Goal: Task Accomplishment & Management: Manage account settings

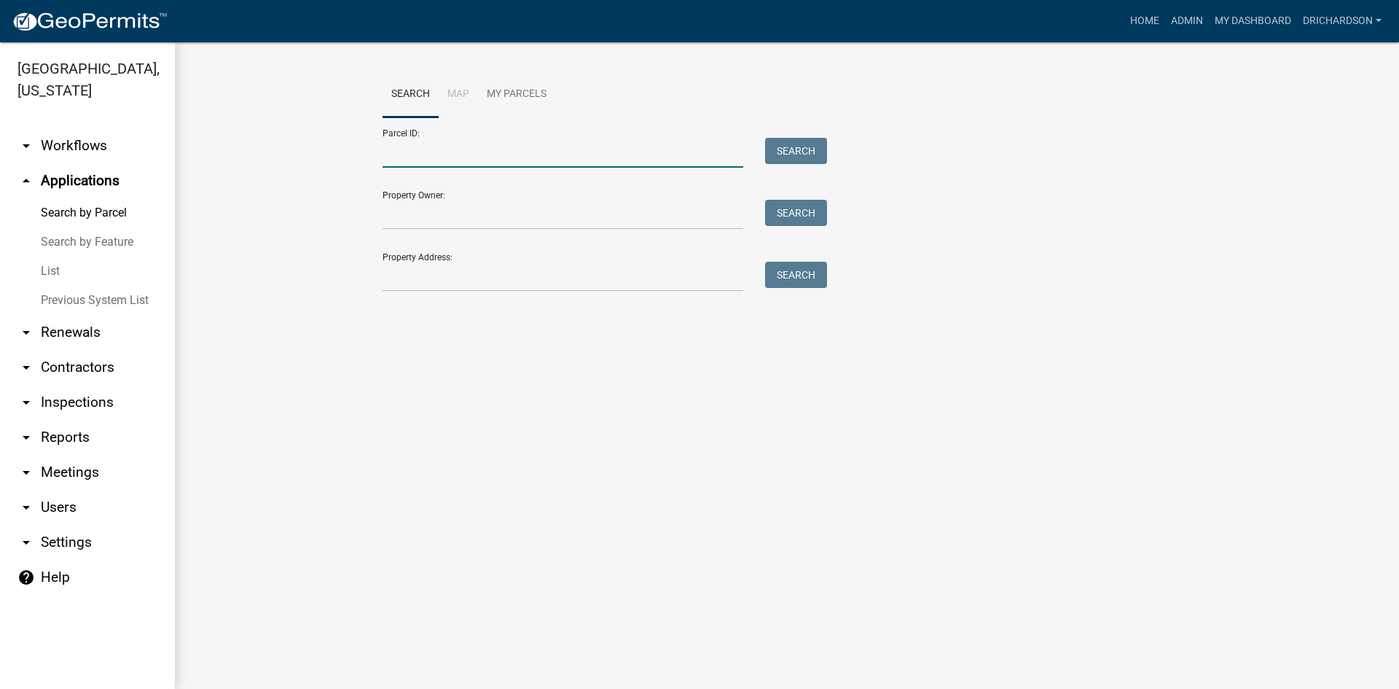
click at [538, 162] on input "Parcel ID:" at bounding box center [563, 153] width 361 height 30
paste input "0591 000050"
click at [804, 155] on button "Search" at bounding box center [796, 151] width 62 height 26
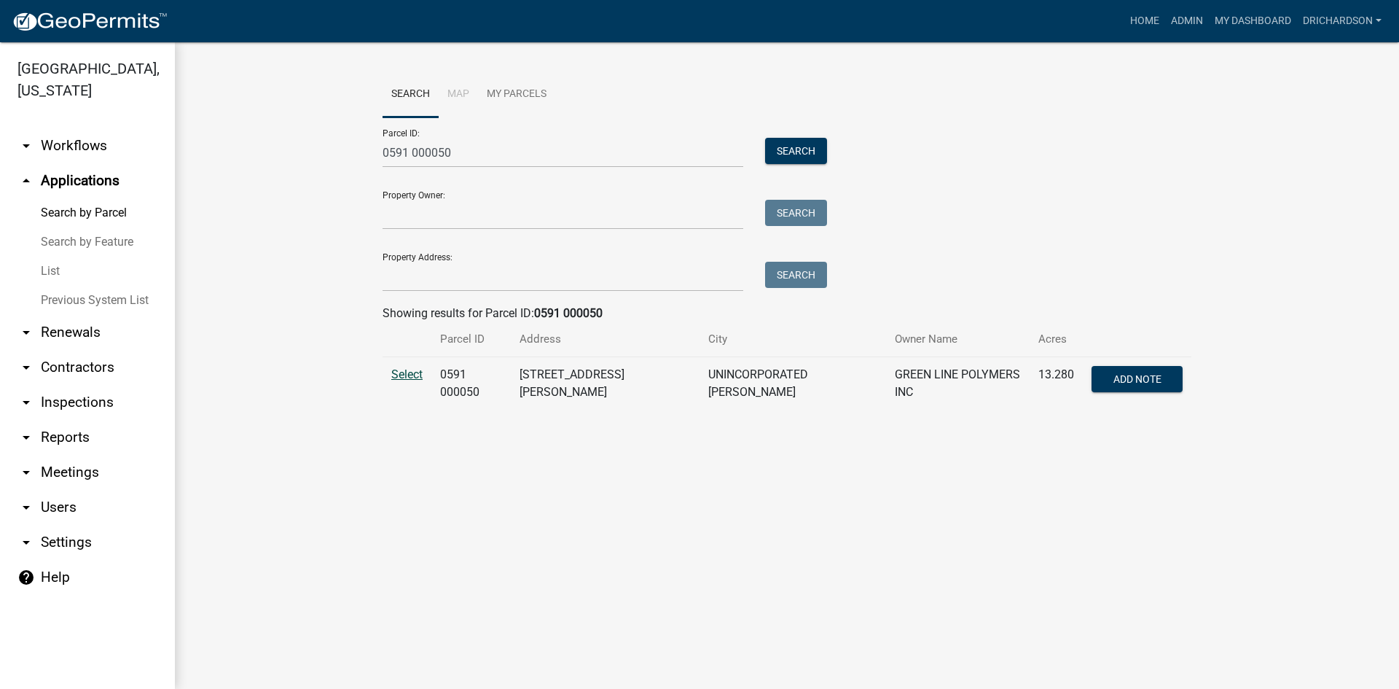
click at [412, 380] on span "Select" at bounding box center [406, 374] width 31 height 14
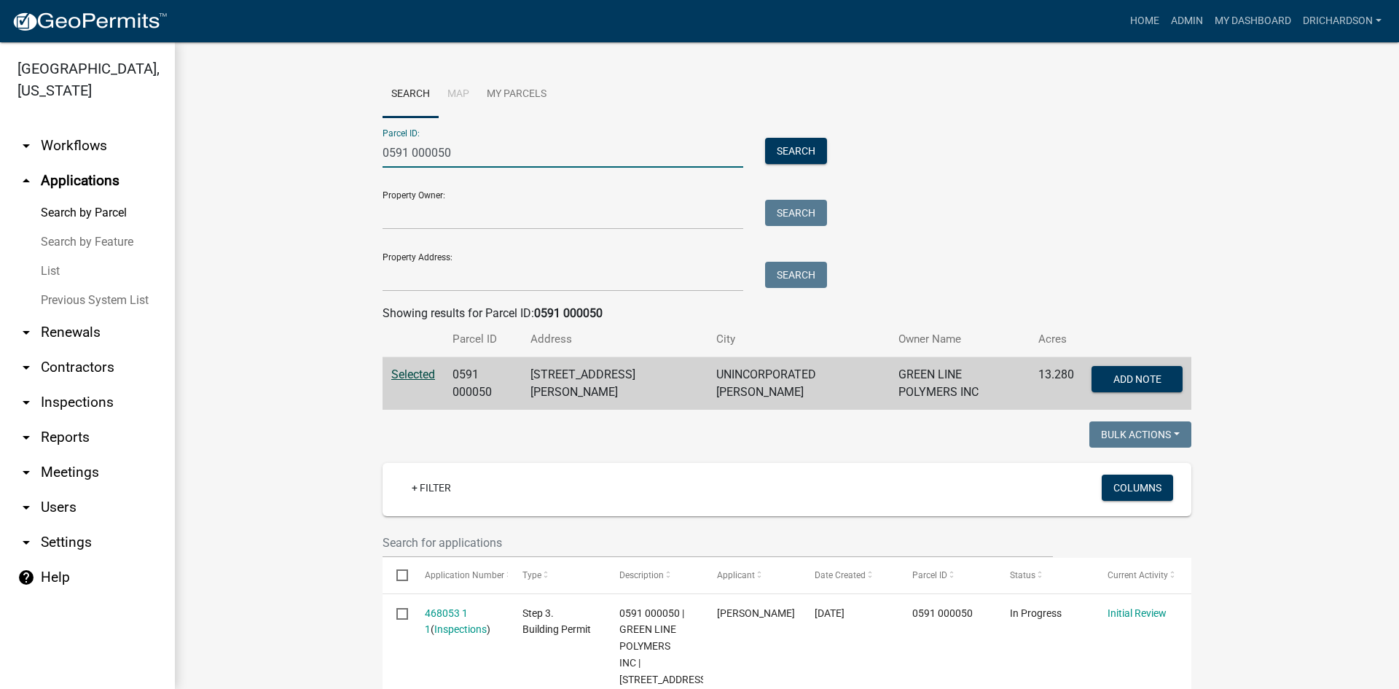
drag, startPoint x: 470, startPoint y: 144, endPoint x: 302, endPoint y: 157, distance: 168.8
paste input "744 000056"
click at [791, 159] on button "Search" at bounding box center [796, 151] width 62 height 26
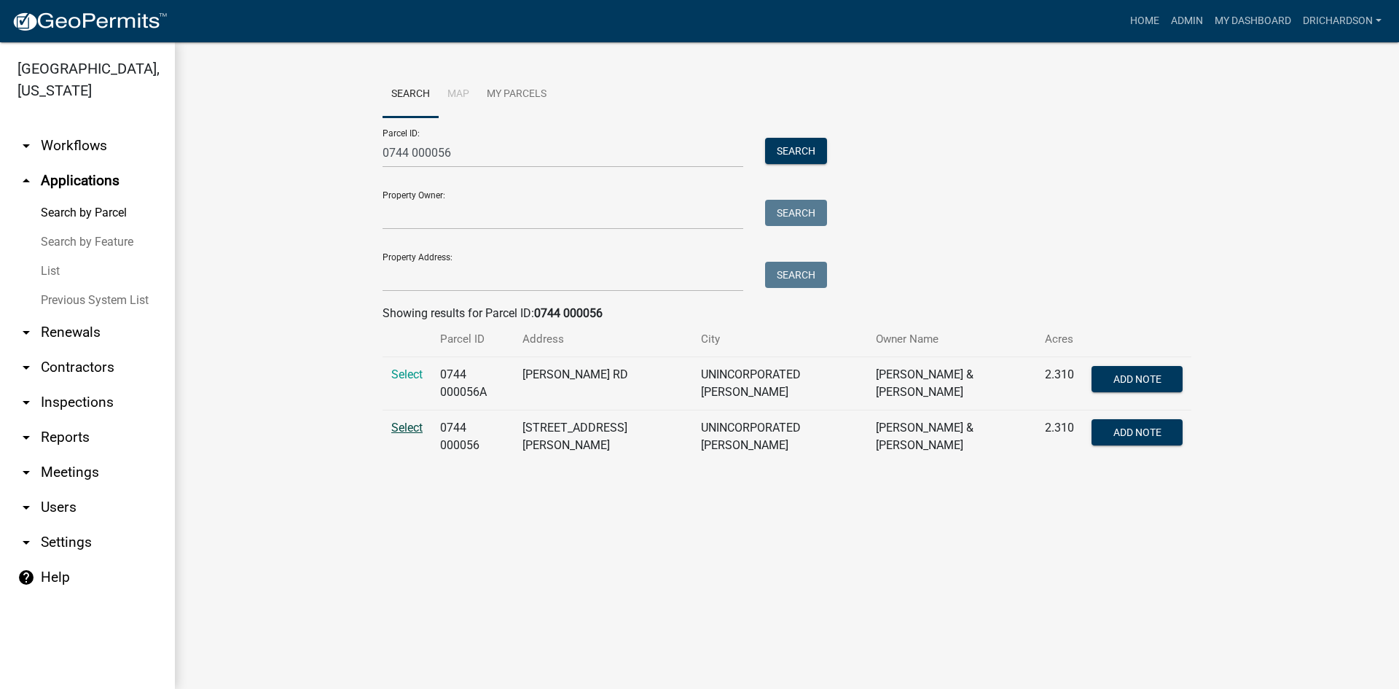
click at [414, 420] on span "Select" at bounding box center [406, 427] width 31 height 14
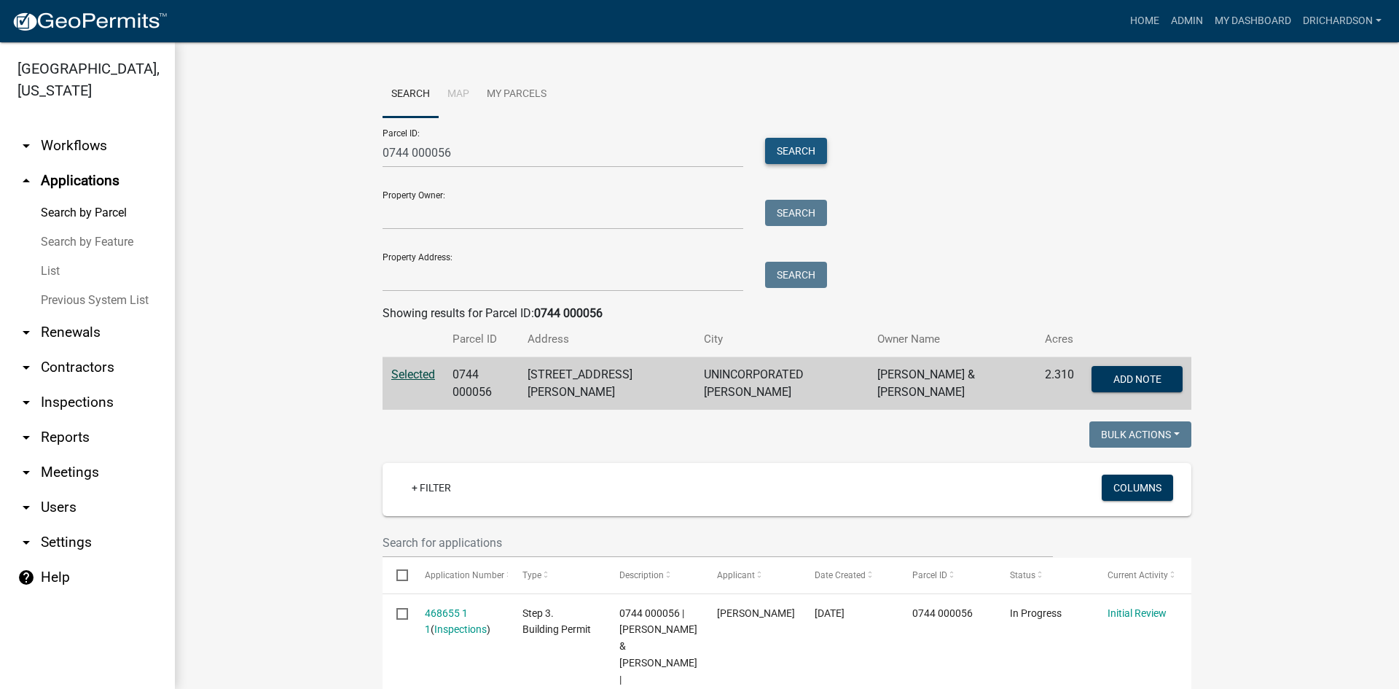
click at [783, 151] on button "Search" at bounding box center [796, 151] width 62 height 26
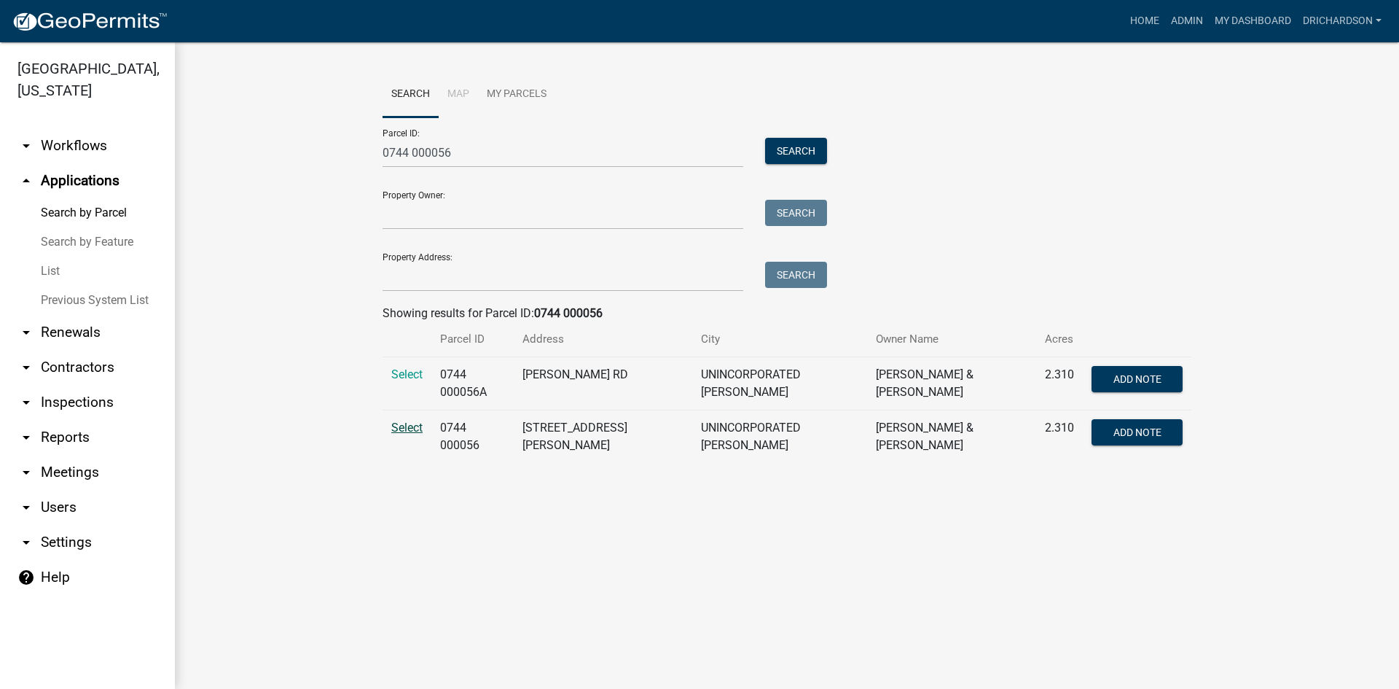
click at [401, 420] on span "Select" at bounding box center [406, 427] width 31 height 14
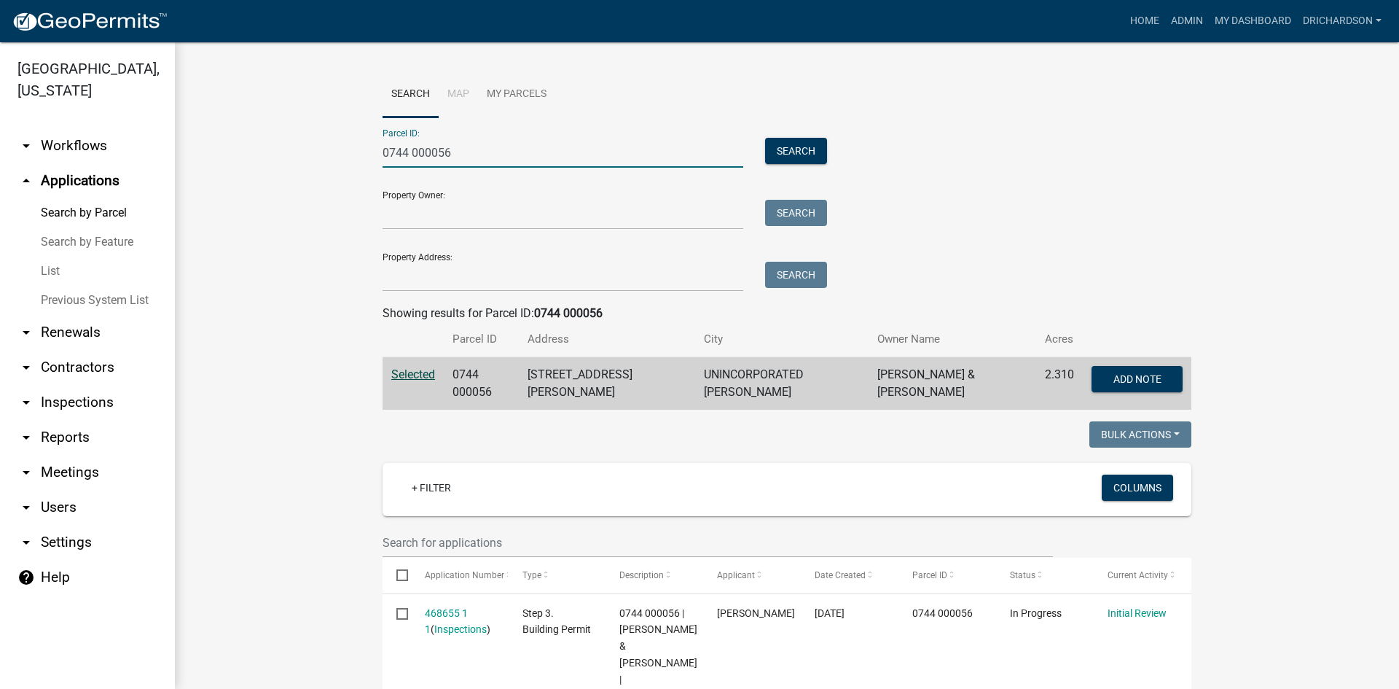
drag, startPoint x: 466, startPoint y: 144, endPoint x: 304, endPoint y: 138, distance: 161.9
click at [305, 137] on wm-workflow-application-search-view "Search Map My Parcels Parcel ID: 0744 000056 Search Property Owner: Search Prop…" at bounding box center [787, 555] width 1166 height 968
paste input "560 000013F"
click at [803, 150] on button "Search" at bounding box center [796, 151] width 62 height 26
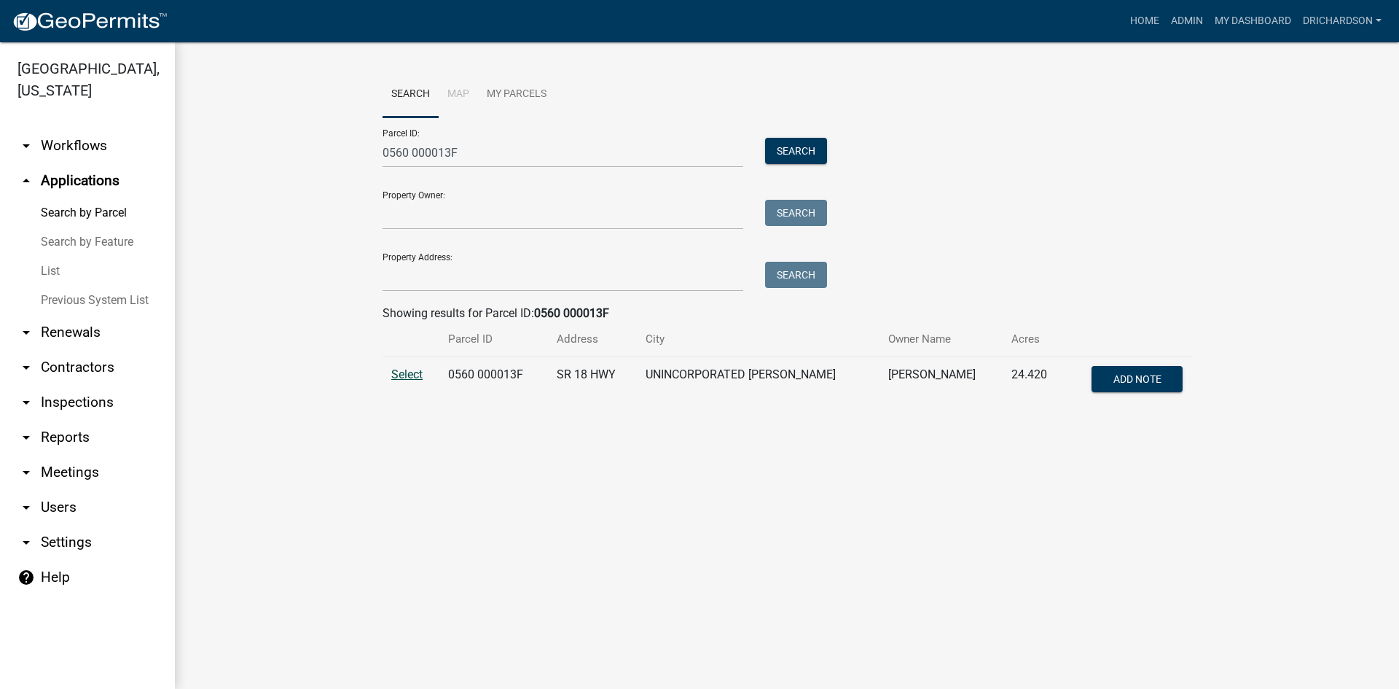
click at [408, 372] on span "Select" at bounding box center [406, 374] width 31 height 14
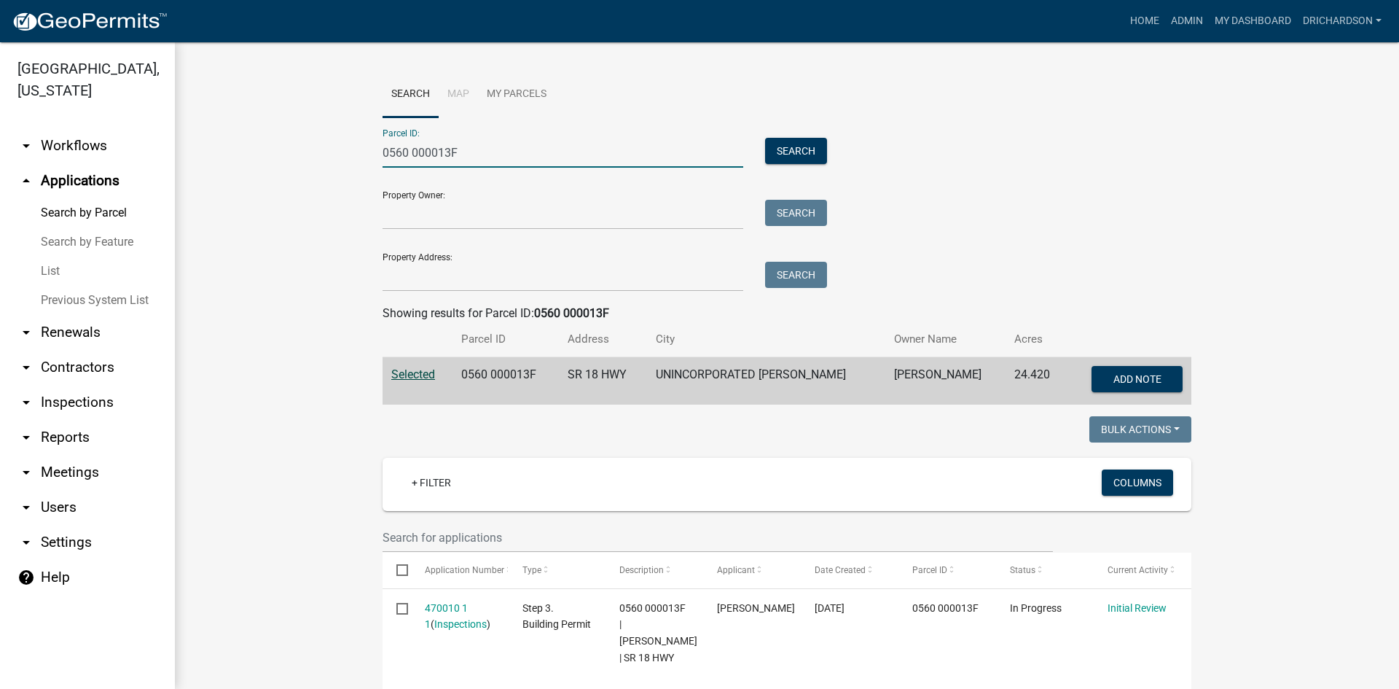
drag, startPoint x: 474, startPoint y: 149, endPoint x: 299, endPoint y: 177, distance: 177.9
click at [299, 177] on wm-workflow-application-search-view "Search Map My Parcels Parcel ID: 0560 000013F Search Property Owner: Search Pro…" at bounding box center [787, 650] width 1166 height 1159
paste input "50 000016A"
type input "0550 000016A"
click at [775, 147] on button "Search" at bounding box center [796, 151] width 62 height 26
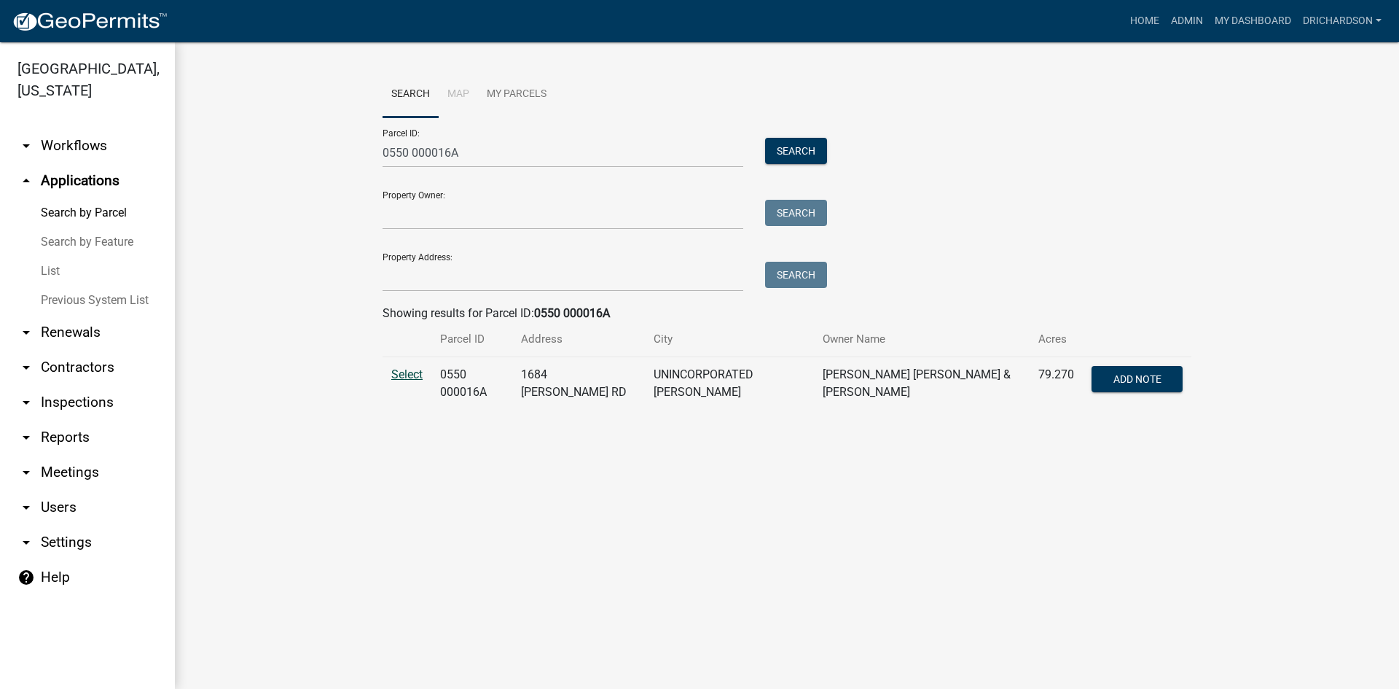
click at [402, 380] on span "Select" at bounding box center [406, 374] width 31 height 14
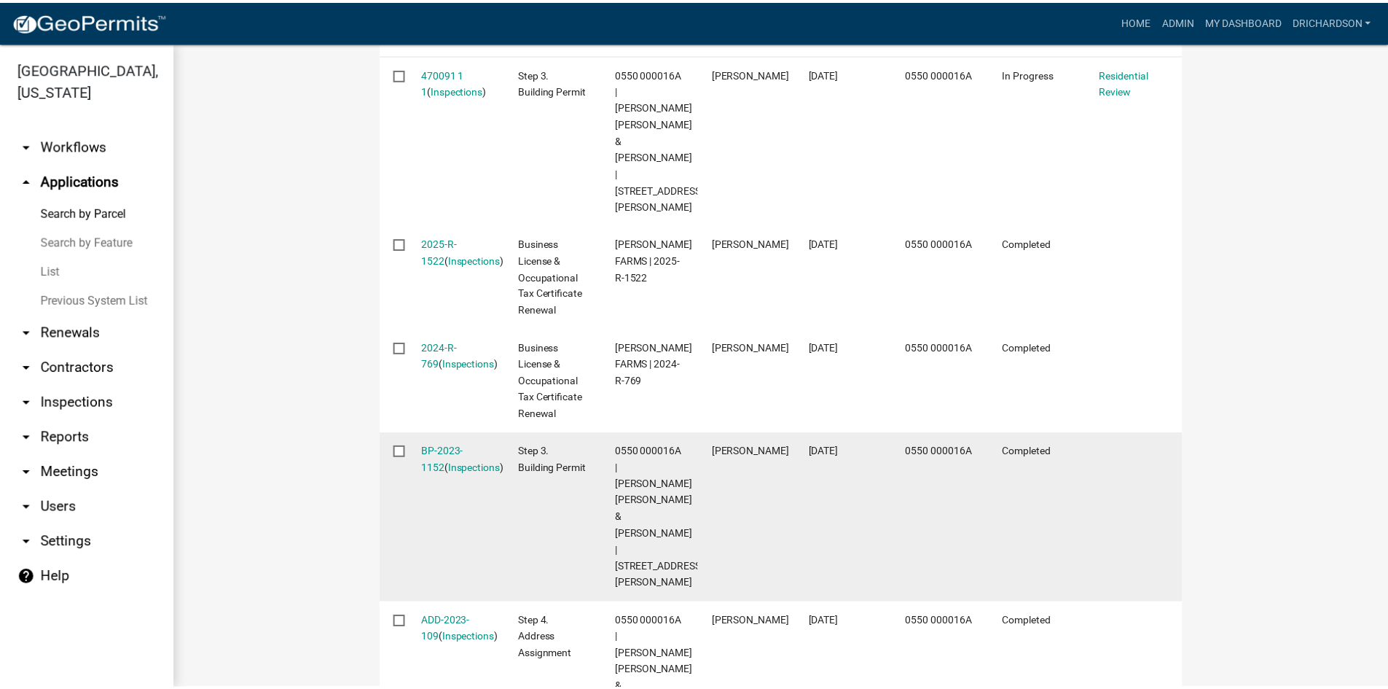
scroll to position [698, 0]
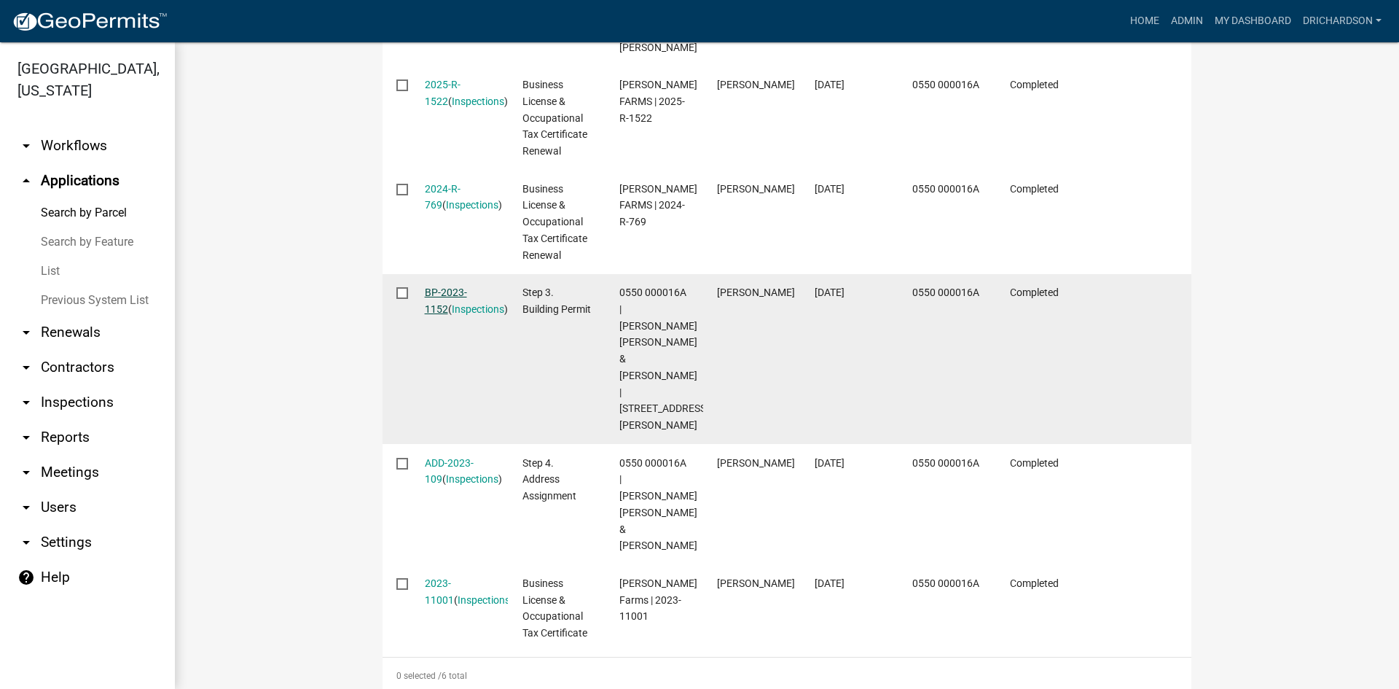
click at [449, 286] on link "BP-2023-1152" at bounding box center [446, 300] width 42 height 28
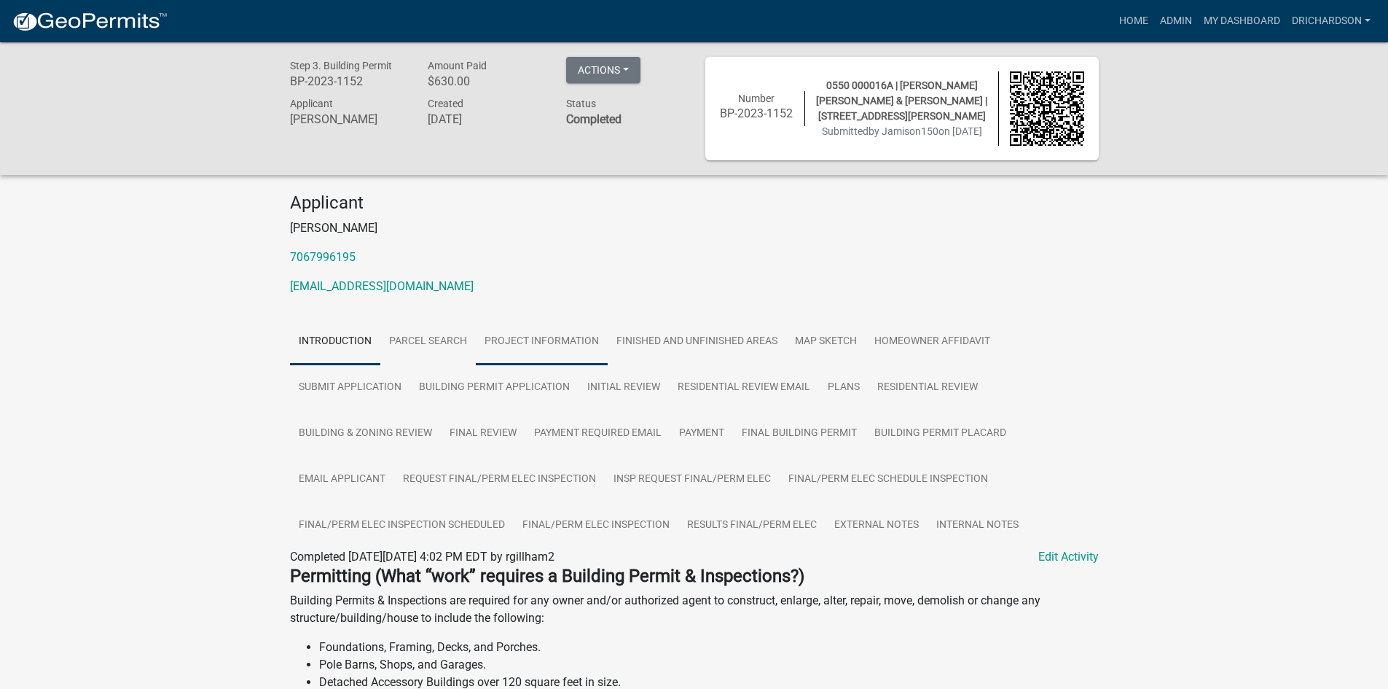
click at [538, 346] on link "Project Information" at bounding box center [542, 341] width 132 height 47
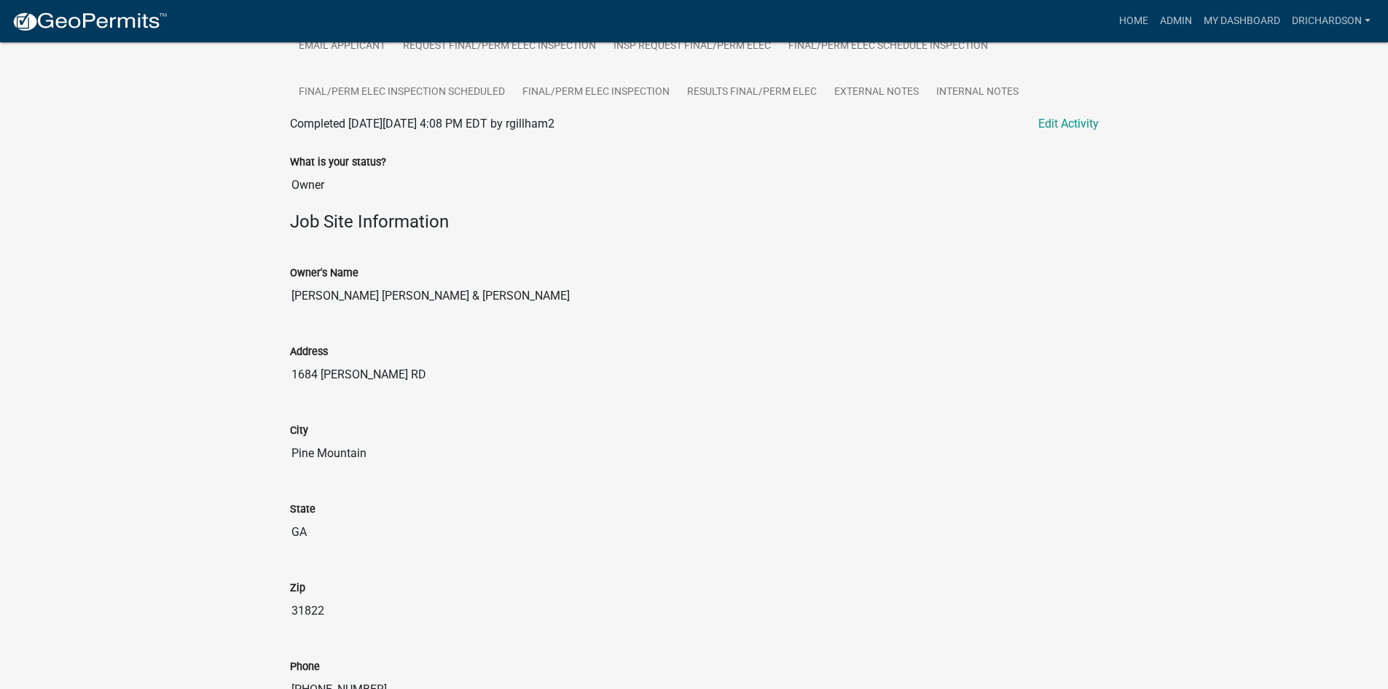
scroll to position [585, 0]
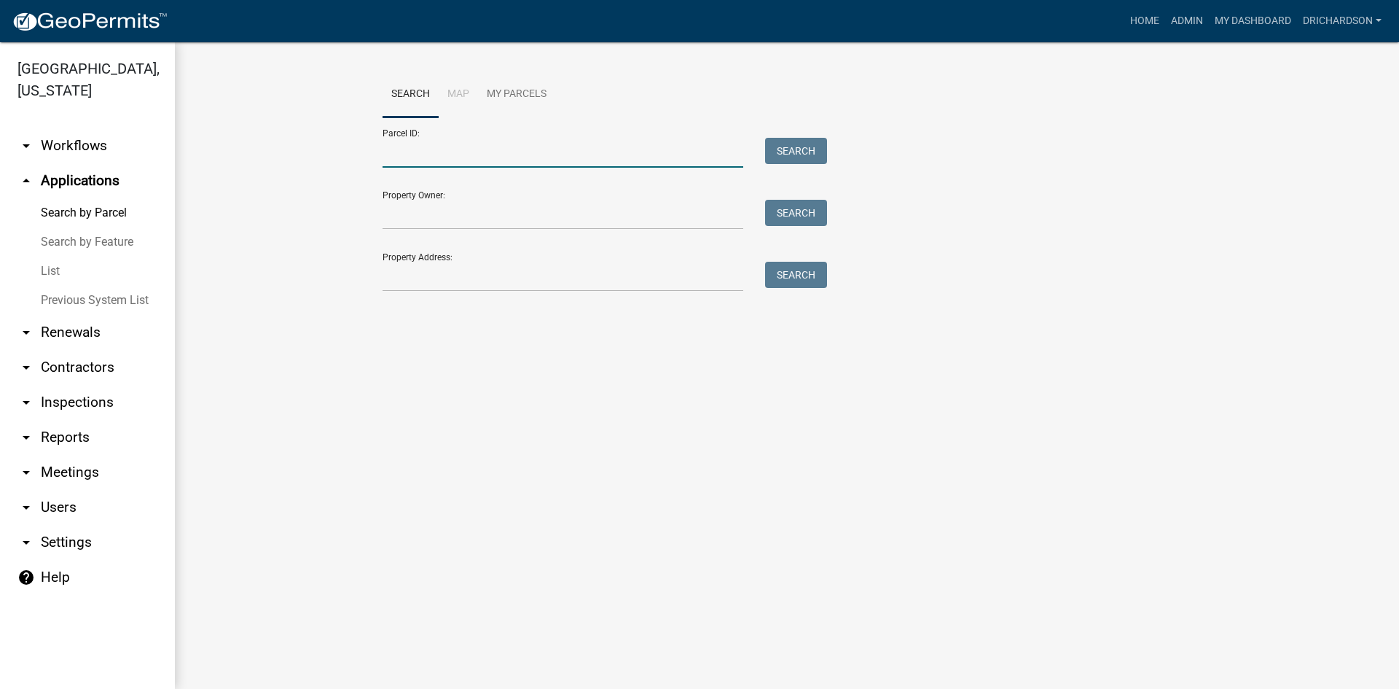
click at [421, 147] on input "Parcel ID:" at bounding box center [563, 153] width 361 height 30
paste input "1012 000013C"
type input "1012 000013C"
click at [786, 152] on button "Search" at bounding box center [796, 151] width 62 height 26
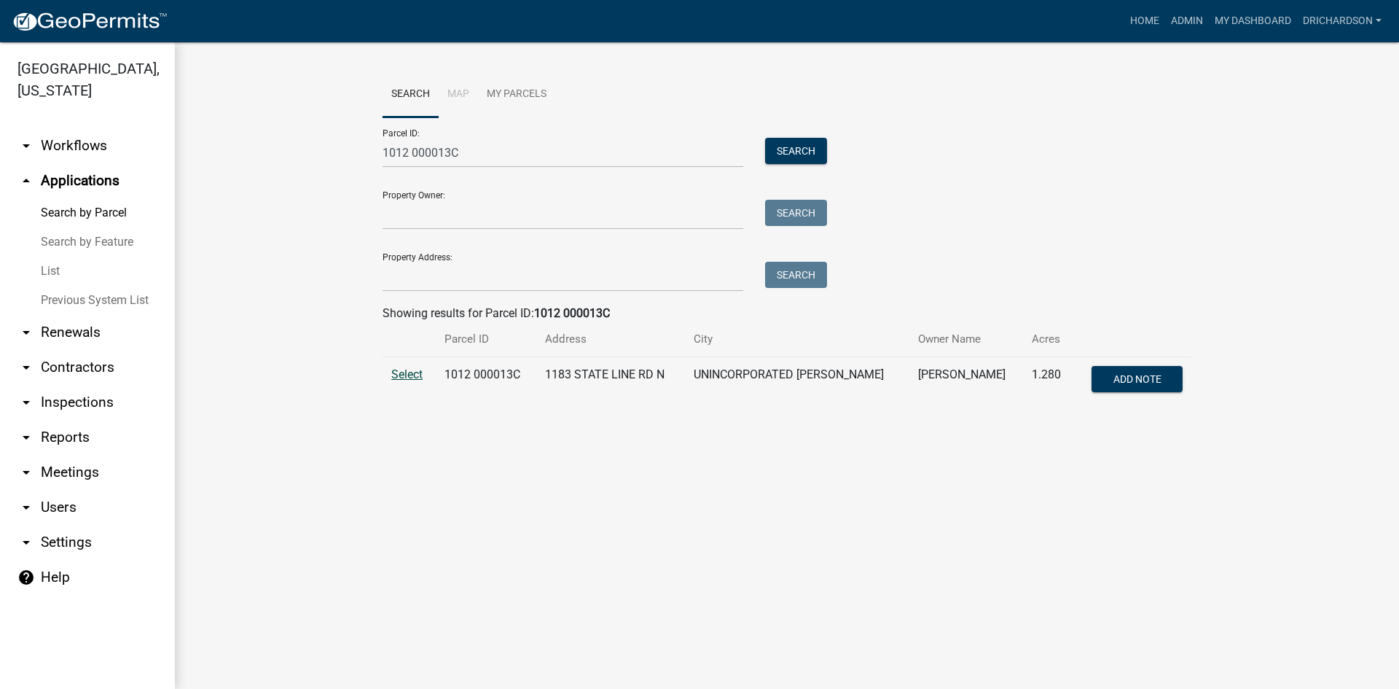
click at [404, 377] on span "Select" at bounding box center [406, 374] width 31 height 14
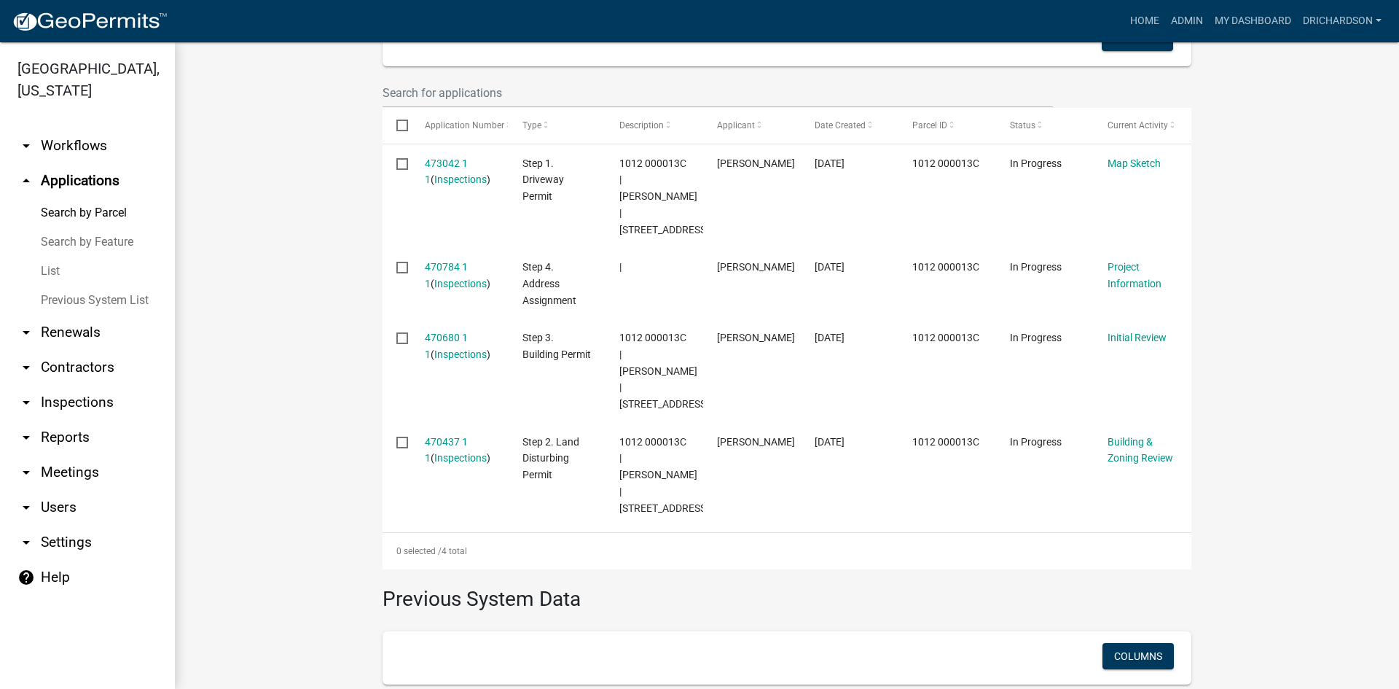
scroll to position [453, 0]
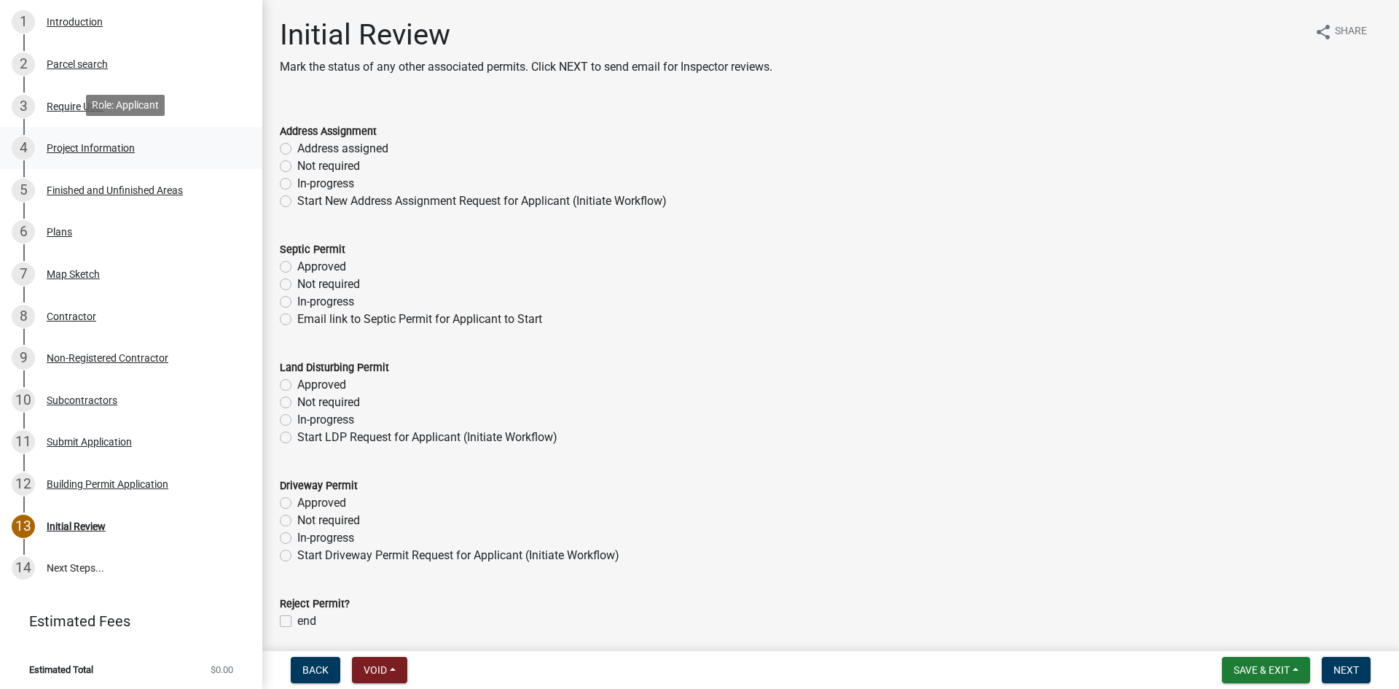
click at [78, 150] on div "Project Information" at bounding box center [91, 148] width 88 height 10
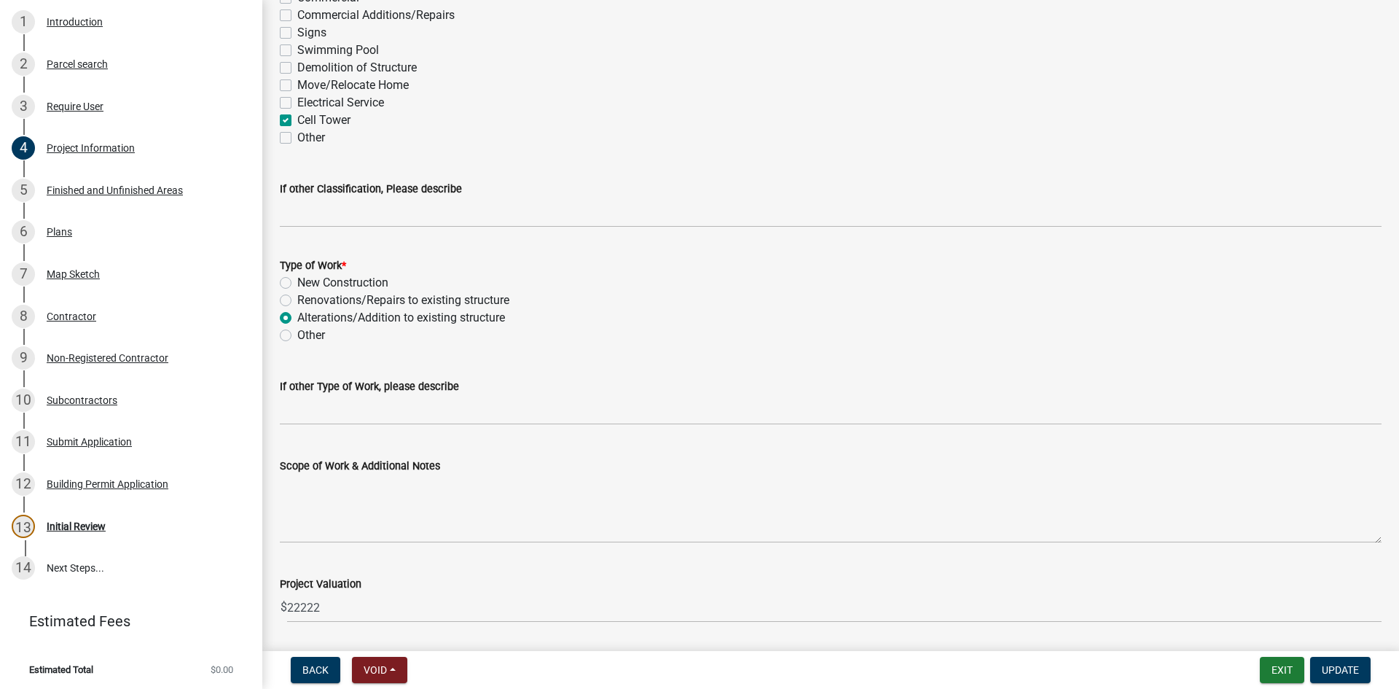
scroll to position [1336, 0]
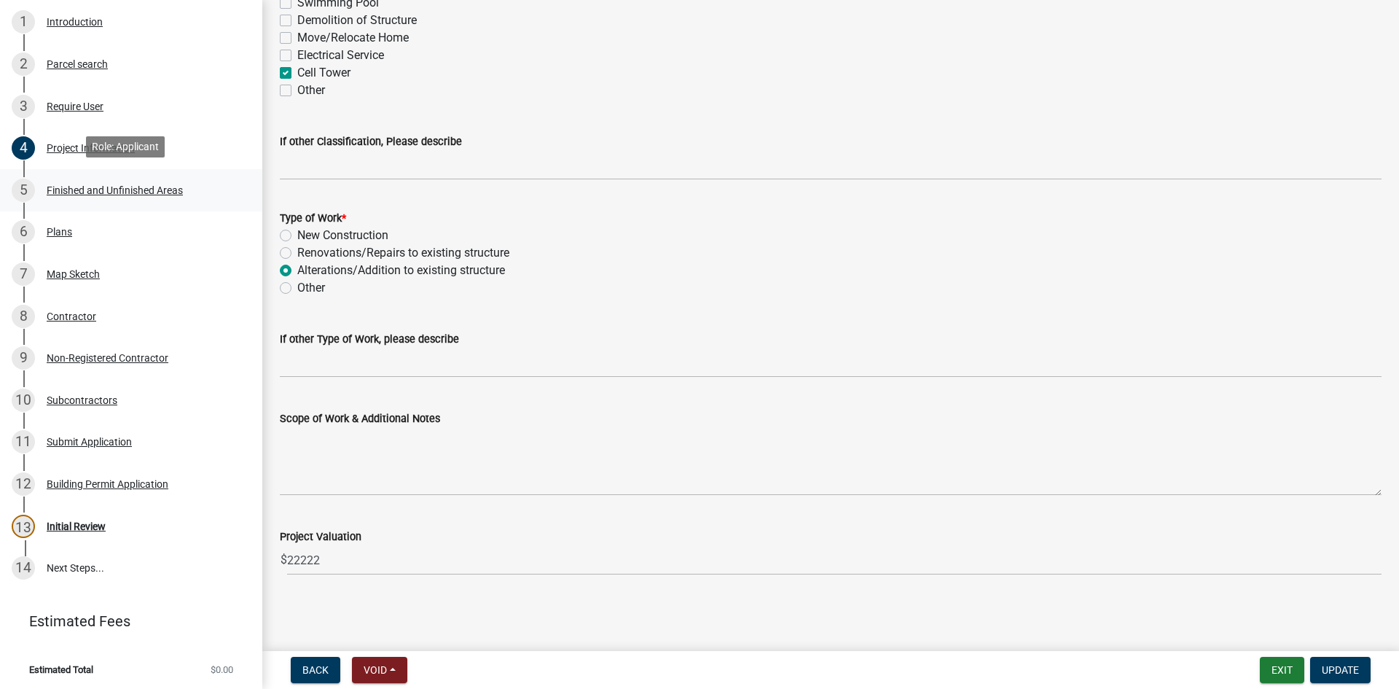
click at [87, 194] on div "5 Finished and Unfinished Areas" at bounding box center [125, 190] width 227 height 23
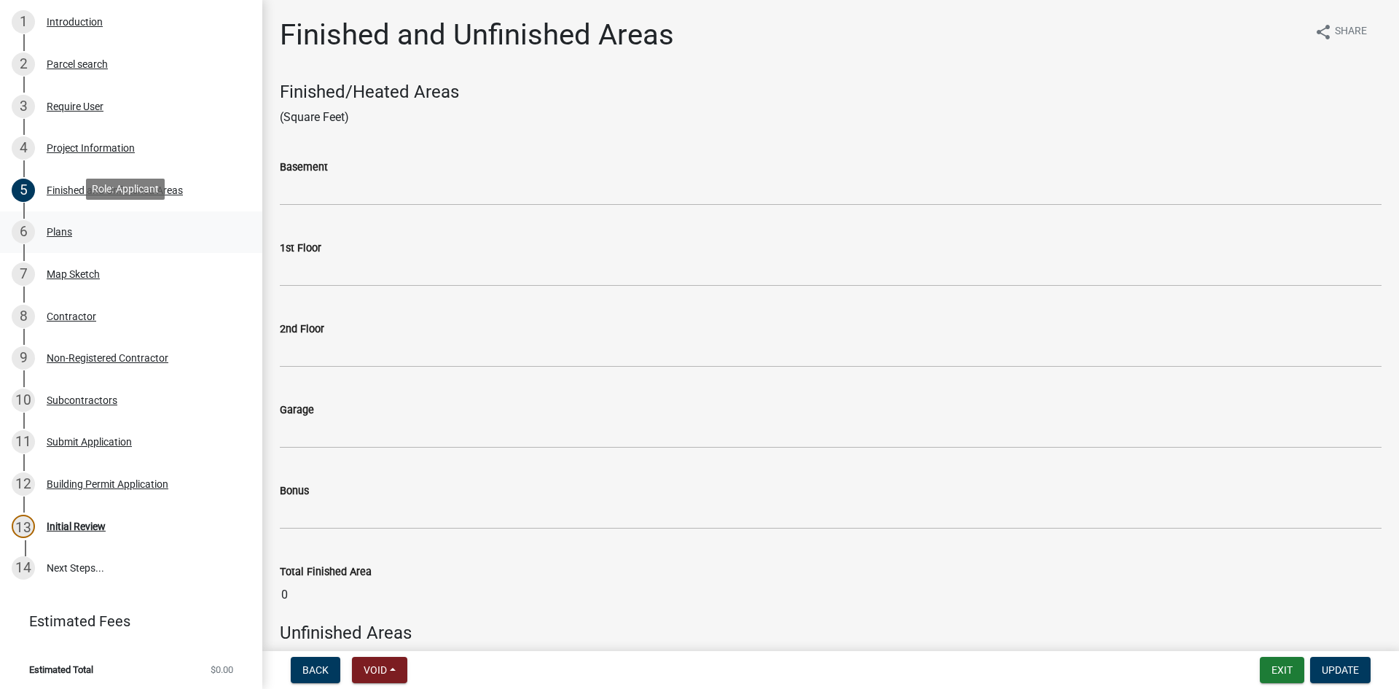
click at [71, 227] on div "Plans" at bounding box center [60, 232] width 26 height 10
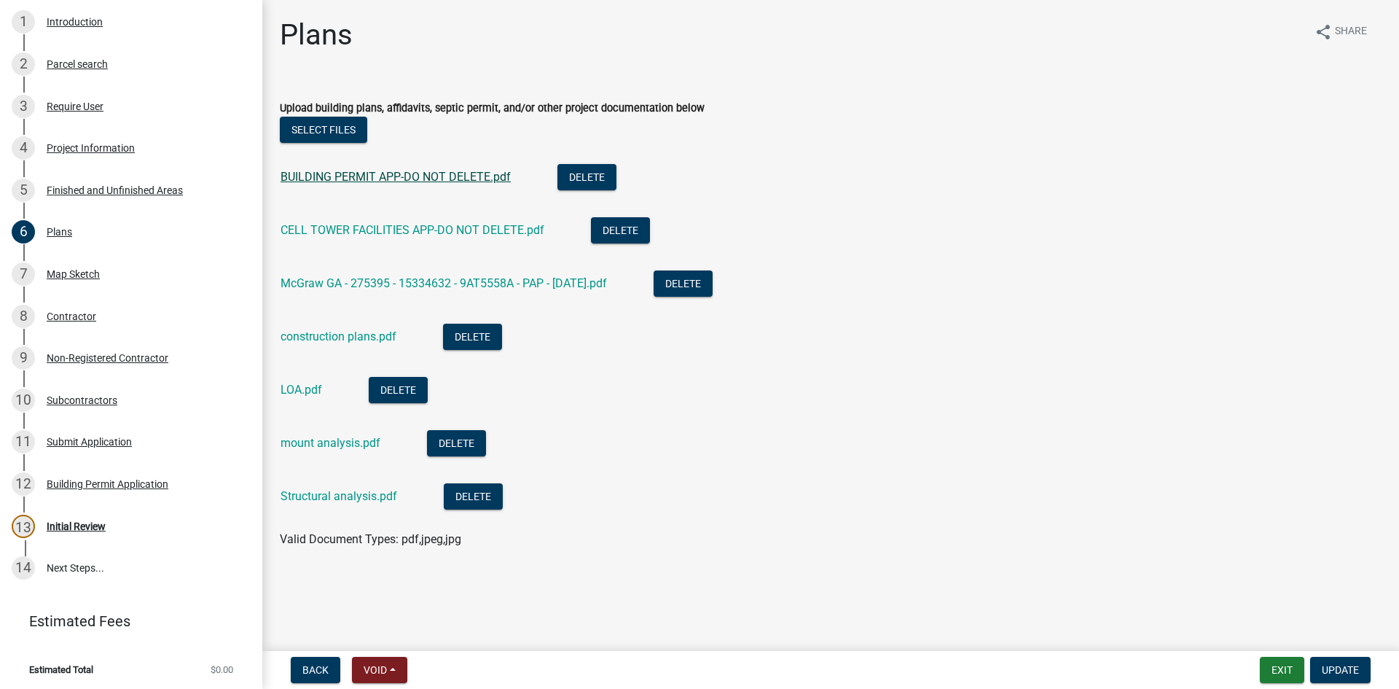
click at [377, 177] on link "BUILDING PERMIT APP-DO NOT DELETE.pdf" at bounding box center [396, 177] width 230 height 14
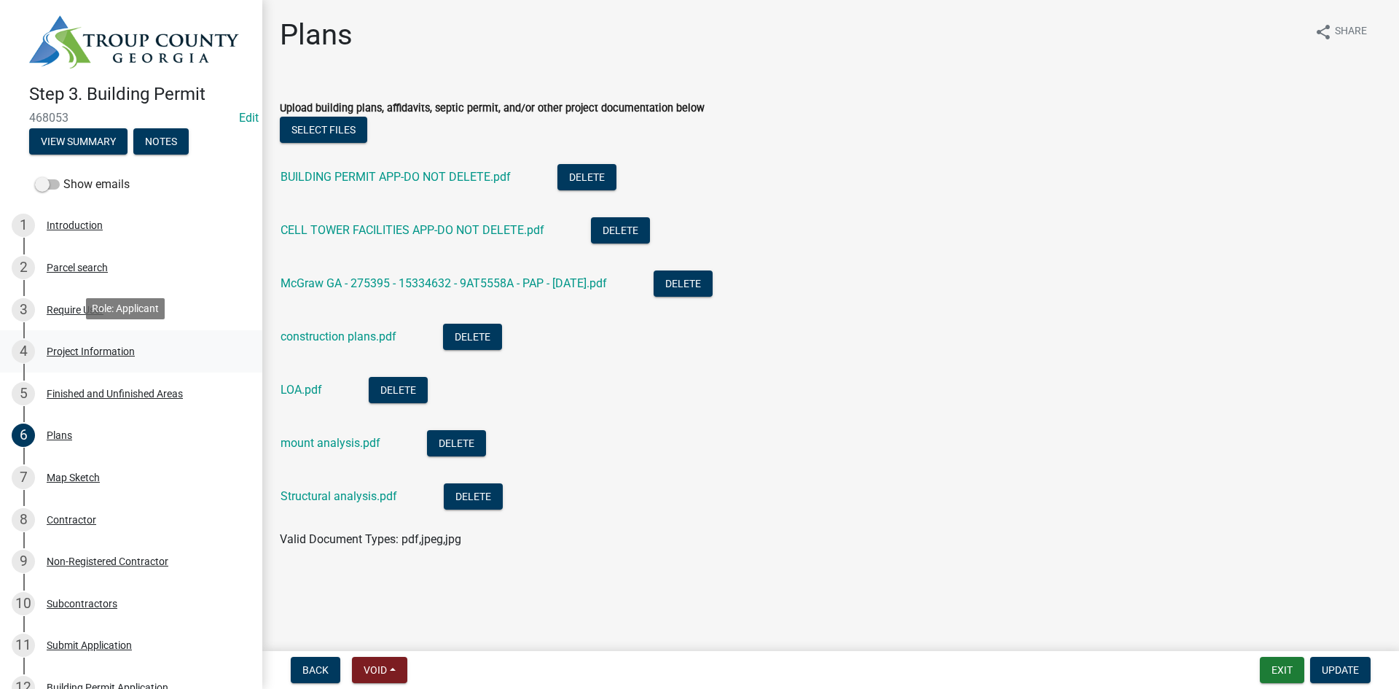
click at [95, 346] on div "Project Information" at bounding box center [91, 351] width 88 height 10
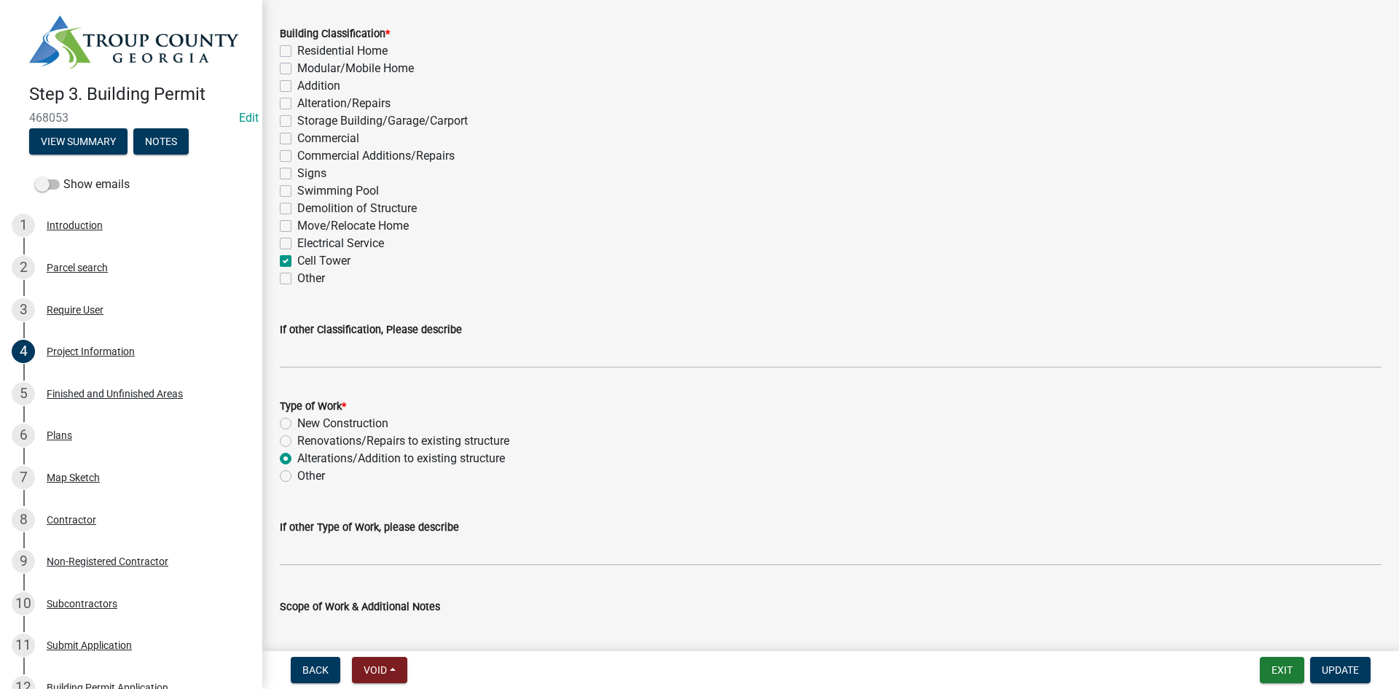
scroll to position [1336, 0]
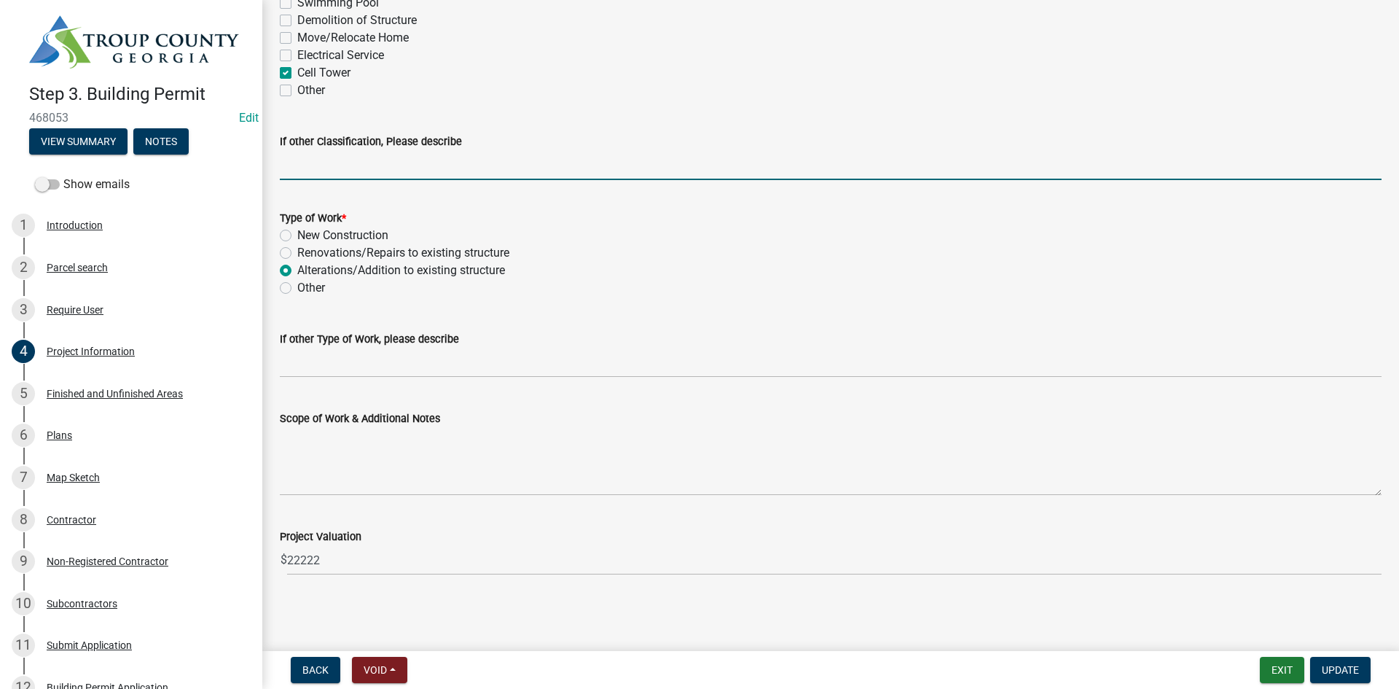
click at [343, 170] on input "If other Classification, Please describe" at bounding box center [831, 165] width 1102 height 30
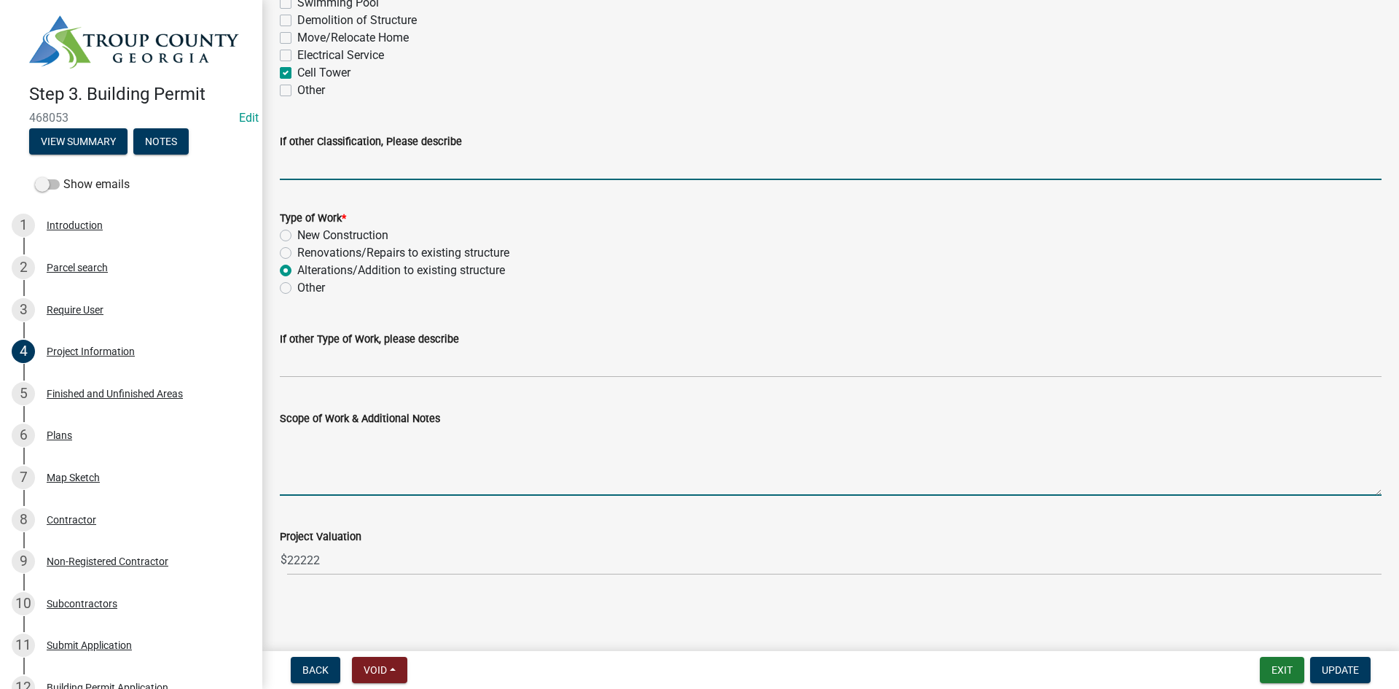
click at [434, 463] on textarea "Scope of Work & Additional Notes" at bounding box center [831, 461] width 1102 height 68
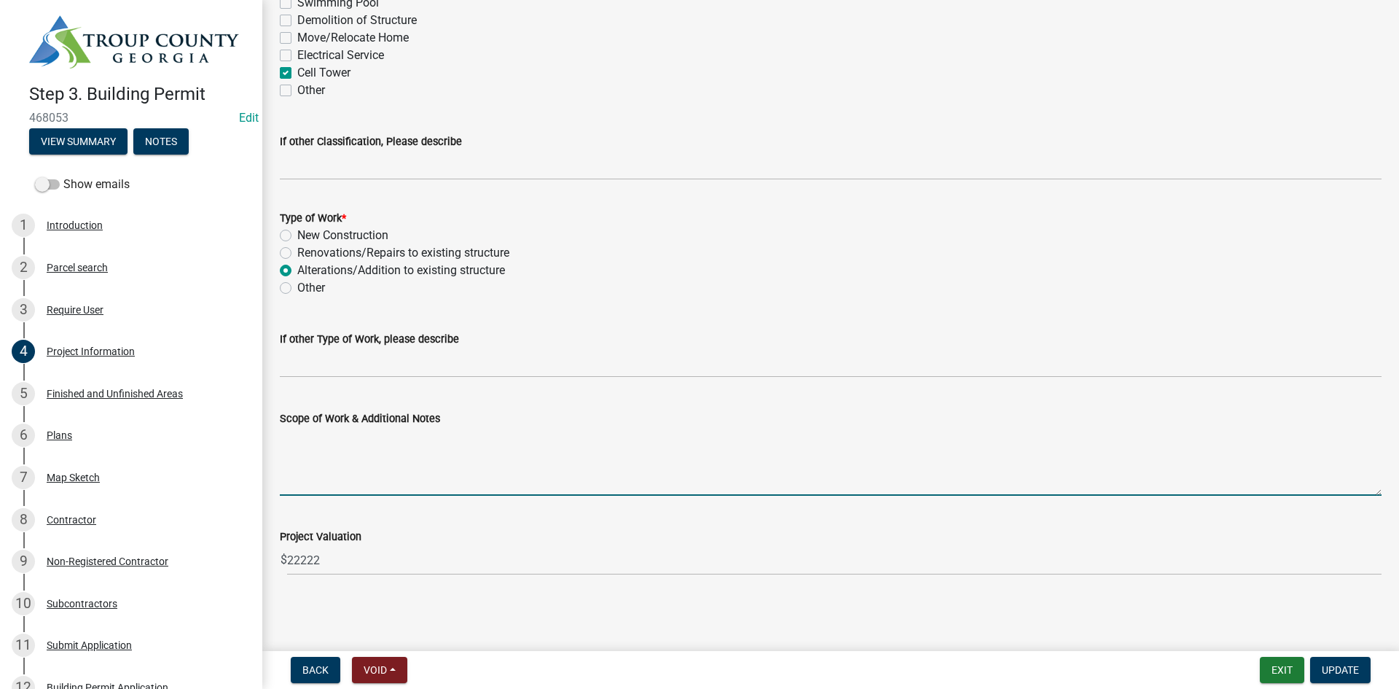
click at [377, 434] on textarea "Scope of Work & Additional Notes" at bounding box center [831, 461] width 1102 height 68
type textarea "Cell Tower"
click at [1335, 658] on button "Update" at bounding box center [1340, 670] width 60 height 26
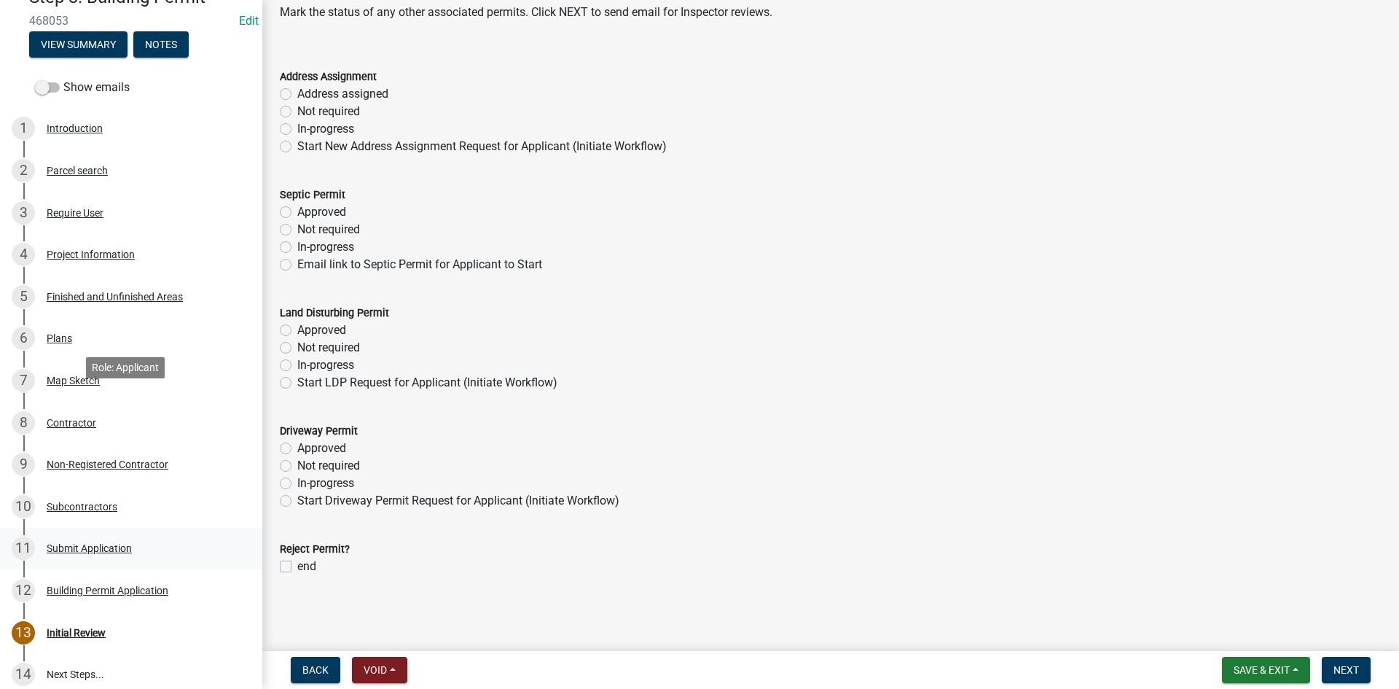
scroll to position [203, 0]
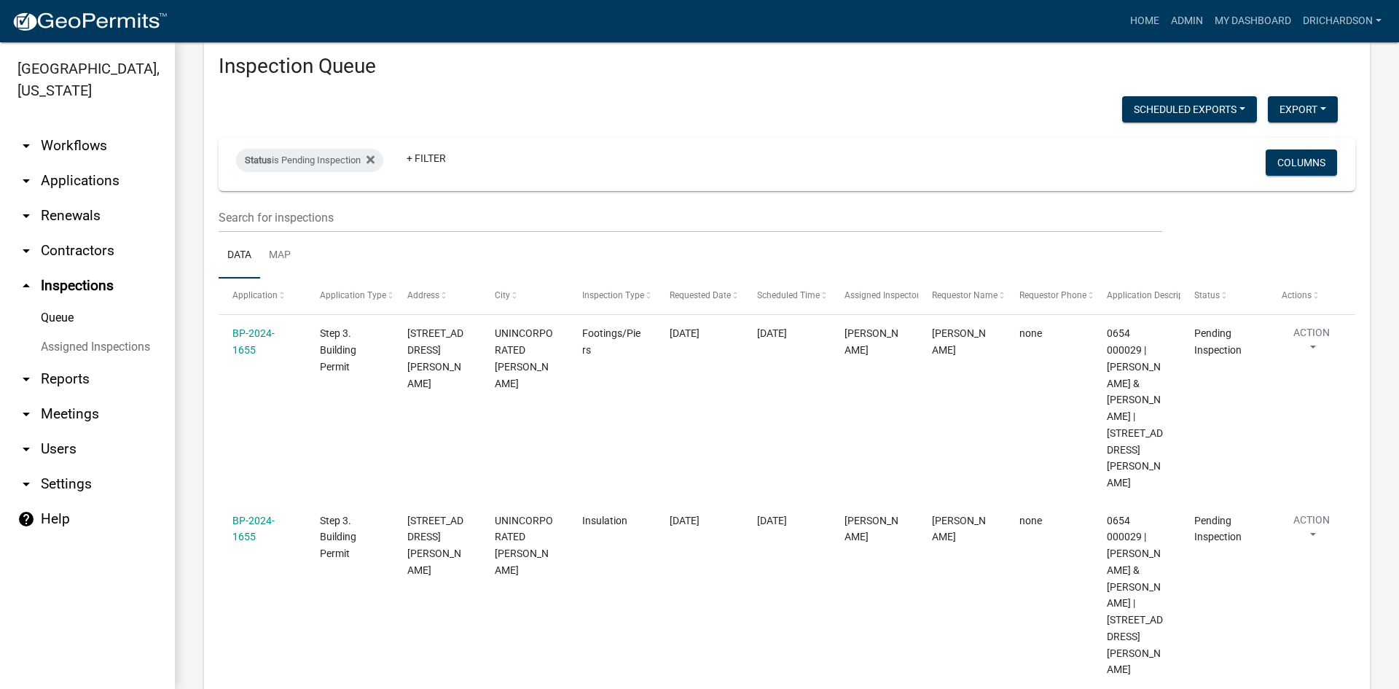
scroll to position [2, 0]
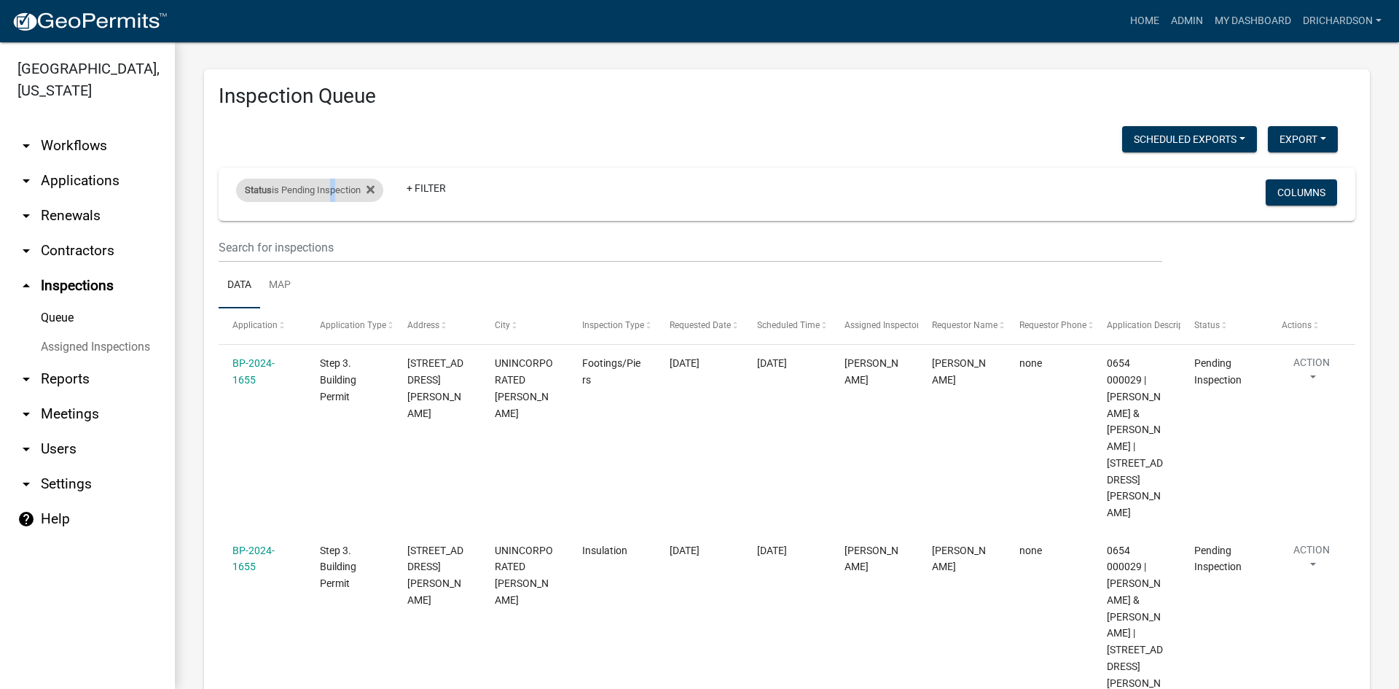
click at [331, 192] on div "Status is Pending Inspection" at bounding box center [309, 190] width 147 height 23
click at [326, 240] on select "Select an option Pending Schedule Pending Inspection Approved Denied Deleted Vo…" at bounding box center [312, 245] width 146 height 30
select select "0"
click at [239, 230] on select "Select an option Pending Schedule Pending Inspection Approved Denied Deleted Vo…" at bounding box center [312, 245] width 146 height 30
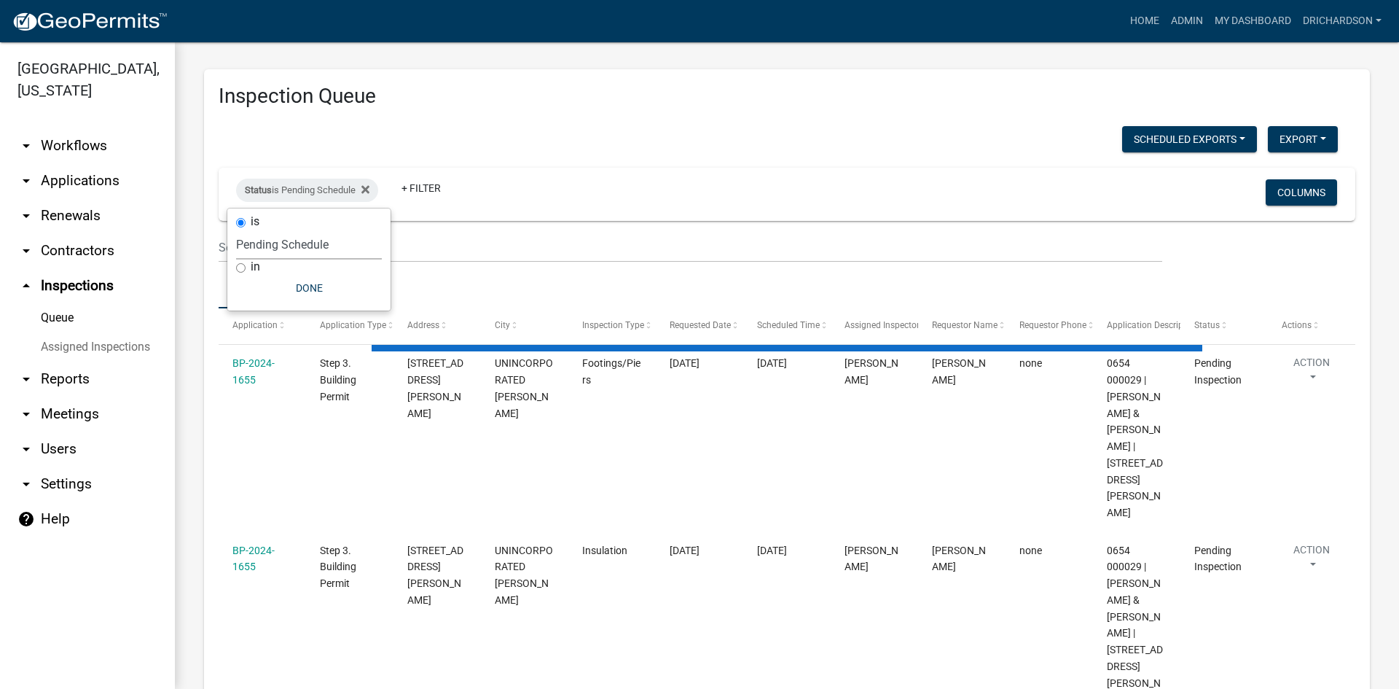
scroll to position [0, 0]
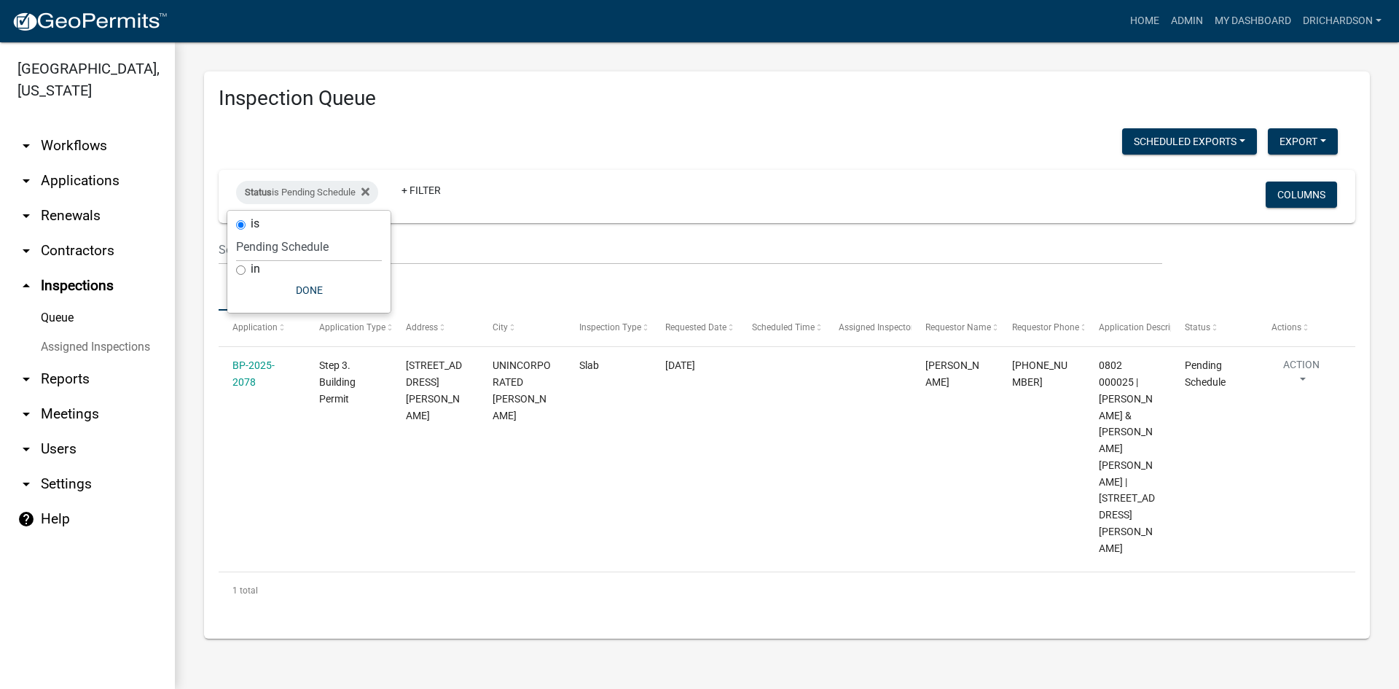
click at [508, 141] on div "Scheduled Exports + Create New Daily Inspection List Export Excel Format (.xlsx…" at bounding box center [778, 143] width 1141 height 30
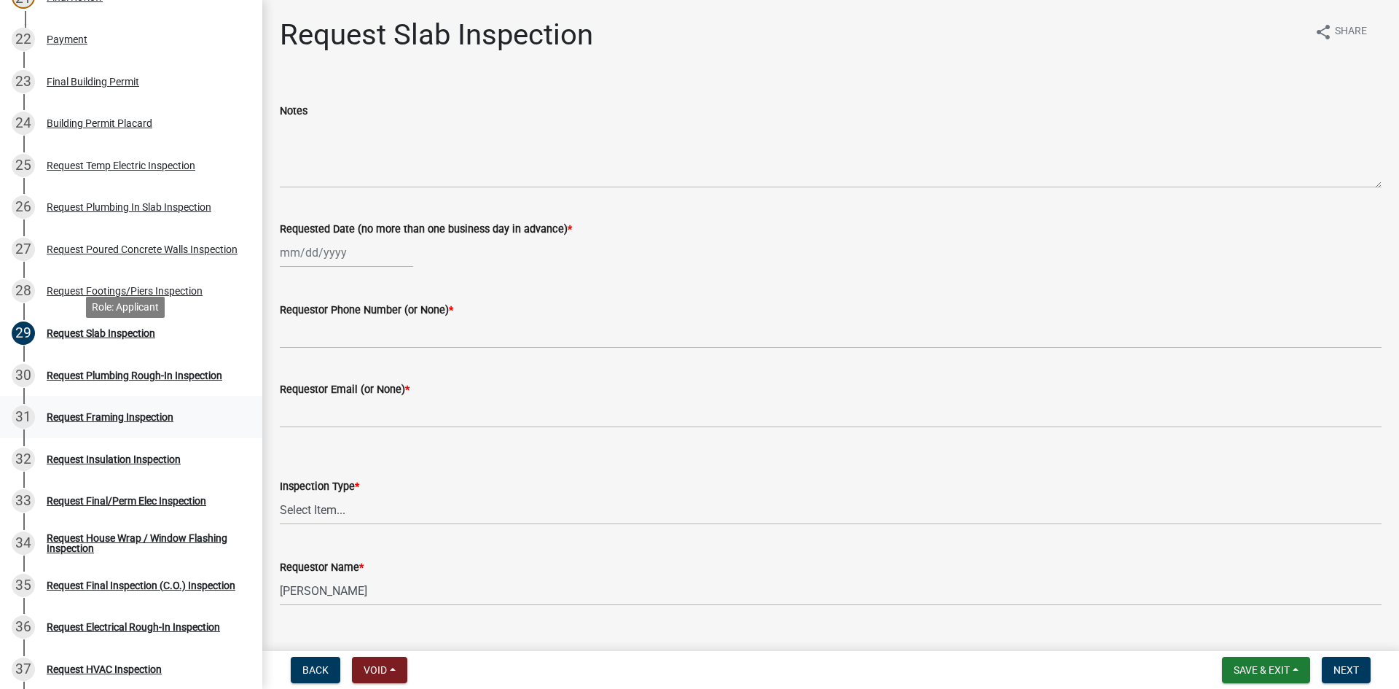
scroll to position [1093, 0]
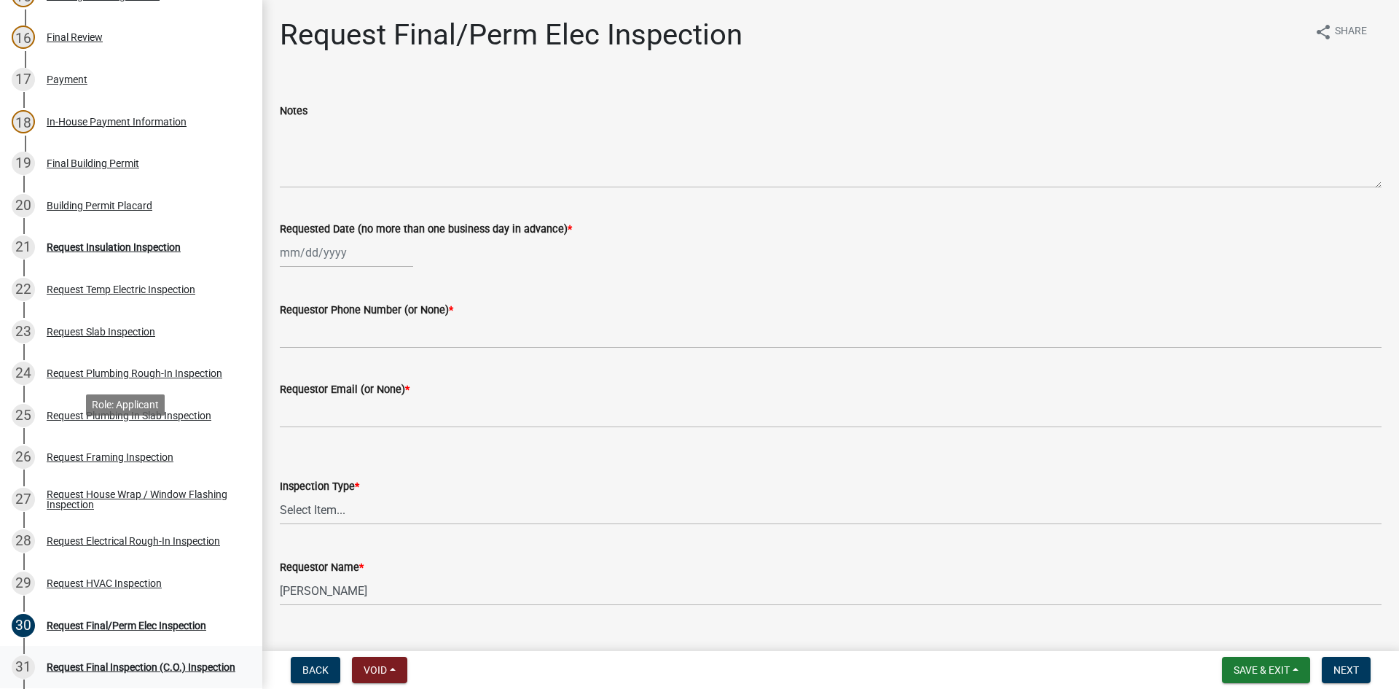
scroll to position [729, 0]
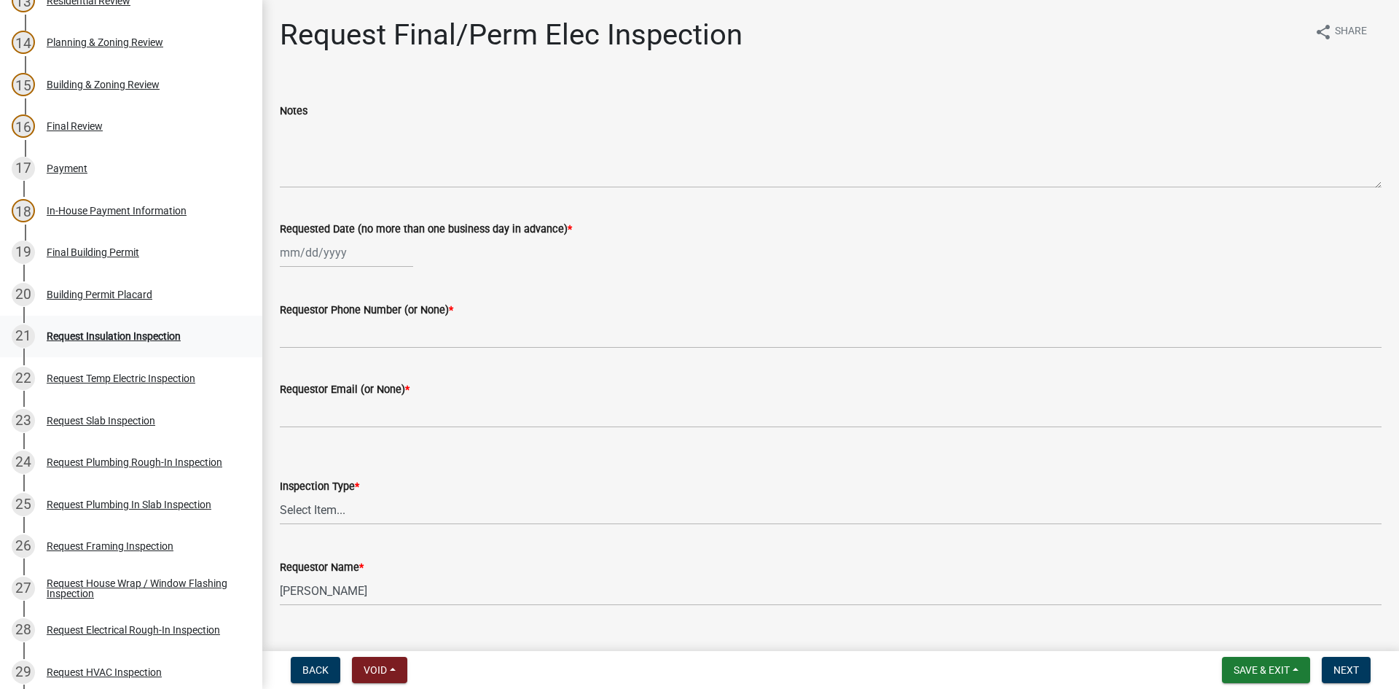
click at [120, 343] on div "21 Request Insulation Inspection" at bounding box center [125, 335] width 227 height 23
select select "9"
select select "2025"
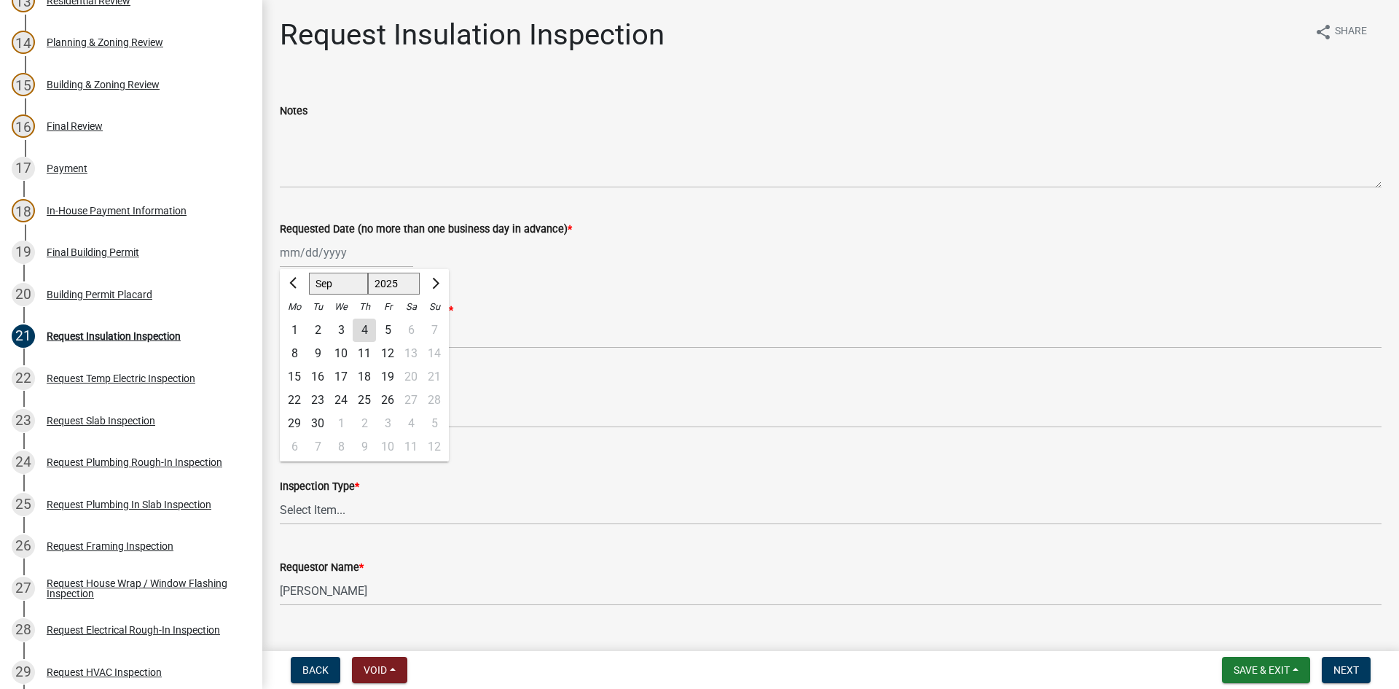
click at [324, 254] on div "Jan Feb Mar Apr May Jun Jul Aug Sep Oct Nov Dec 1525 1526 1527 1528 1529 1530 1…" at bounding box center [346, 253] width 133 height 30
drag, startPoint x: 370, startPoint y: 324, endPoint x: 366, endPoint y: 331, distance: 7.9
click at [369, 324] on div "4" at bounding box center [364, 329] width 23 height 23
type input "09/04/2025"
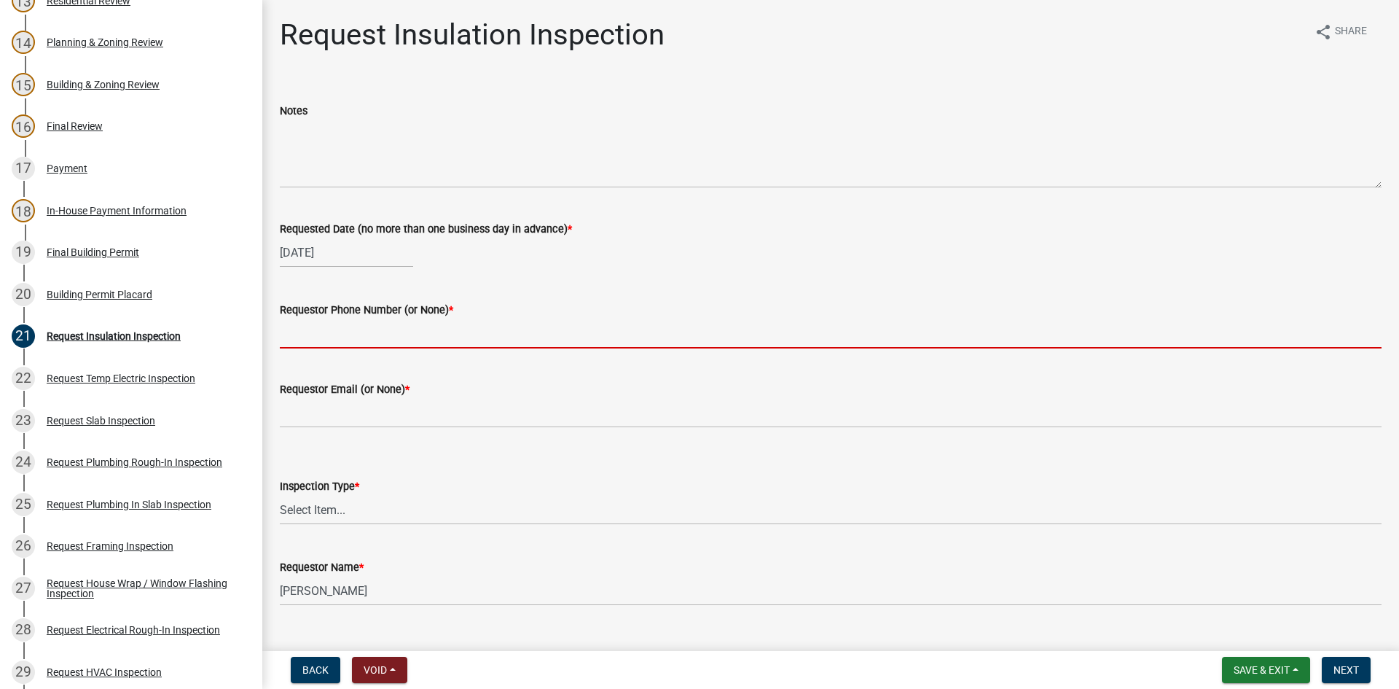
click at [357, 341] on input "Requestor Phone Number (or None) *" at bounding box center [831, 333] width 1102 height 30
type input "none"
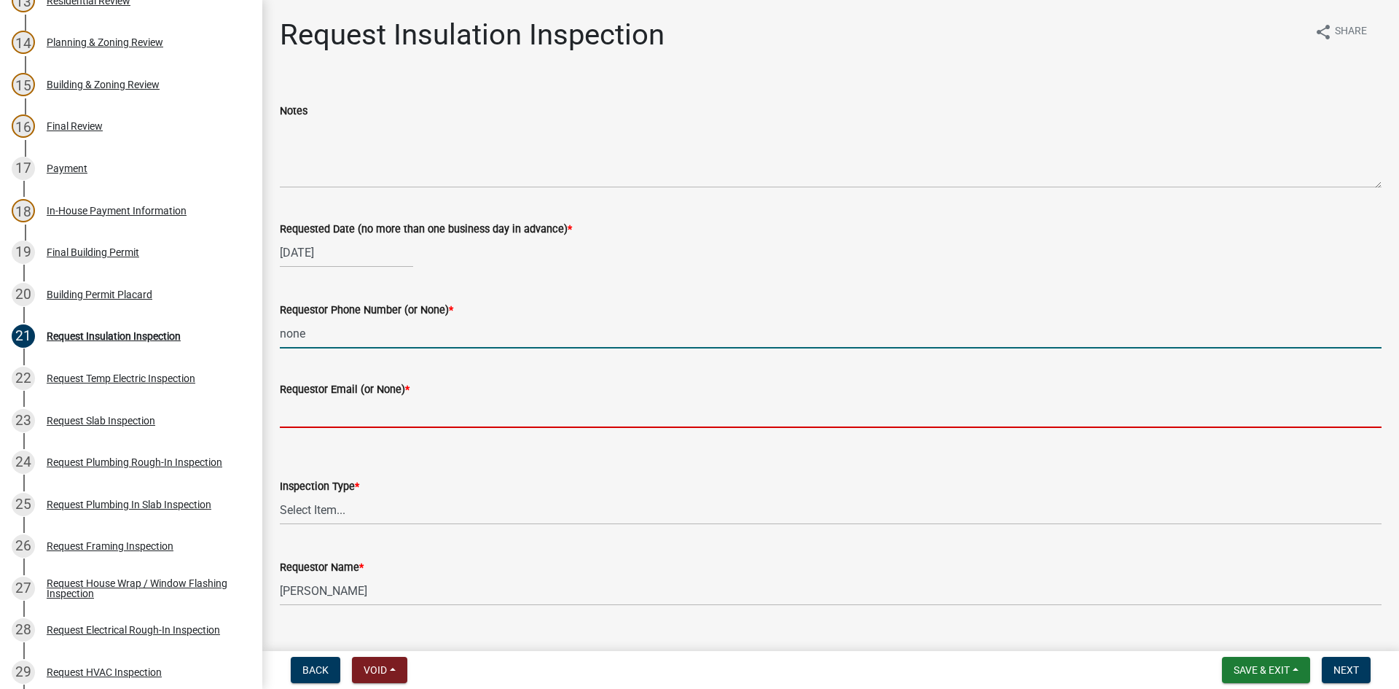
click at [345, 412] on input "Requestor Email (or None) *" at bounding box center [831, 413] width 1102 height 30
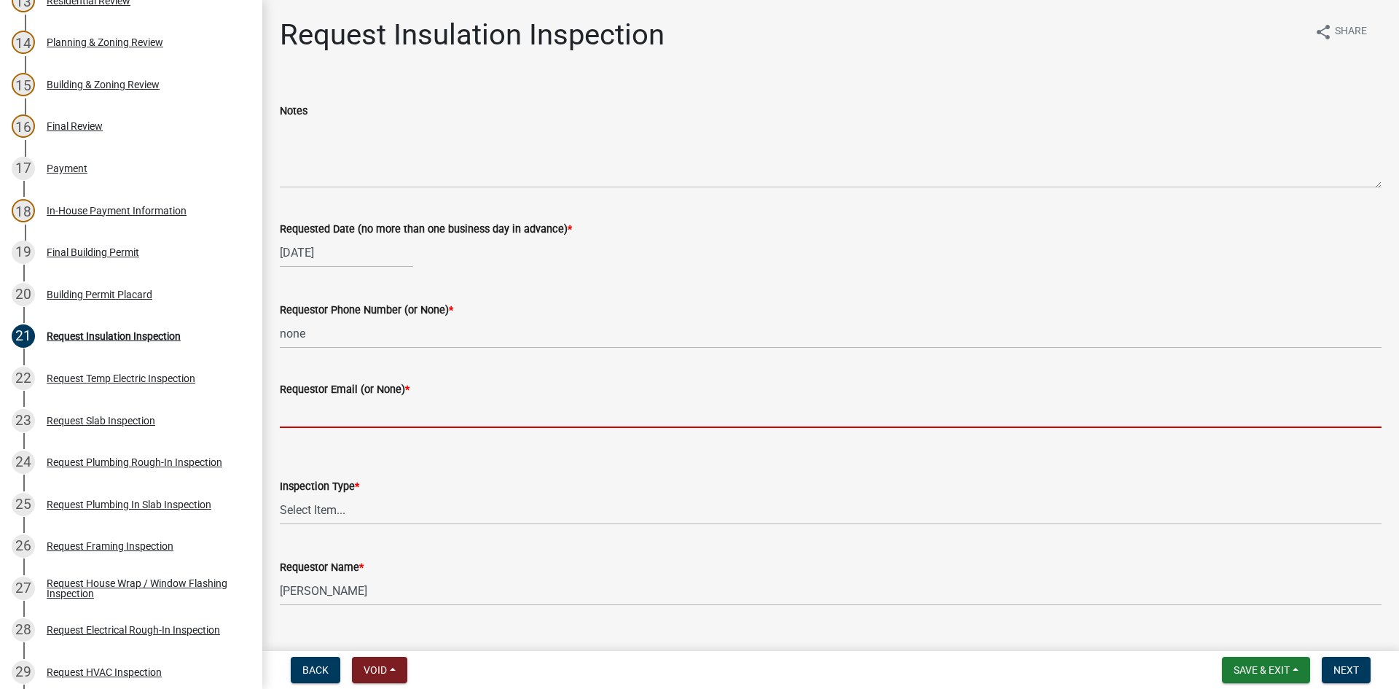
type input "none"
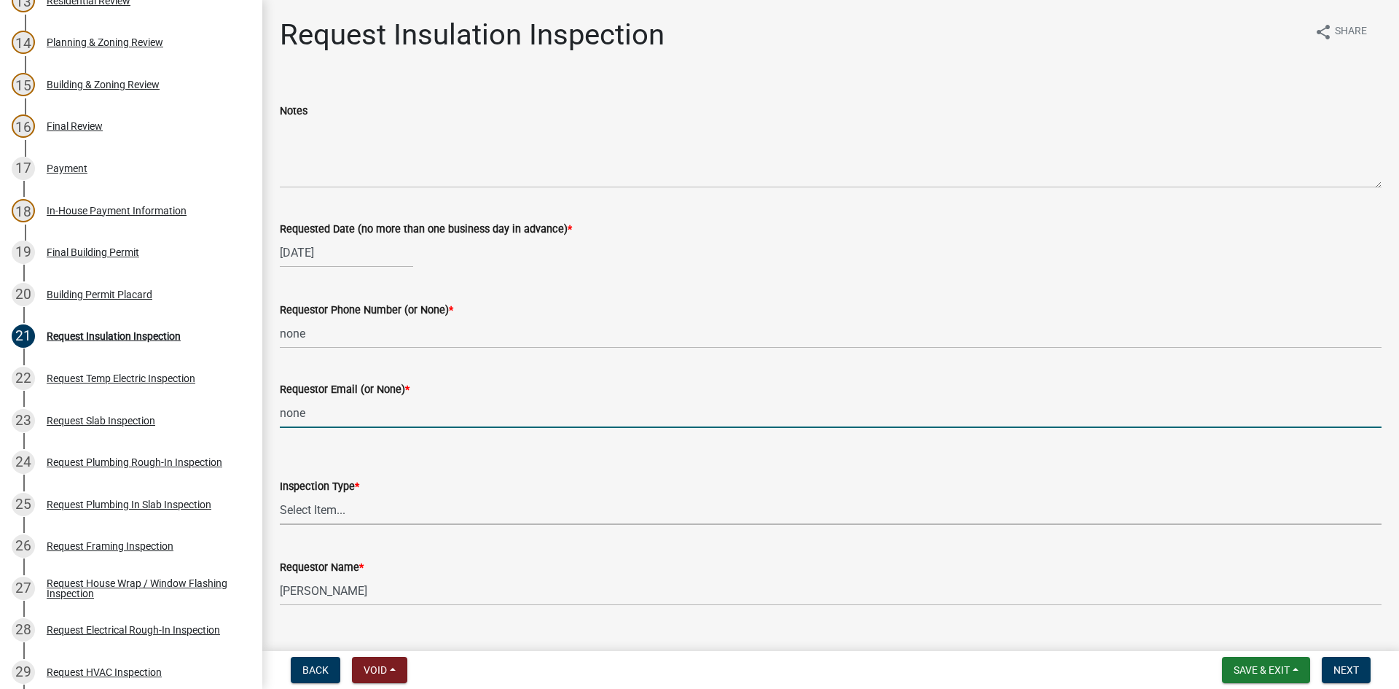
click at [353, 509] on select "Select Item... Insulation" at bounding box center [831, 510] width 1102 height 30
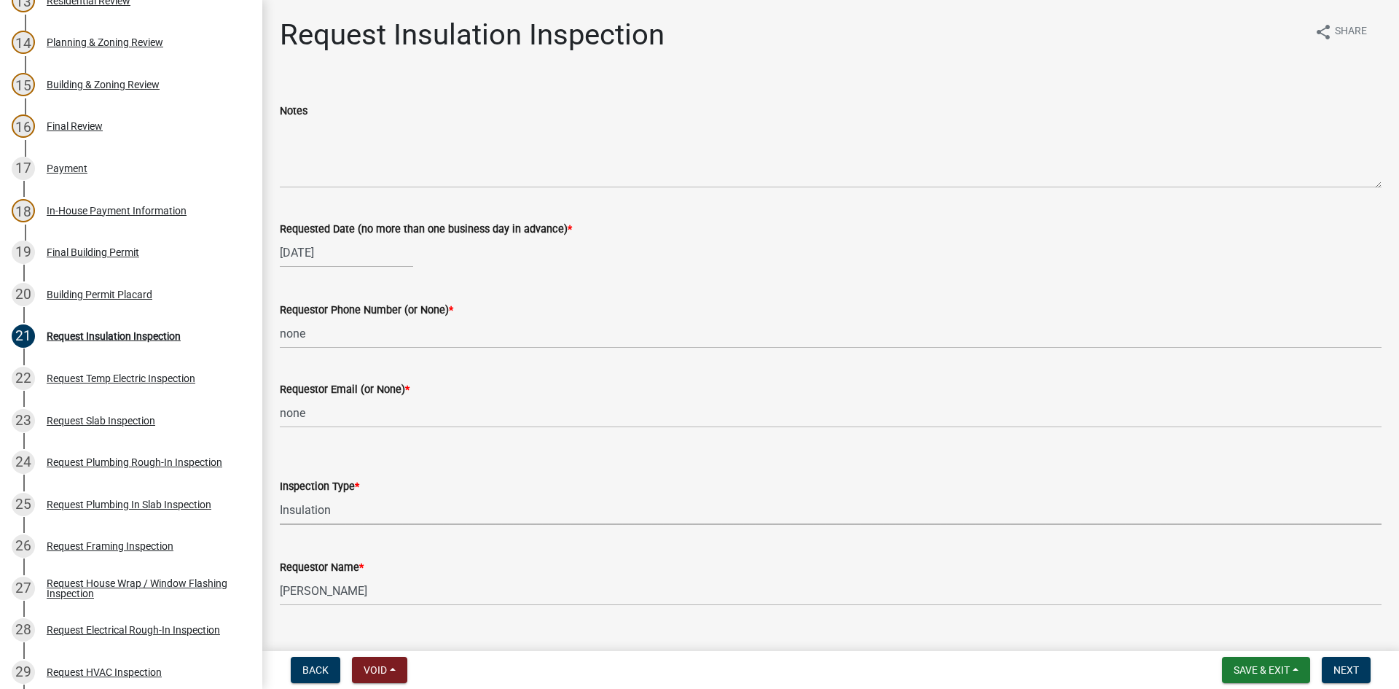
click at [280, 495] on select "Select Item... Insulation" at bounding box center [831, 510] width 1102 height 30
select select "2e5302d4-b34e-405d-80e1-2f893e7792f7"
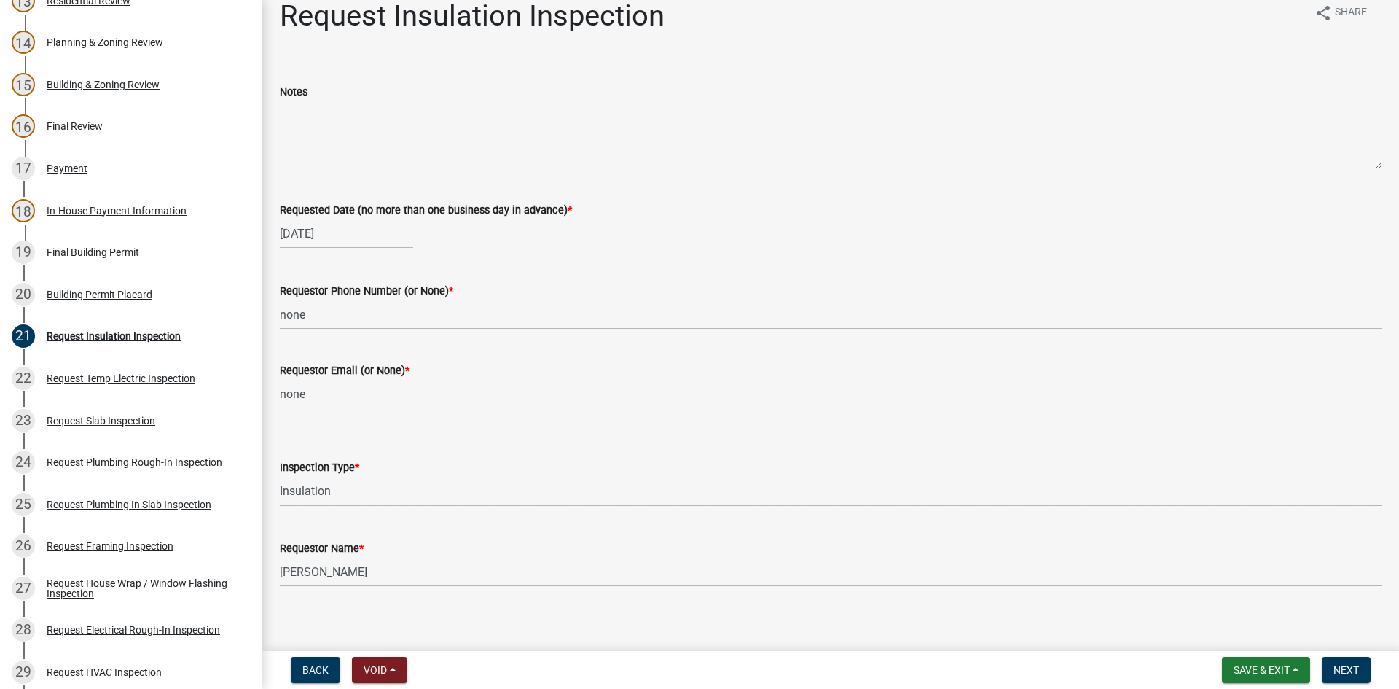
scroll to position [29, 0]
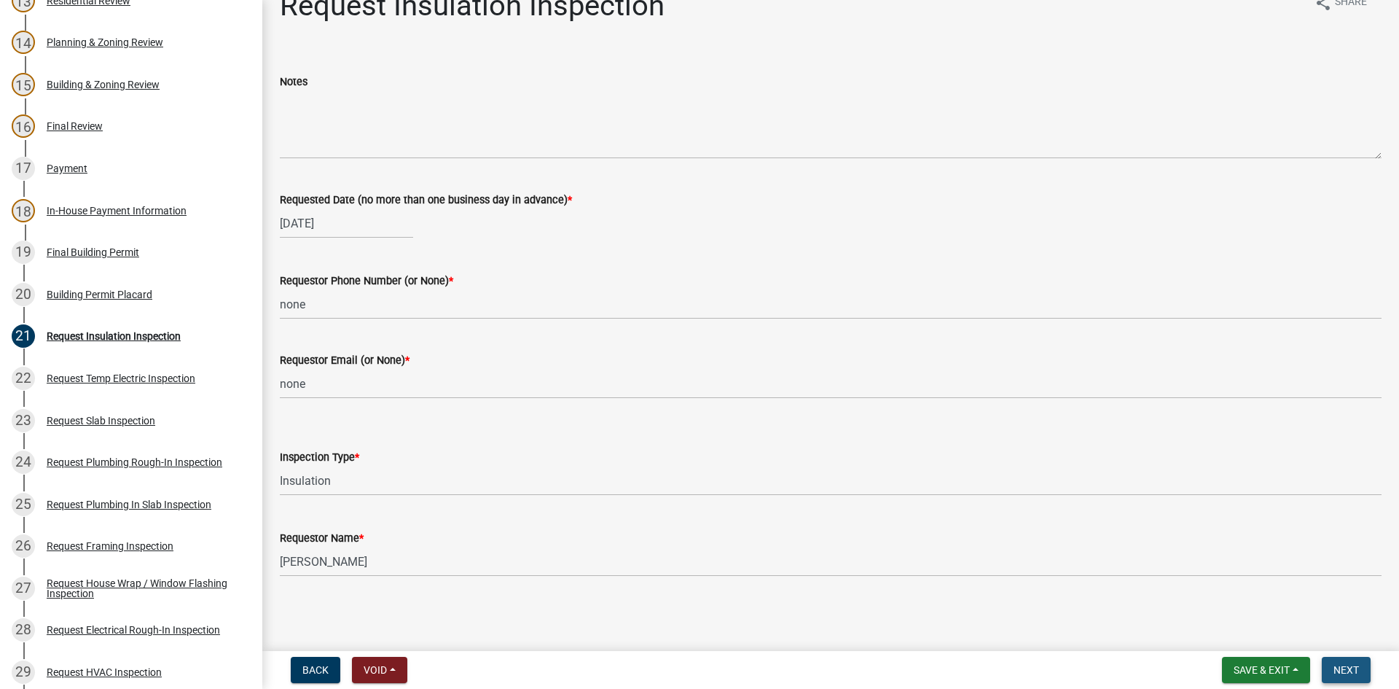
click at [1336, 673] on span "Next" at bounding box center [1346, 670] width 26 height 12
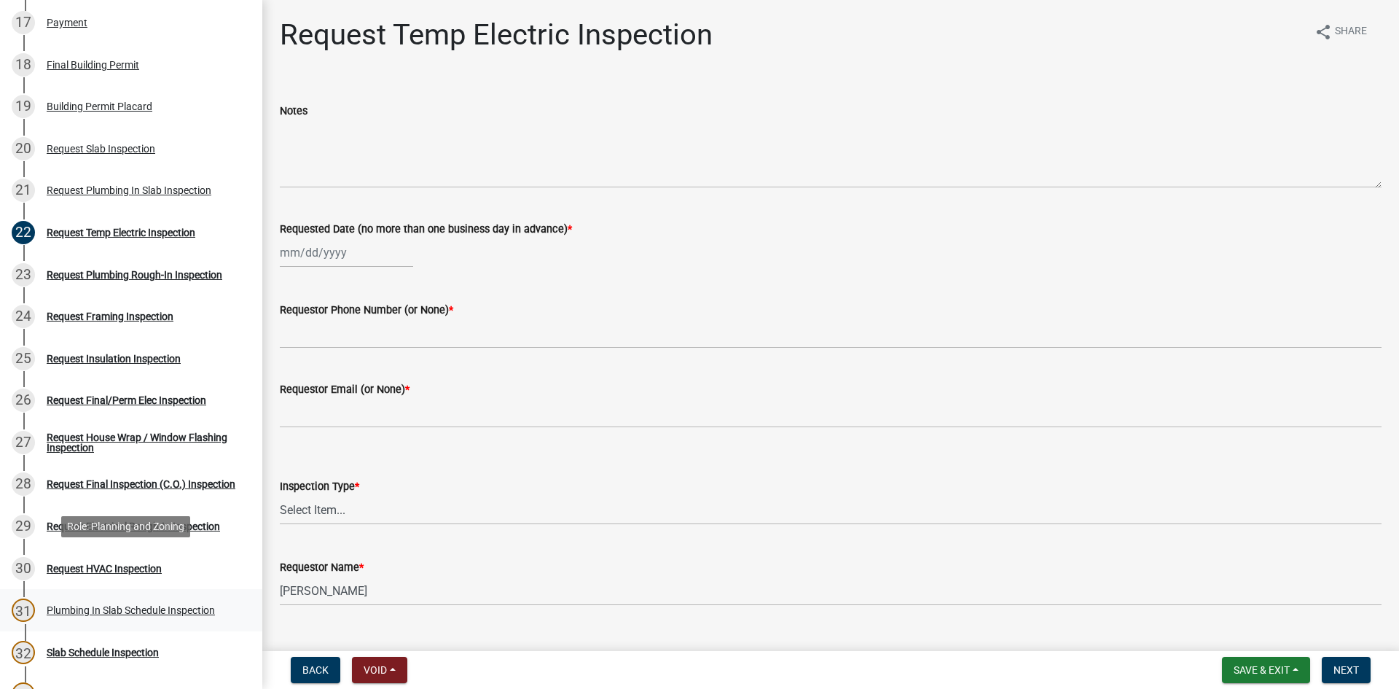
scroll to position [947, 0]
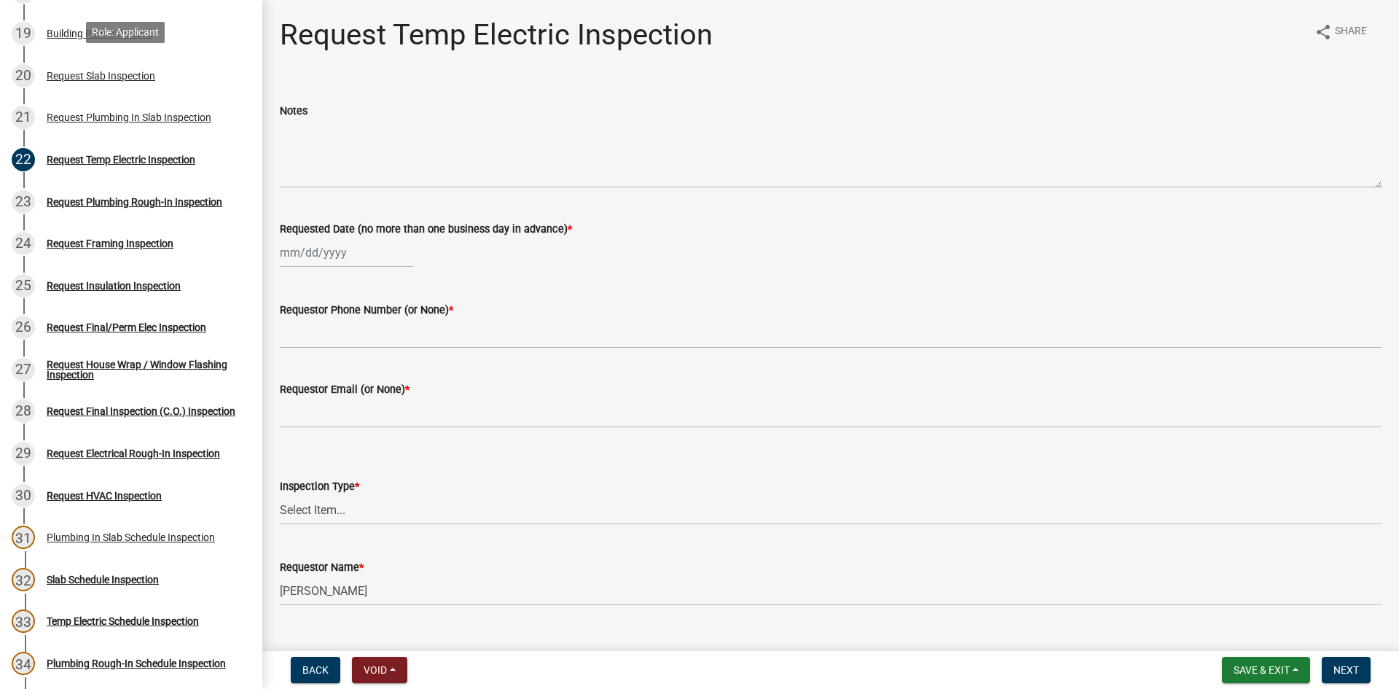
click at [101, 71] on div "Request Slab Inspection" at bounding box center [101, 76] width 109 height 10
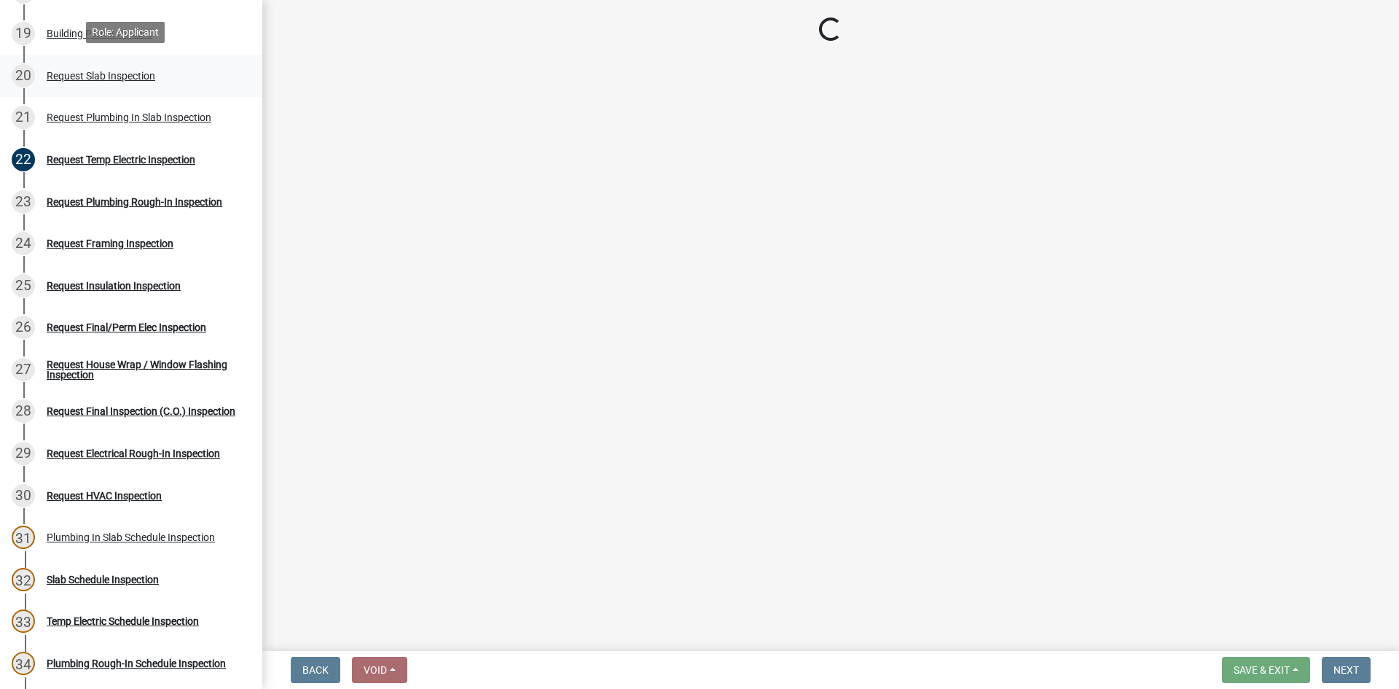
select select "ab79e0bf-6fbf-48c6-834d-2adc4864fc5e"
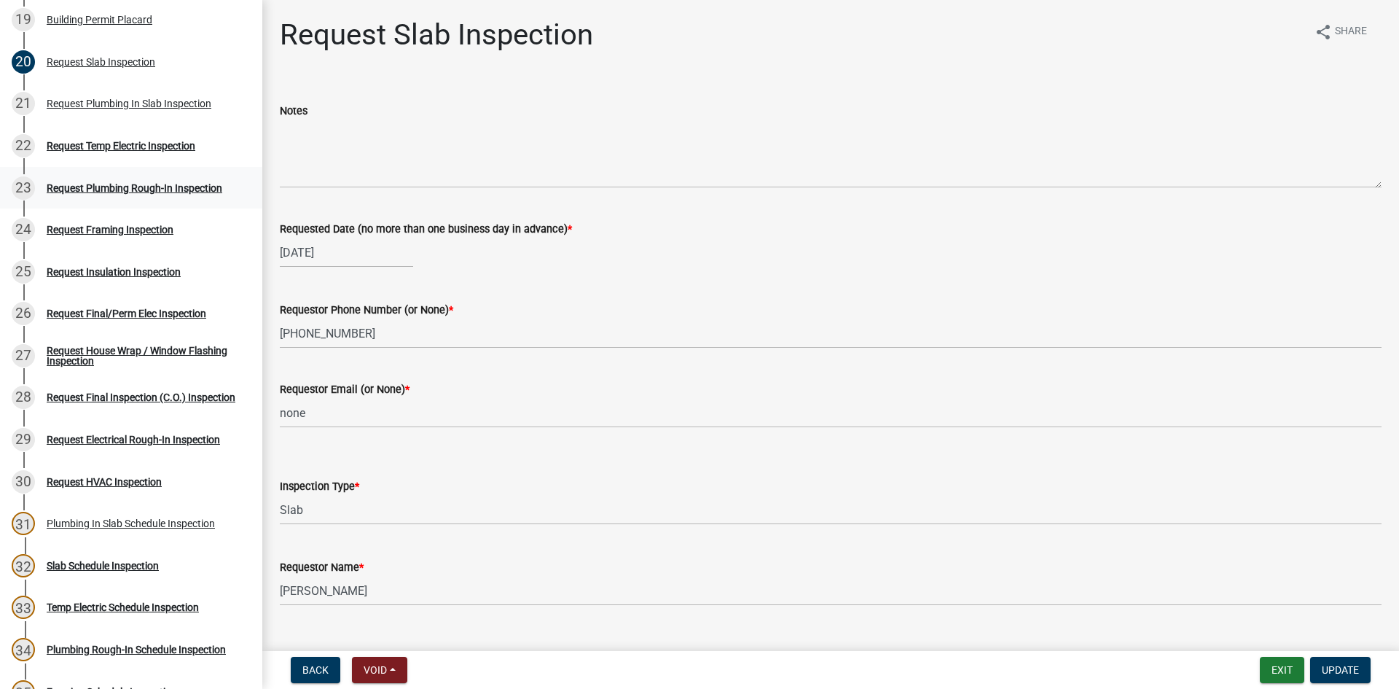
scroll to position [874, 0]
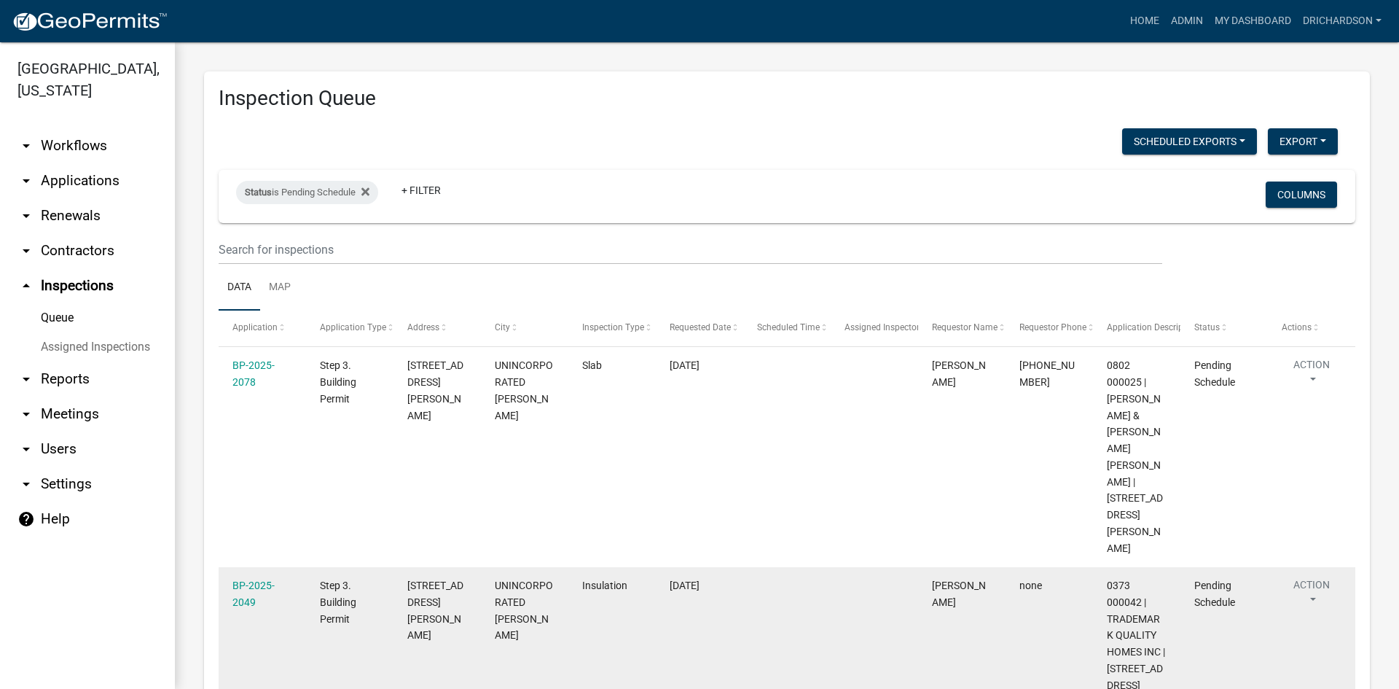
scroll to position [49, 0]
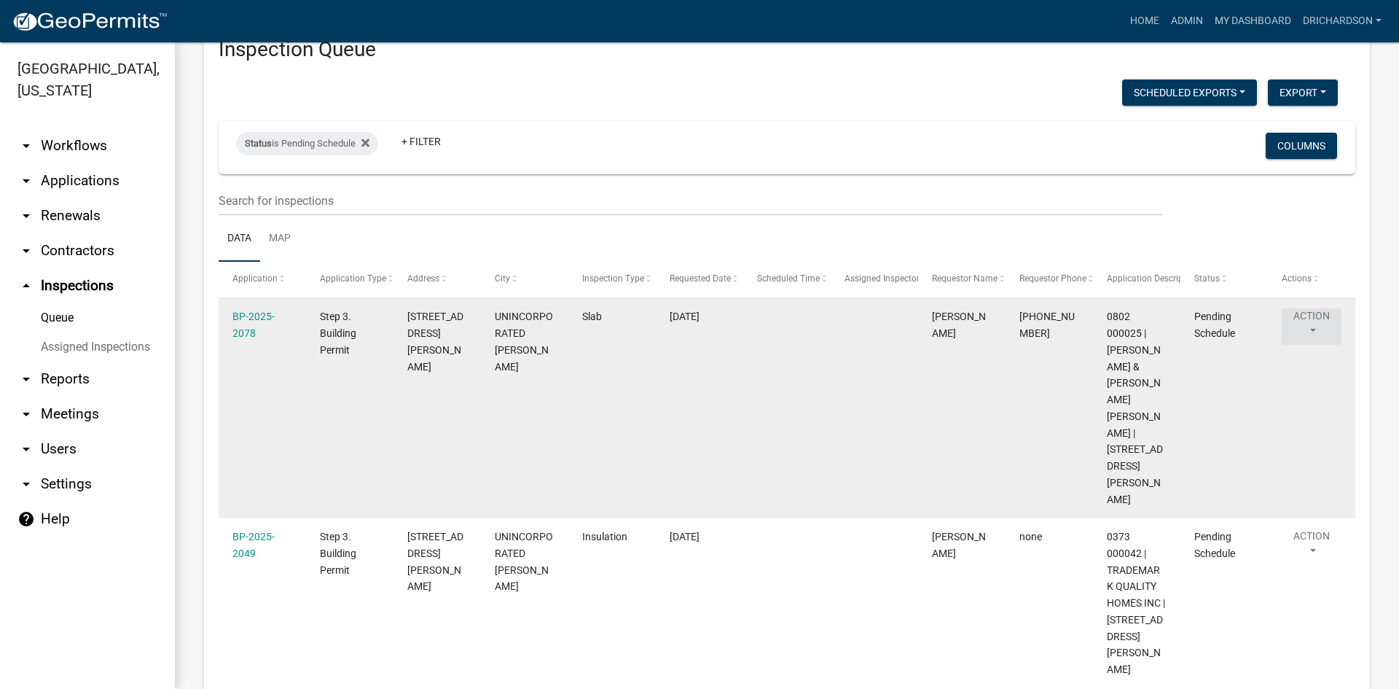
click at [1320, 331] on button "Action" at bounding box center [1312, 326] width 60 height 36
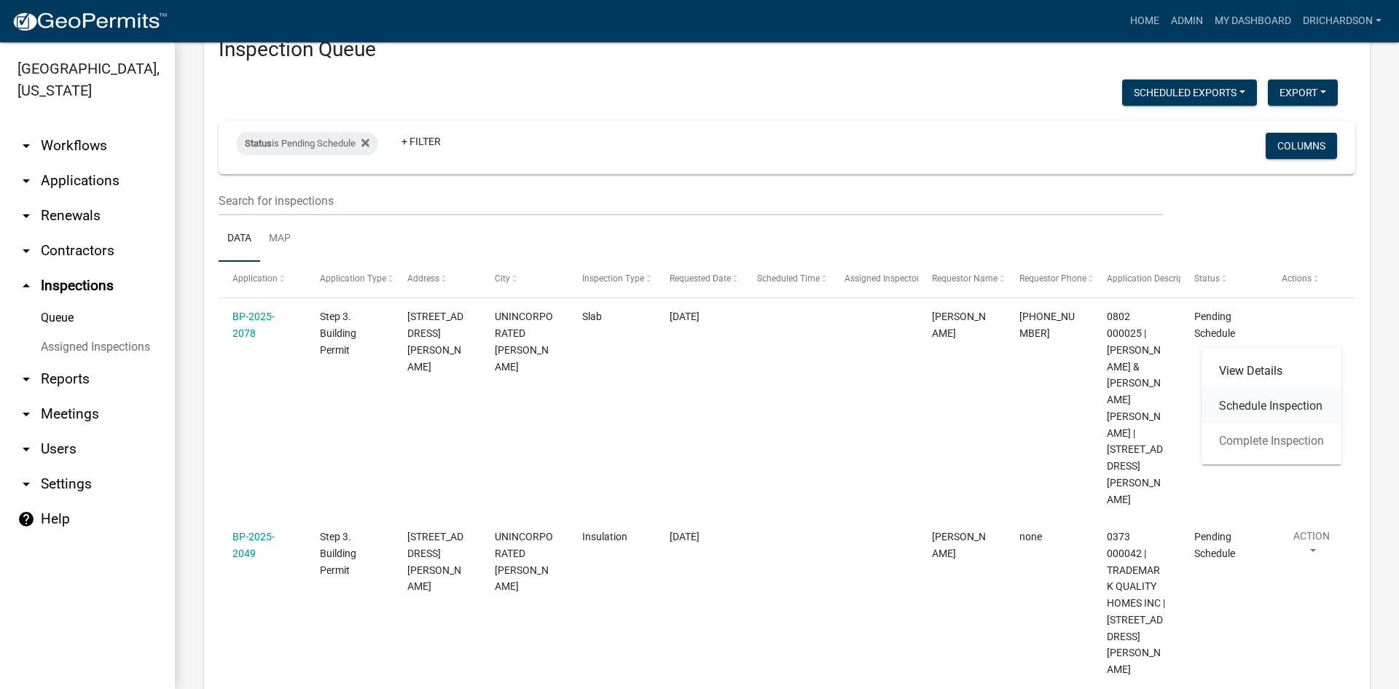
click at [1301, 402] on link "Schedule Inspection" at bounding box center [1272, 405] width 140 height 35
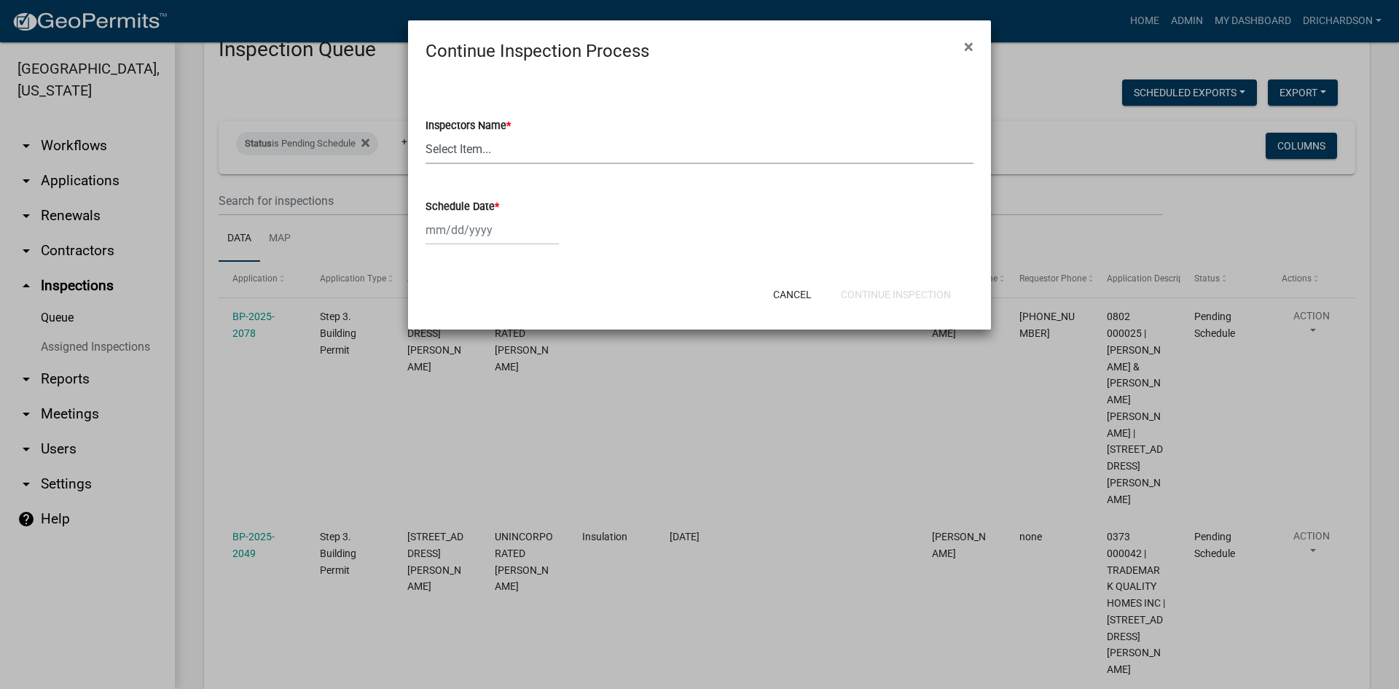
click at [496, 138] on select "Select Item... whuff (William Huff) drichardson (Douglas Richardson) knorred (K…" at bounding box center [700, 149] width 548 height 30
select select "a5a5a9dc-14a5-4192-801a-4b6ec73e6000"
click at [426, 134] on select "Select Item... whuff (William Huff) drichardson (Douglas Richardson) knorred (K…" at bounding box center [700, 149] width 548 height 30
select select "9"
select select "2025"
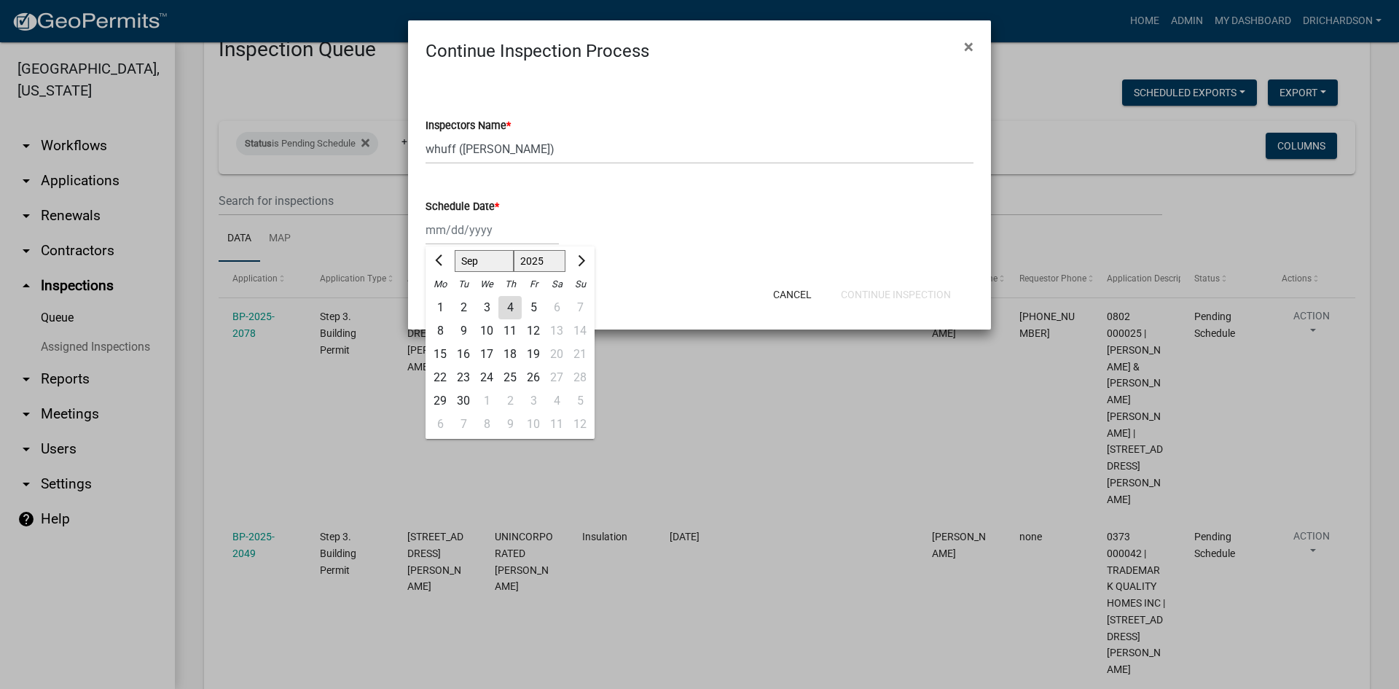
click at [492, 224] on div "Jan Feb Mar Apr May Jun Jul Aug Sep Oct Nov Dec 1525 1526 1527 1528 1529 1530 1…" at bounding box center [492, 230] width 133 height 30
click at [506, 305] on div "4" at bounding box center [509, 307] width 23 height 23
type input "09/04/2025"
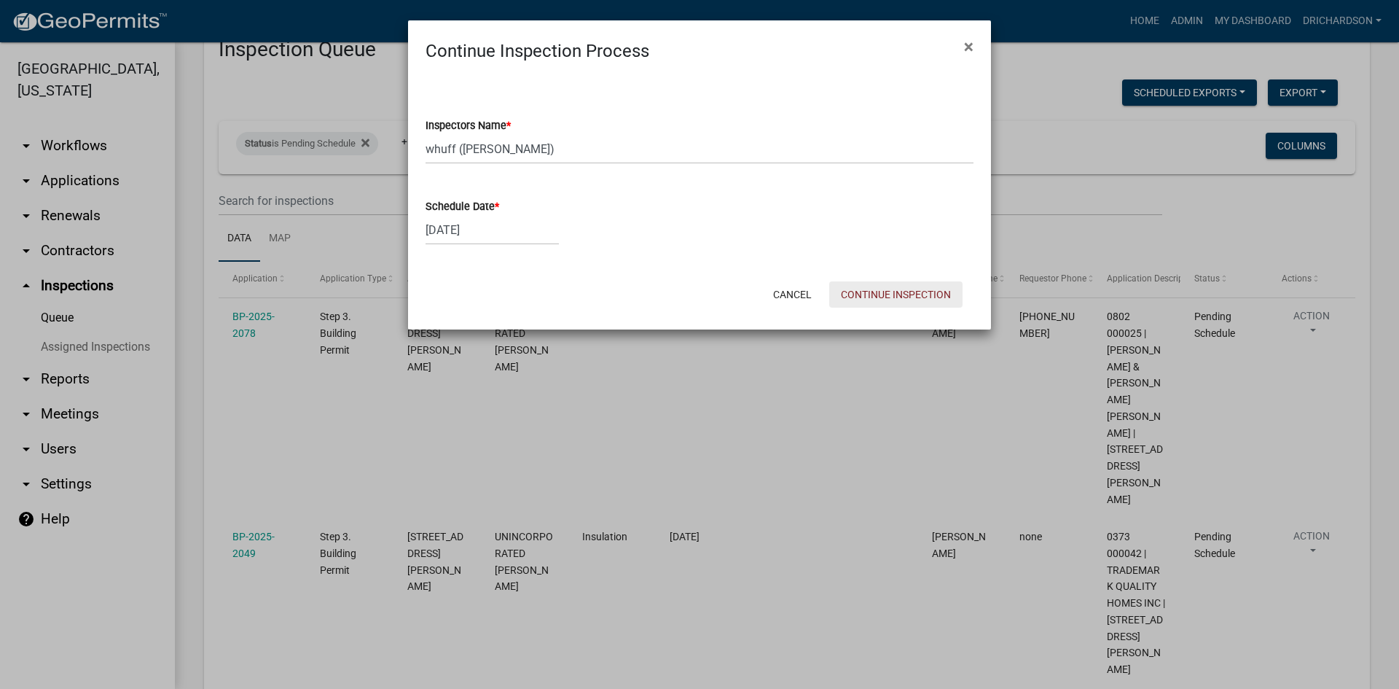
click at [845, 291] on button "Continue Inspection" at bounding box center [895, 294] width 133 height 26
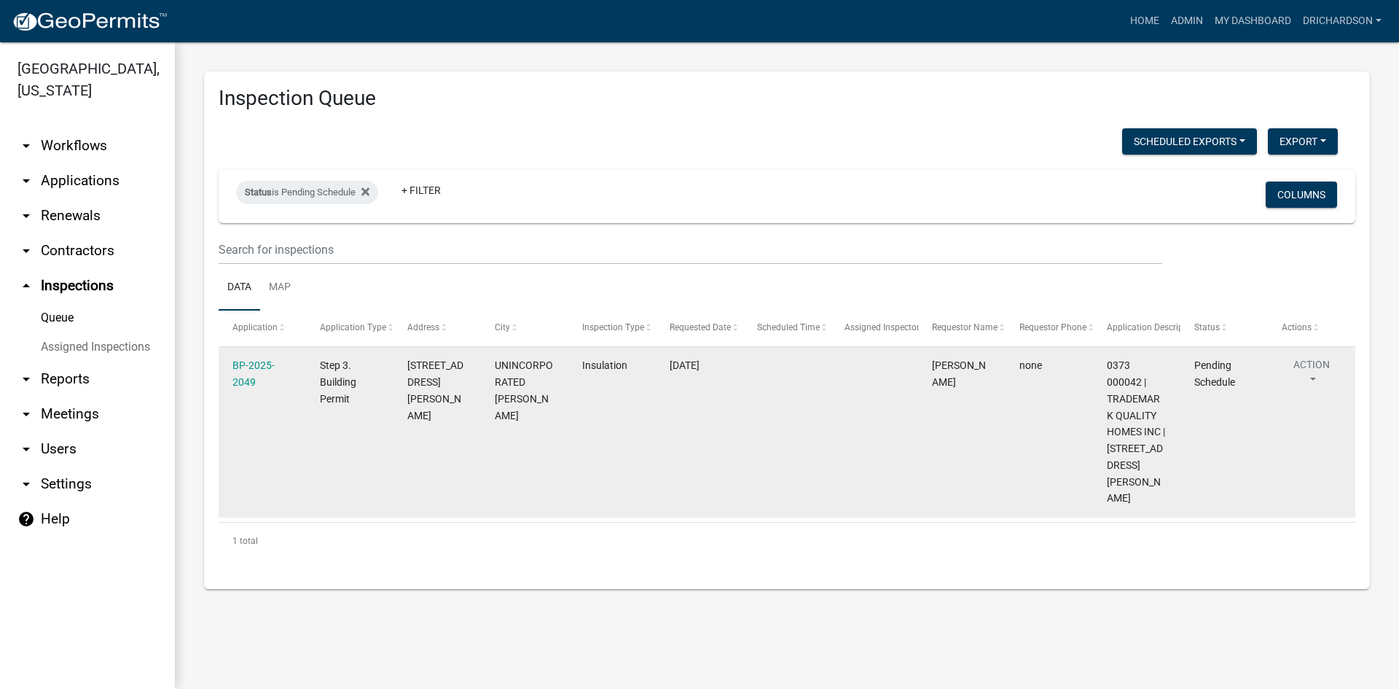
click at [1315, 377] on button "Action" at bounding box center [1312, 375] width 60 height 36
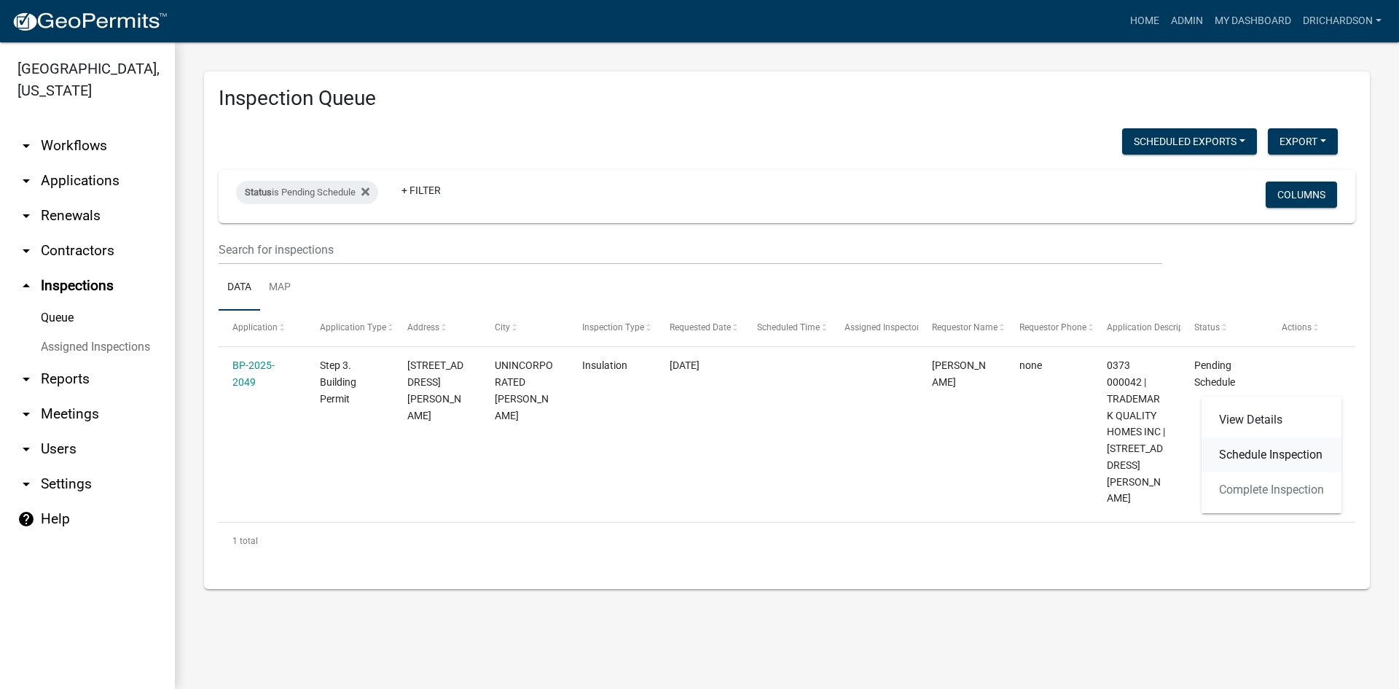
click at [1297, 457] on link "Schedule Inspection" at bounding box center [1272, 454] width 140 height 35
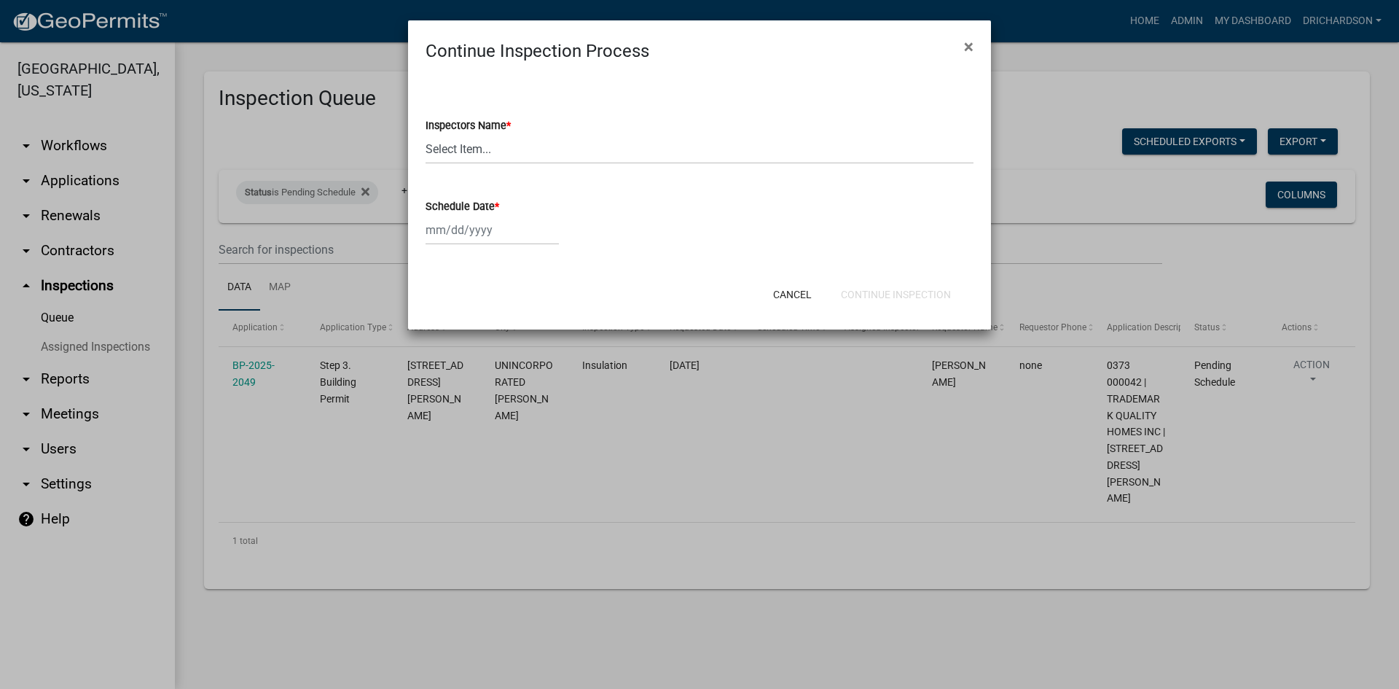
click at [457, 165] on wm-data-entity-input "Inspectors Name * Select Item... whuff (William Huff) drichardson (Douglas Rich…" at bounding box center [700, 128] width 548 height 98
click at [462, 157] on select "Select Item... whuff (William Huff) drichardson (Douglas Richardson) knorred (K…" at bounding box center [700, 149] width 548 height 30
select select "a5a5a9dc-14a5-4192-801a-4b6ec73e6000"
click at [426, 134] on select "Select Item... whuff (William Huff) drichardson (Douglas Richardson) knorred (K…" at bounding box center [700, 149] width 548 height 30
click at [486, 238] on div at bounding box center [492, 230] width 133 height 30
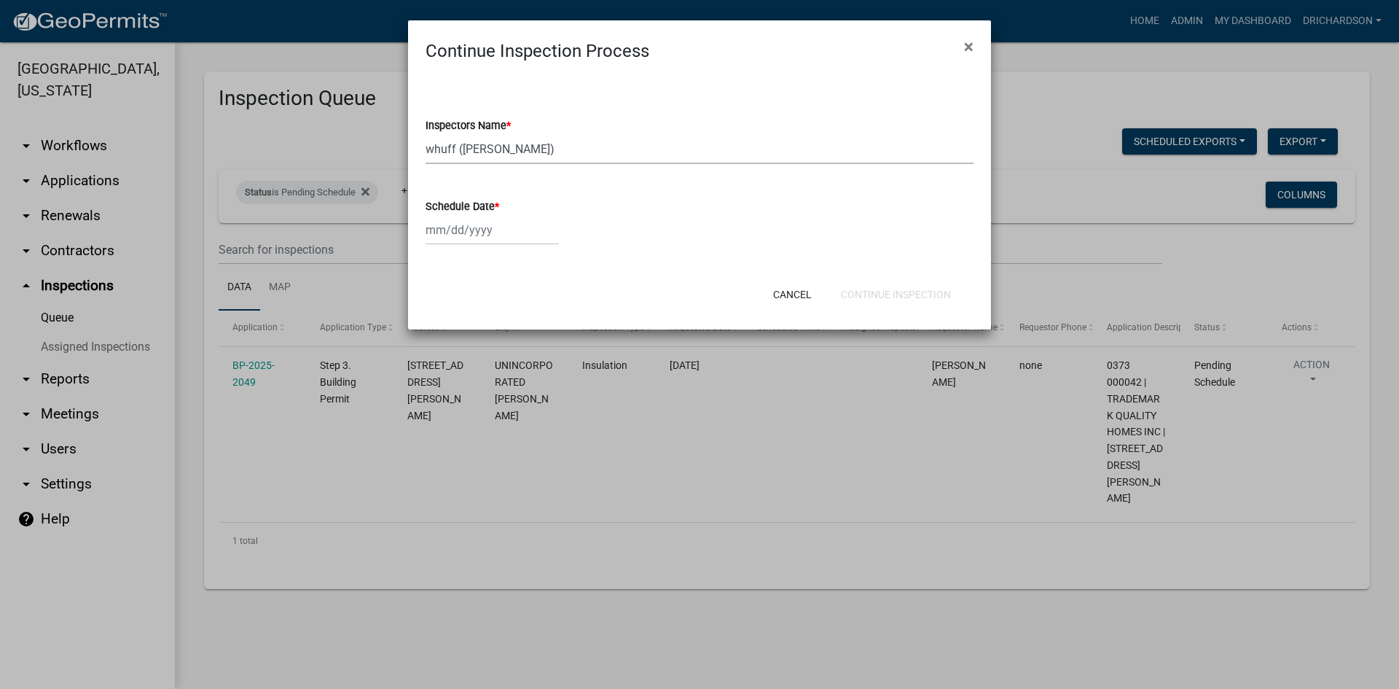
select select "9"
select select "2025"
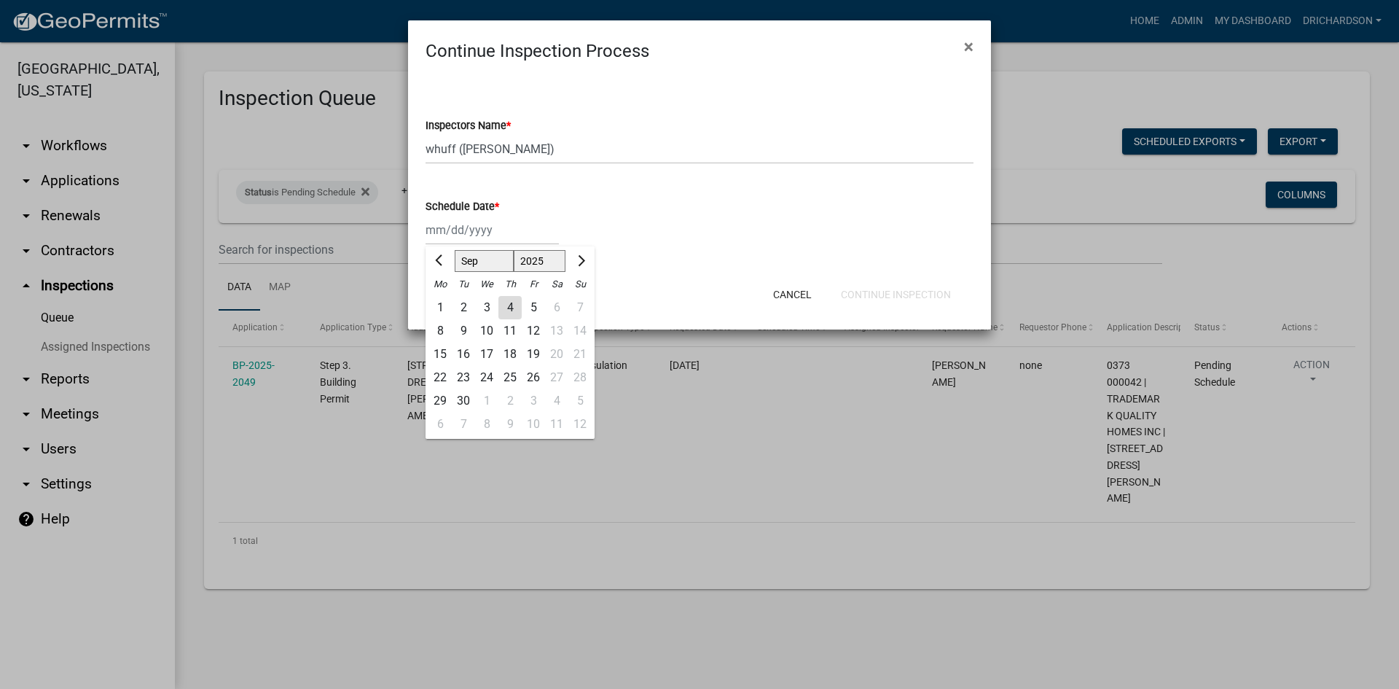
click at [511, 310] on div "4" at bounding box center [509, 307] width 23 height 23
type input "[DATE]"
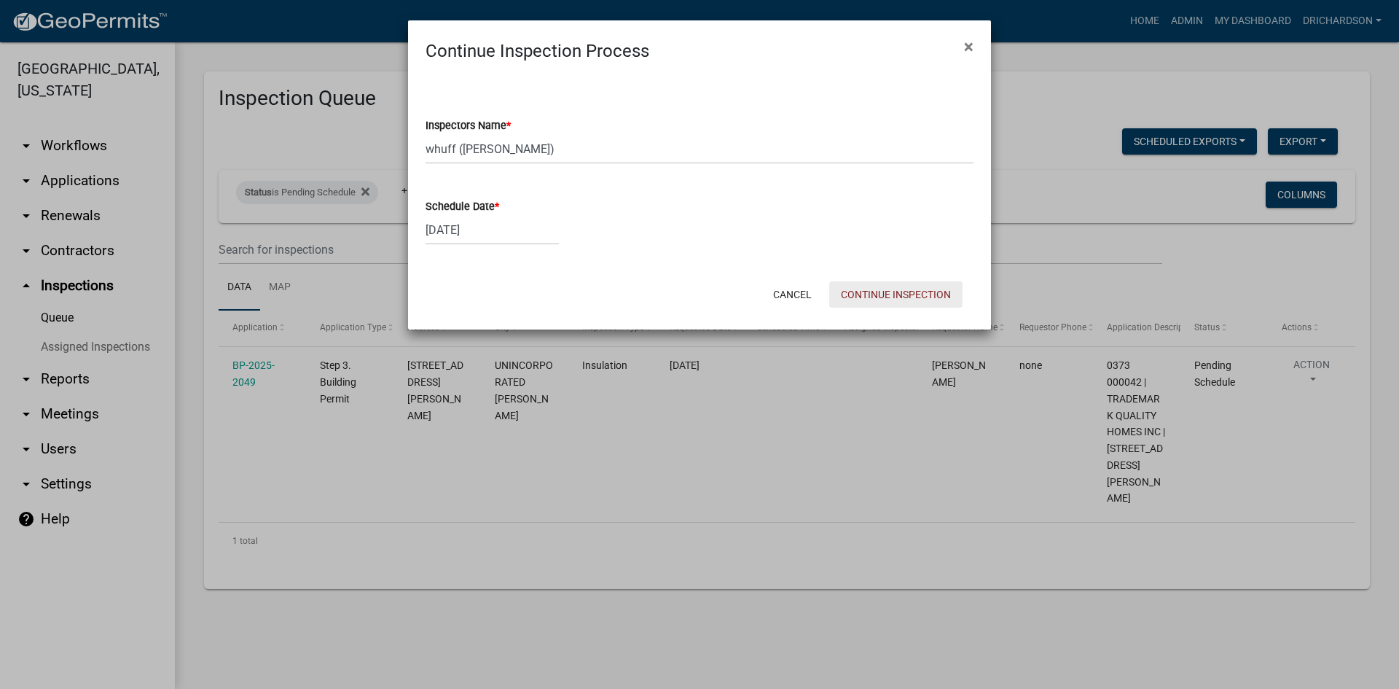
click at [903, 291] on button "Continue Inspection" at bounding box center [895, 294] width 133 height 26
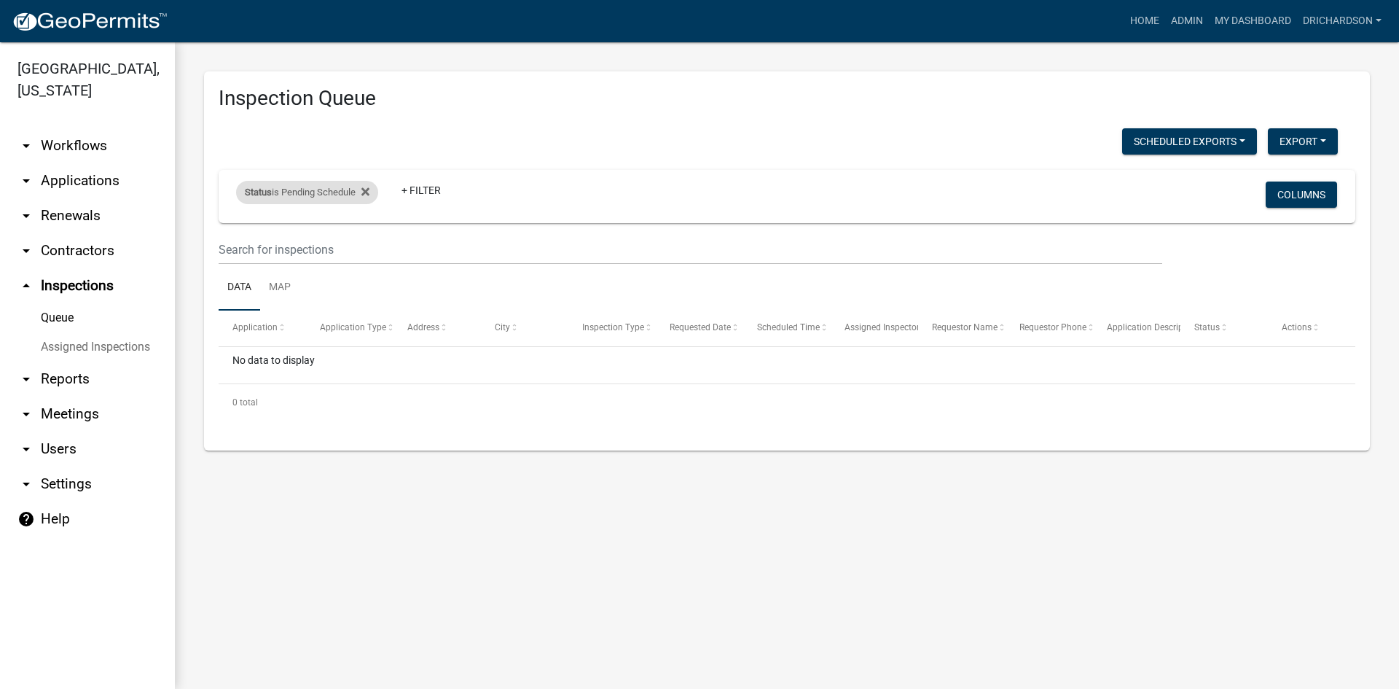
click at [331, 197] on div "Status is Pending Schedule" at bounding box center [307, 192] width 142 height 23
click at [305, 240] on select "Select an option Pending Schedule Pending Inspection Approved Denied Deleted Vo…" at bounding box center [309, 247] width 146 height 30
select select "1"
click at [239, 232] on select "Select an option Pending Schedule Pending Inspection Approved Denied Deleted Vo…" at bounding box center [309, 247] width 146 height 30
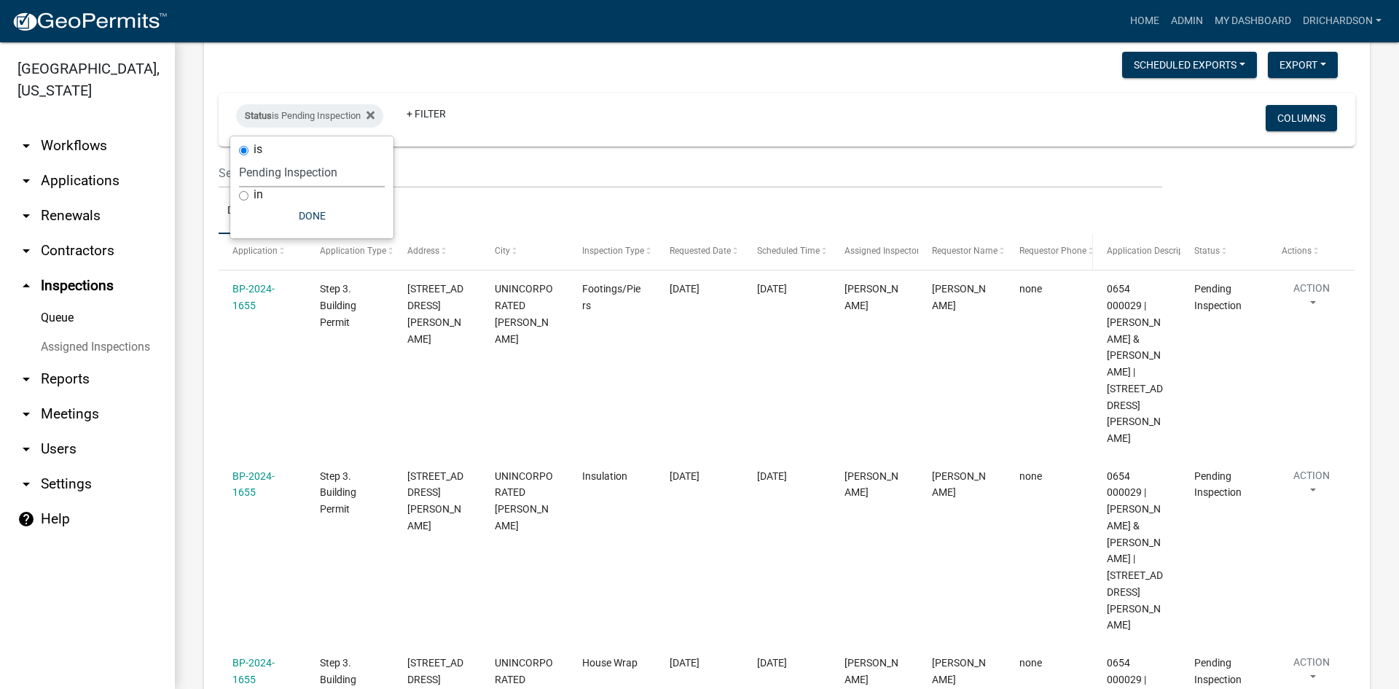
scroll to position [74, 0]
click at [487, 201] on ul "Data Map" at bounding box center [787, 213] width 1137 height 46
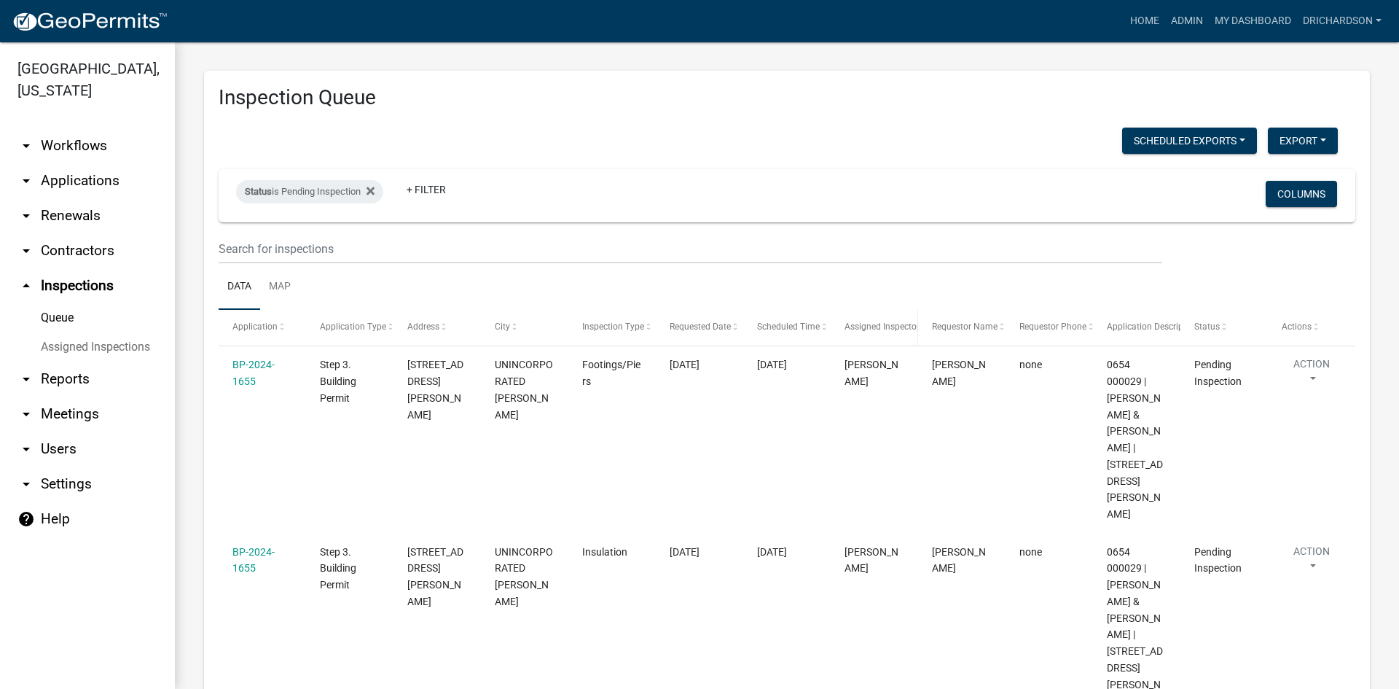
scroll to position [0, 0]
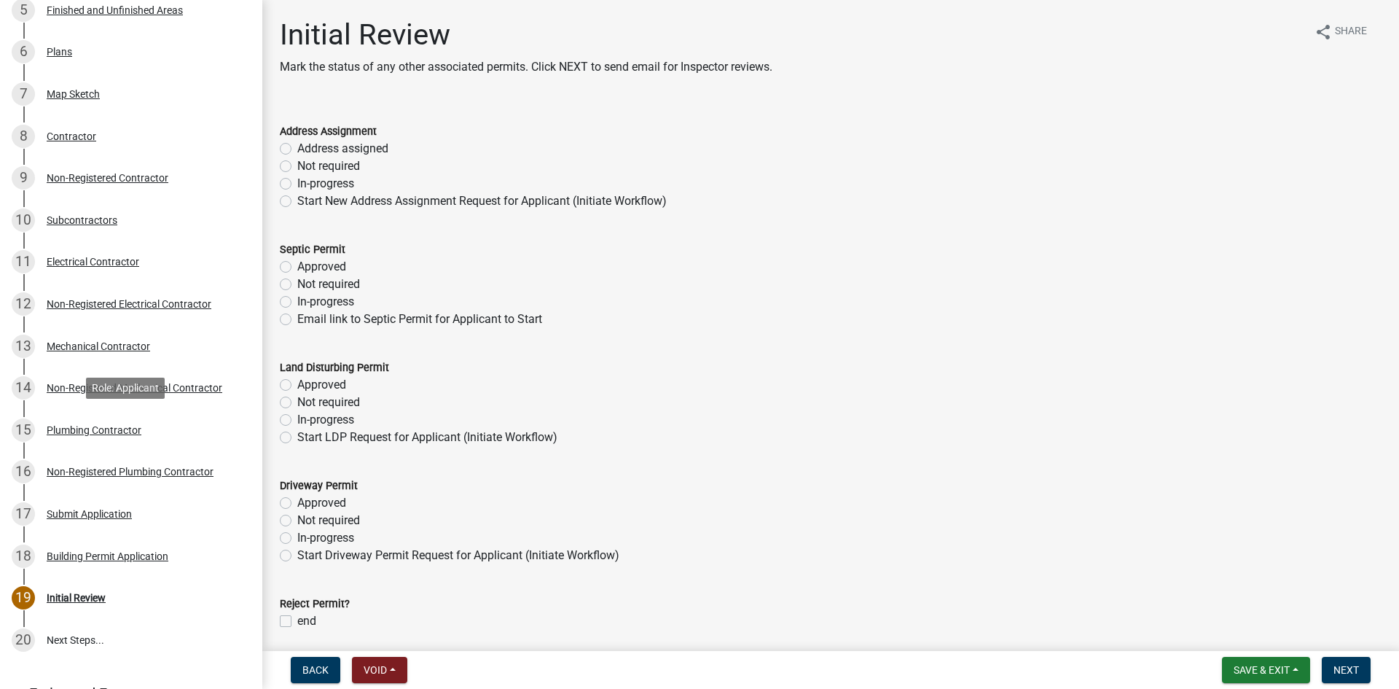
scroll to position [164, 0]
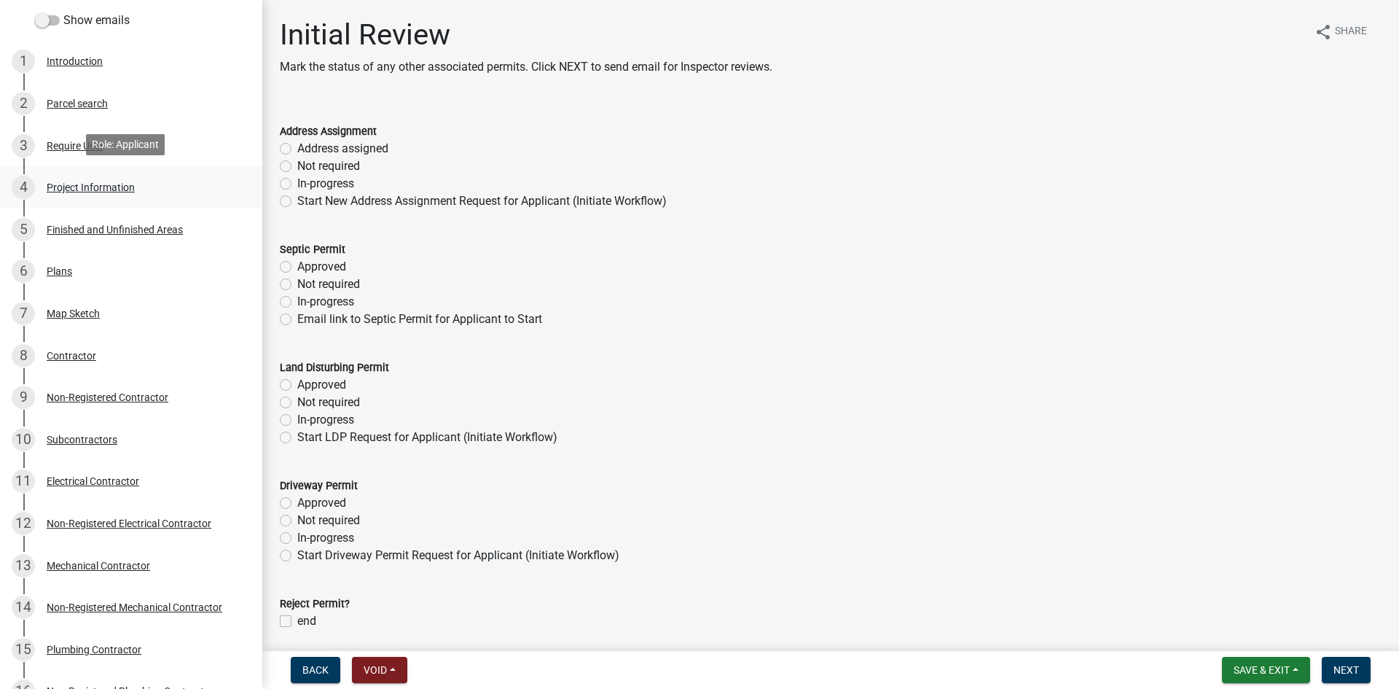
click at [87, 172] on link "4 Project Information" at bounding box center [131, 187] width 262 height 42
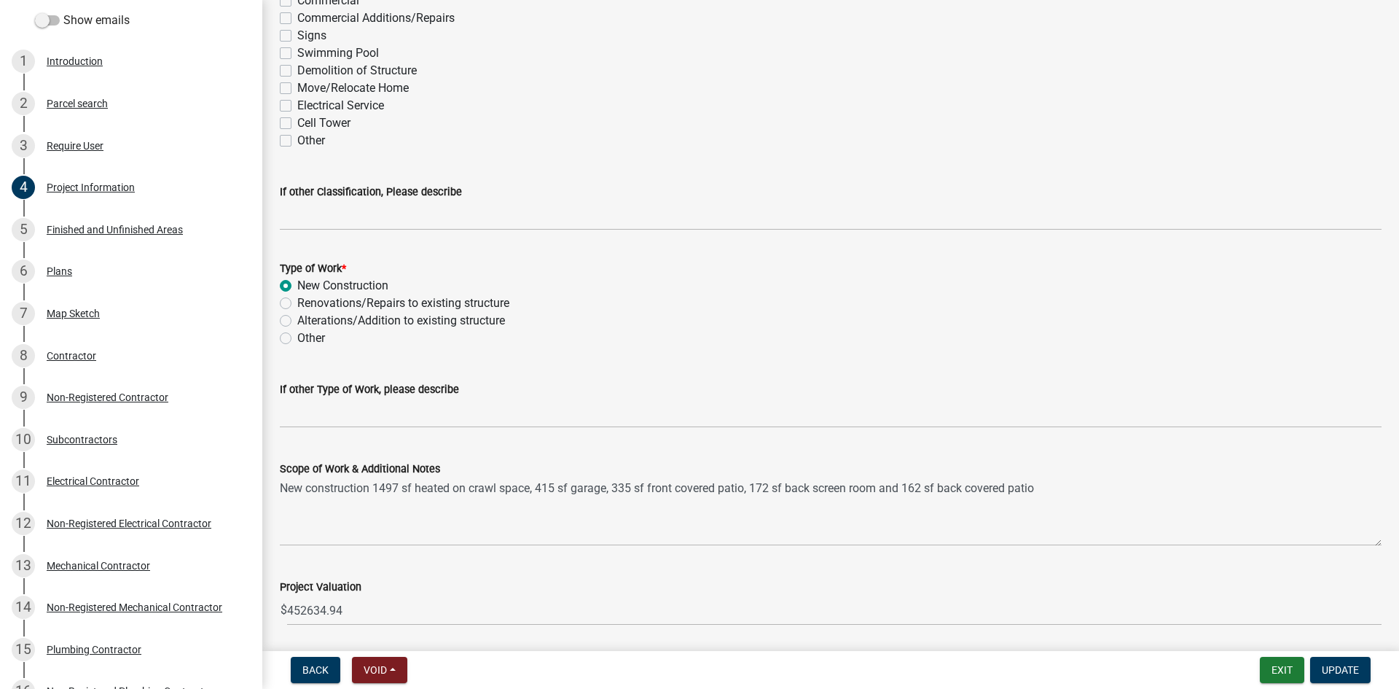
scroll to position [1336, 0]
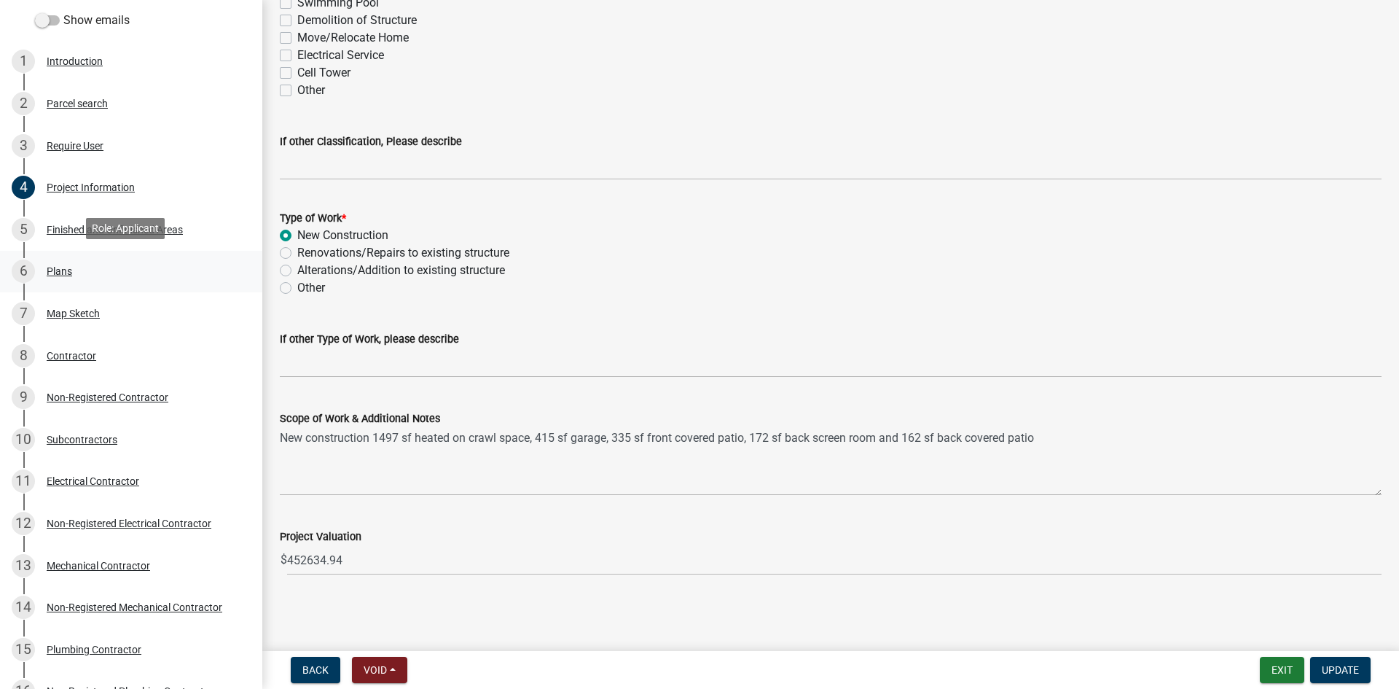
click at [80, 264] on div "6 Plans" at bounding box center [125, 270] width 227 height 23
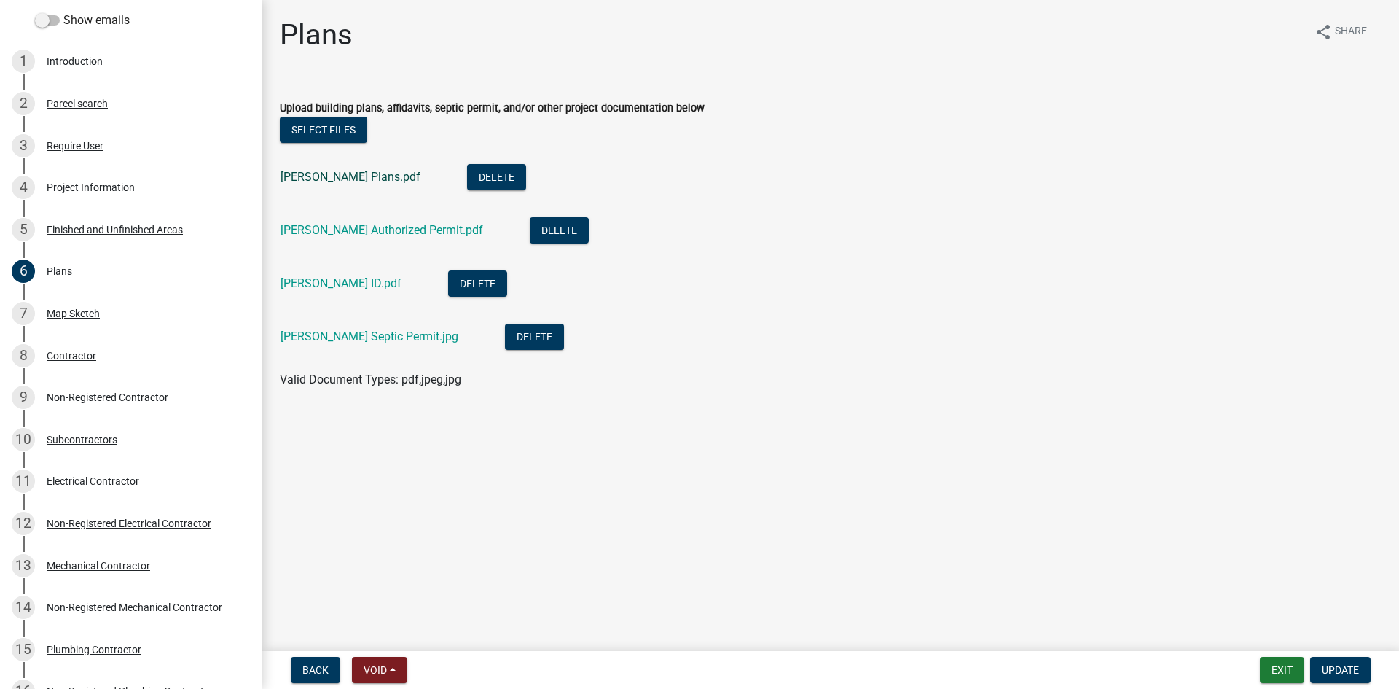
click at [315, 172] on link "[PERSON_NAME] Plans.pdf" at bounding box center [351, 177] width 140 height 14
click at [342, 230] on link "[PERSON_NAME] Authorized Permit.pdf" at bounding box center [382, 230] width 203 height 14
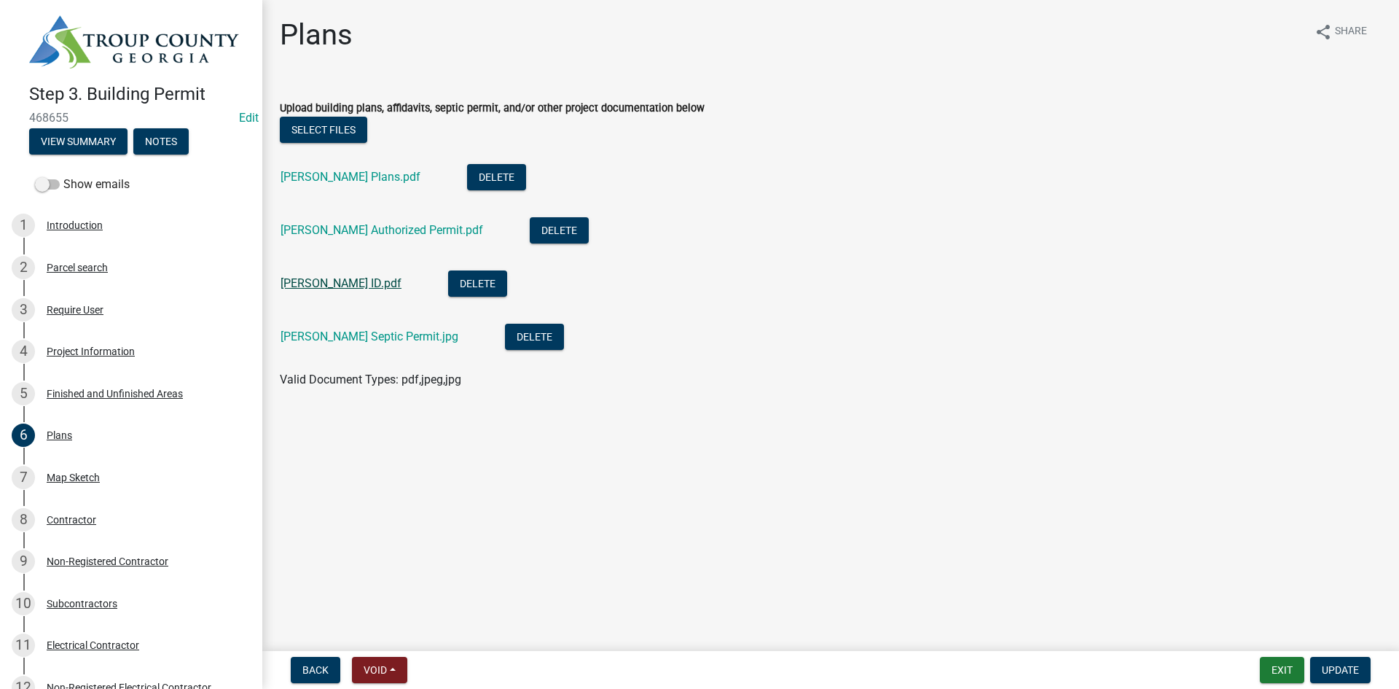
click at [343, 286] on link "Tonya ID.pdf" at bounding box center [341, 283] width 121 height 14
click at [346, 338] on link "Nance Septic Permit.jpg" at bounding box center [370, 336] width 178 height 14
click at [173, 137] on button "Notes" at bounding box center [160, 141] width 55 height 26
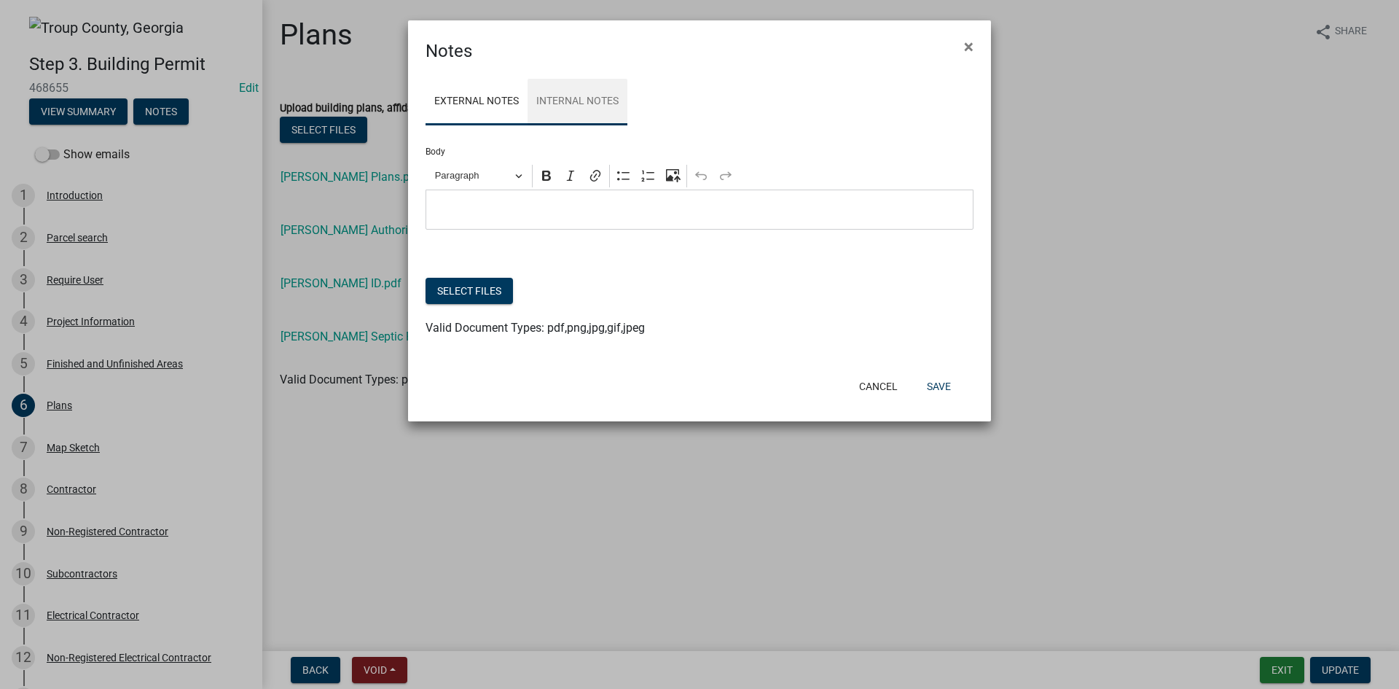
click at [584, 113] on link "Internal Notes" at bounding box center [578, 102] width 100 height 47
click at [487, 208] on p "Editor editing area: main. Press Alt+0 for help." at bounding box center [700, 209] width 533 height 17
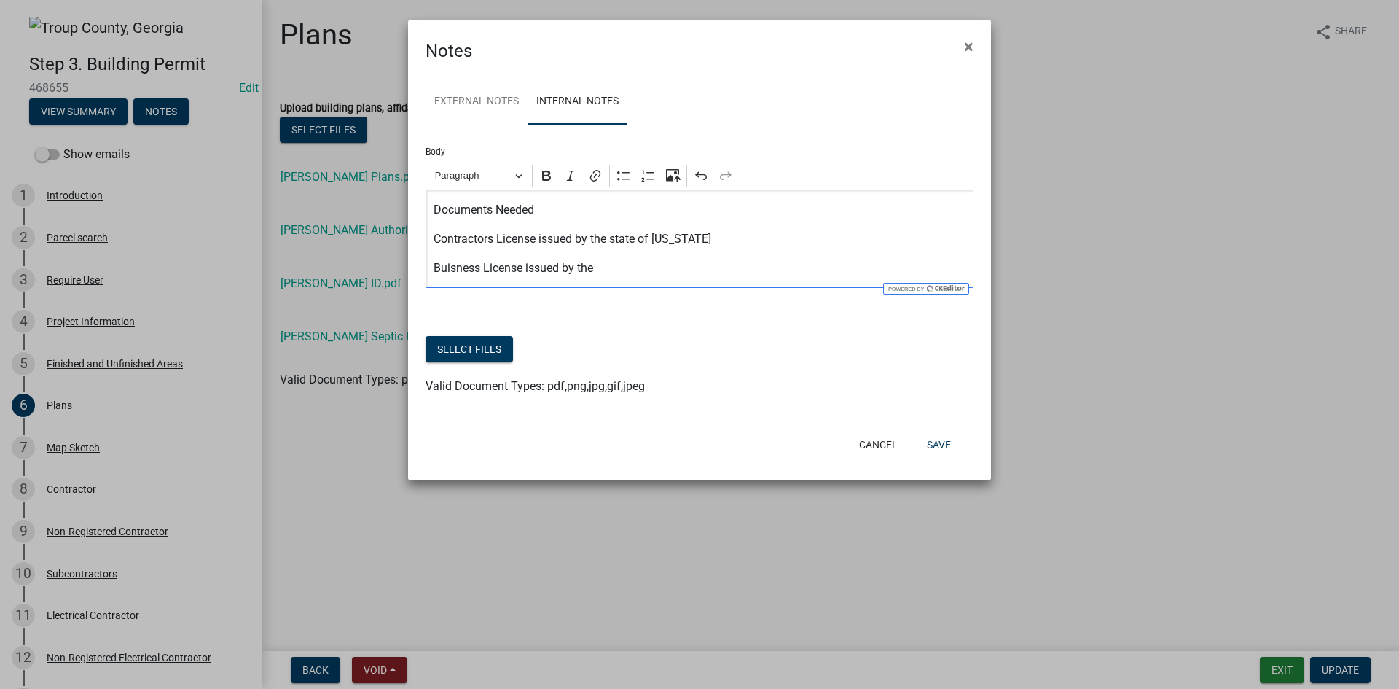
click at [463, 274] on p "Buisness License issued by the" at bounding box center [700, 267] width 533 height 17
click at [599, 265] on p "Business License issued by the" at bounding box center [700, 267] width 533 height 17
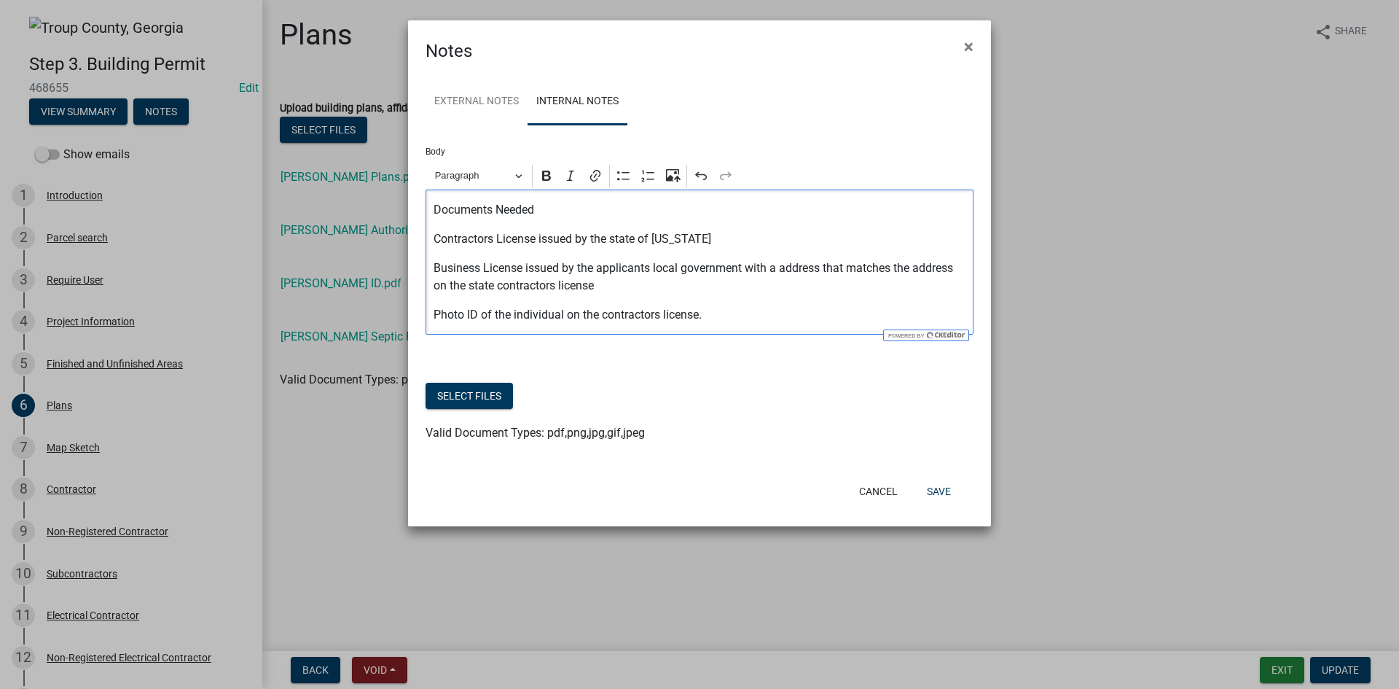
click at [429, 243] on div "Documents Needed Contractors License issued by the state of Georgia Business Li…" at bounding box center [700, 261] width 548 height 145
click at [431, 274] on div "Documents Needed -Contractors License issued by the state of Georgia Business L…" at bounding box center [700, 261] width 548 height 145
click at [432, 318] on div "Documents Needed -Contractors License issued by the state of Georgia -Business …" at bounding box center [700, 261] width 548 height 145
click at [581, 316] on p "-Photo ID of the individual on the contractors license." at bounding box center [700, 314] width 533 height 17
click at [761, 310] on p "-Photo ID of the individual who owns the contractors license." at bounding box center [700, 314] width 533 height 17
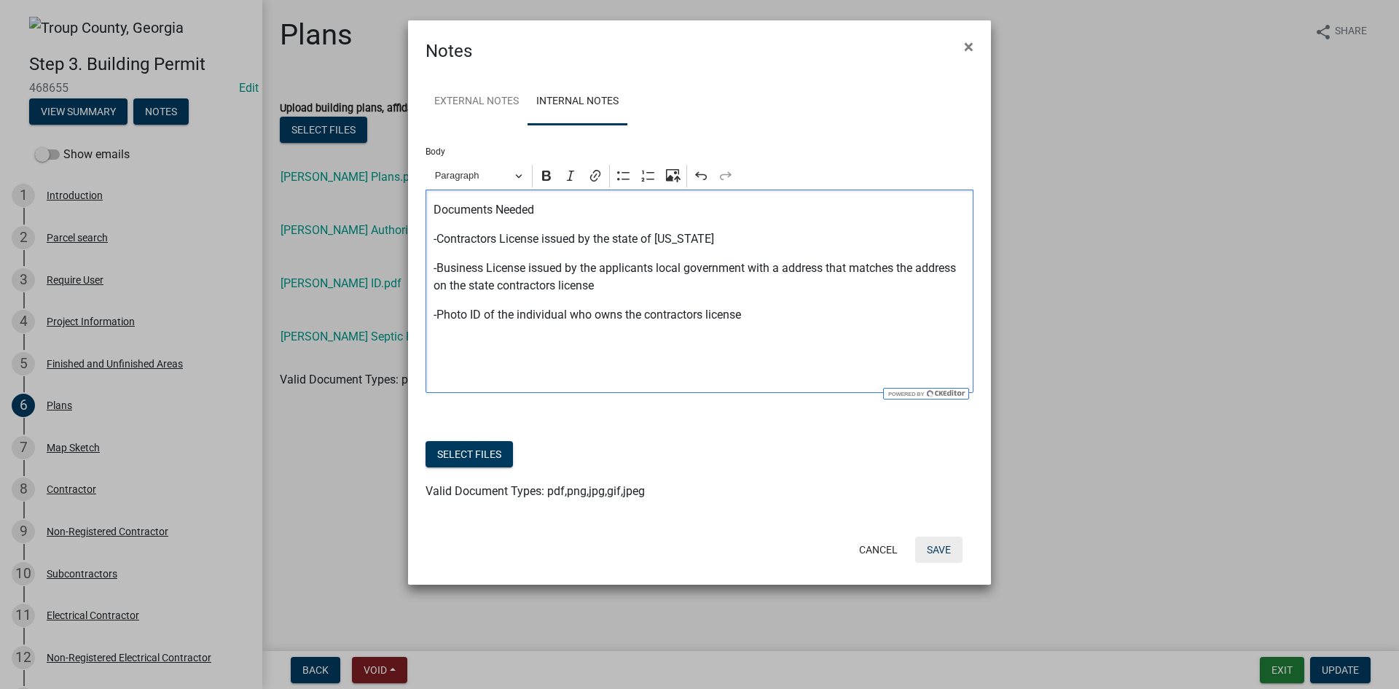
click at [950, 553] on button "Save" at bounding box center [938, 549] width 47 height 26
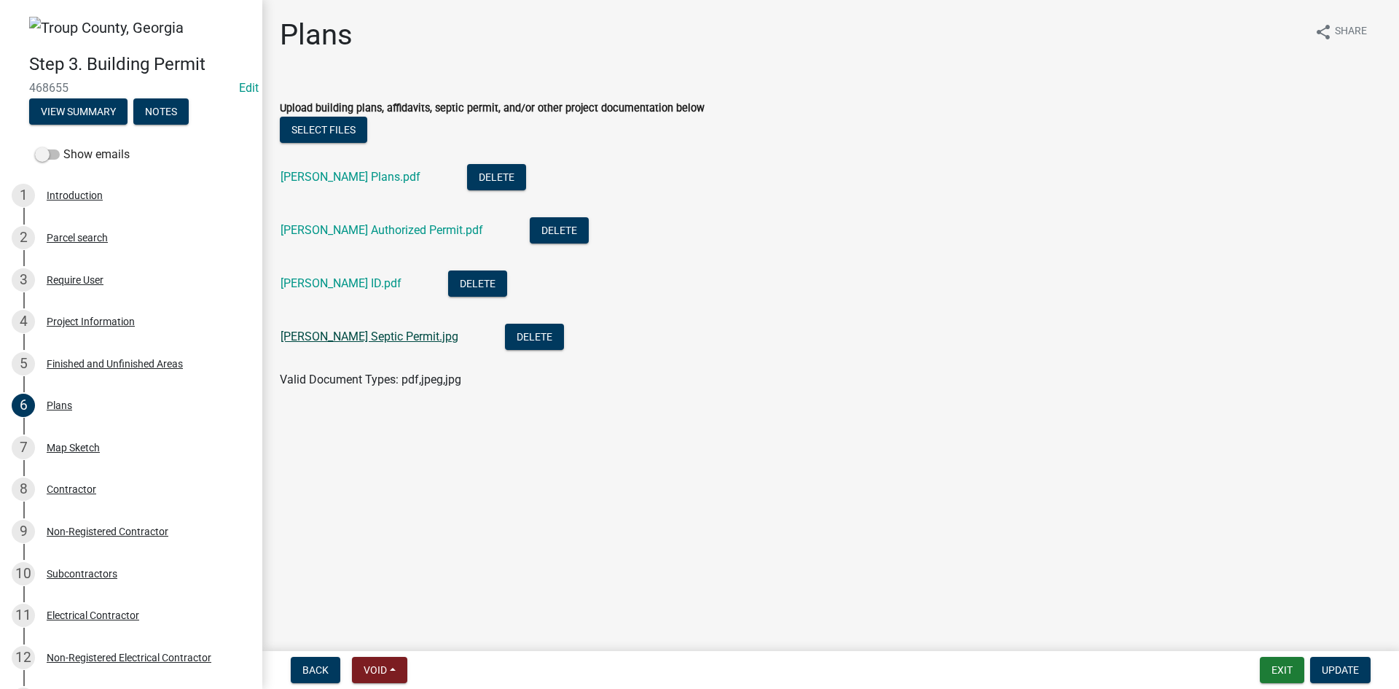
click at [351, 337] on link "Nance Septic Permit.jpg" at bounding box center [370, 336] width 178 height 14
click at [68, 444] on div "Map Sketch" at bounding box center [73, 447] width 53 height 10
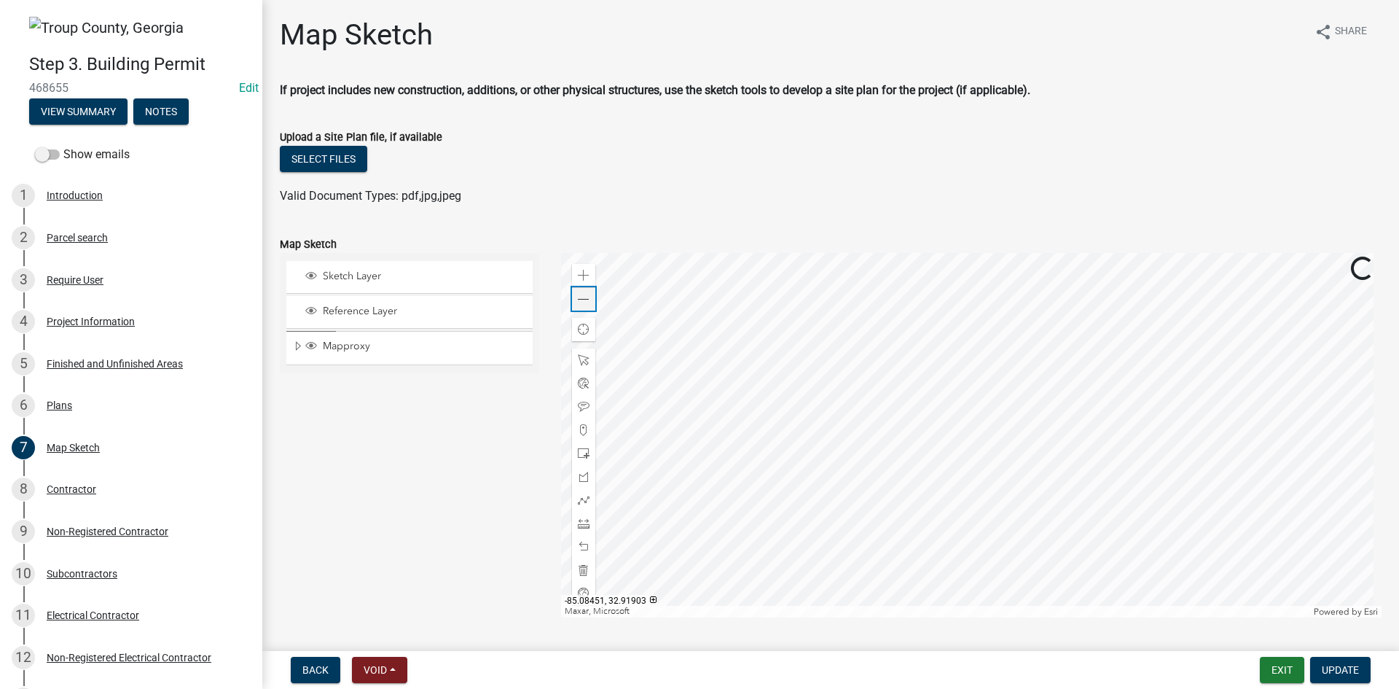
click at [581, 305] on span at bounding box center [584, 300] width 12 height 12
click at [578, 281] on span at bounding box center [584, 276] width 12 height 12
click at [174, 113] on button "Notes" at bounding box center [160, 111] width 55 height 26
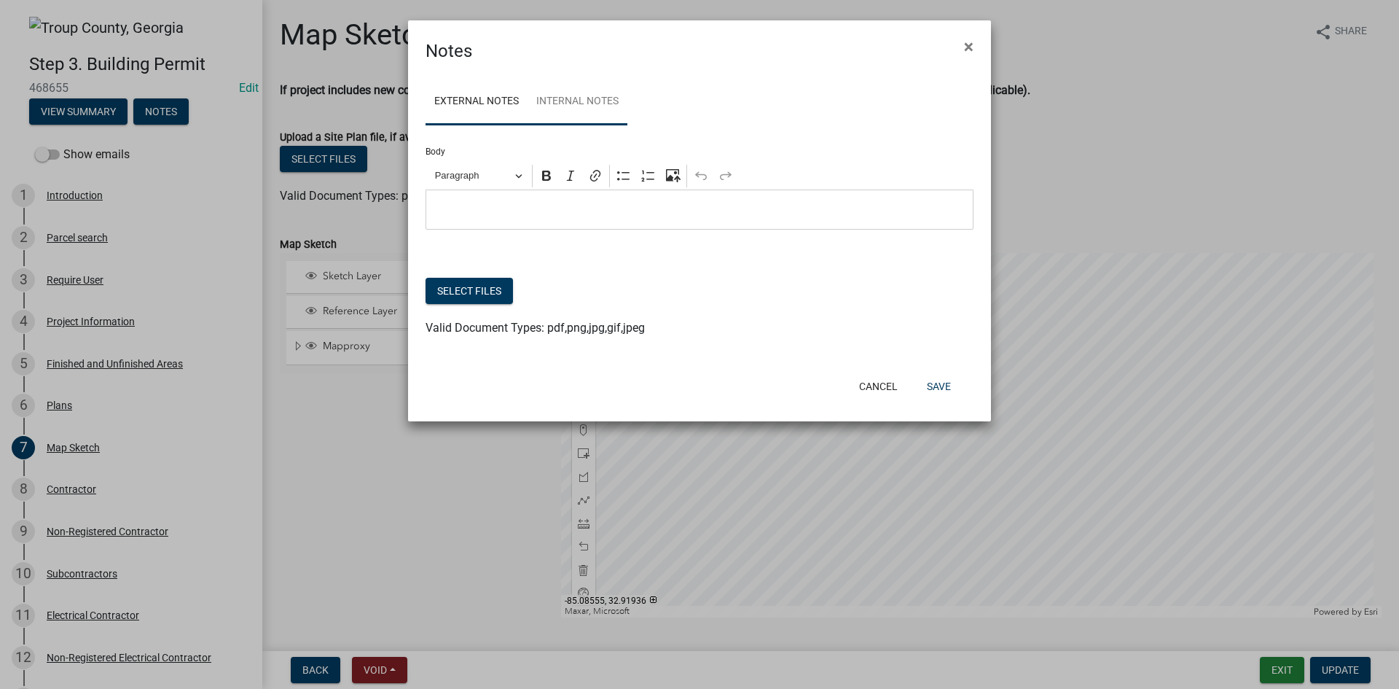
click at [577, 106] on link "Internal Notes" at bounding box center [578, 102] width 100 height 47
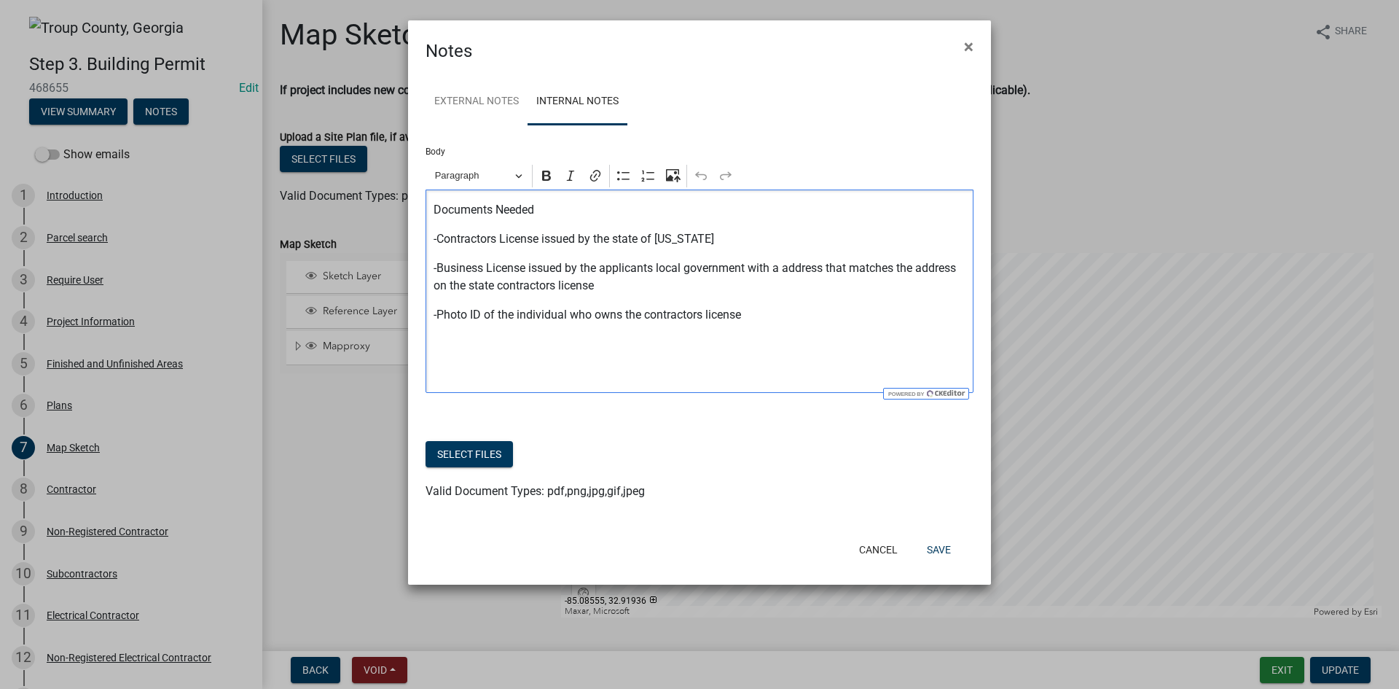
click at [760, 319] on p "-Photo ID of the individual who owns the contractors license" at bounding box center [700, 314] width 533 height 17
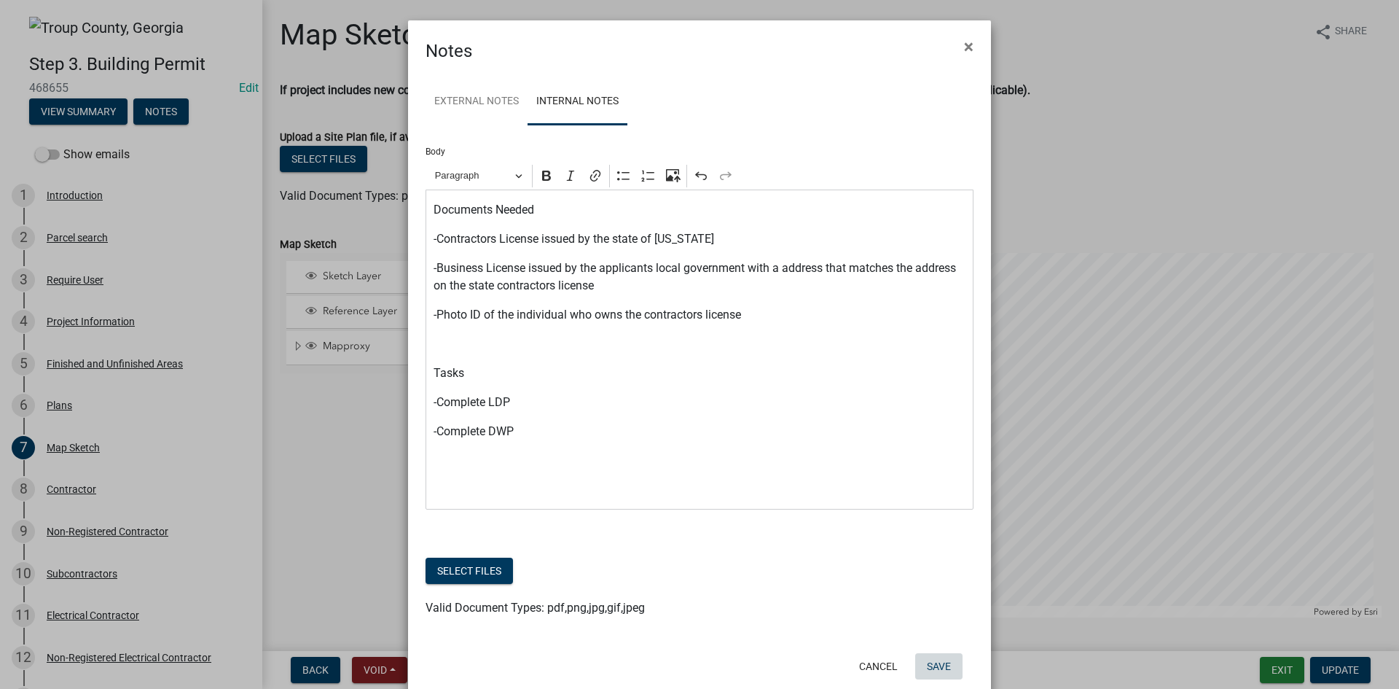
click at [928, 660] on button "Save" at bounding box center [938, 666] width 47 height 26
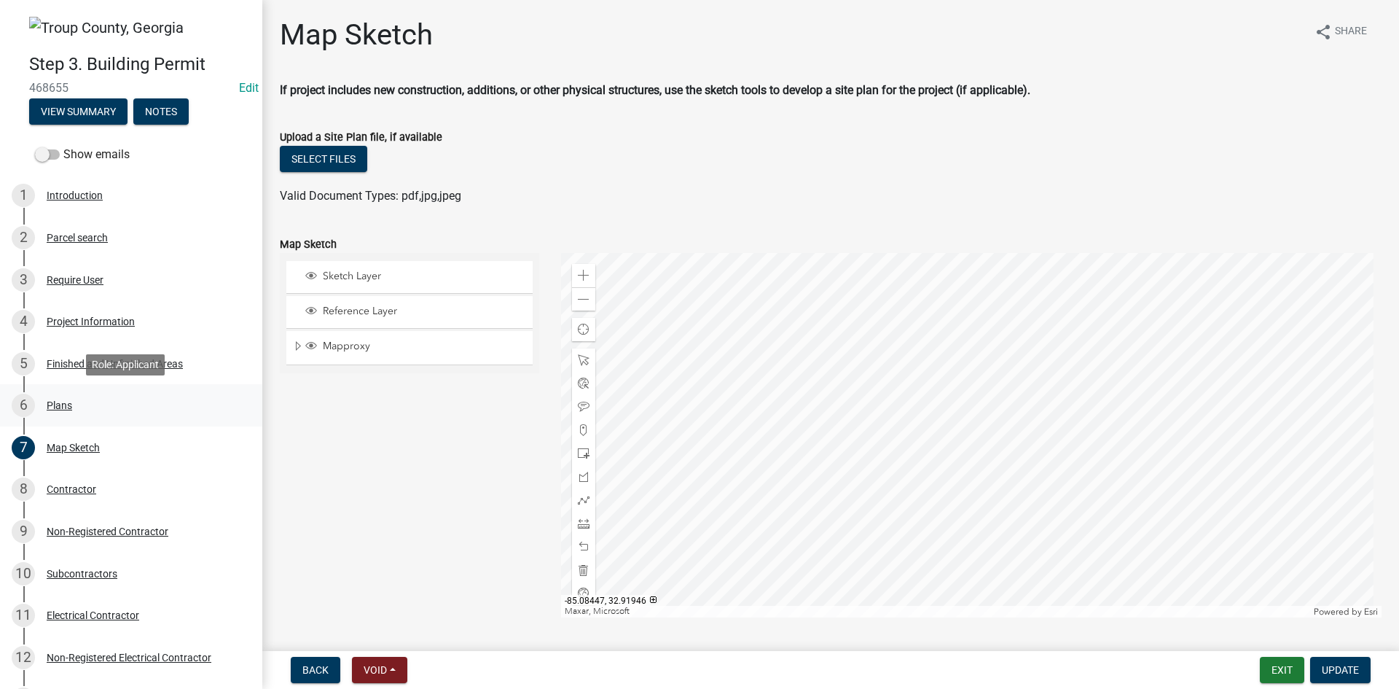
click at [70, 409] on div "Plans" at bounding box center [60, 405] width 26 height 10
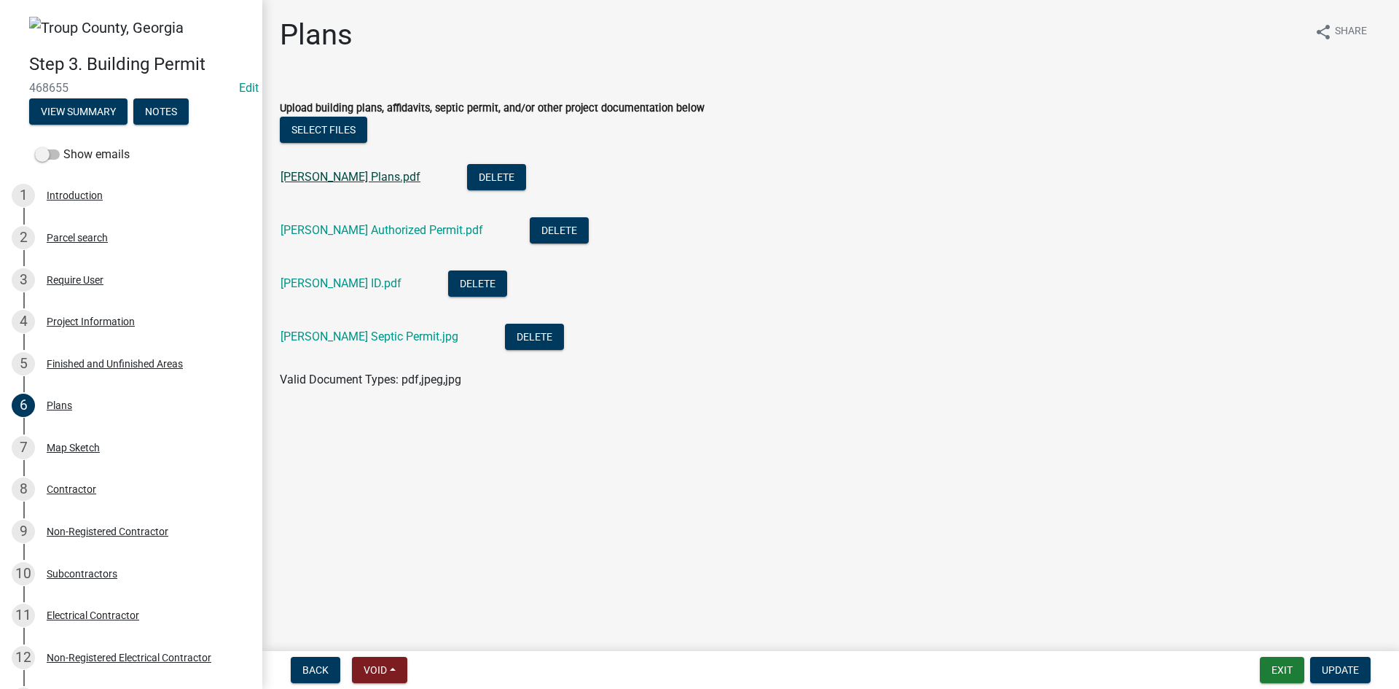
click at [341, 173] on link "Jeff Nance Plans.pdf" at bounding box center [351, 177] width 140 height 14
click at [175, 120] on button "Notes" at bounding box center [160, 111] width 55 height 26
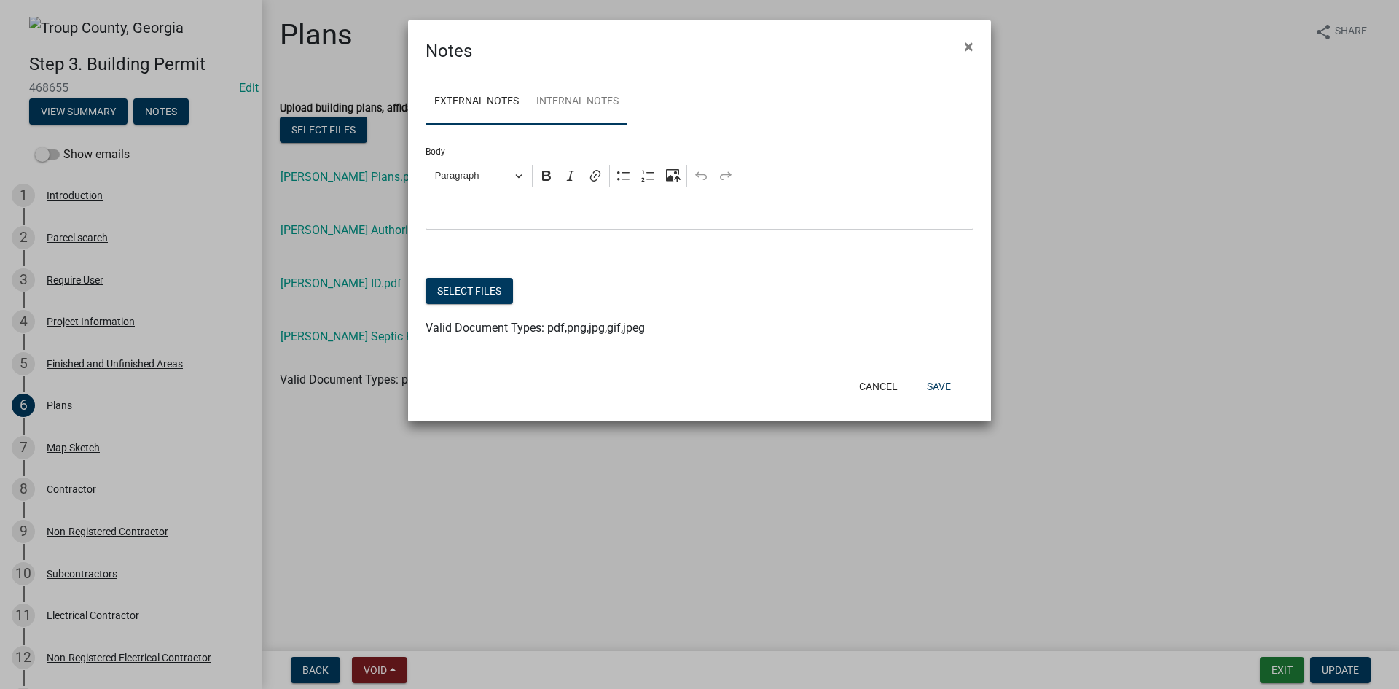
click at [578, 106] on link "Internal Notes" at bounding box center [578, 102] width 100 height 47
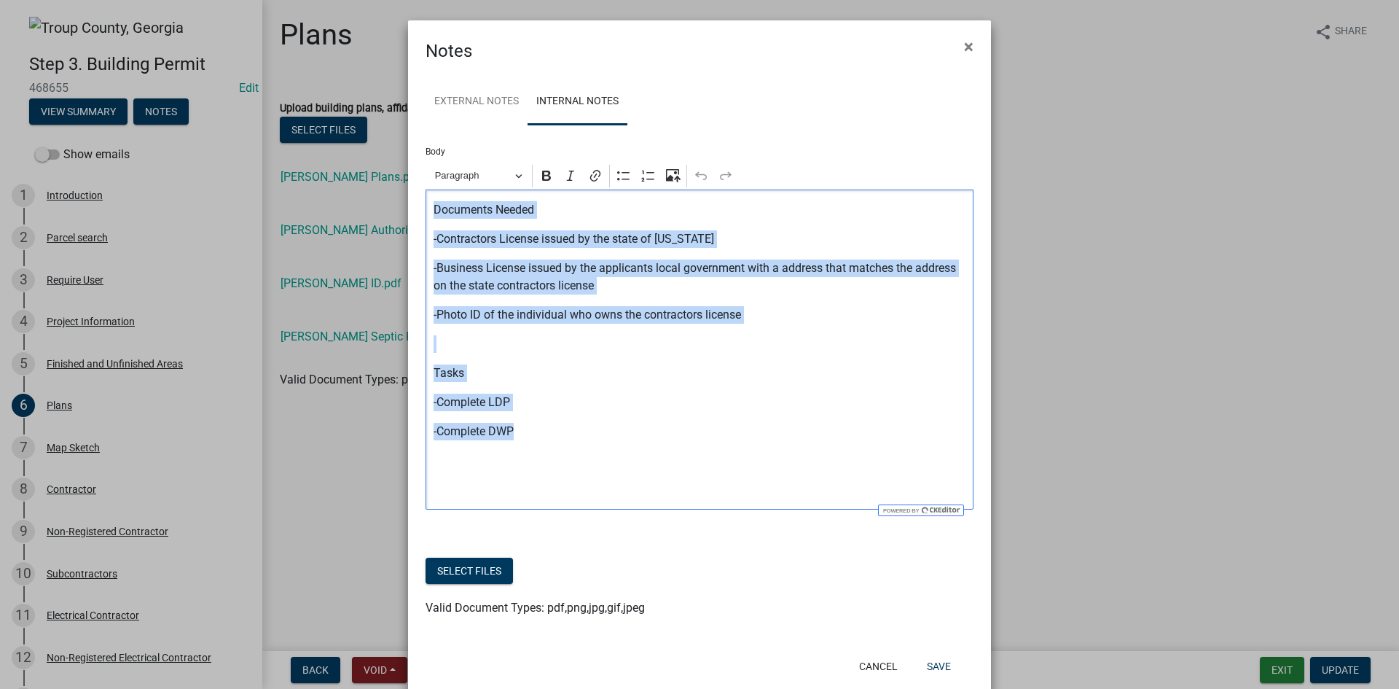
drag, startPoint x: 529, startPoint y: 433, endPoint x: 426, endPoint y: 208, distance: 247.1
click at [426, 208] on div "Documents Needed -Contractors License issued by the state of Georgia -Business …" at bounding box center [700, 349] width 548 height 320
copy div "Documents Needed -Contractors License issued by the state of Georgia -Business …"
click at [930, 668] on button "Save" at bounding box center [938, 666] width 47 height 26
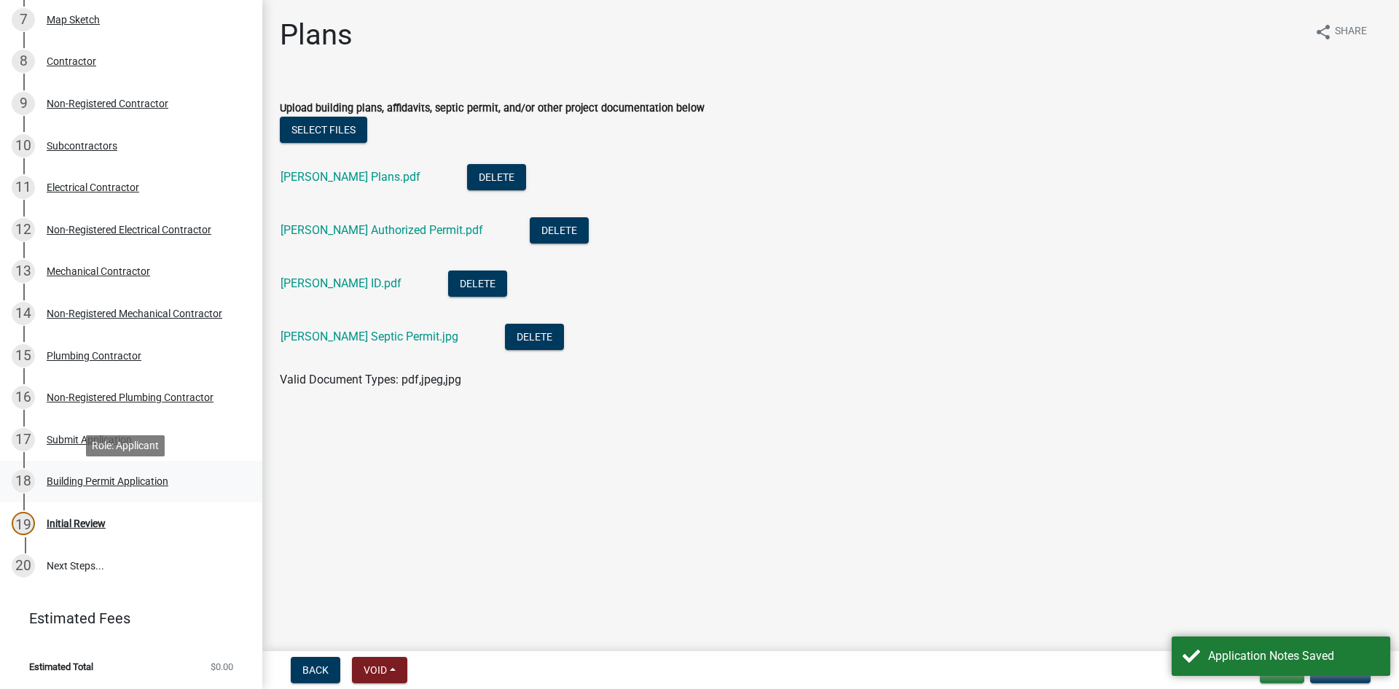
scroll to position [355, 0]
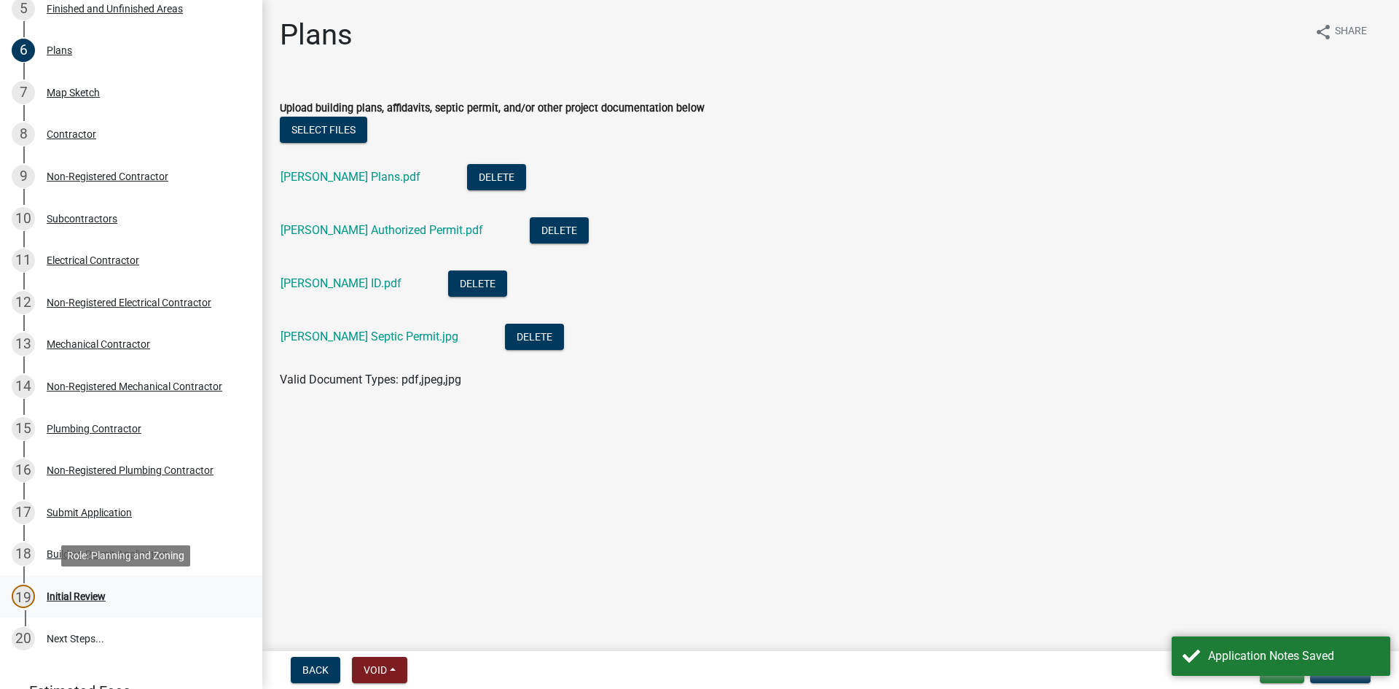
click at [90, 595] on div "Initial Review" at bounding box center [76, 596] width 59 height 10
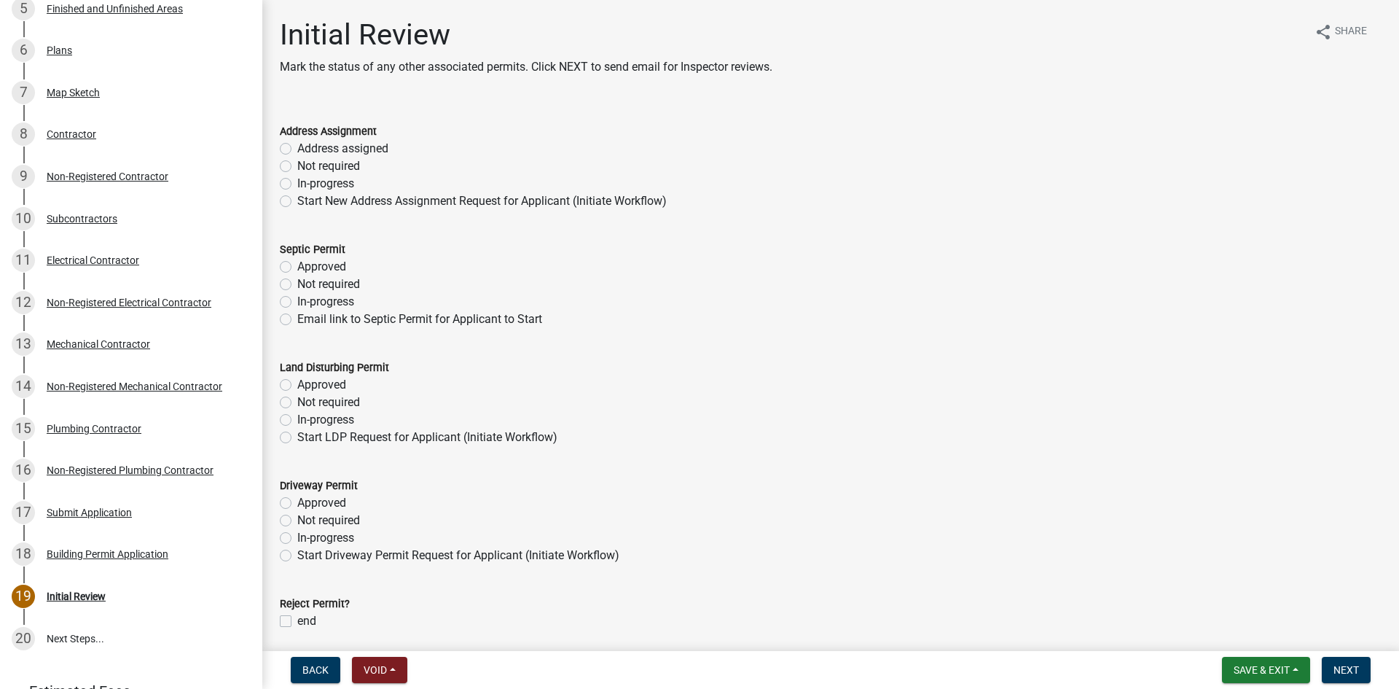
click at [297, 622] on label "end" at bounding box center [306, 620] width 19 height 17
click at [297, 622] on input "end" at bounding box center [301, 616] width 9 height 9
checkbox input "true"
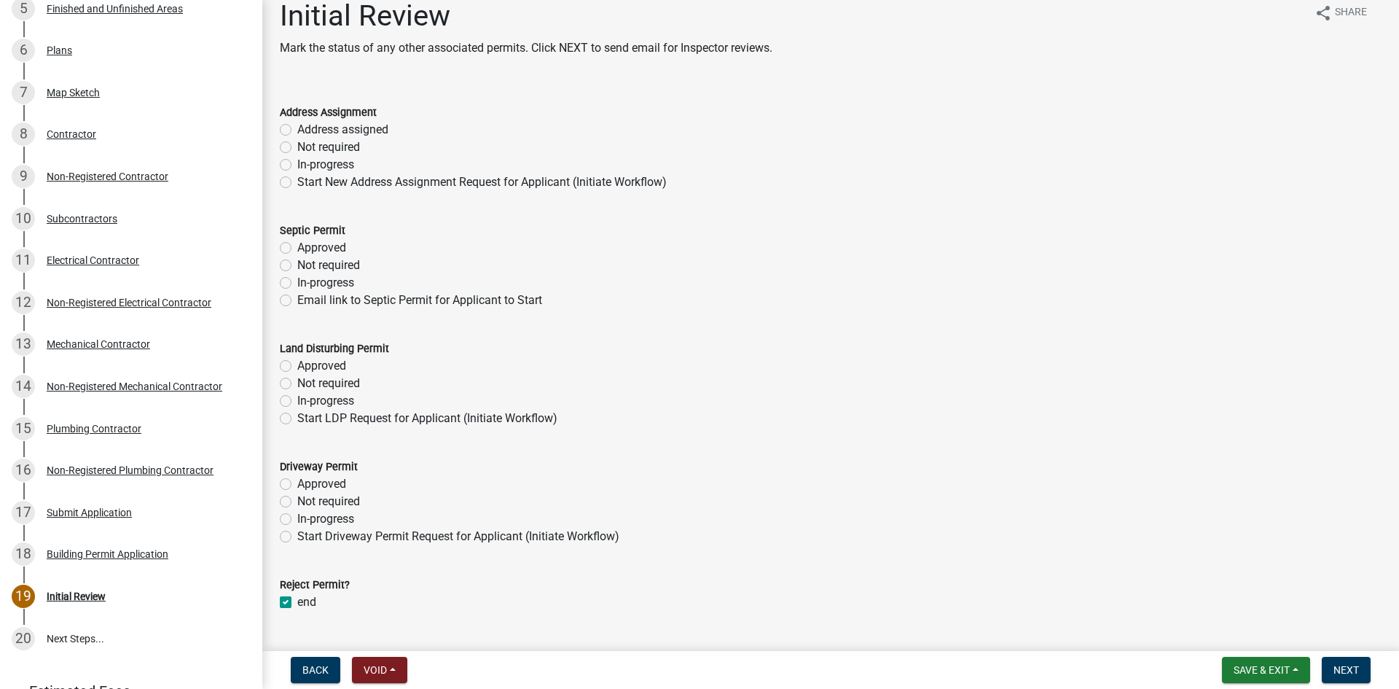
scroll to position [0, 0]
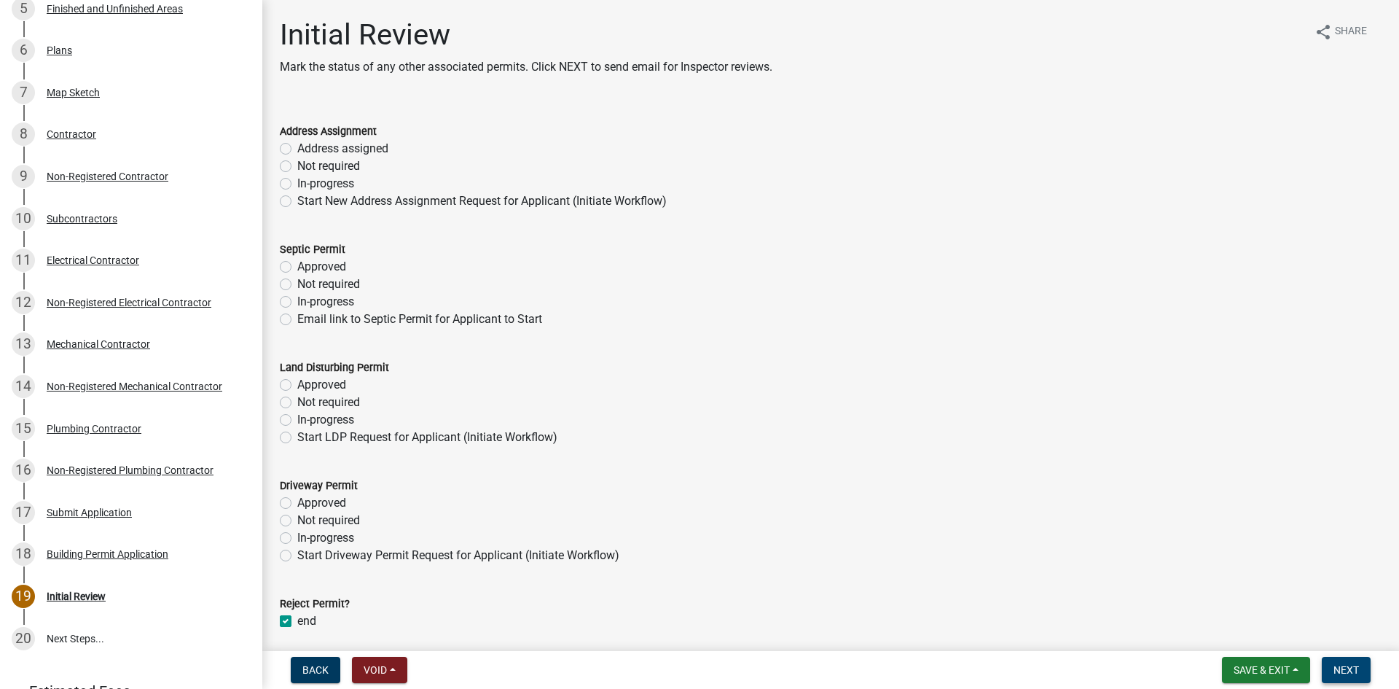
click at [1330, 665] on button "Next" at bounding box center [1346, 670] width 49 height 26
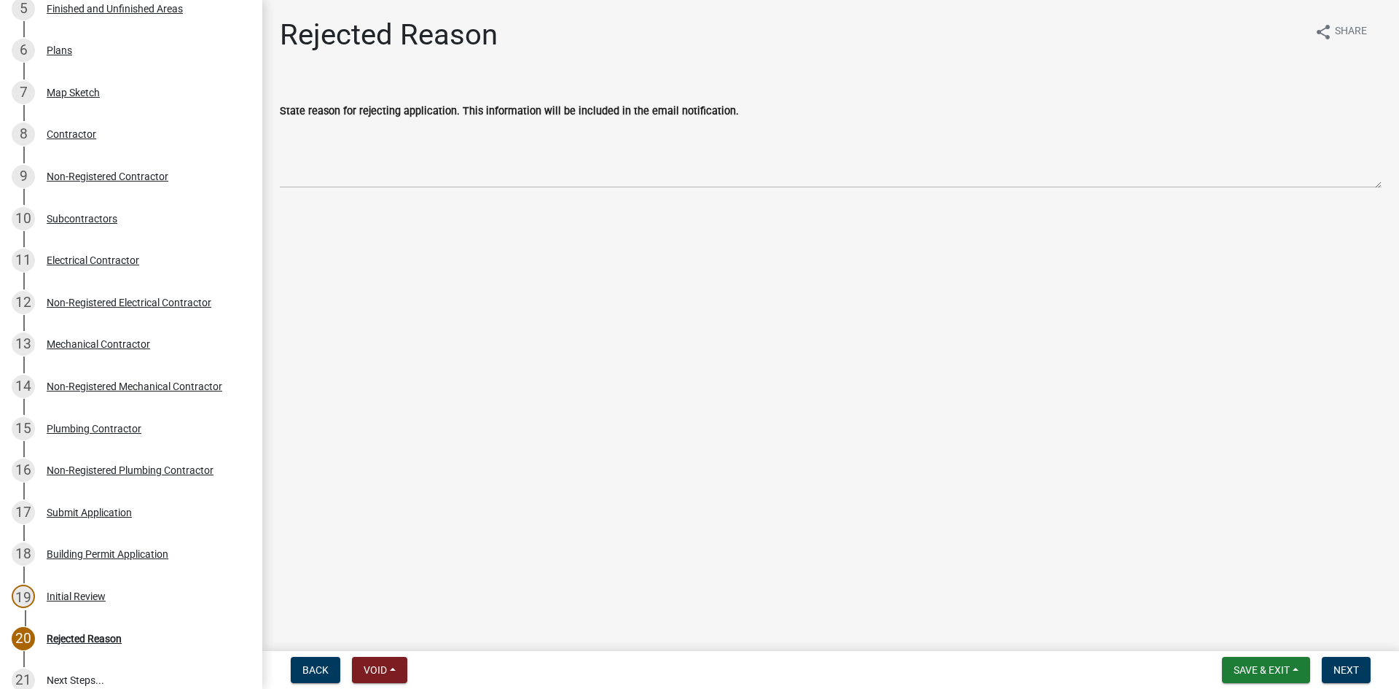
scroll to position [396, 0]
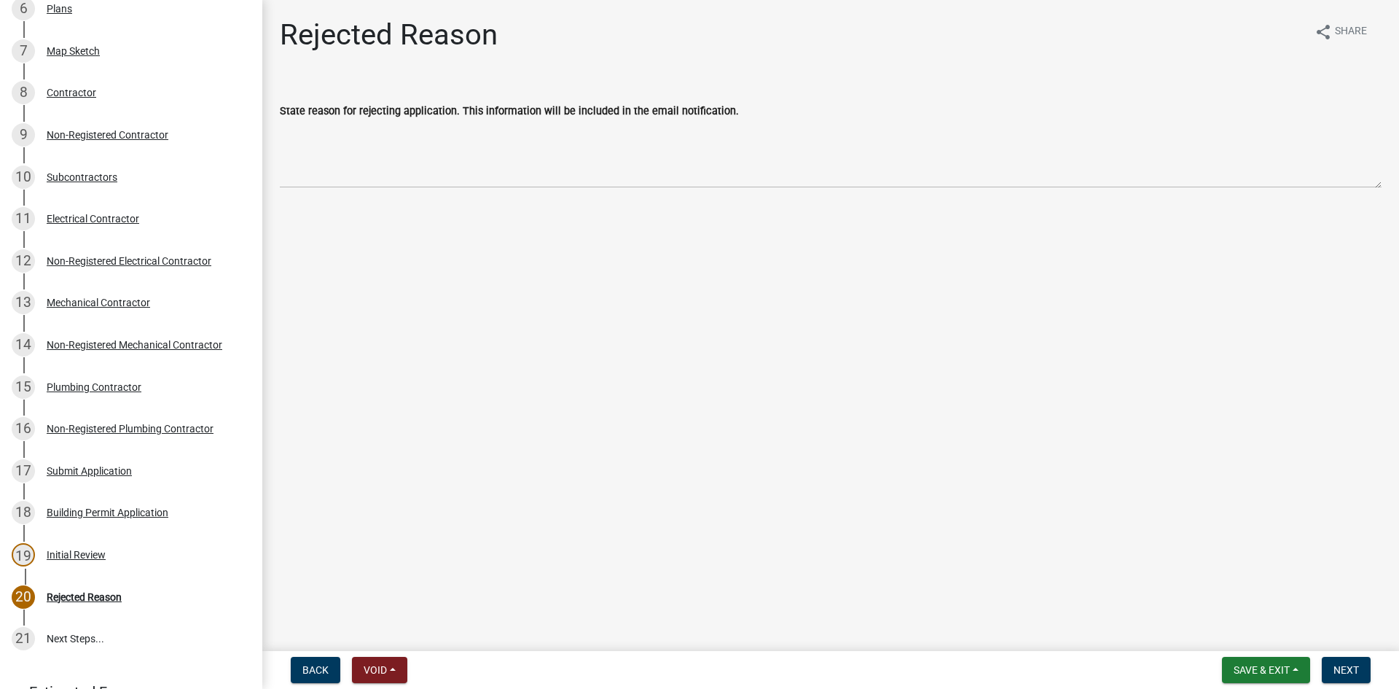
click at [342, 117] on div "State reason for rejecting application. This information will be included in th…" at bounding box center [831, 110] width 1102 height 17
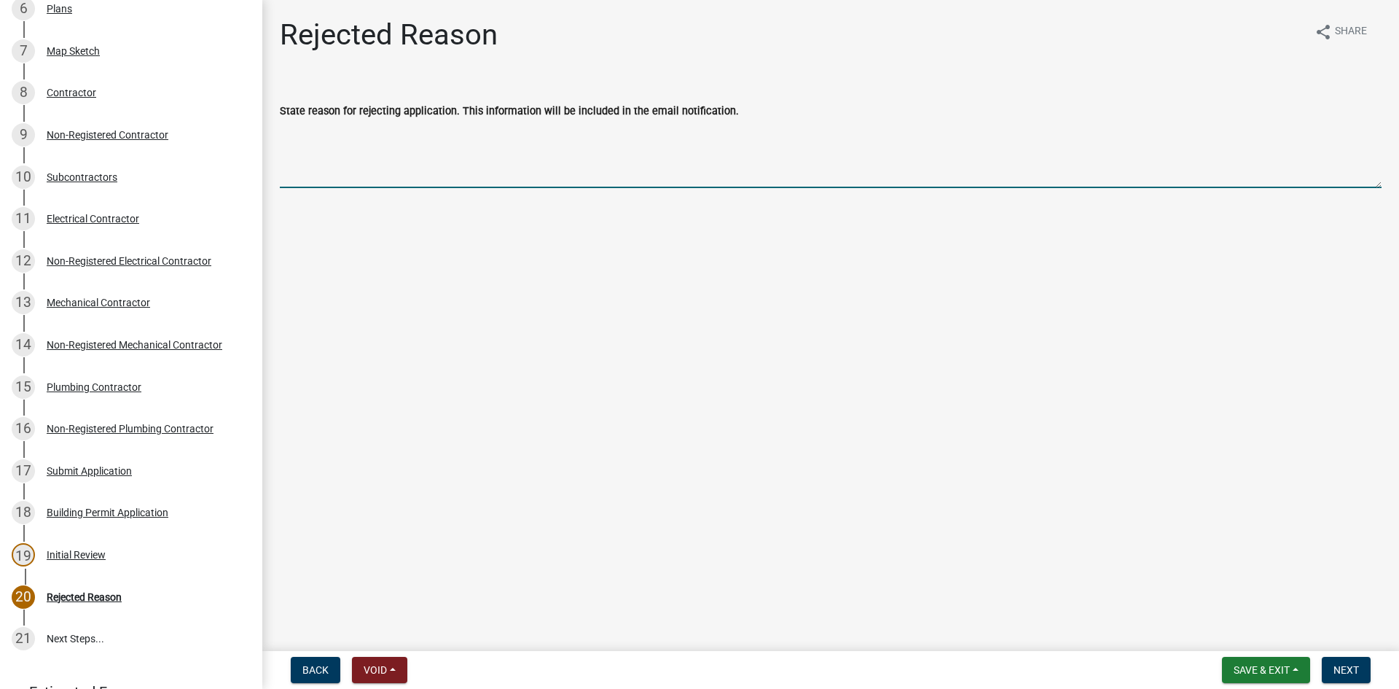
click at [339, 144] on textarea "State reason for rejecting application. This information will be included in th…" at bounding box center [831, 154] width 1102 height 68
paste textarea "Documents Needed -Contractors License issued by the state of Georgia -Business …"
click at [428, 182] on textarea "Hello, Upon reviewing this application the following shall be required before a…" at bounding box center [831, 154] width 1102 height 68
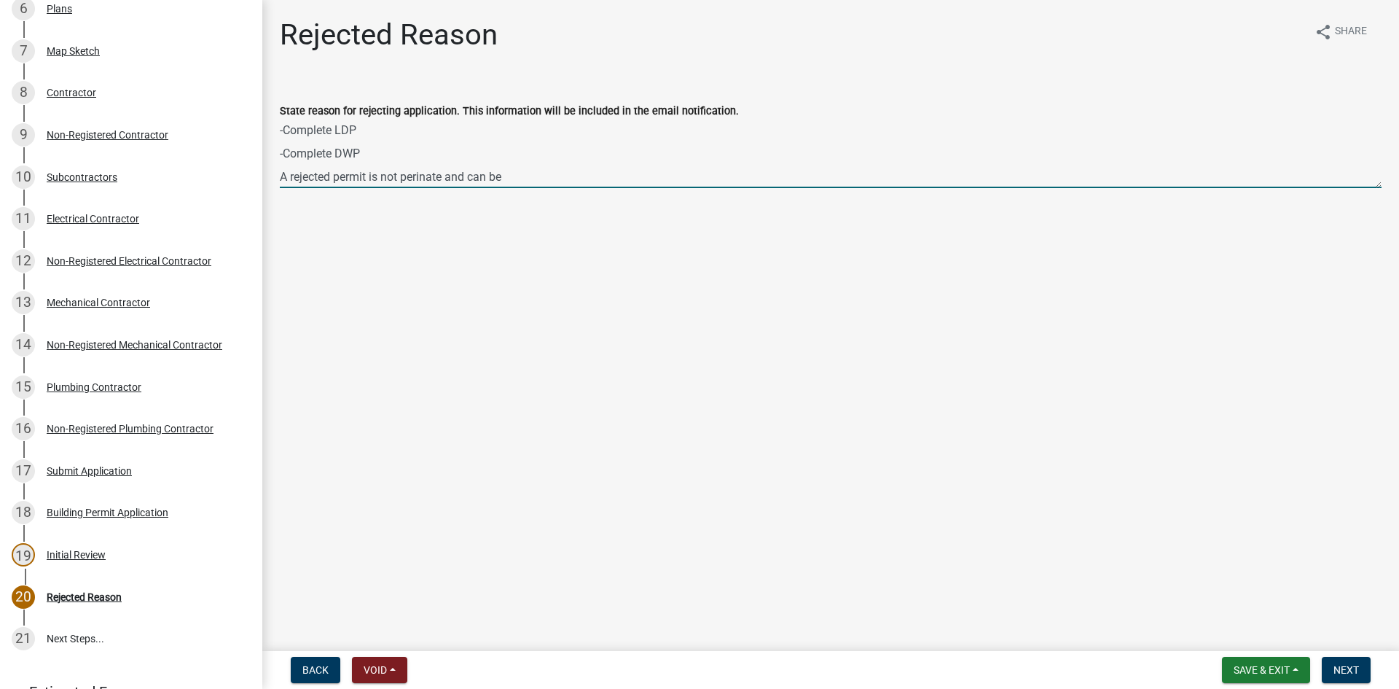
drag, startPoint x: 444, startPoint y: 181, endPoint x: 403, endPoint y: 177, distance: 41.0
click at [403, 177] on textarea "Hello, Upon reviewing this application the following shall be required before a…" at bounding box center [831, 154] width 1102 height 68
click at [450, 177] on textarea "Hello, Upon reviewing this application the following shall be required before a…" at bounding box center [831, 154] width 1102 height 68
drag, startPoint x: 444, startPoint y: 176, endPoint x: 404, endPoint y: 185, distance: 40.5
click at [404, 185] on textarea "Hello, Upon reviewing this application the following shall be required before a…" at bounding box center [831, 154] width 1102 height 68
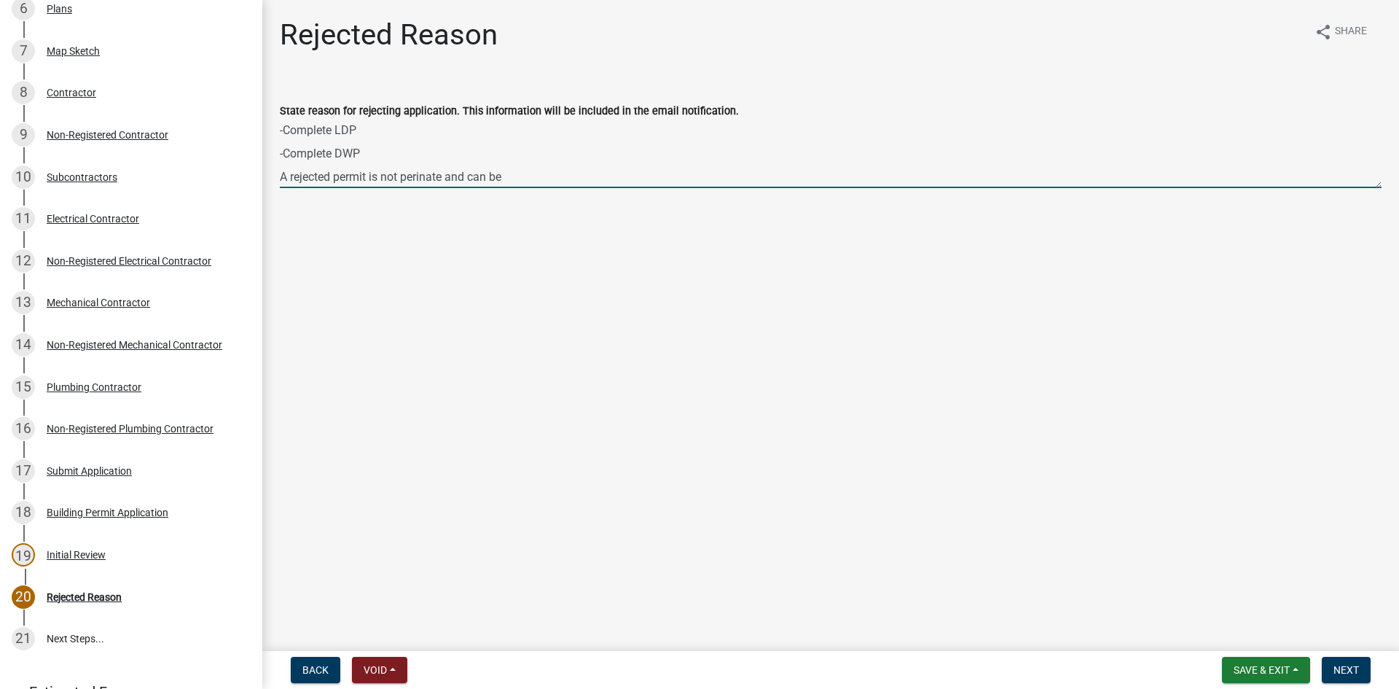
paste textarea "manent"
click at [525, 179] on textarea "Hello, Upon reviewing this application the following shall be required before a…" at bounding box center [831, 154] width 1102 height 68
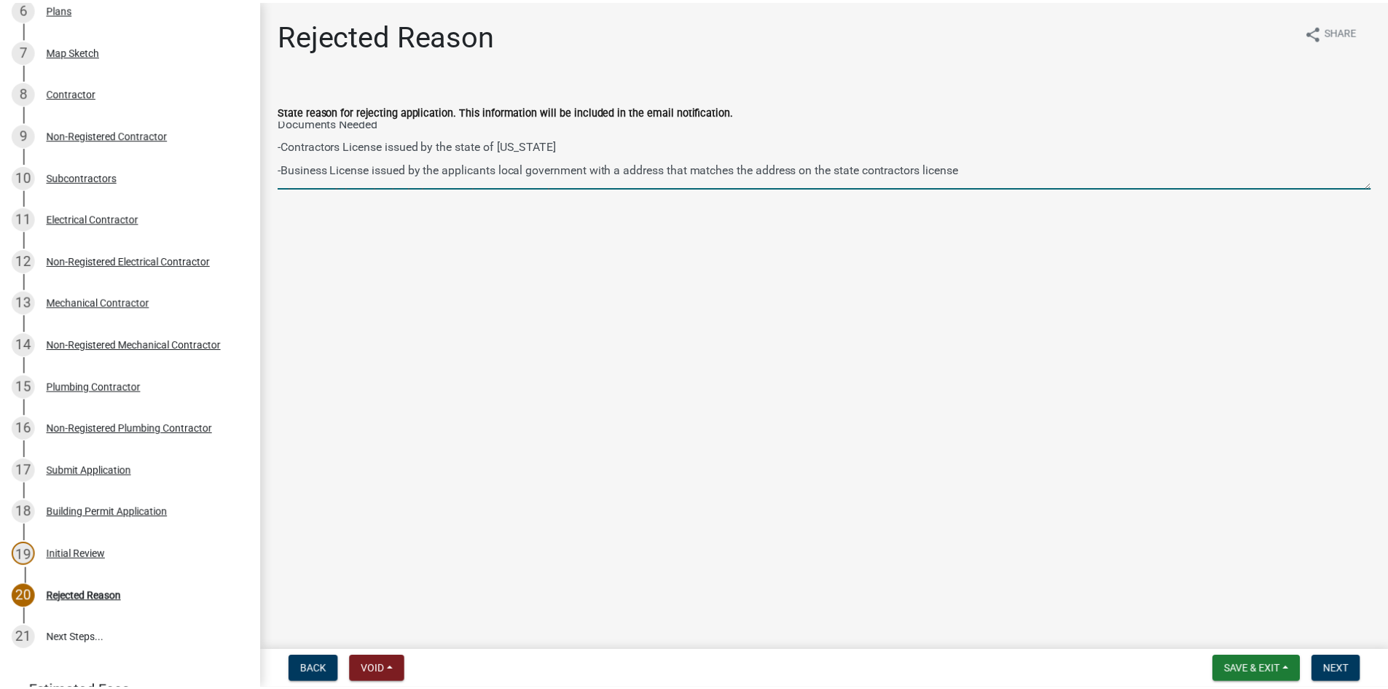
scroll to position [0, 0]
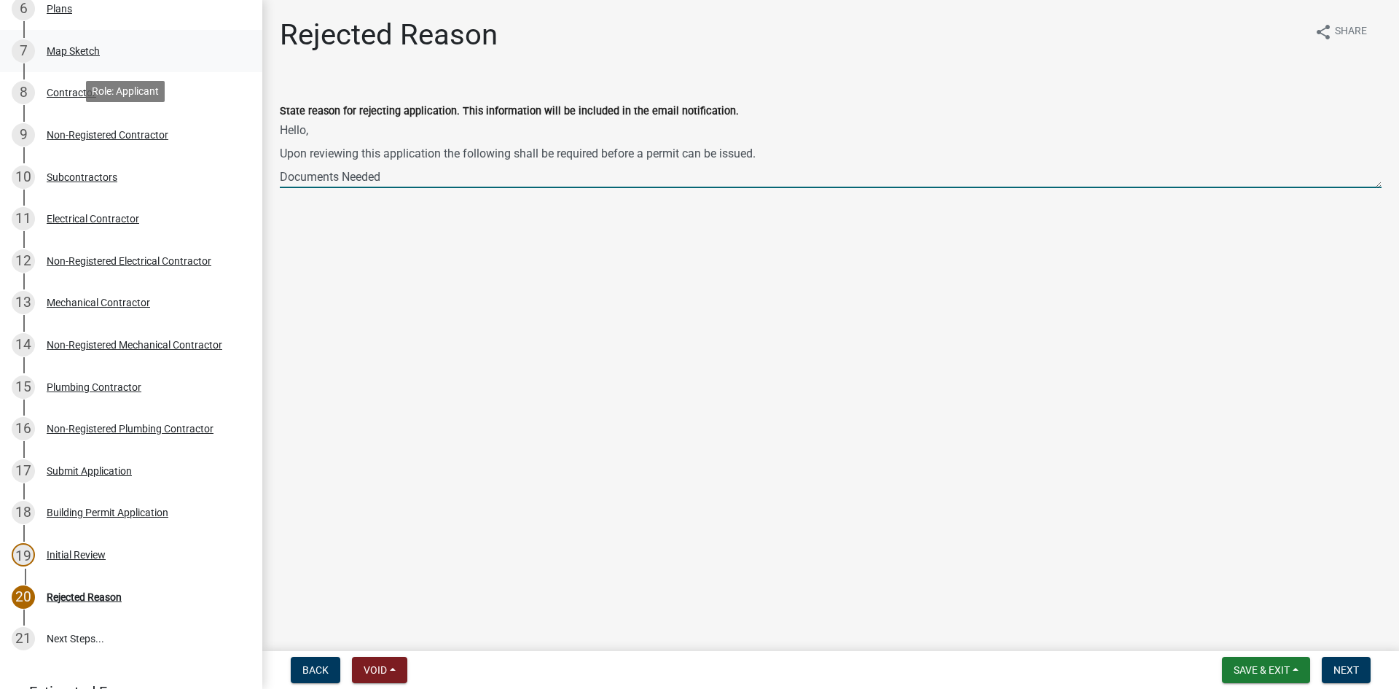
drag, startPoint x: 350, startPoint y: 175, endPoint x: 244, endPoint y: 40, distance: 171.3
click at [244, 40] on div "Step 3. Building Permit 468655 Edit View Summary Notes Show emails 1 Introducti…" at bounding box center [699, 344] width 1399 height 689
type textarea "Hello, Upon reviewing this application the following shall be required before a…"
click at [1352, 673] on span "Next" at bounding box center [1346, 670] width 26 height 12
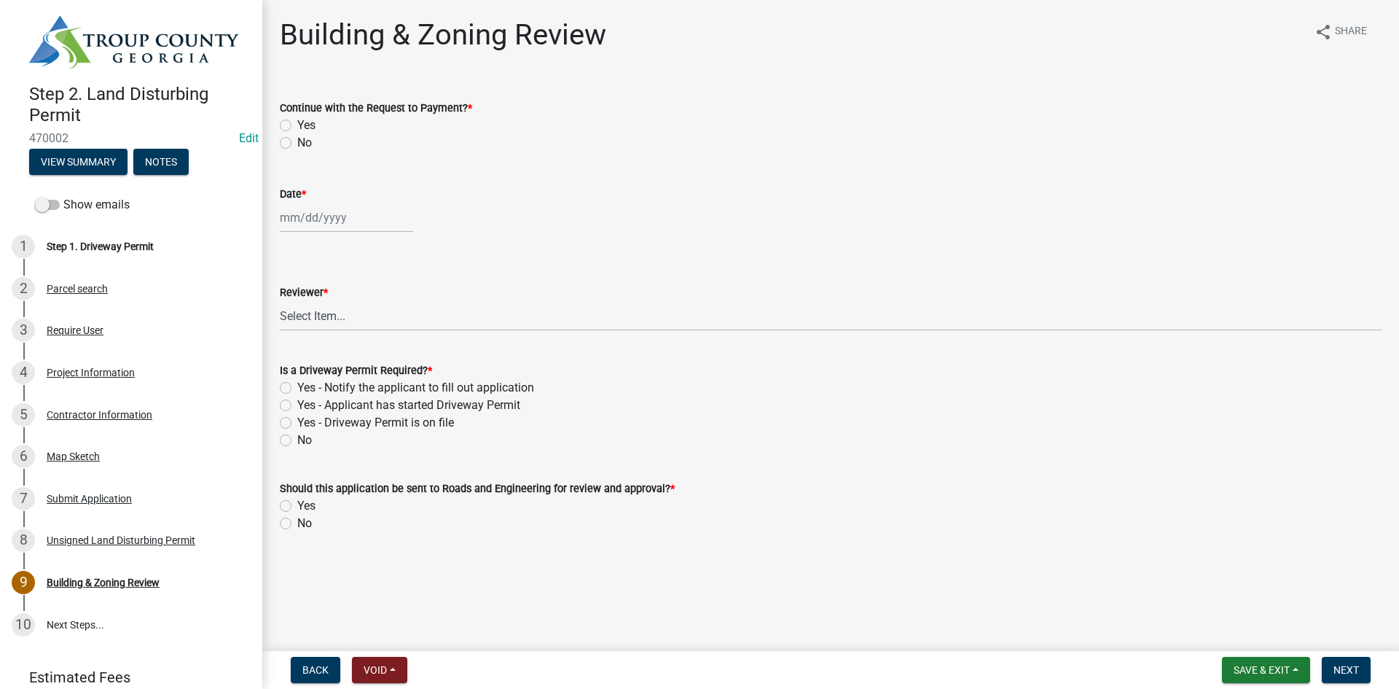
click at [297, 125] on label "Yes" at bounding box center [306, 125] width 18 height 17
click at [297, 125] on input "Yes" at bounding box center [301, 121] width 9 height 9
radio input "true"
click at [331, 220] on div at bounding box center [346, 218] width 133 height 30
select select "9"
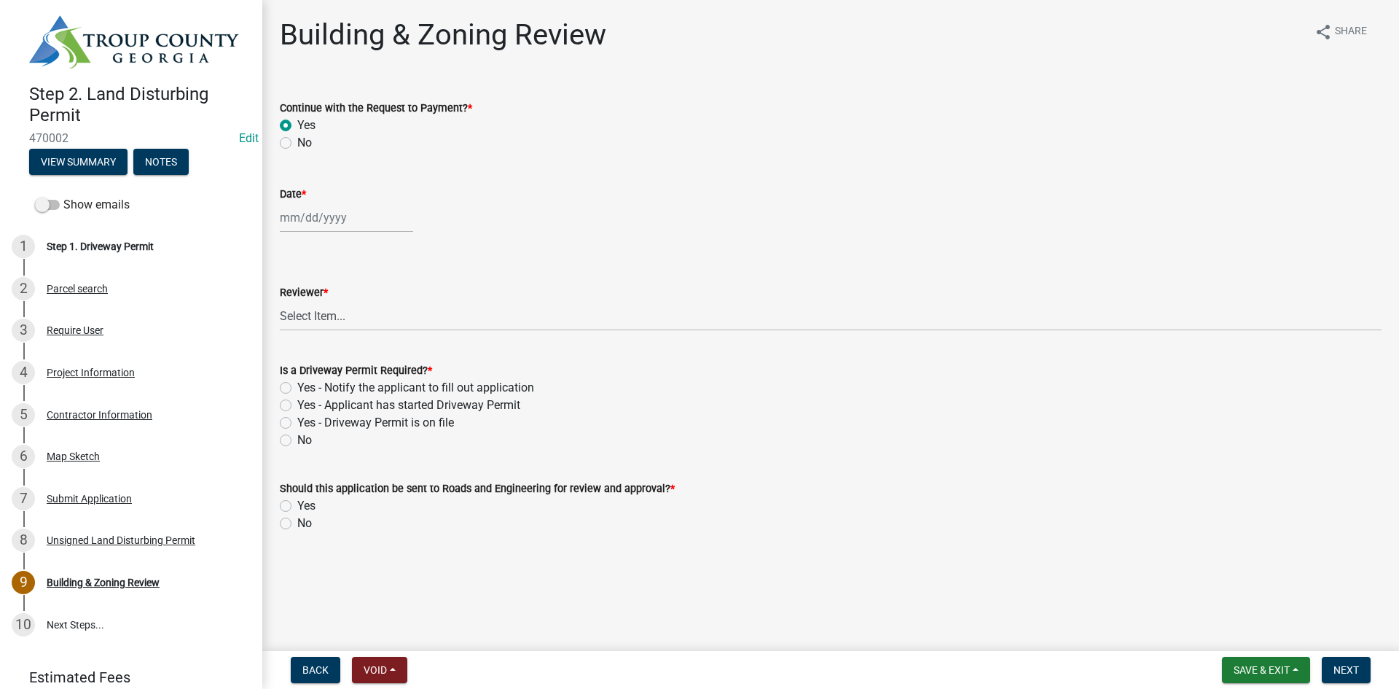
select select "2025"
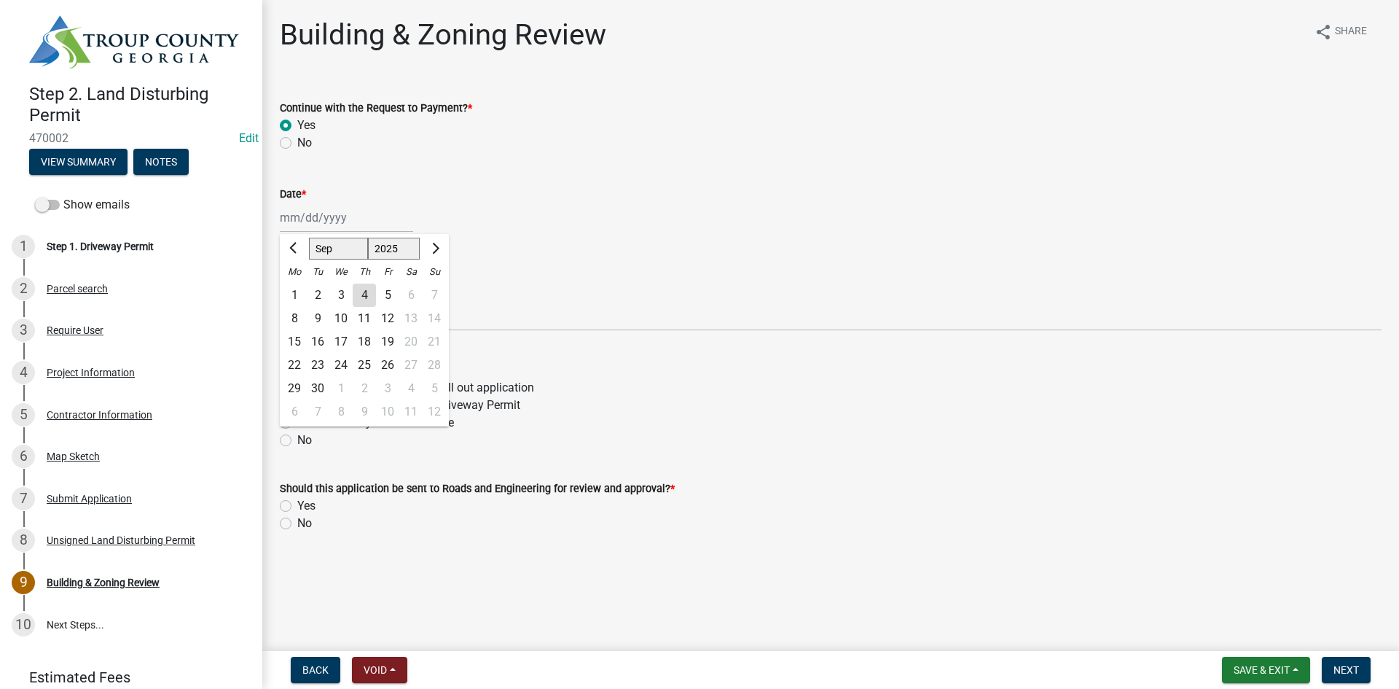
click at [359, 295] on div "4" at bounding box center [364, 294] width 23 height 23
type input "09/04/2025"
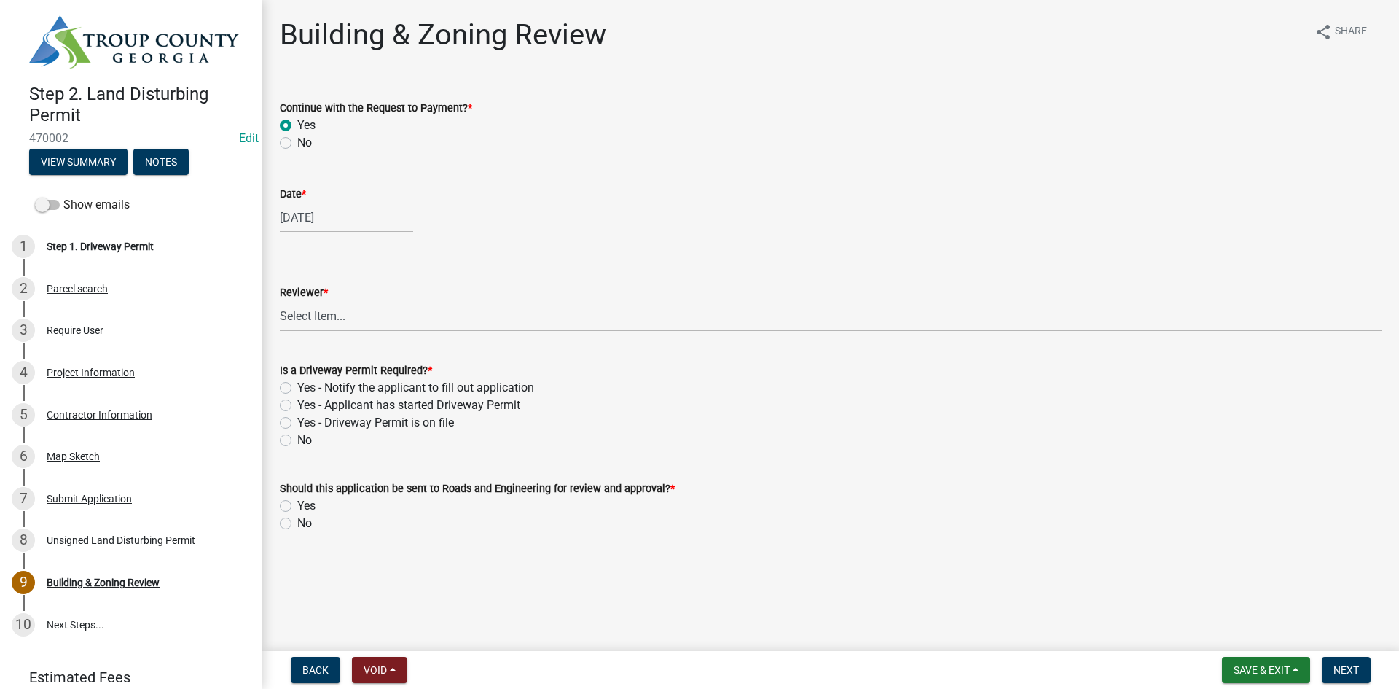
drag, startPoint x: 334, startPoint y: 322, endPoint x: 330, endPoint y: 330, distance: 9.1
click at [333, 325] on select "Select Item... Douglas Richardson James Lorimer Thrailkill Jr Keanua Patterson …" at bounding box center [831, 316] width 1102 height 30
click at [280, 301] on select "Select Item... Douglas Richardson James Lorimer Thrailkill Jr Keanua Patterson …" at bounding box center [831, 316] width 1102 height 30
select select "d688b2a4-394c-4e7e-bf27-4f07b97f5404"
click at [297, 388] on label "Yes - Notify the applicant to fill out application" at bounding box center [415, 387] width 237 height 17
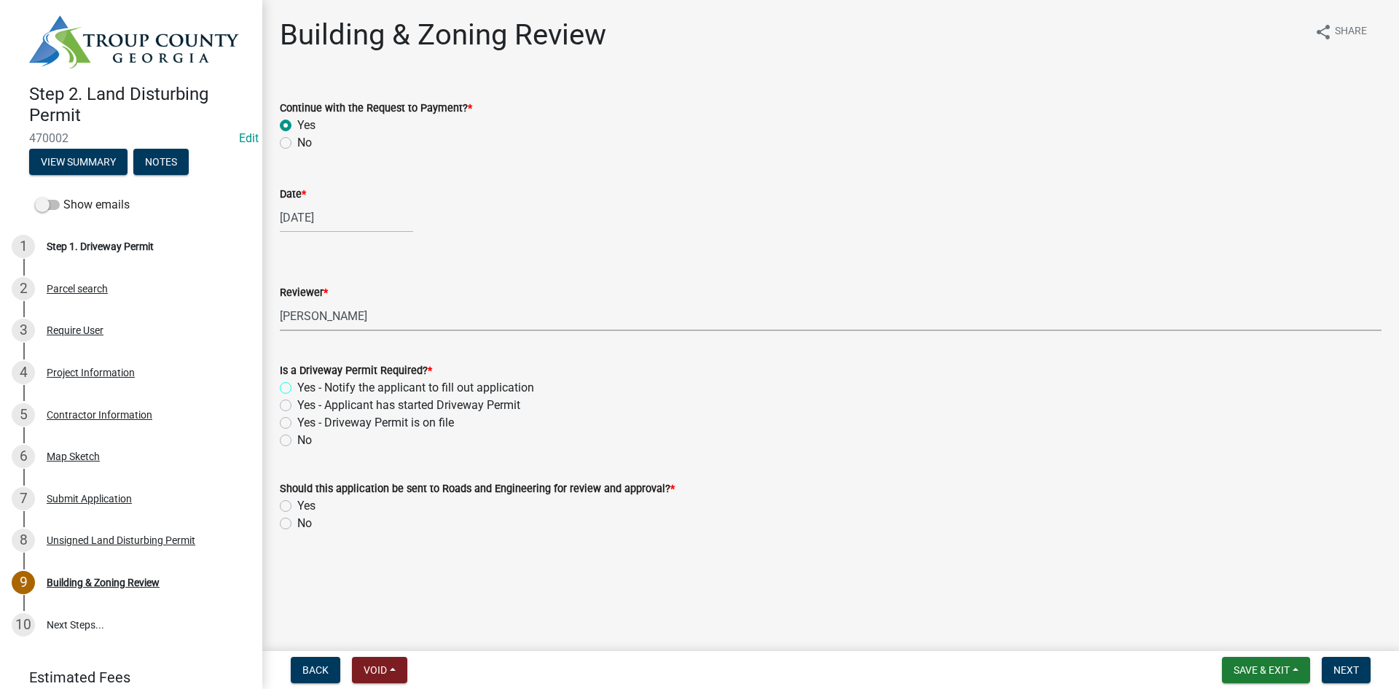
click at [297, 388] on input "Yes - Notify the applicant to fill out application" at bounding box center [301, 383] width 9 height 9
radio input "true"
click at [297, 506] on label "Yes" at bounding box center [306, 505] width 18 height 17
click at [297, 506] on input "Yes" at bounding box center [301, 501] width 9 height 9
radio input "true"
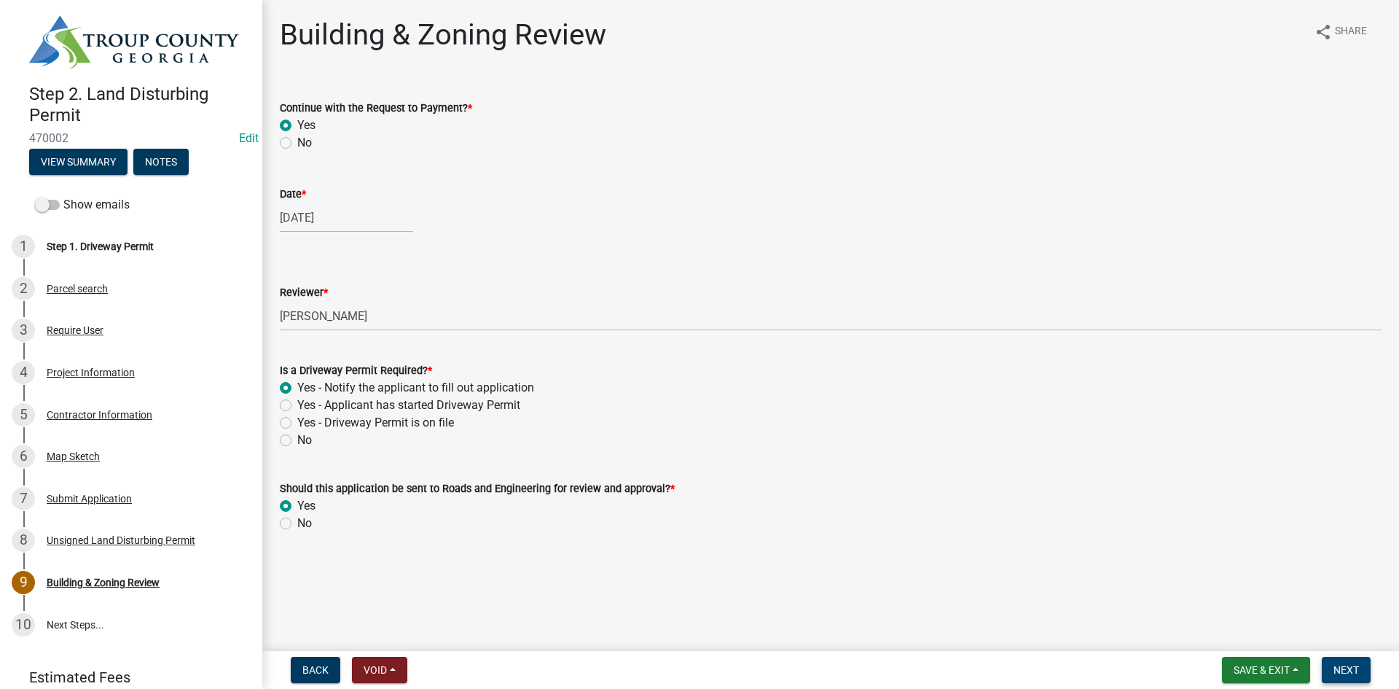
click at [1347, 664] on span "Next" at bounding box center [1346, 670] width 26 height 12
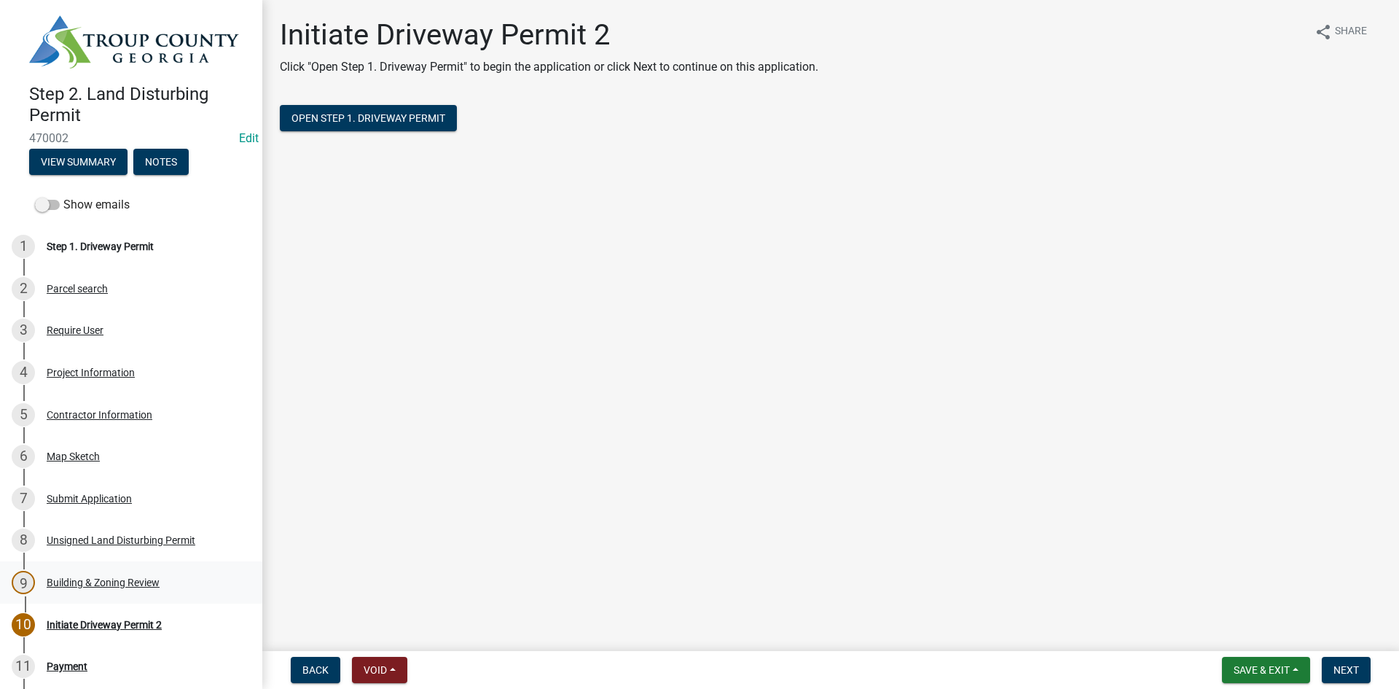
click at [107, 585] on div "9 Building & Zoning Review" at bounding box center [125, 582] width 227 height 23
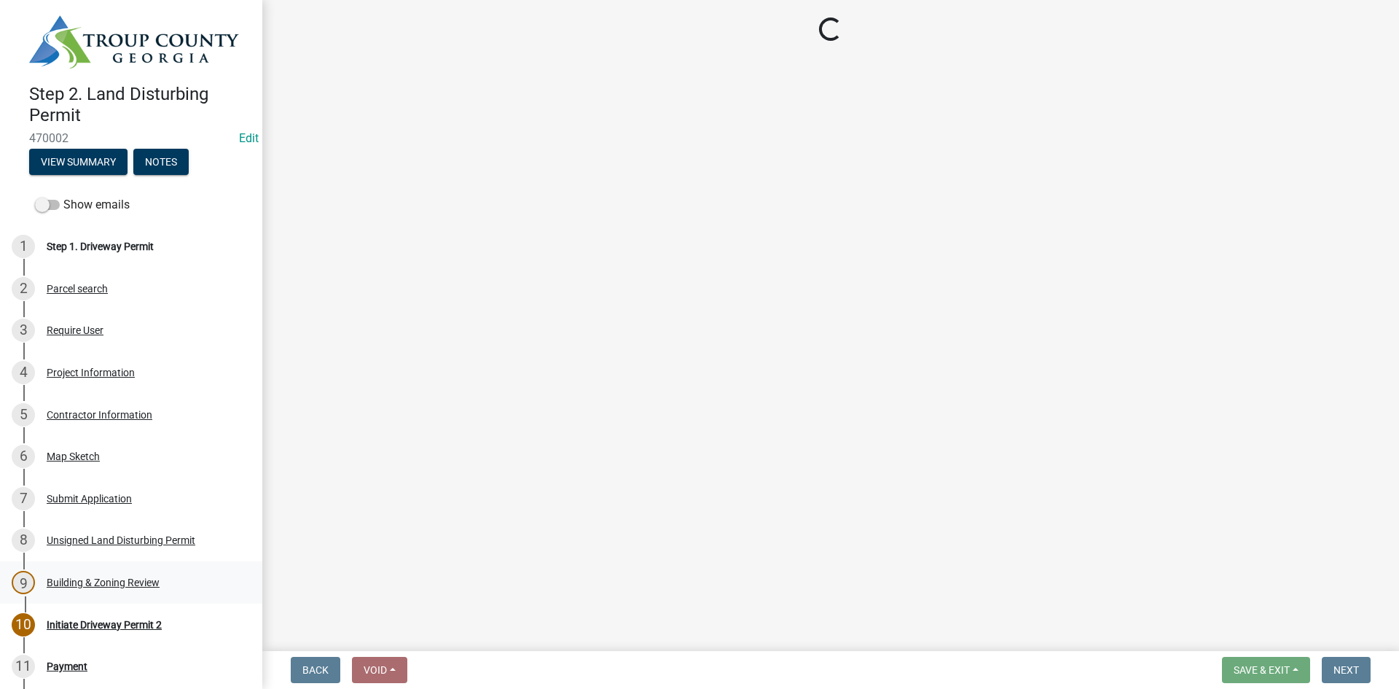
select select "d688b2a4-394c-4e7e-bf27-4f07b97f5404"
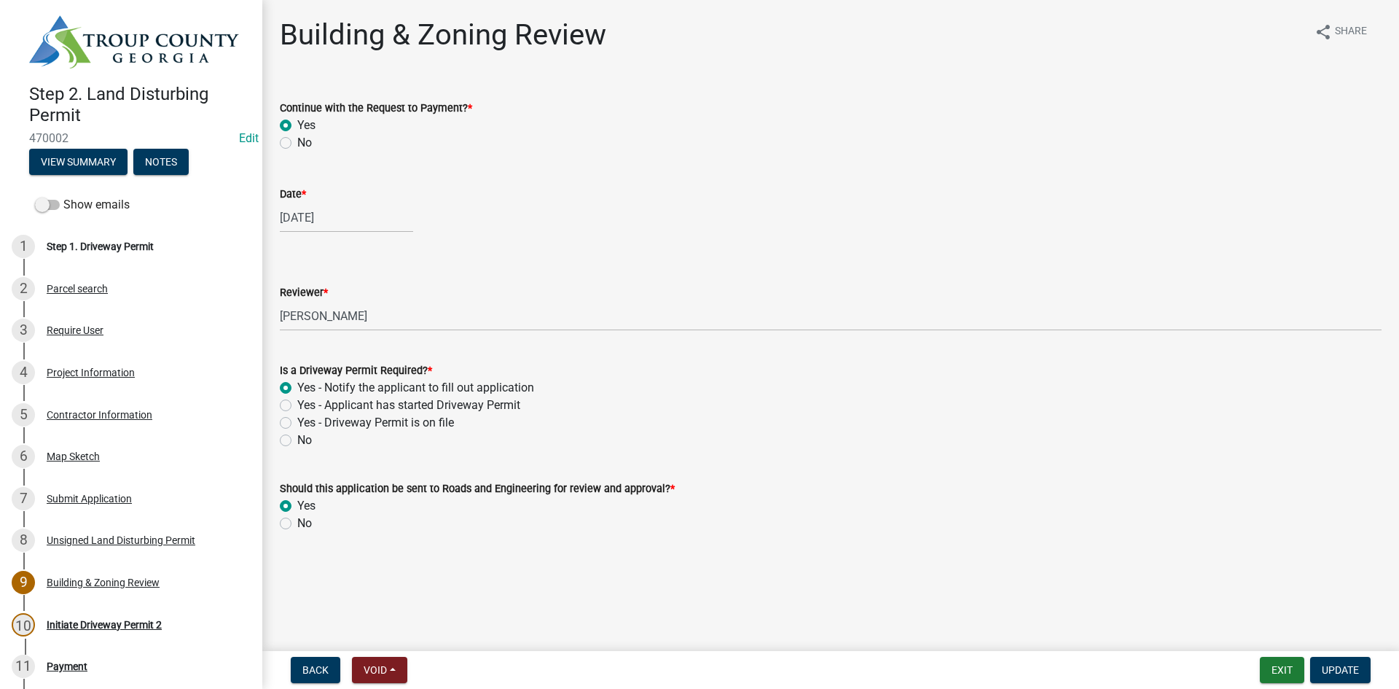
click at [297, 407] on label "Yes - Applicant has started Driveway Permit" at bounding box center [408, 404] width 223 height 17
click at [297, 406] on input "Yes - Applicant has started Driveway Permit" at bounding box center [301, 400] width 9 height 9
radio input "true"
click at [1344, 669] on span "Update" at bounding box center [1340, 670] width 37 height 12
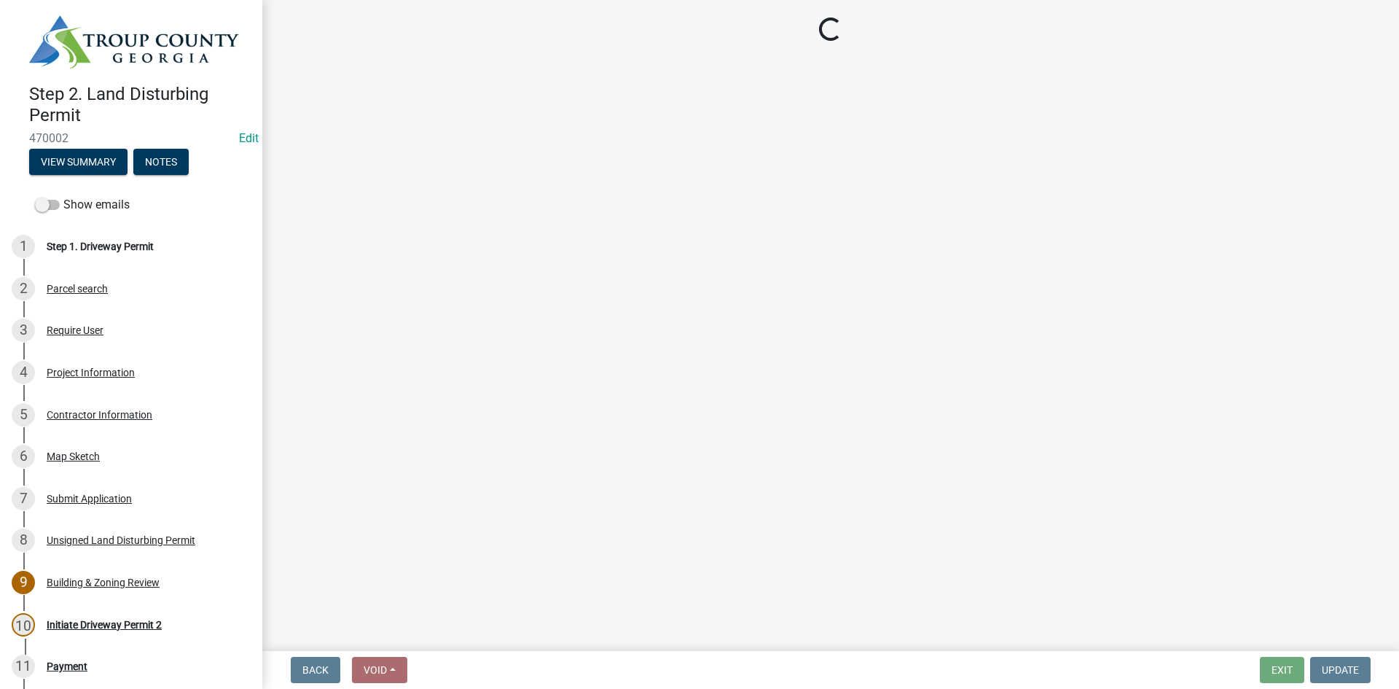
select select "3: 3"
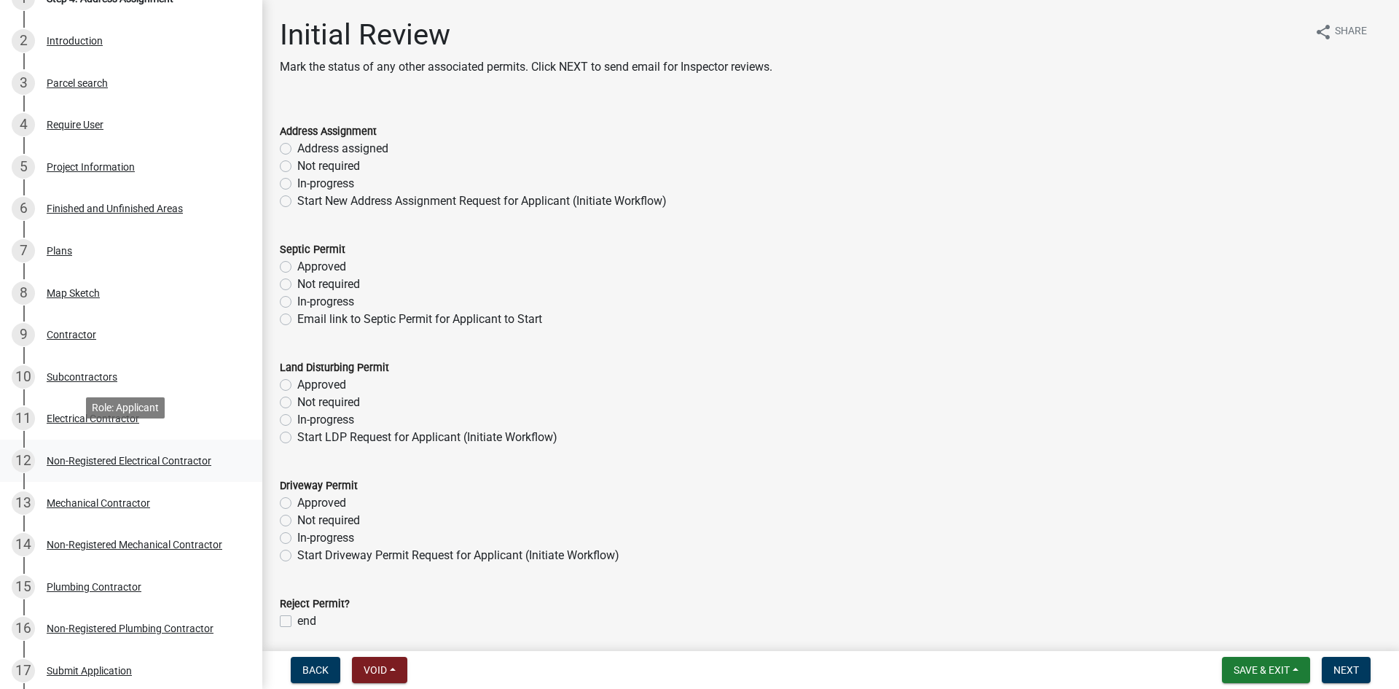
scroll to position [291, 0]
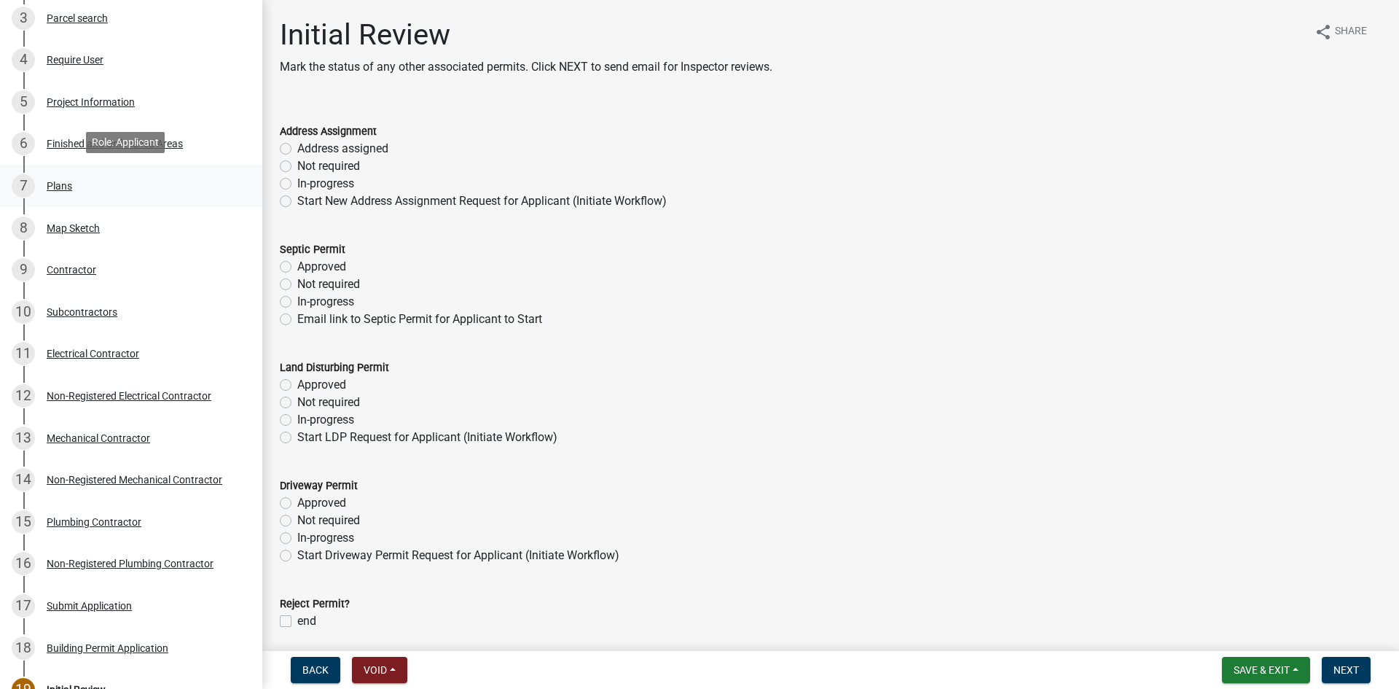
click at [59, 181] on div "Plans" at bounding box center [60, 186] width 26 height 10
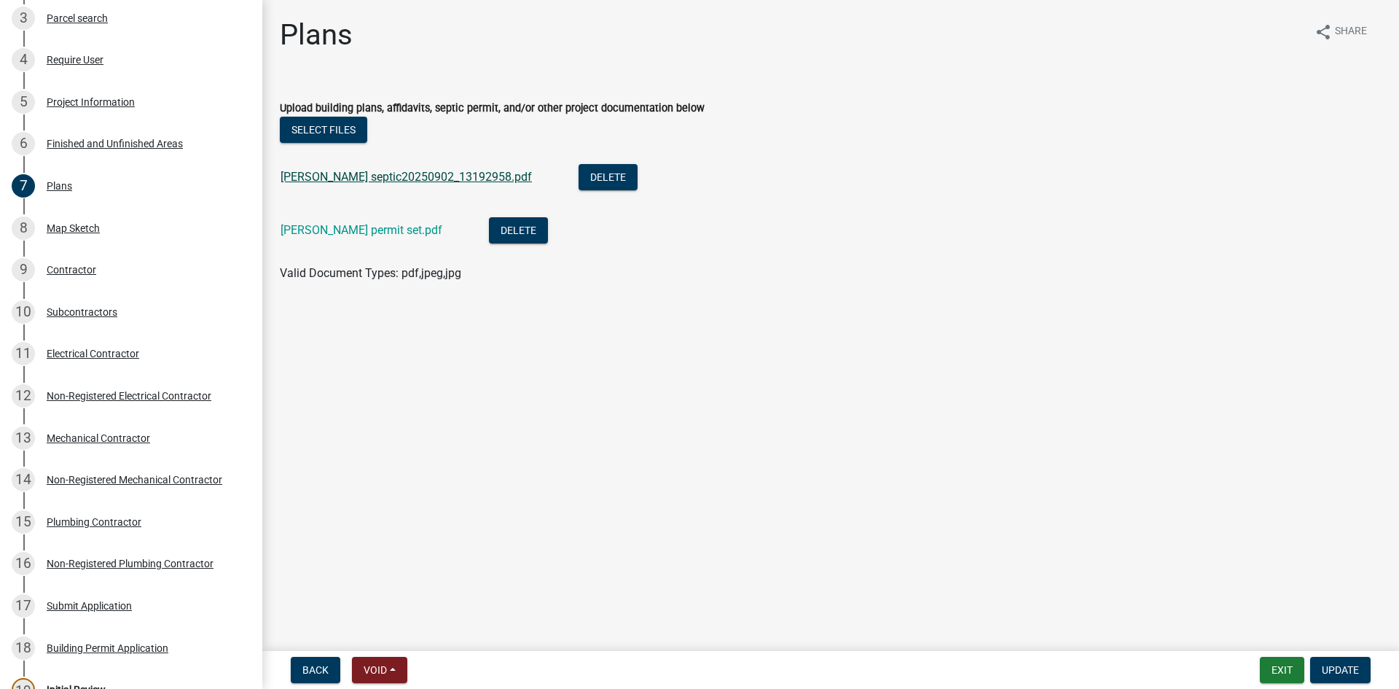
click at [340, 176] on link "[PERSON_NAME] septic20250902_13192958.pdf" at bounding box center [406, 177] width 251 height 14
click at [353, 231] on link "[PERSON_NAME] permit set.pdf" at bounding box center [362, 230] width 162 height 14
click at [81, 228] on div "Map Sketch" at bounding box center [73, 228] width 53 height 10
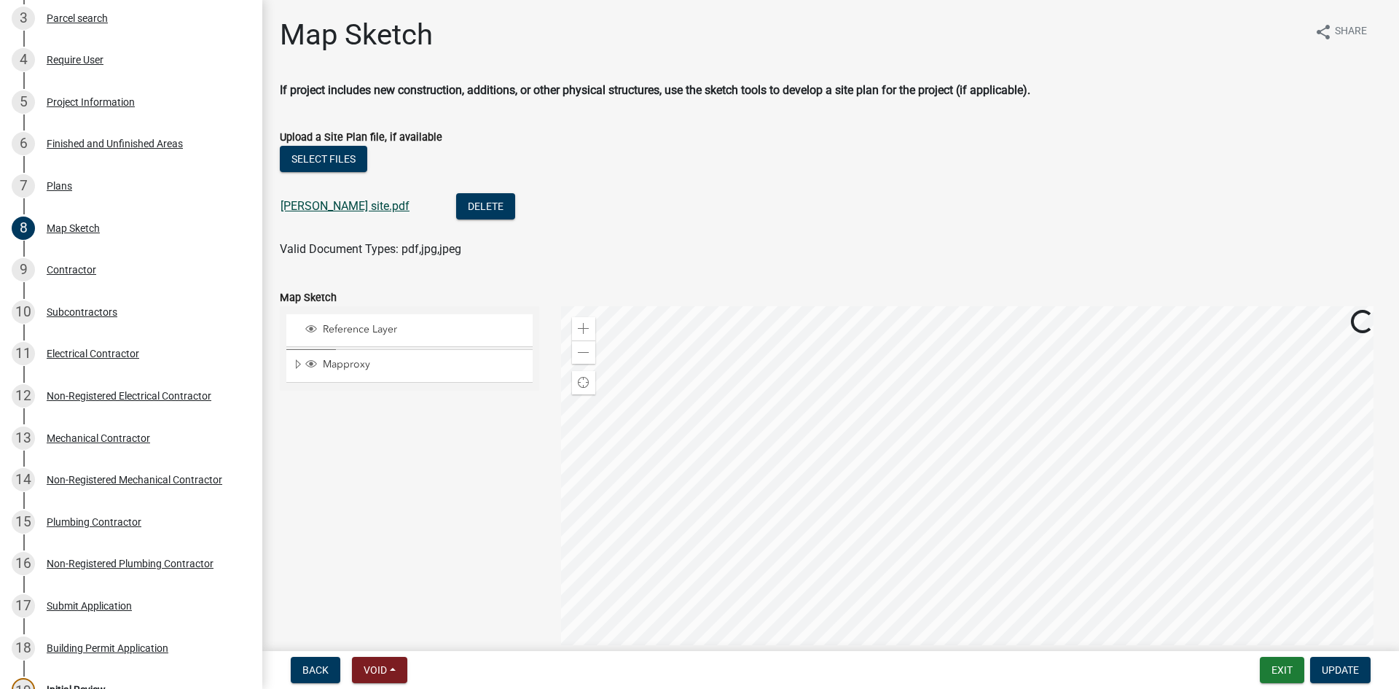
click at [326, 207] on link "[PERSON_NAME] site.pdf" at bounding box center [345, 206] width 129 height 14
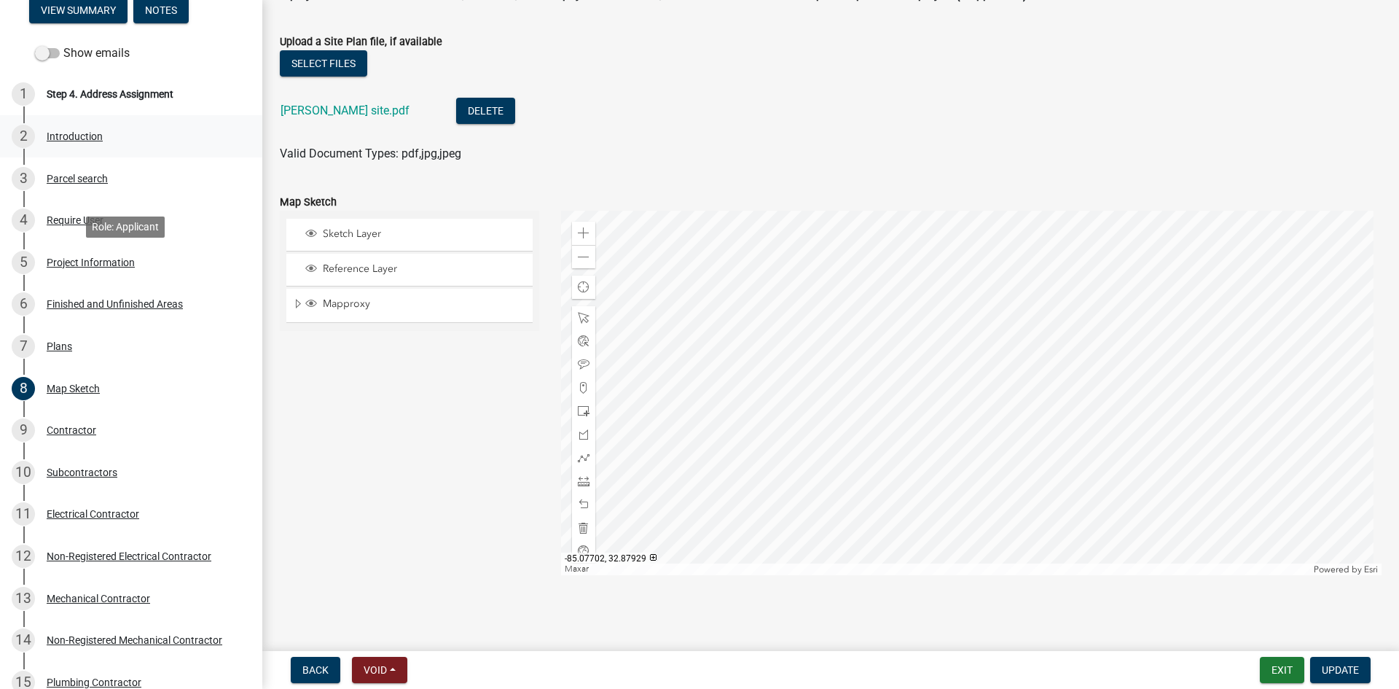
scroll to position [0, 0]
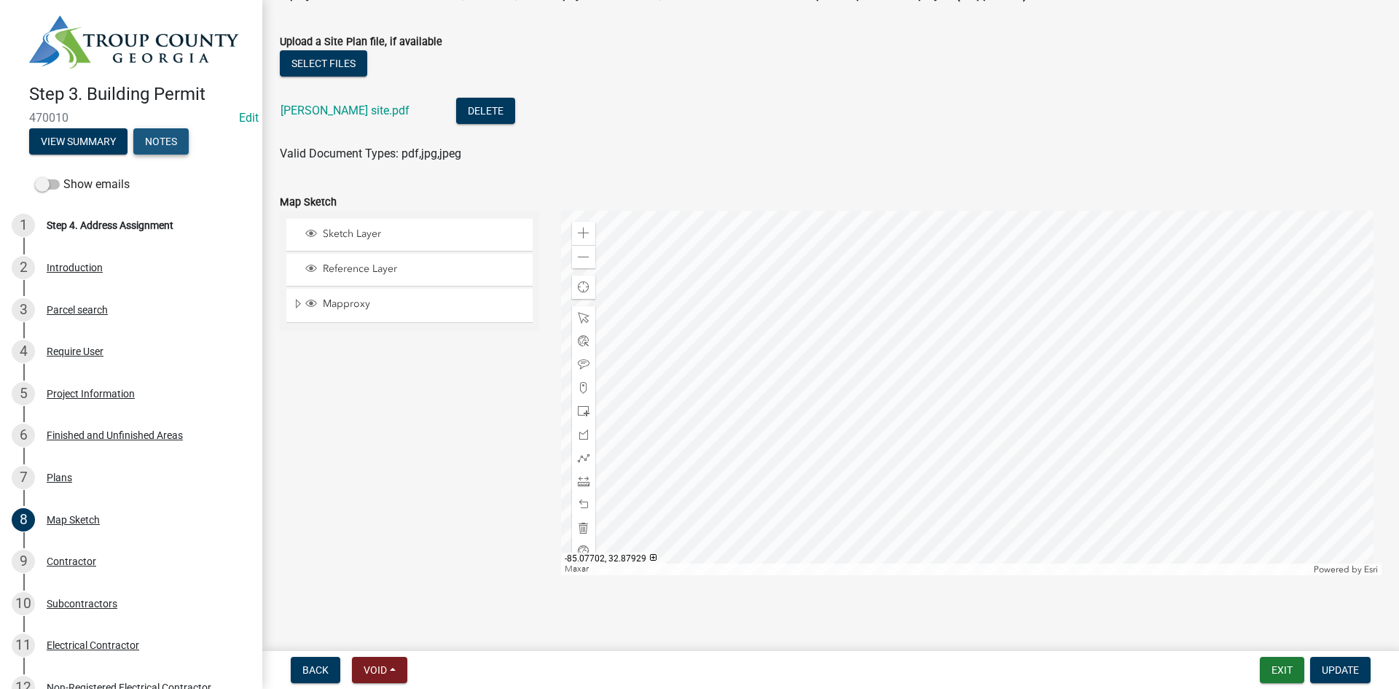
click at [155, 138] on button "Notes" at bounding box center [160, 141] width 55 height 26
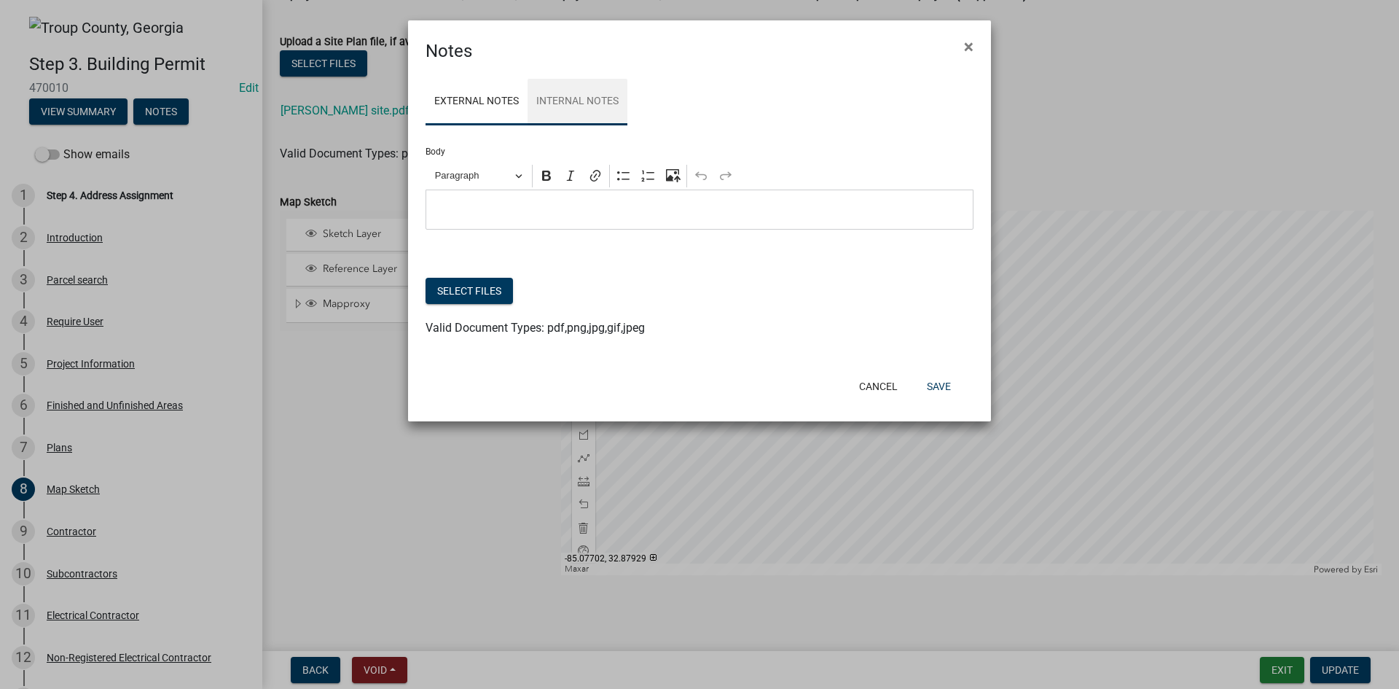
click at [557, 110] on link "Internal Notes" at bounding box center [578, 102] width 100 height 47
click at [448, 98] on link "External Notes" at bounding box center [477, 102] width 102 height 47
click at [573, 95] on link "Internal Notes" at bounding box center [578, 102] width 100 height 47
click at [493, 101] on link "External Notes" at bounding box center [477, 102] width 102 height 47
click at [576, 108] on link "Internal Notes" at bounding box center [578, 102] width 100 height 47
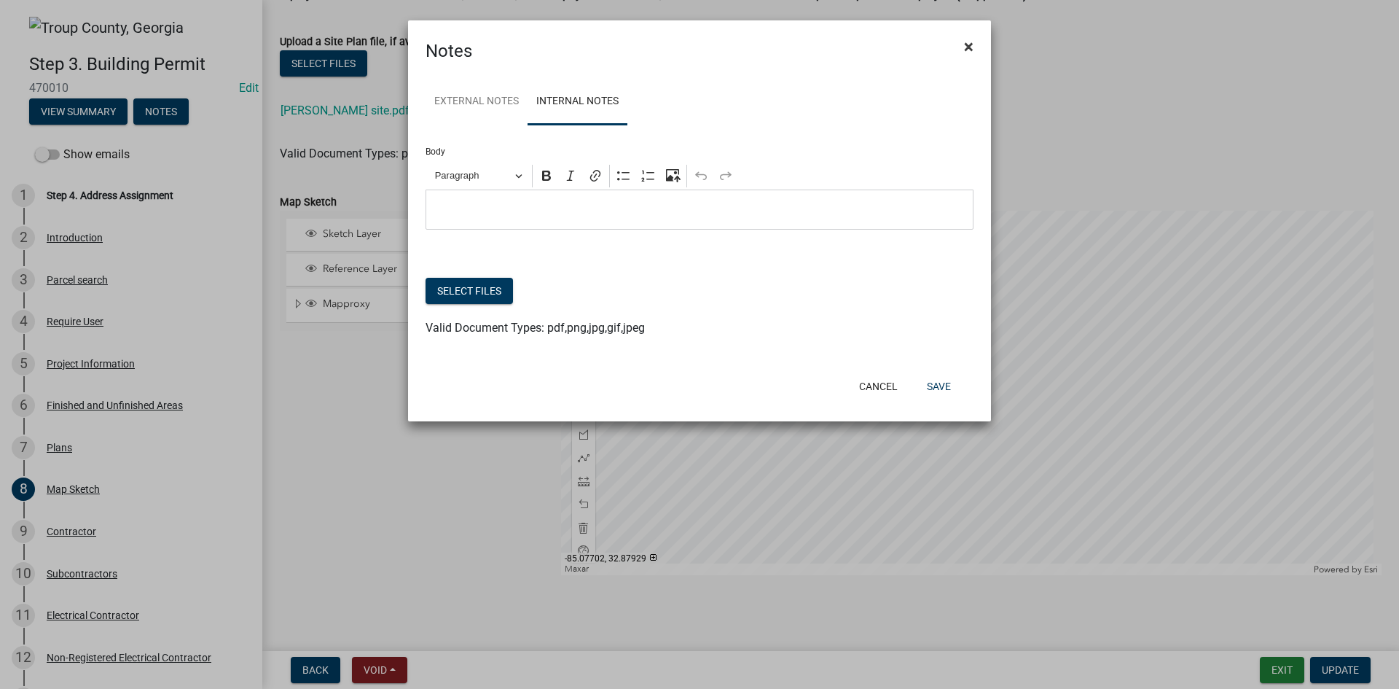
click at [970, 46] on span "×" at bounding box center [968, 46] width 9 height 20
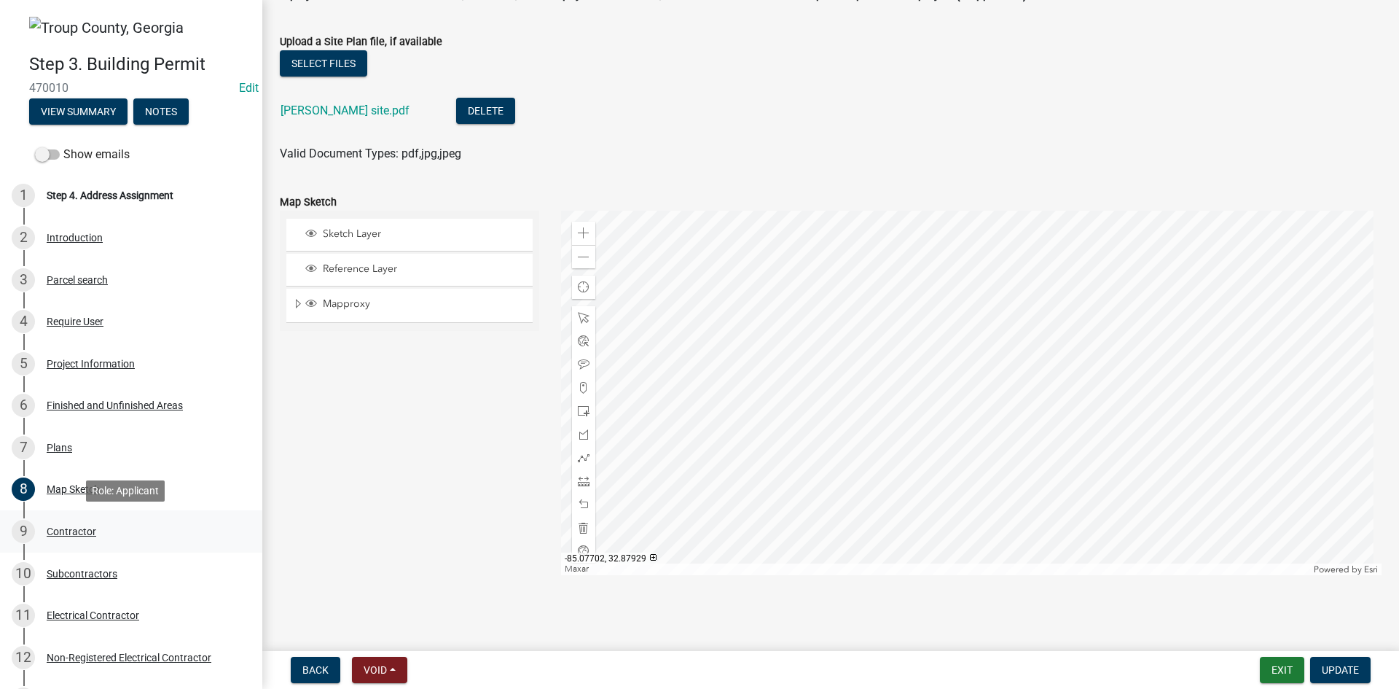
click at [72, 526] on div "Contractor" at bounding box center [72, 531] width 50 height 10
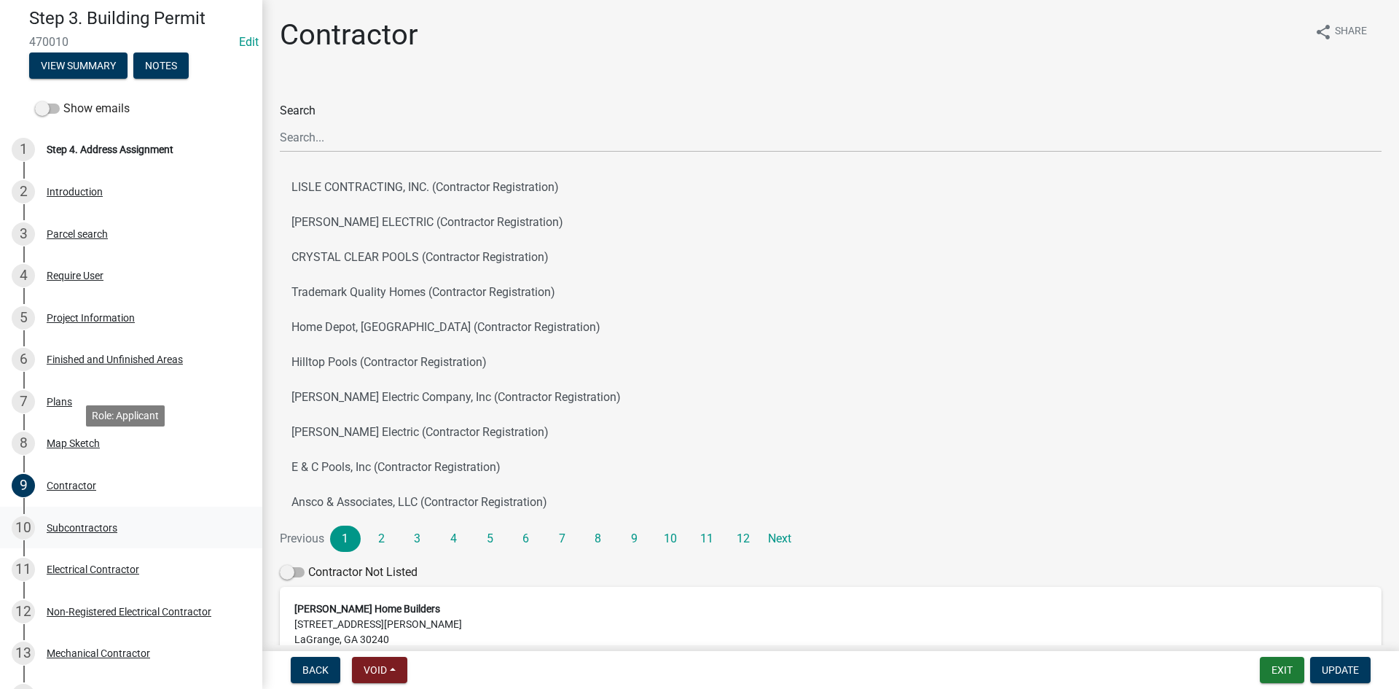
scroll to position [146, 0]
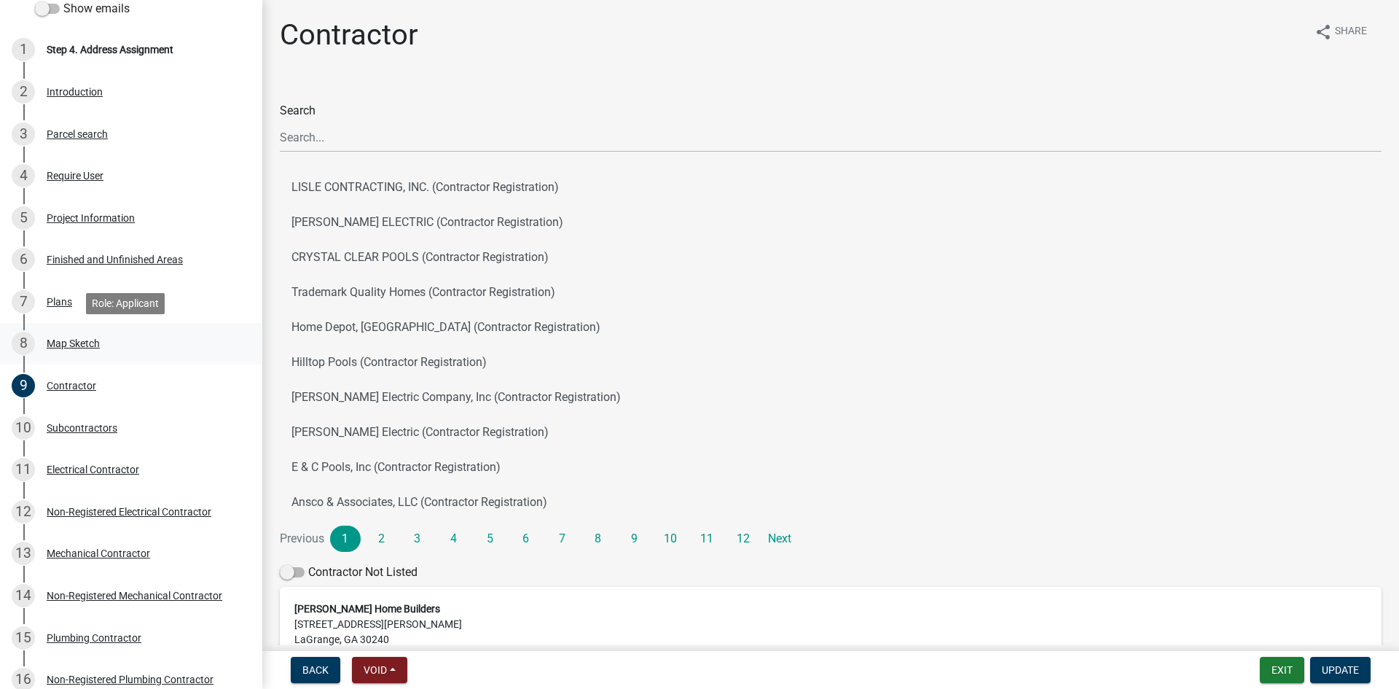
click at [67, 353] on div "8 Map Sketch" at bounding box center [125, 343] width 227 height 23
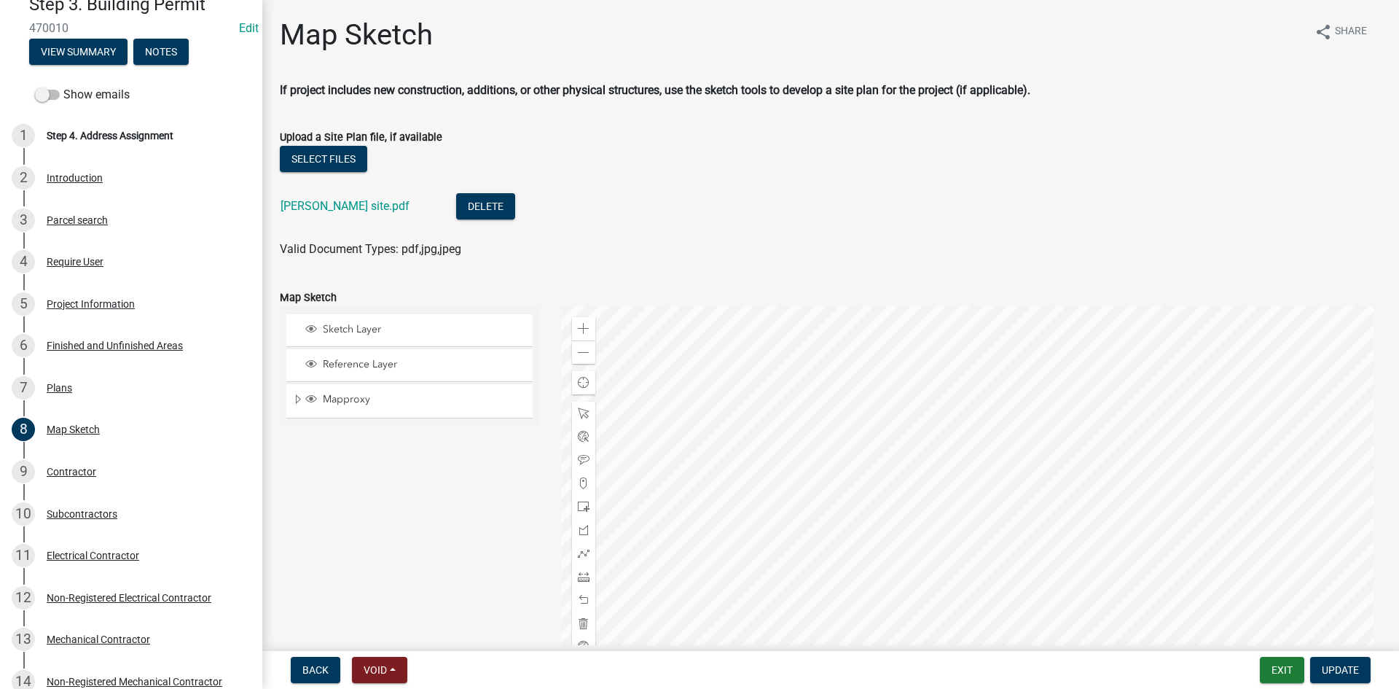
scroll to position [0, 0]
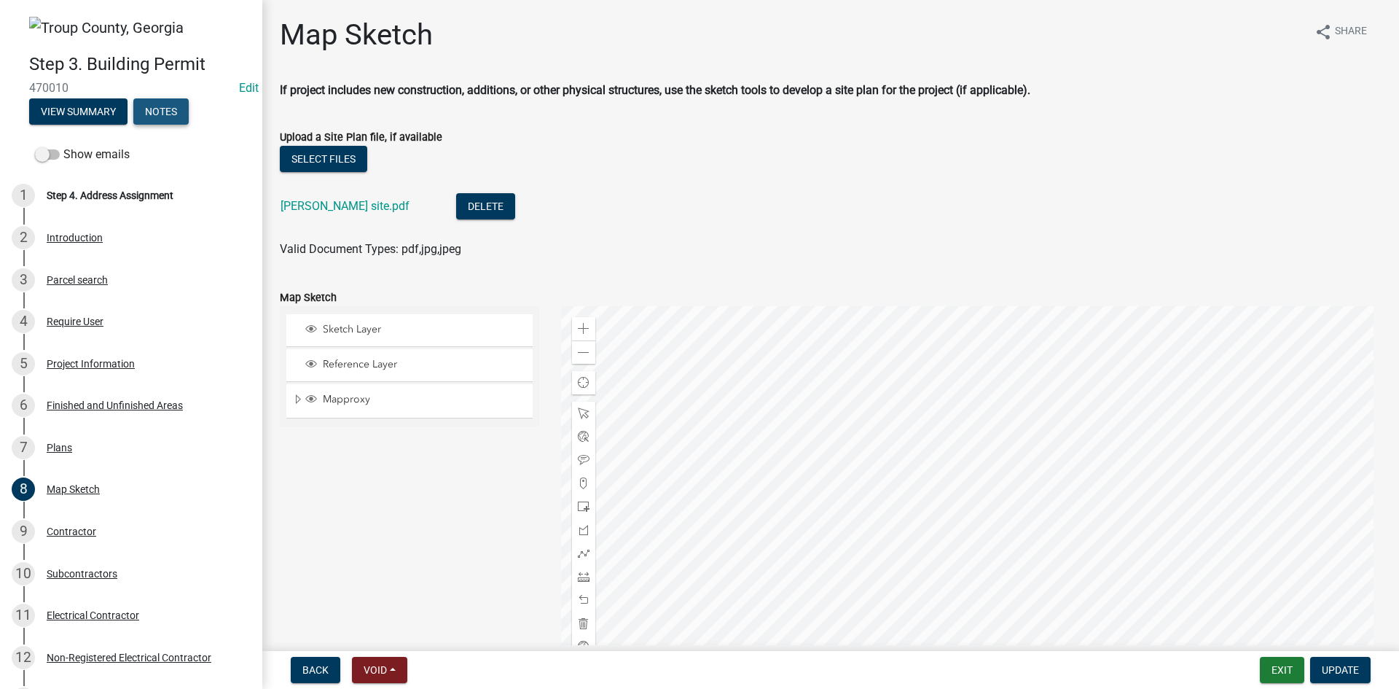
click at [155, 112] on button "Notes" at bounding box center [160, 111] width 55 height 26
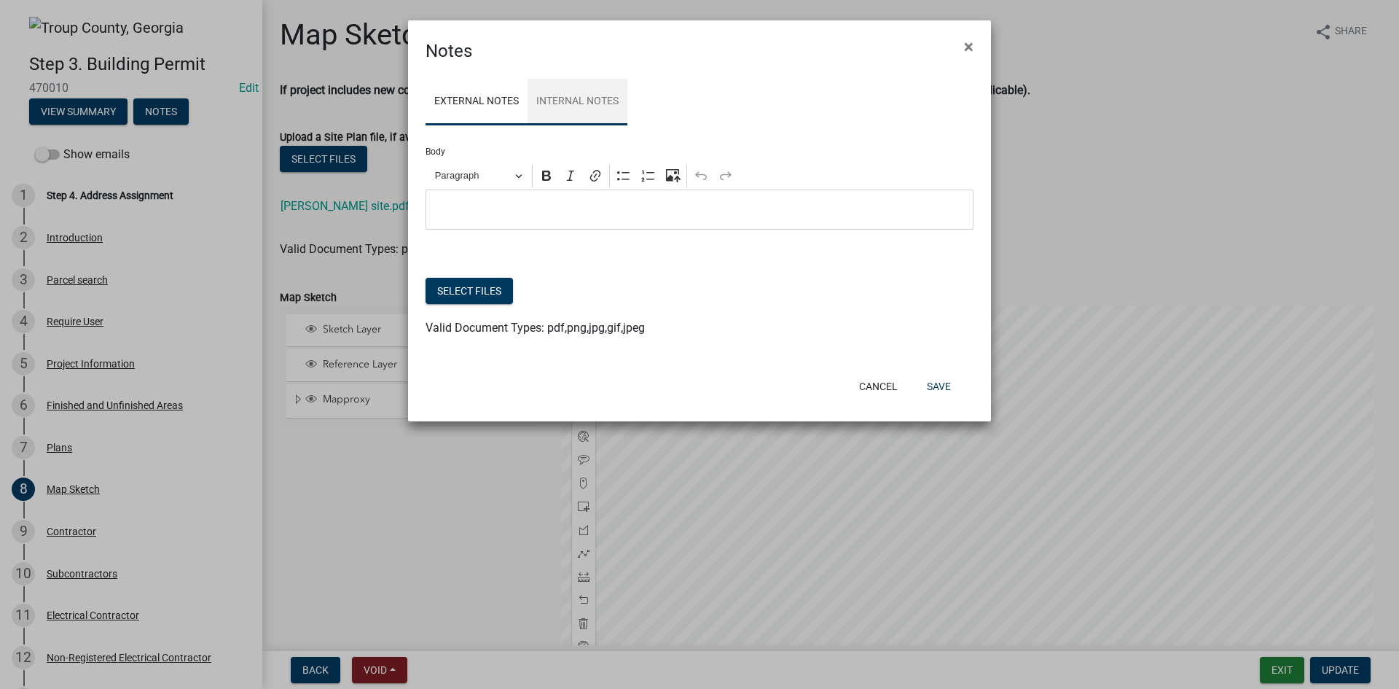
click at [590, 105] on link "Internal Notes" at bounding box center [578, 102] width 100 height 47
click at [477, 205] on p "Editor editing area: main. Press Alt+0 for help." at bounding box center [700, 209] width 533 height 17
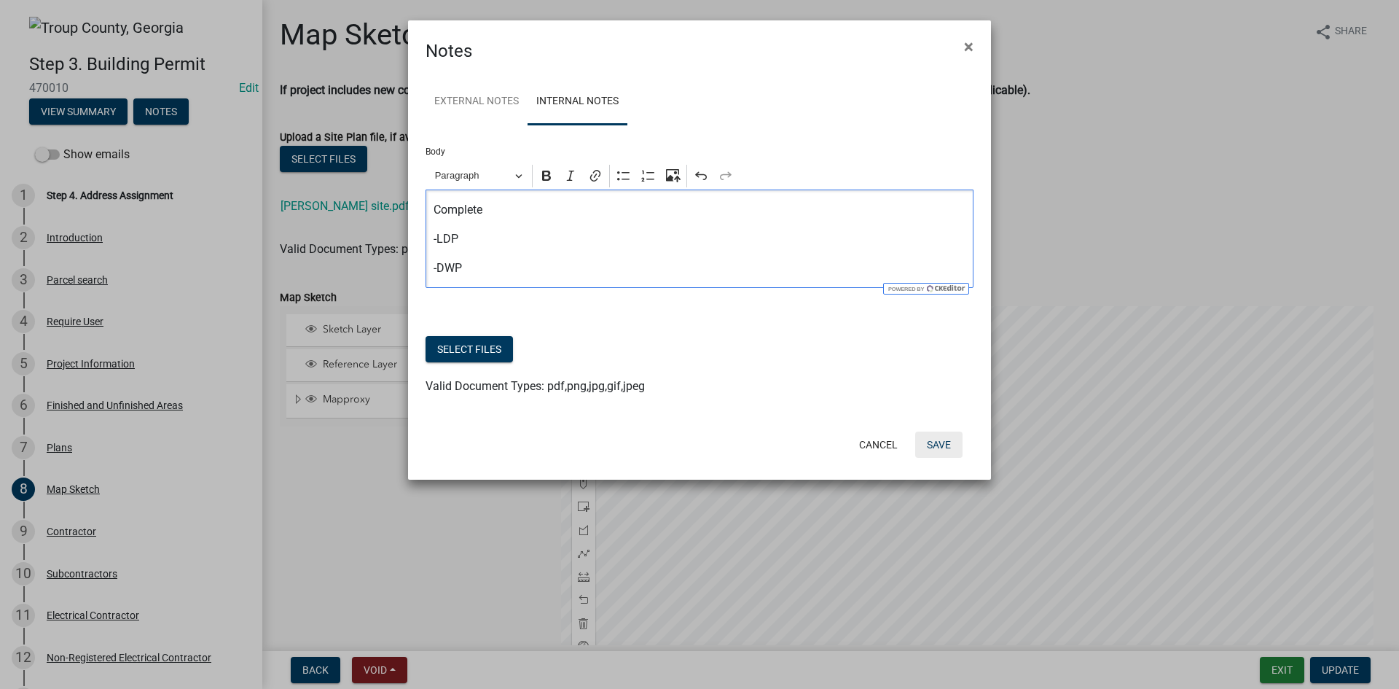
click at [943, 438] on button "Save" at bounding box center [938, 444] width 47 height 26
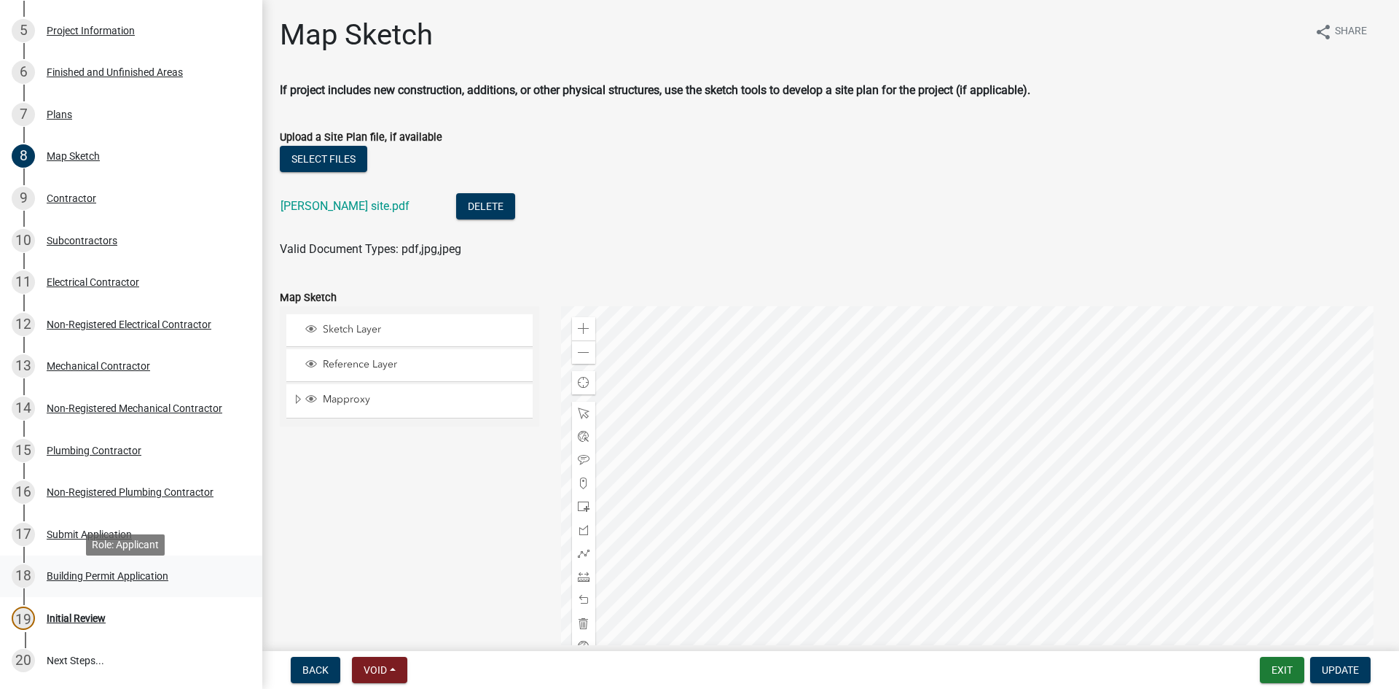
scroll to position [364, 0]
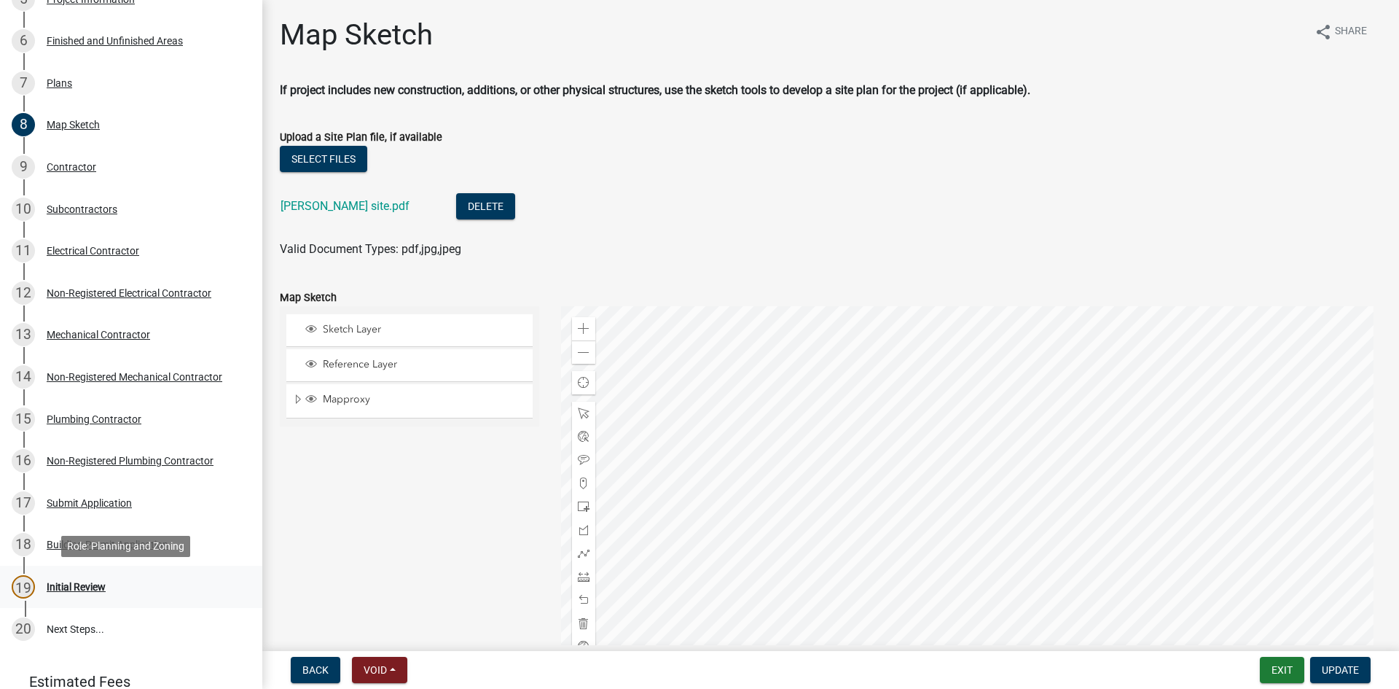
click at [102, 584] on div "Initial Review" at bounding box center [76, 586] width 59 height 10
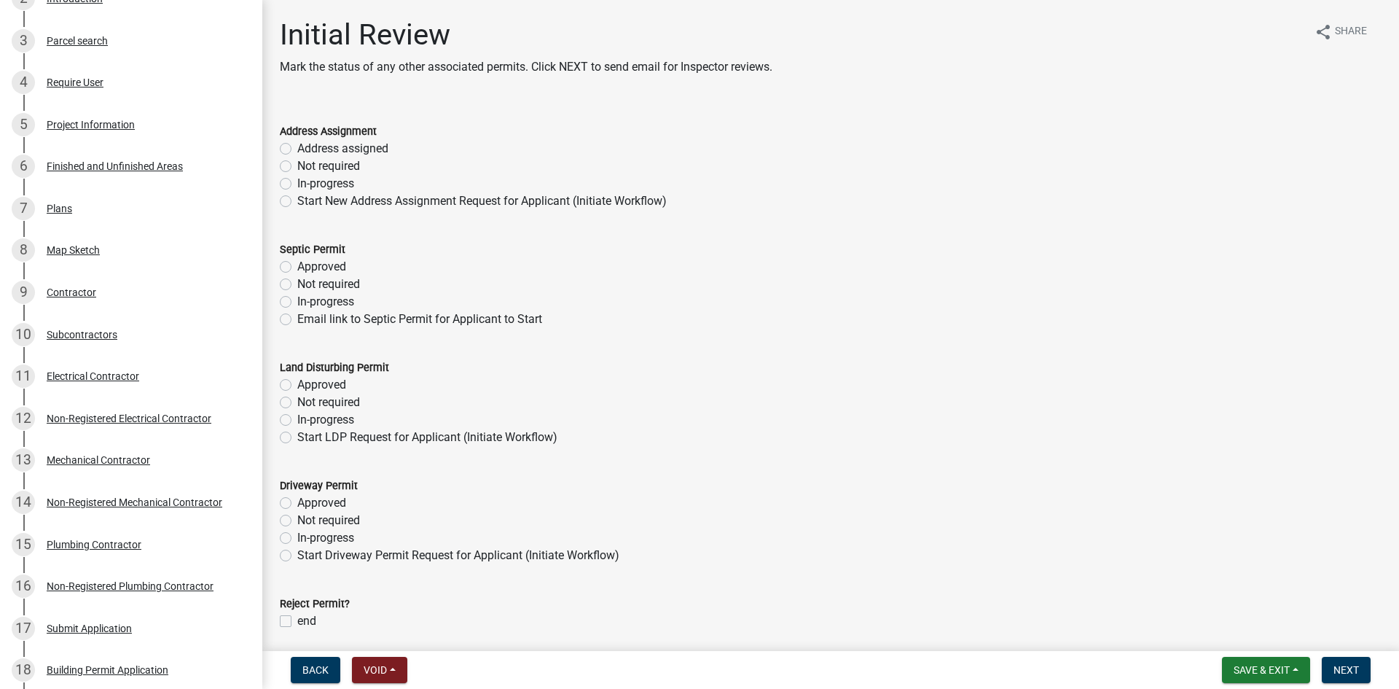
scroll to position [0, 0]
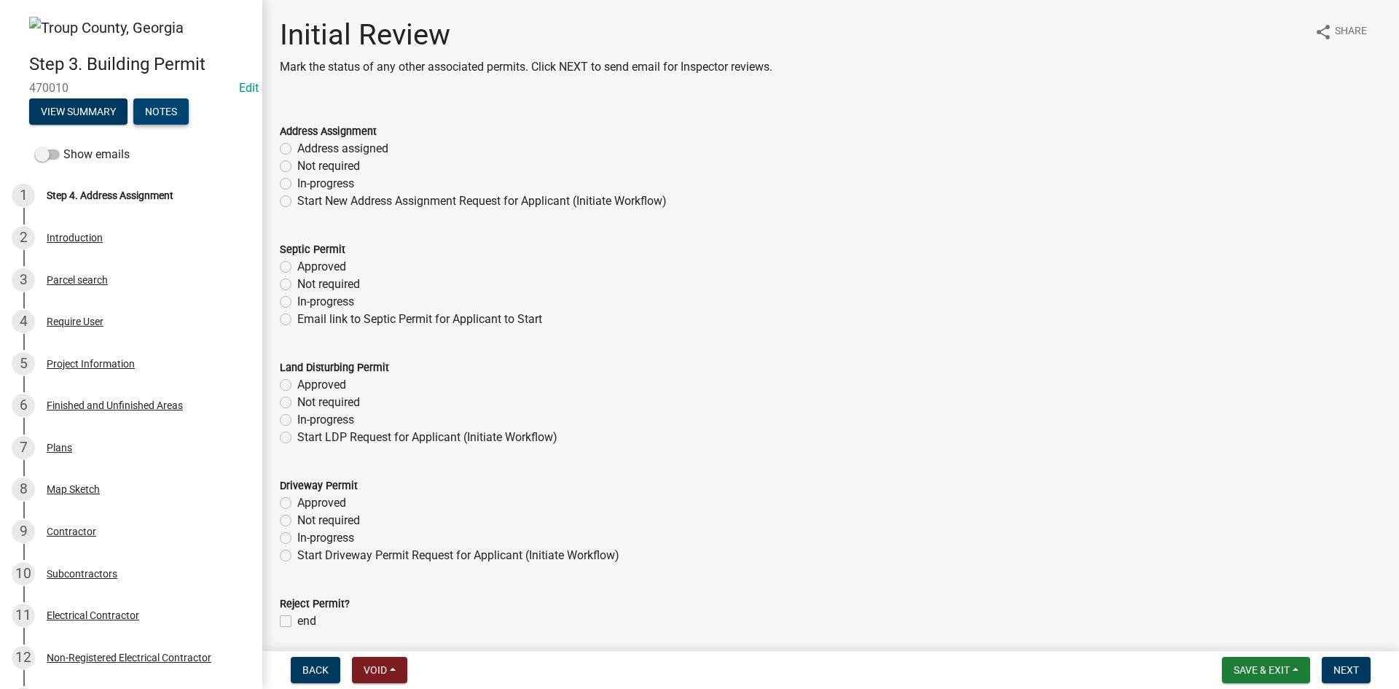
click at [166, 107] on button "Notes" at bounding box center [160, 111] width 55 height 26
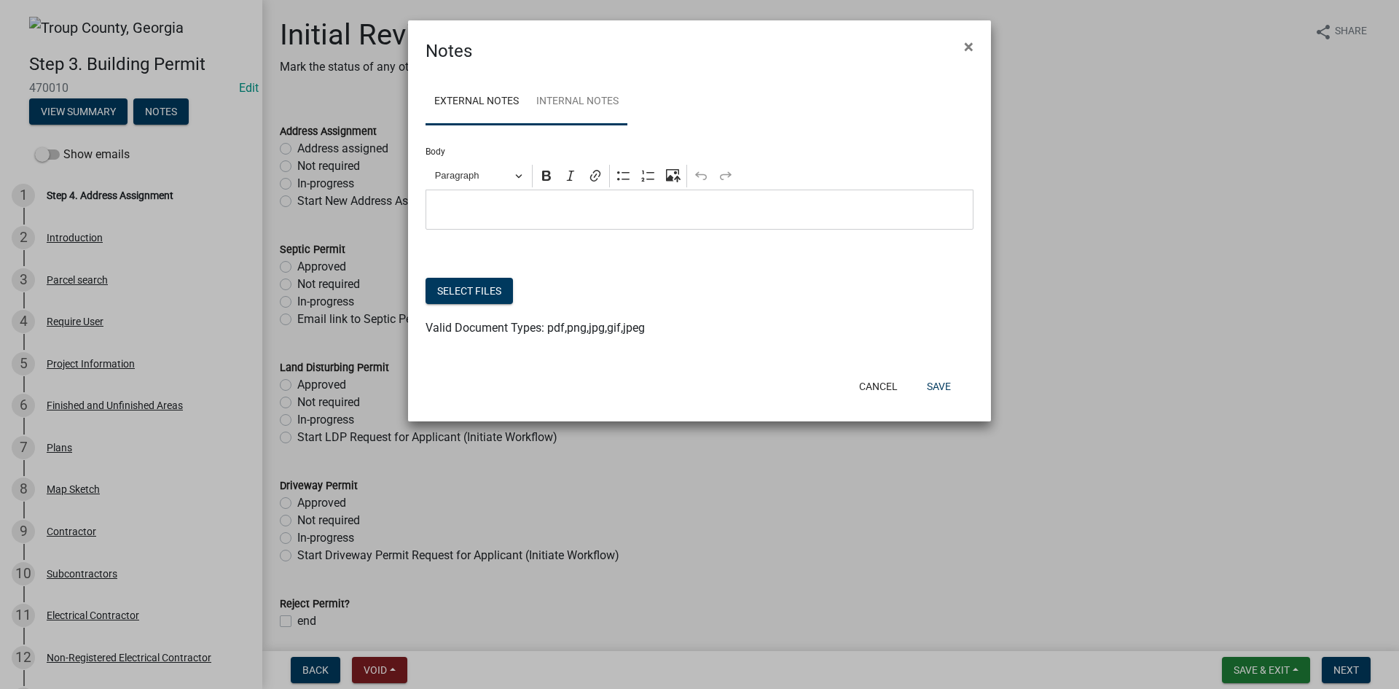
click at [583, 91] on link "Internal Notes" at bounding box center [578, 102] width 100 height 47
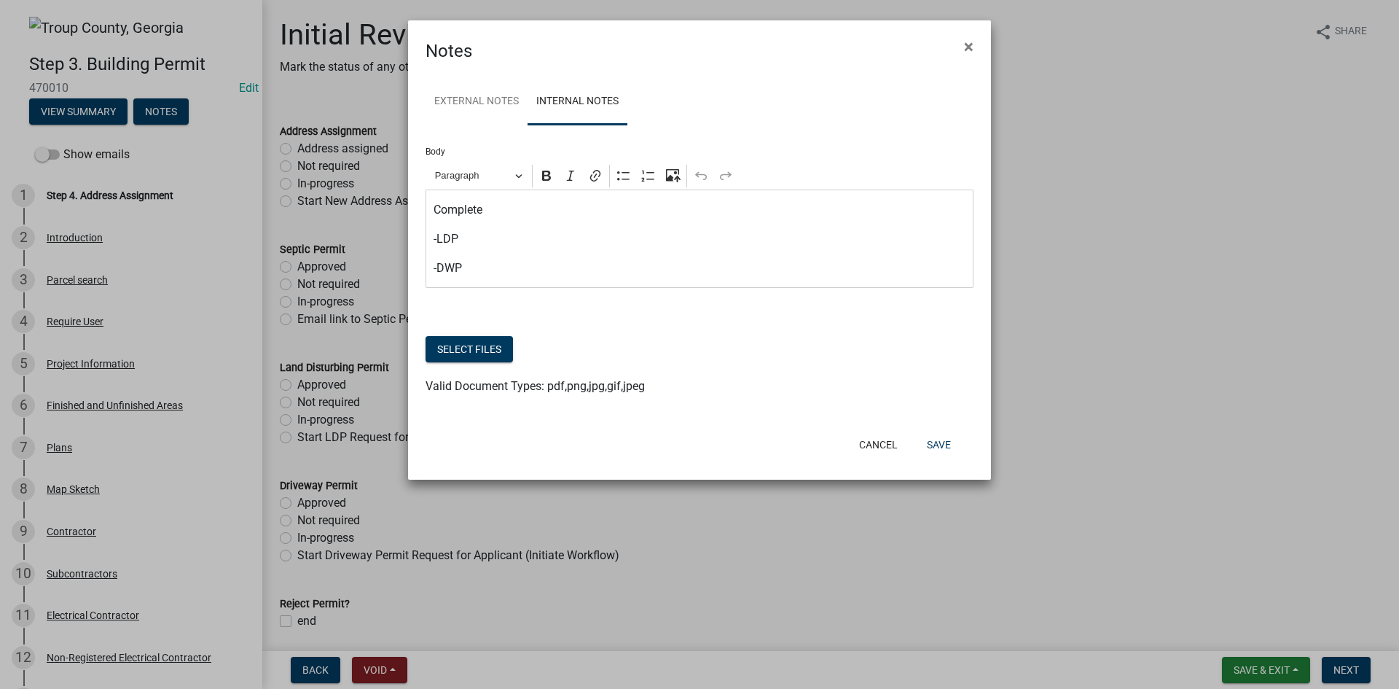
click at [485, 270] on p "-DWP" at bounding box center [700, 267] width 533 height 17
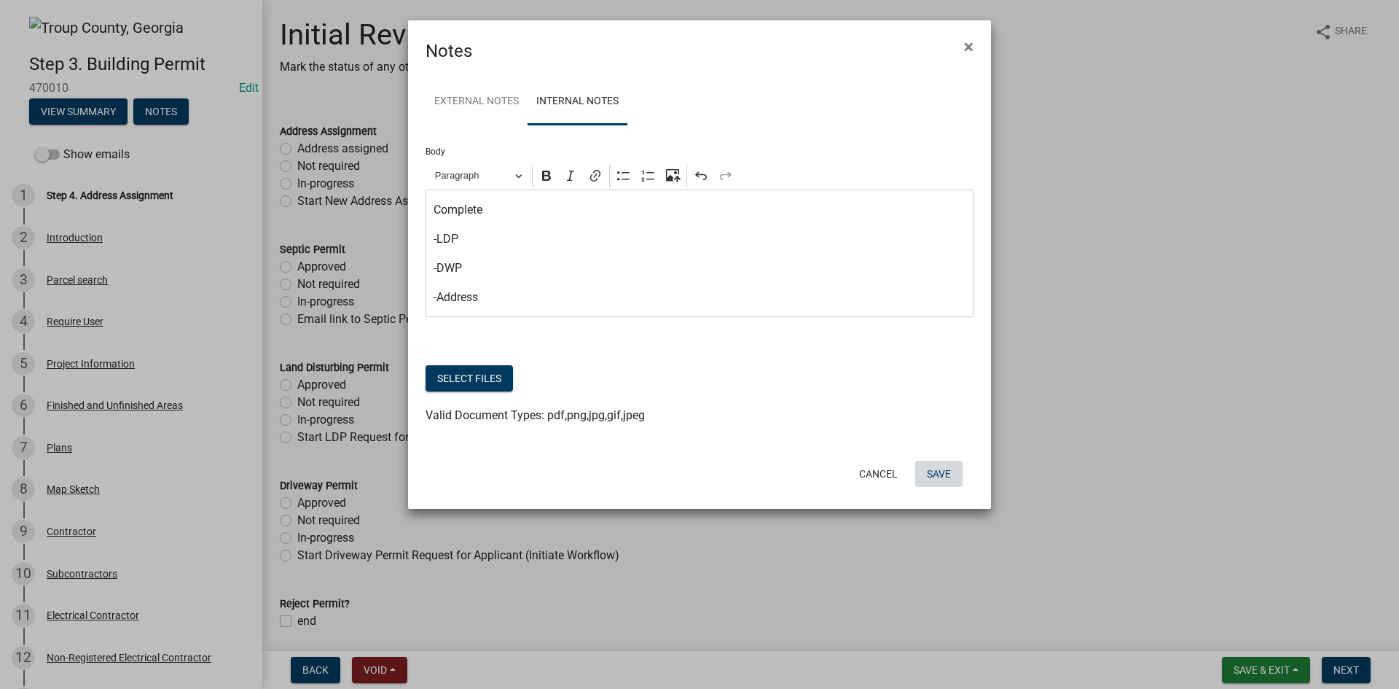
click at [945, 471] on button "Save" at bounding box center [938, 474] width 47 height 26
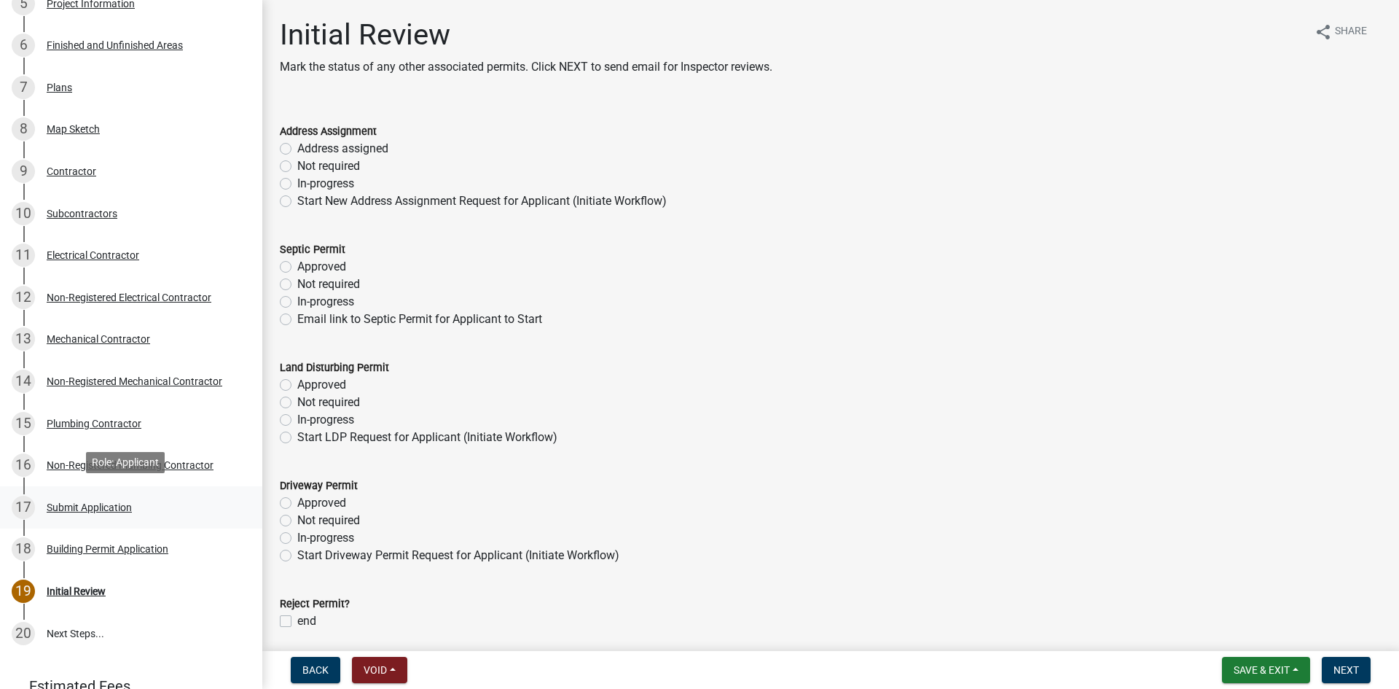
scroll to position [364, 0]
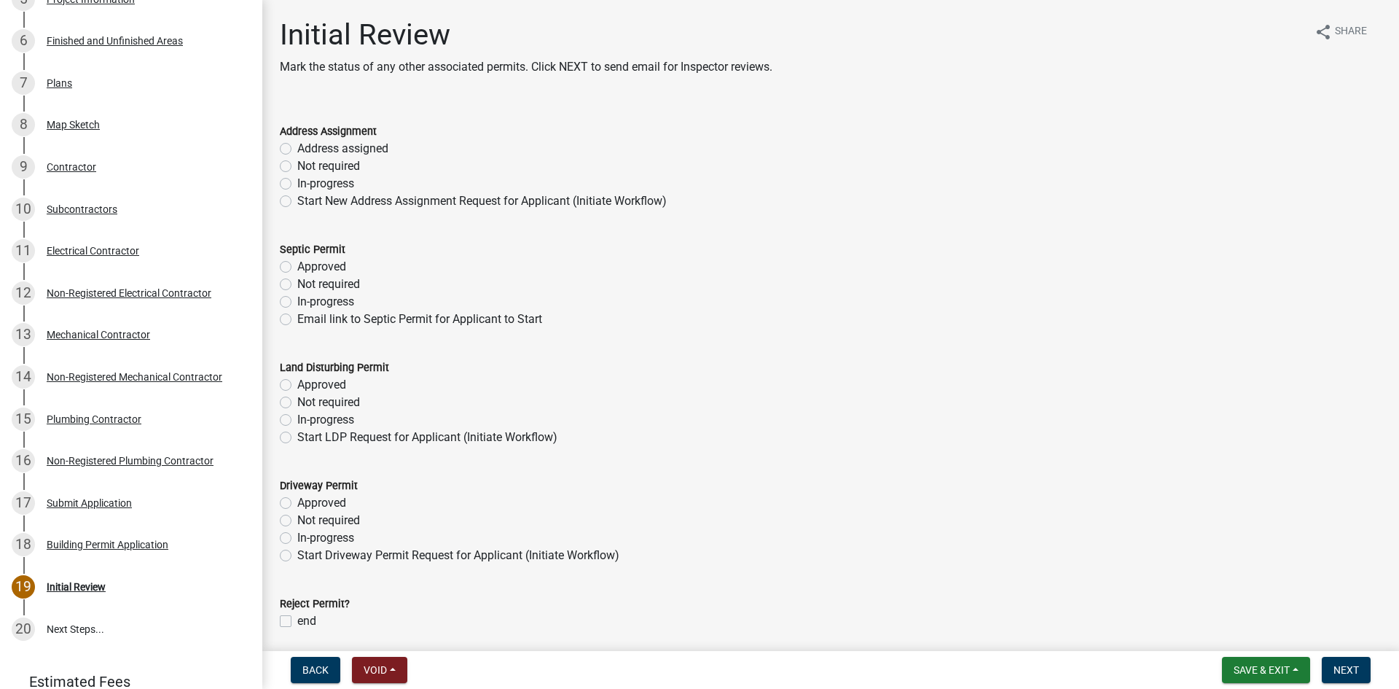
click at [297, 183] on label "In-progress" at bounding box center [325, 183] width 57 height 17
click at [297, 183] on input "In-progress" at bounding box center [301, 179] width 9 height 9
radio input "true"
drag, startPoint x: 286, startPoint y: 267, endPoint x: 284, endPoint y: 283, distance: 16.8
click at [297, 267] on label "Approved" at bounding box center [321, 266] width 49 height 17
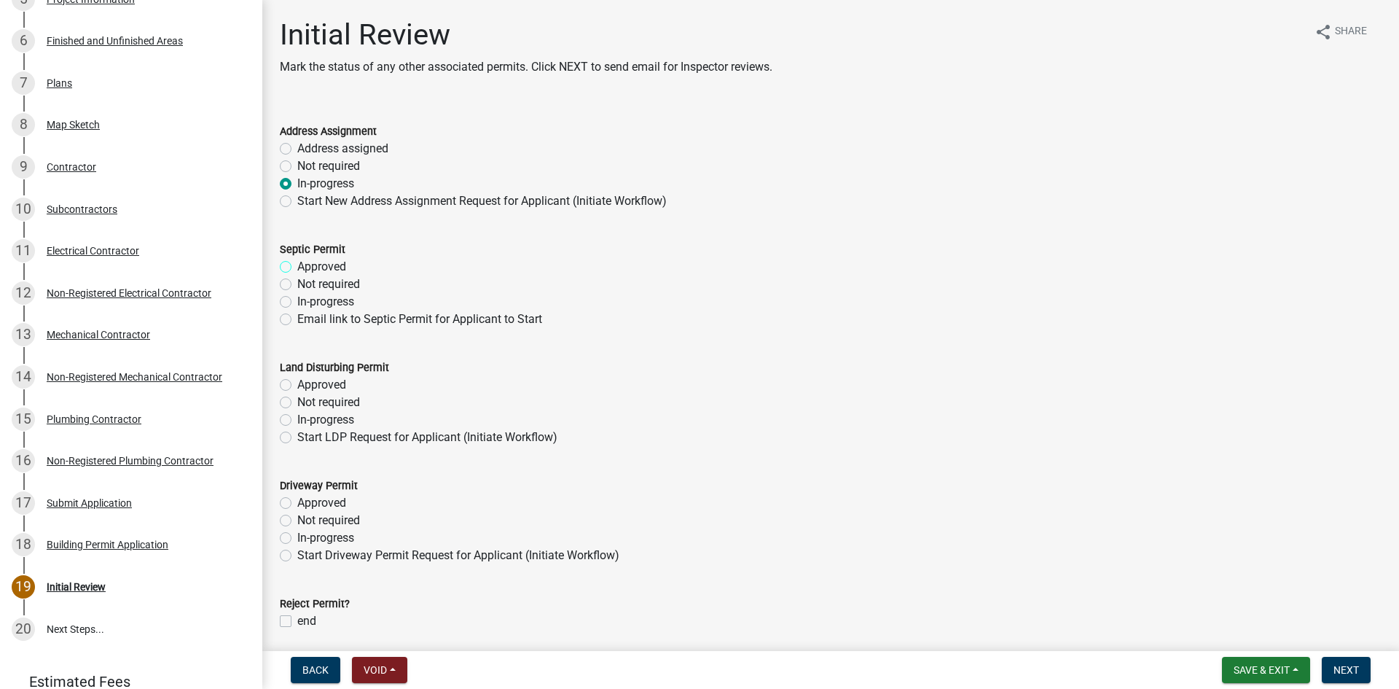
click at [297, 267] on input "Approved" at bounding box center [301, 262] width 9 height 9
radio input "true"
click at [297, 420] on label "In-progress" at bounding box center [325, 419] width 57 height 17
click at [297, 420] on input "In-progress" at bounding box center [301, 415] width 9 height 9
radio input "true"
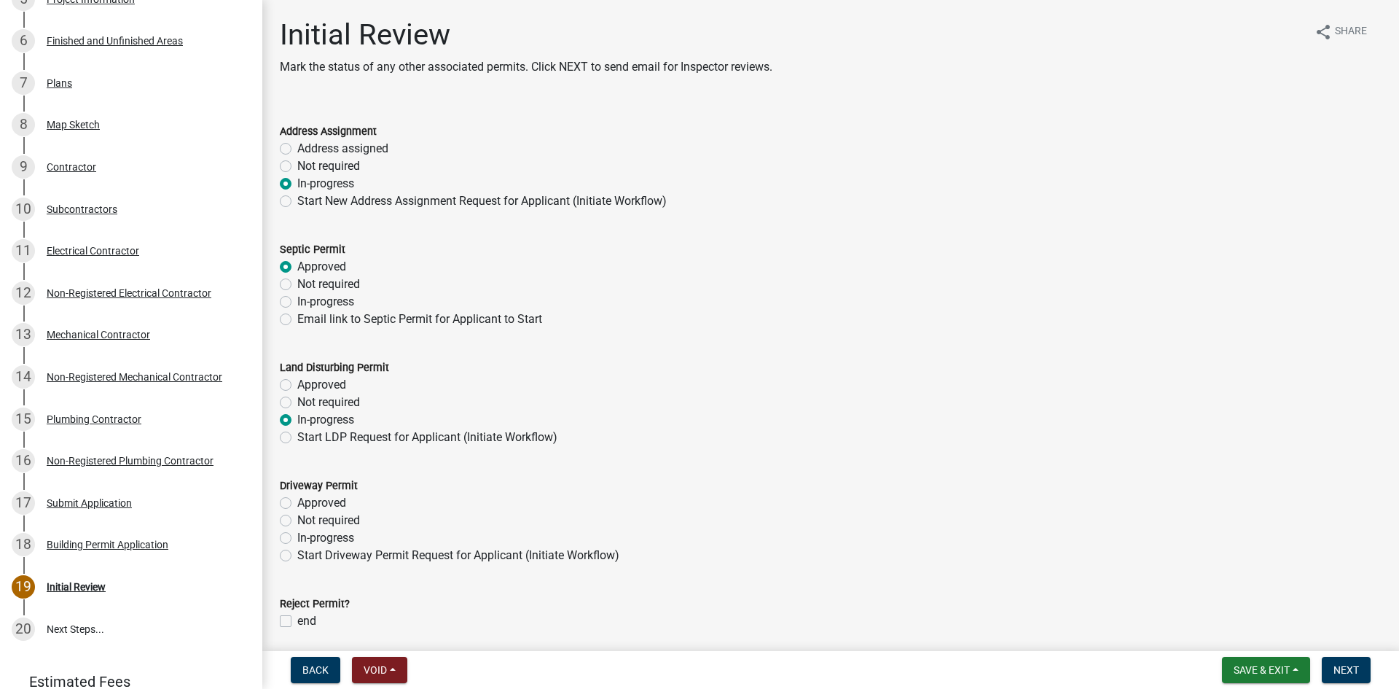
click at [297, 534] on label "In-progress" at bounding box center [325, 537] width 57 height 17
click at [297, 534] on input "In-progress" at bounding box center [301, 533] width 9 height 9
radio input "true"
click at [1346, 665] on span "Next" at bounding box center [1346, 670] width 26 height 12
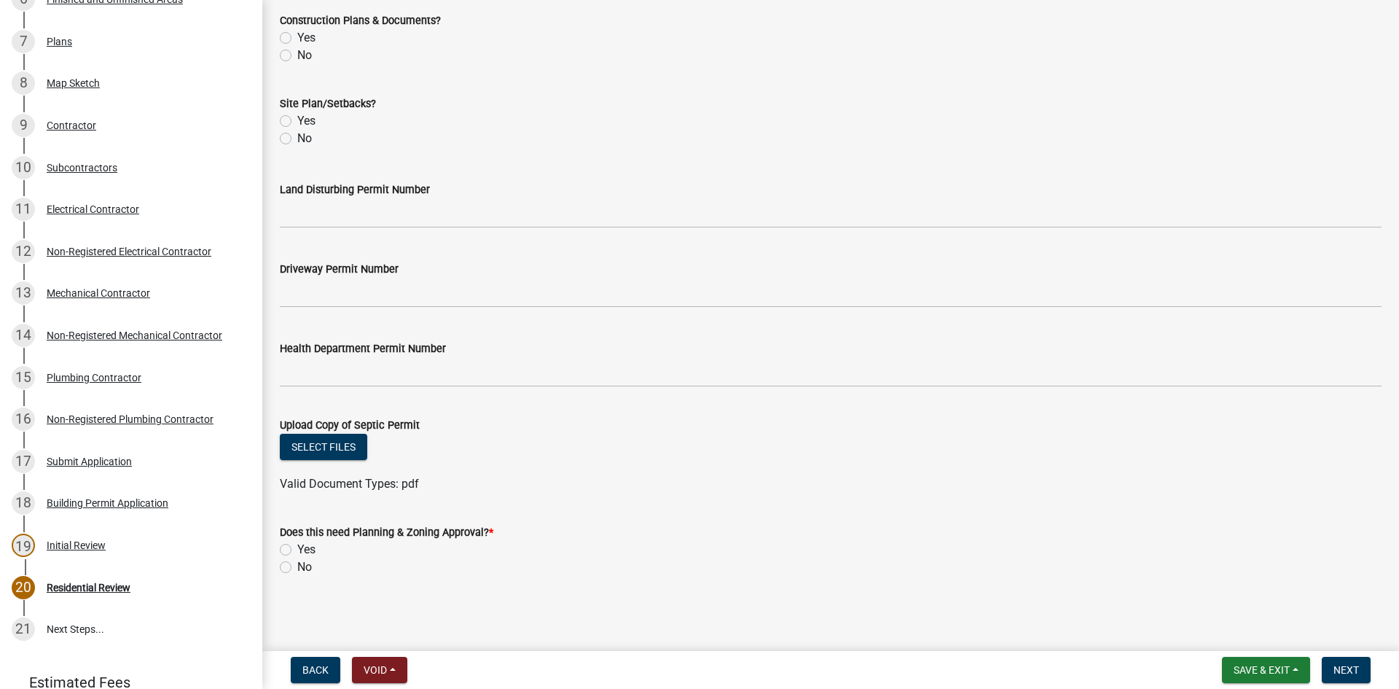
scroll to position [515, 0]
click at [297, 566] on label "No" at bounding box center [304, 565] width 15 height 17
click at [297, 566] on input "No" at bounding box center [301, 561] width 9 height 9
radio input "true"
click at [1352, 674] on span "Next" at bounding box center [1346, 670] width 26 height 12
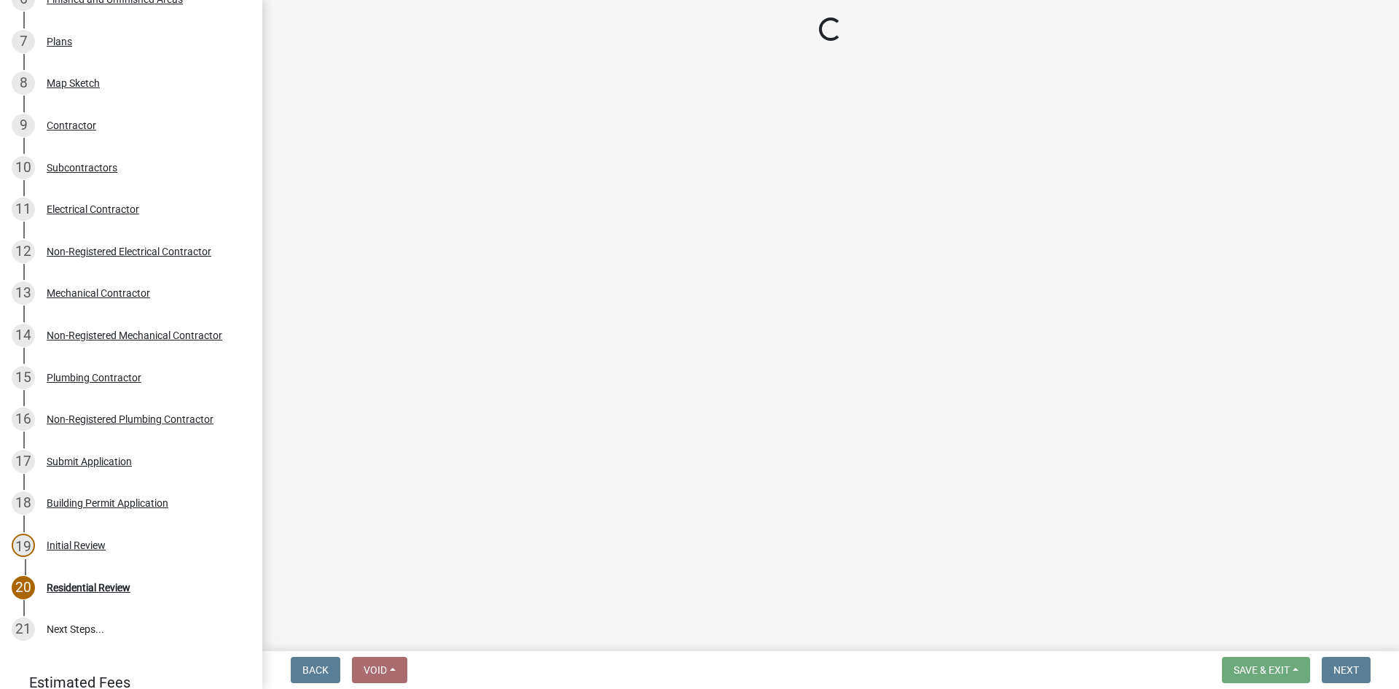
scroll to position [490, 0]
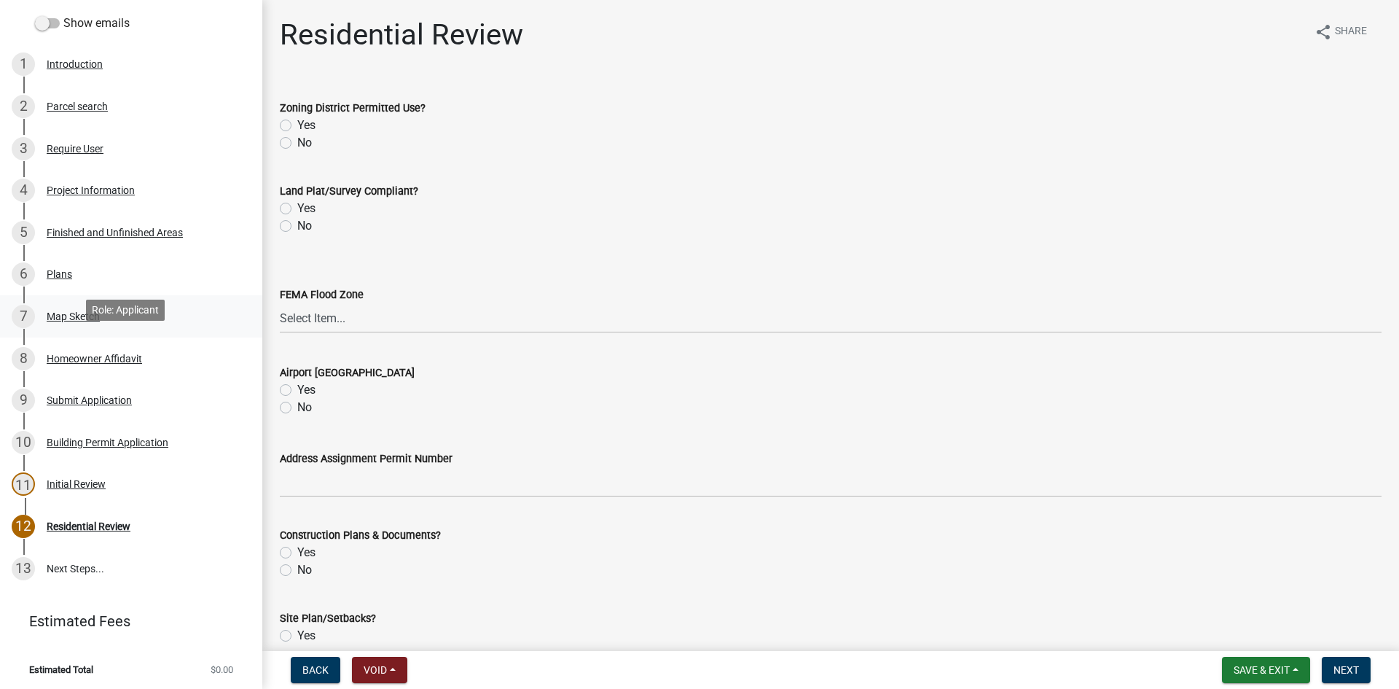
scroll to position [162, 0]
click at [71, 276] on div "Plans" at bounding box center [60, 273] width 26 height 10
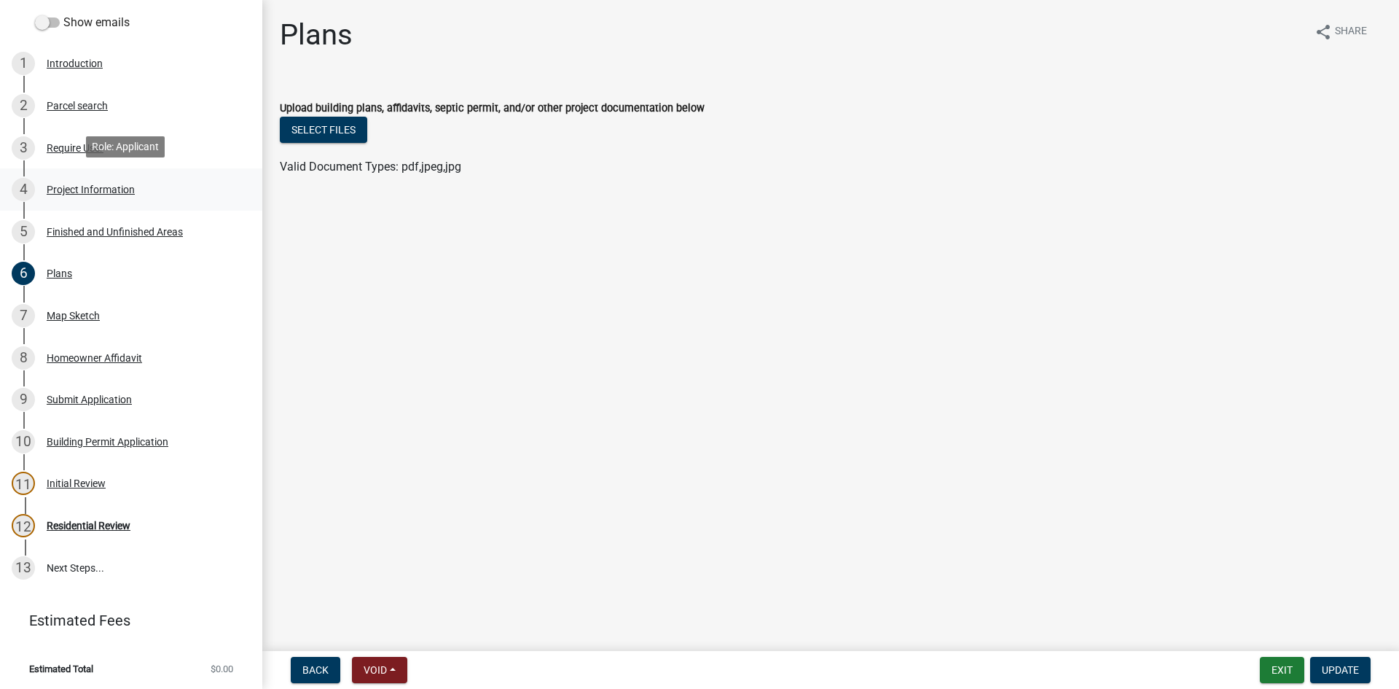
click at [93, 187] on div "Project Information" at bounding box center [91, 189] width 88 height 10
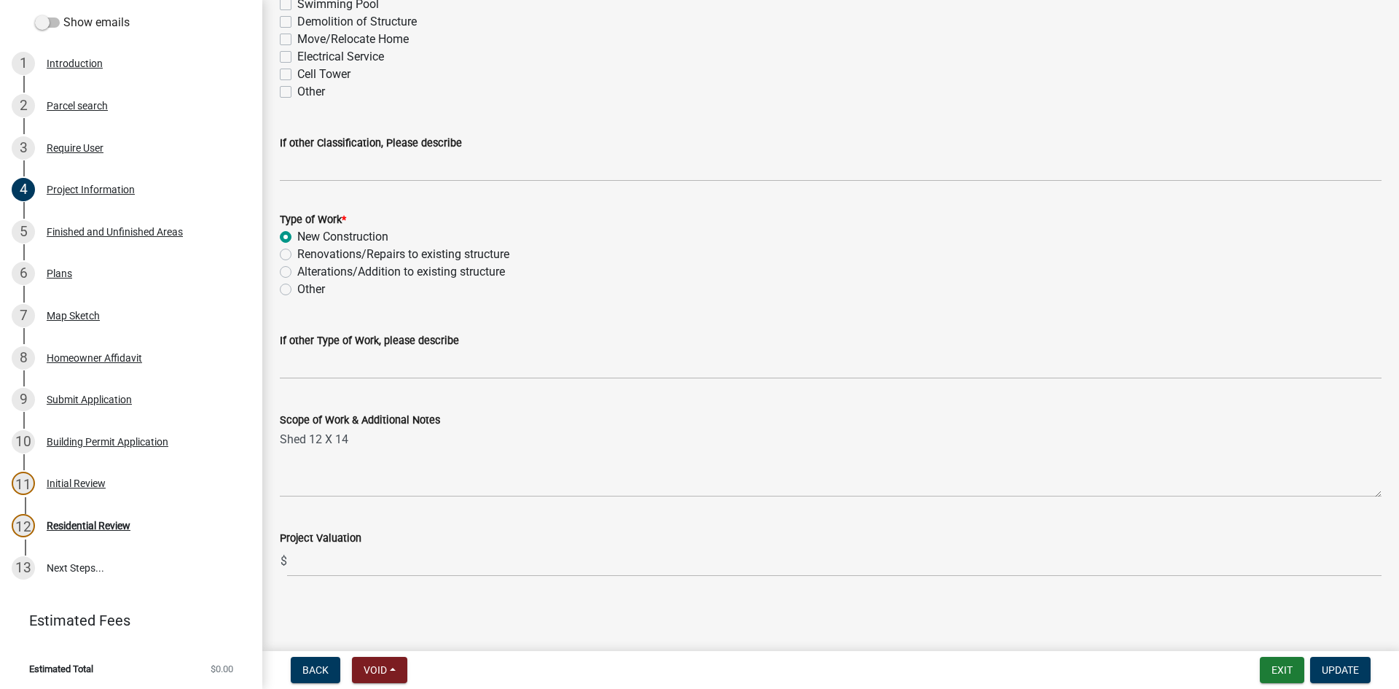
scroll to position [1336, 0]
click at [76, 268] on div "6 Plans" at bounding box center [125, 273] width 227 height 23
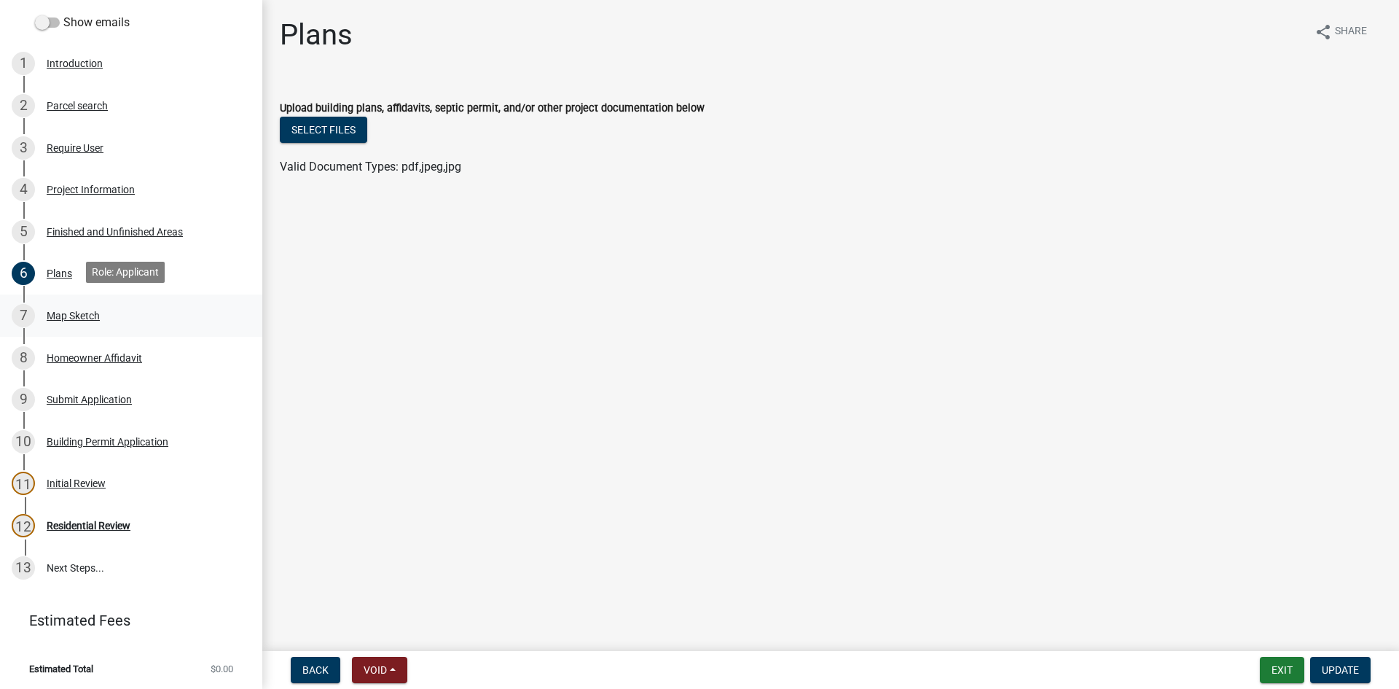
click at [85, 312] on div "Map Sketch" at bounding box center [73, 315] width 53 height 10
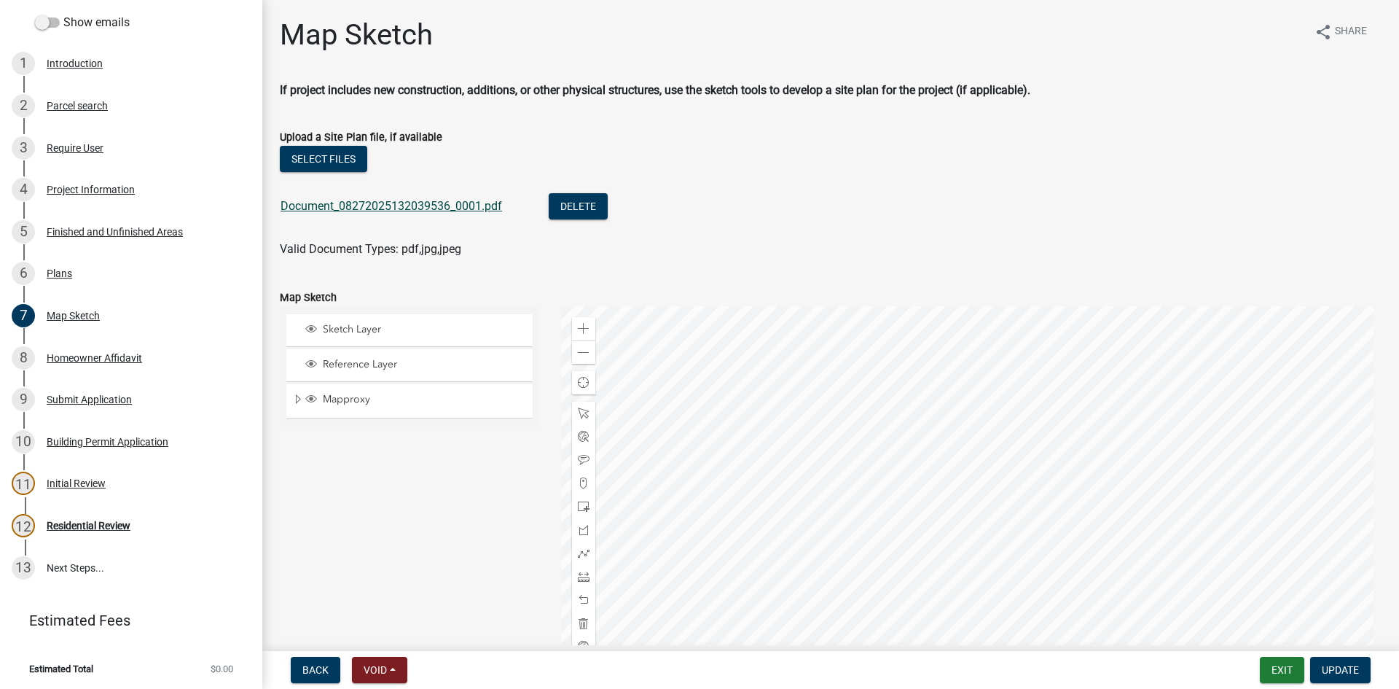
click at [386, 205] on link "Document_08272025132039536_0001.pdf" at bounding box center [392, 206] width 222 height 14
click at [81, 353] on div "Homeowner Affidavit" at bounding box center [94, 358] width 95 height 10
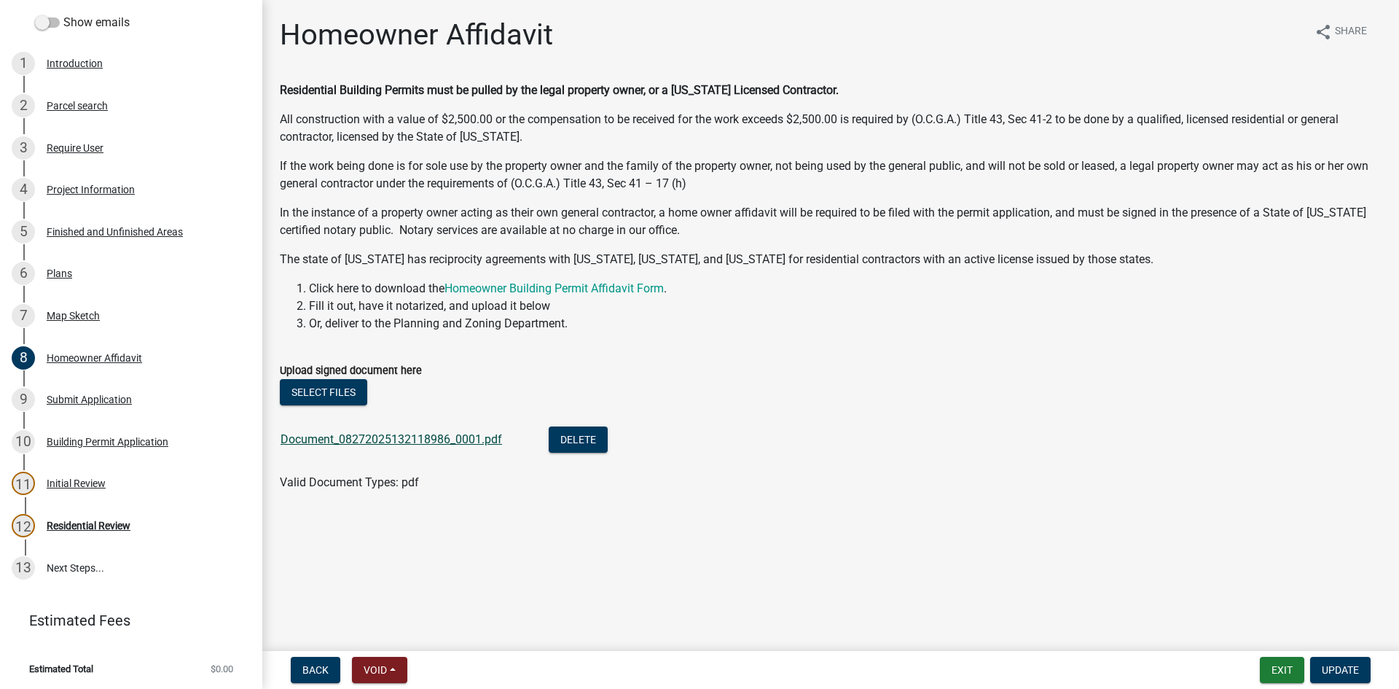
click at [431, 435] on link "Document_08272025132118986_0001.pdf" at bounding box center [392, 439] width 222 height 14
click at [87, 317] on div "Map Sketch" at bounding box center [73, 315] width 53 height 10
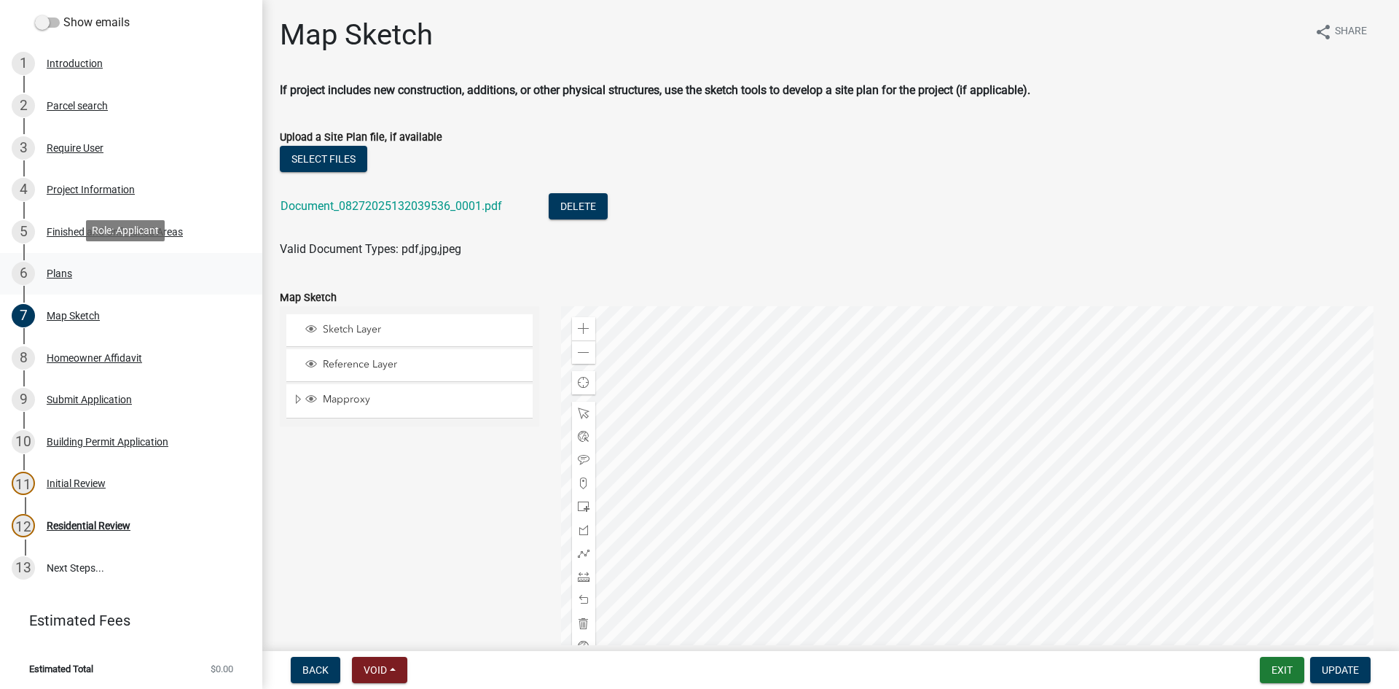
click at [101, 278] on div "6 Plans" at bounding box center [125, 273] width 227 height 23
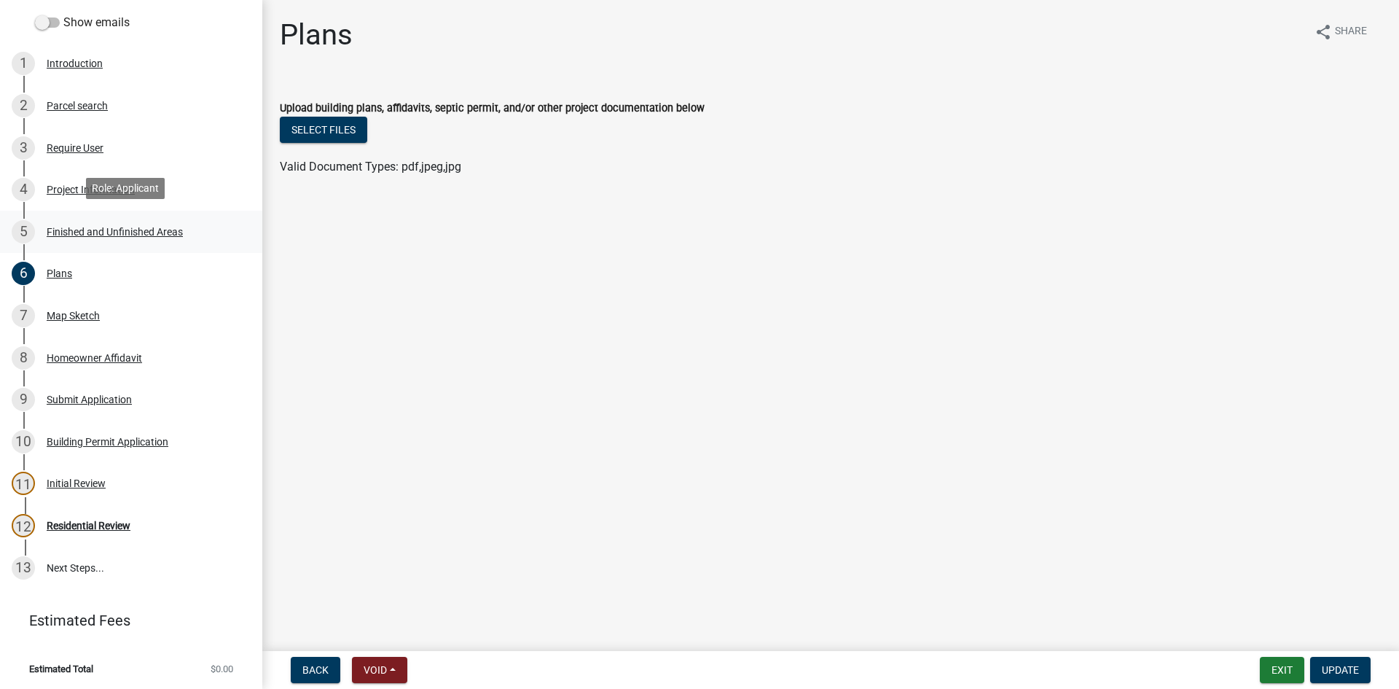
click at [113, 227] on div "Finished and Unfinished Areas" at bounding box center [115, 232] width 136 height 10
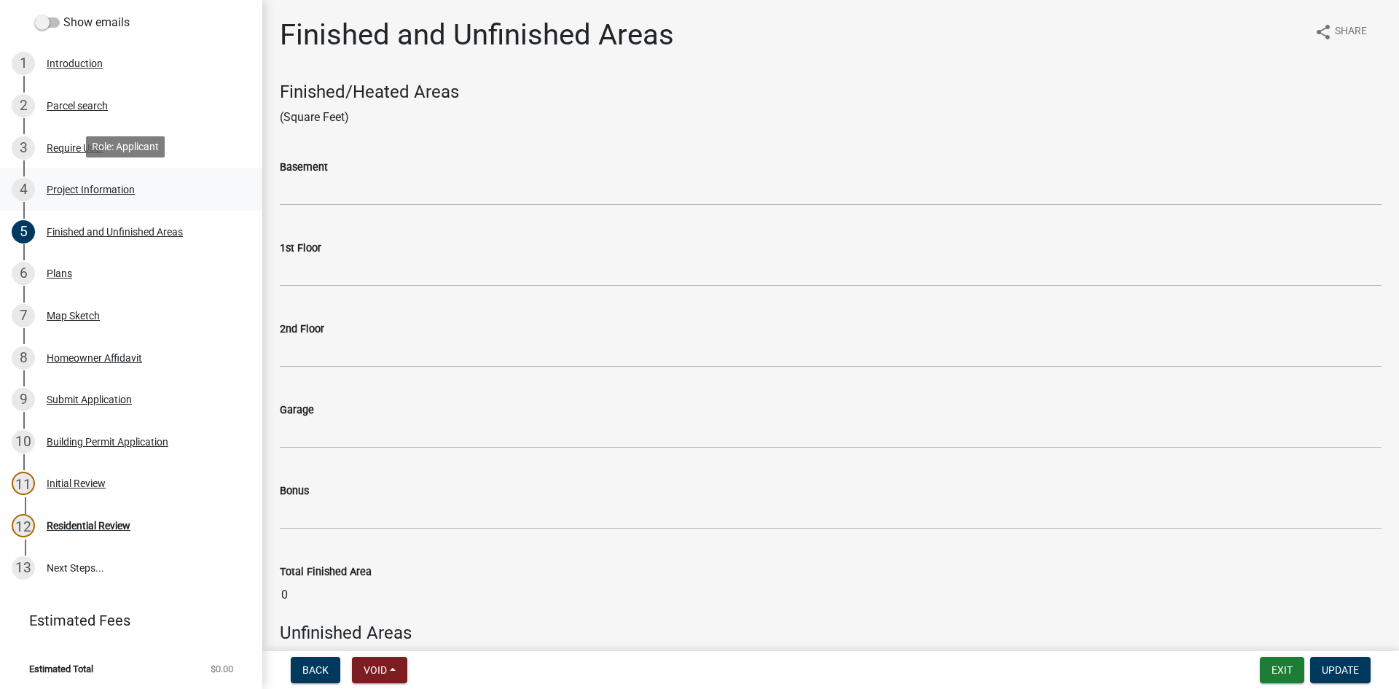
click at [71, 192] on div "4 Project Information" at bounding box center [125, 189] width 227 height 23
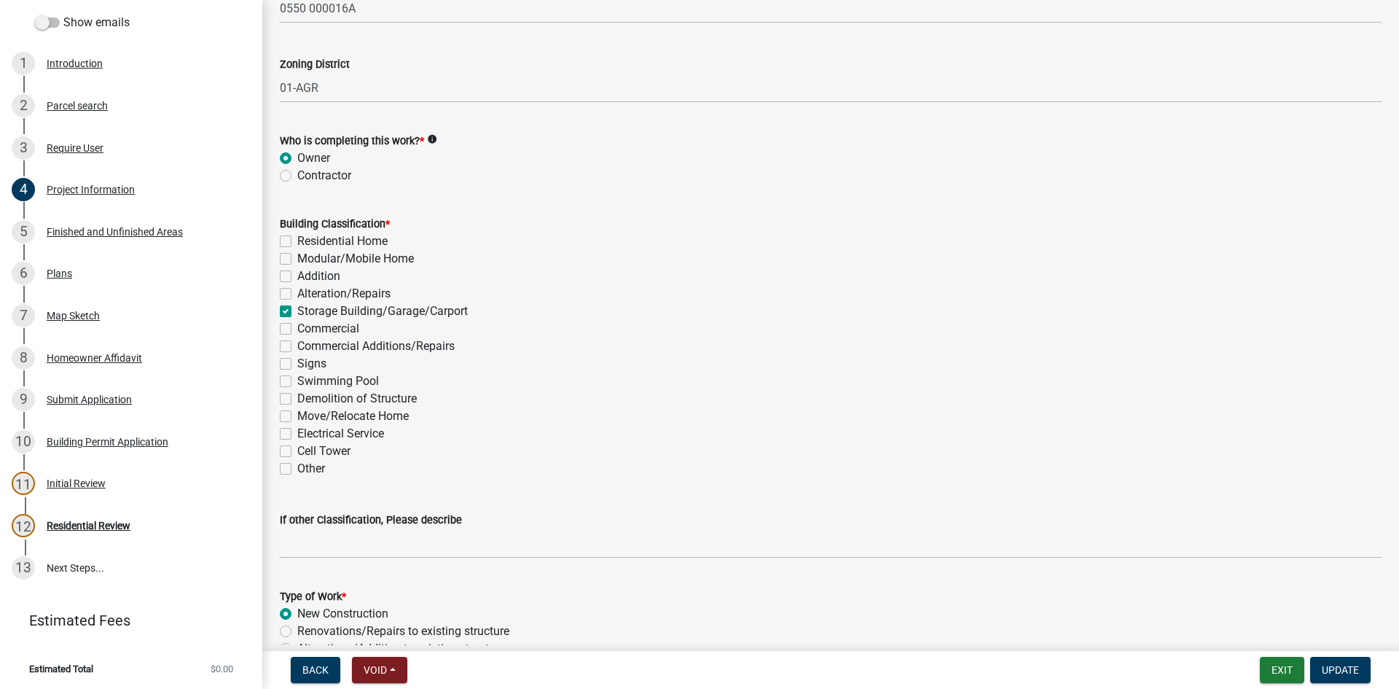
scroll to position [899, 0]
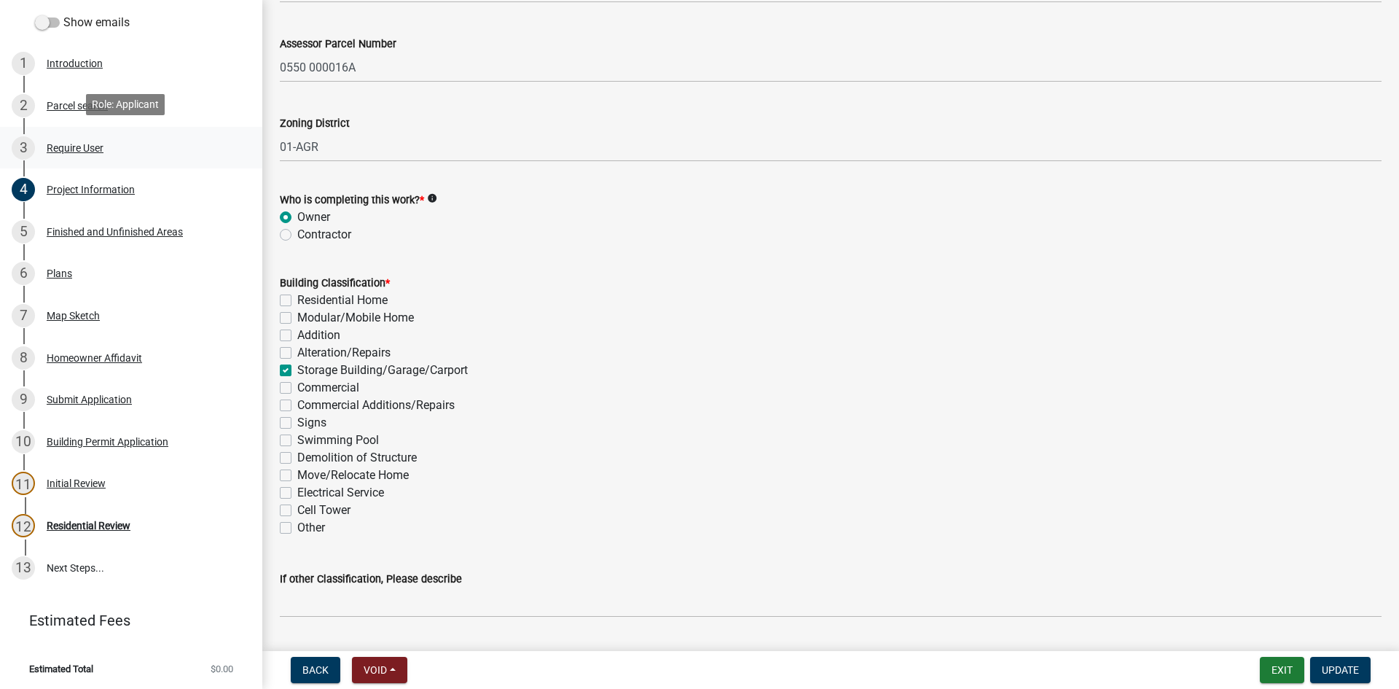
click at [93, 143] on div "Require User" at bounding box center [75, 148] width 57 height 10
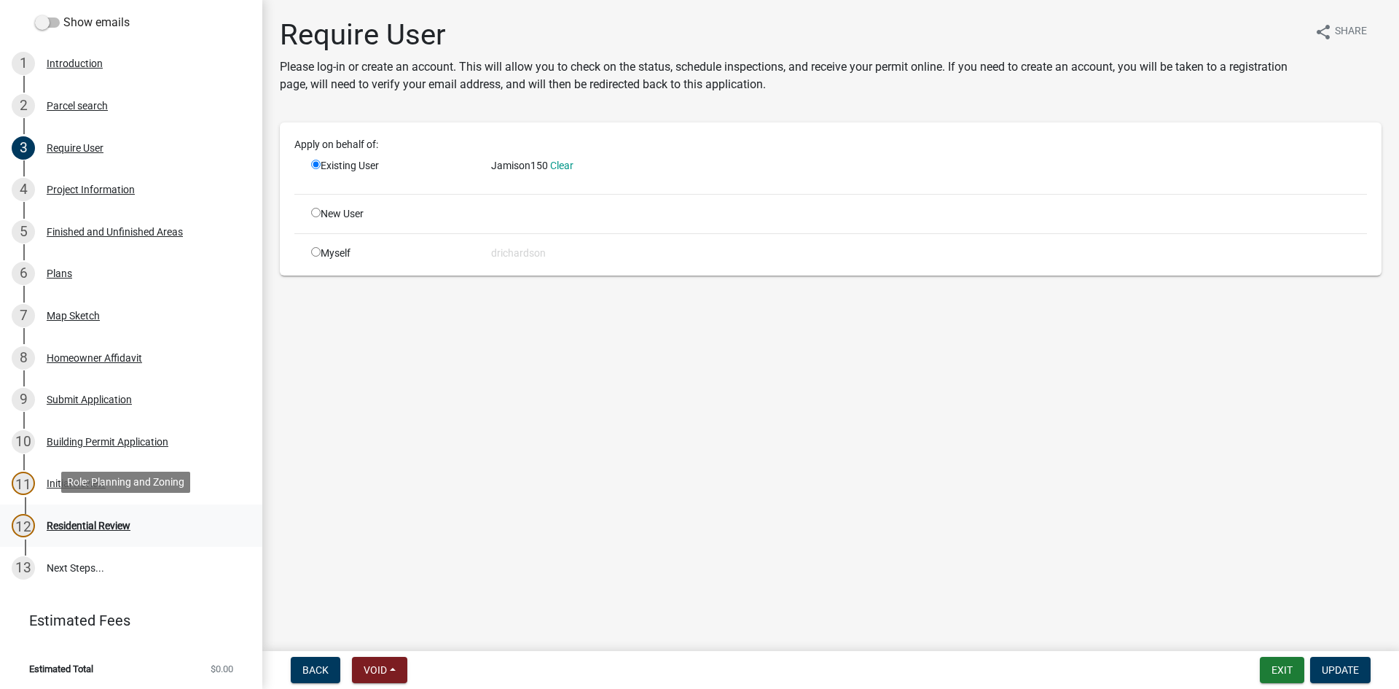
click at [116, 522] on div "Residential Review" at bounding box center [89, 525] width 84 height 10
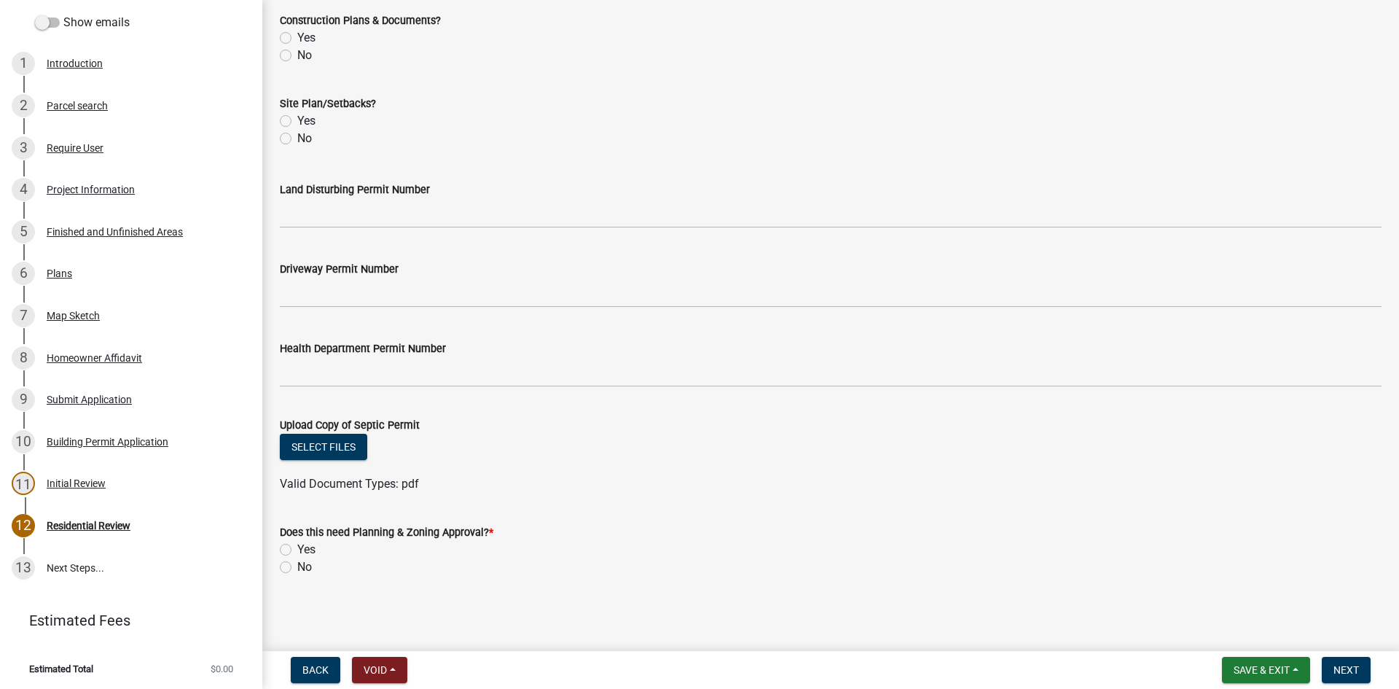
scroll to position [515, 0]
click at [297, 565] on label "No" at bounding box center [304, 565] width 15 height 17
click at [297, 565] on input "No" at bounding box center [301, 561] width 9 height 9
radio input "true"
click at [1347, 670] on span "Next" at bounding box center [1346, 670] width 26 height 12
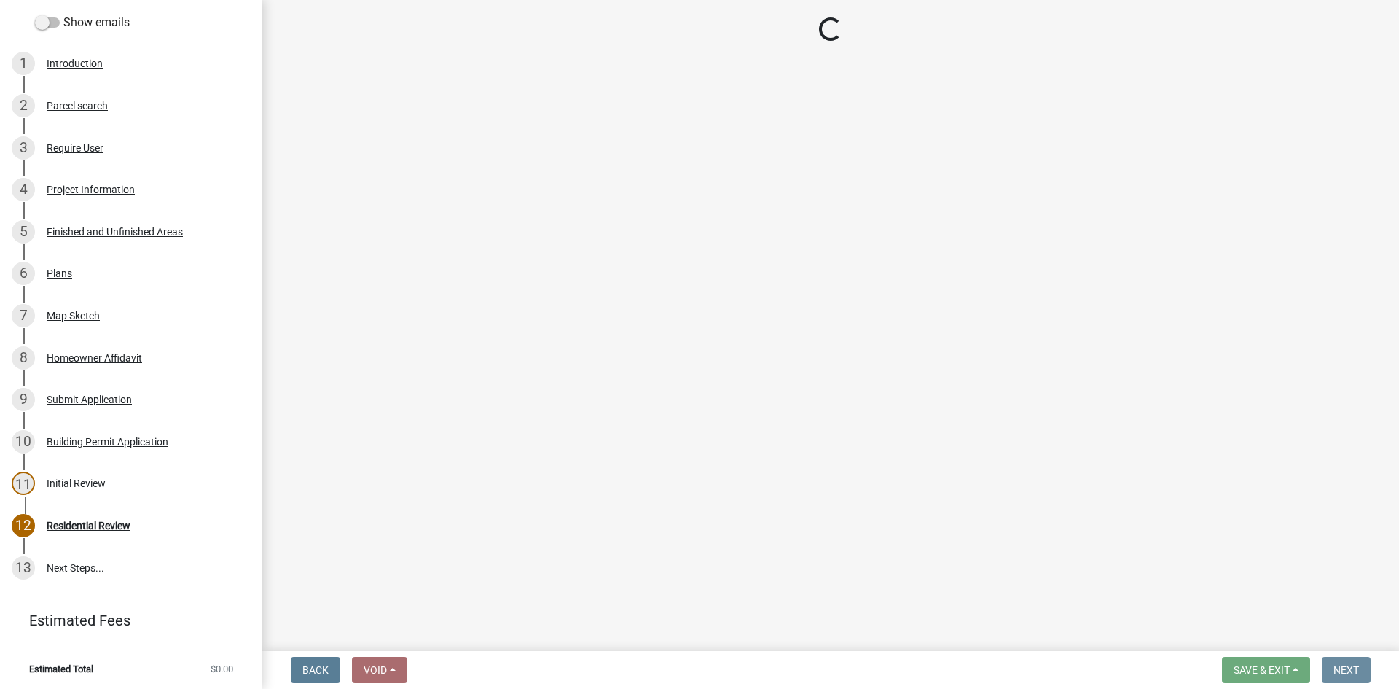
scroll to position [0, 0]
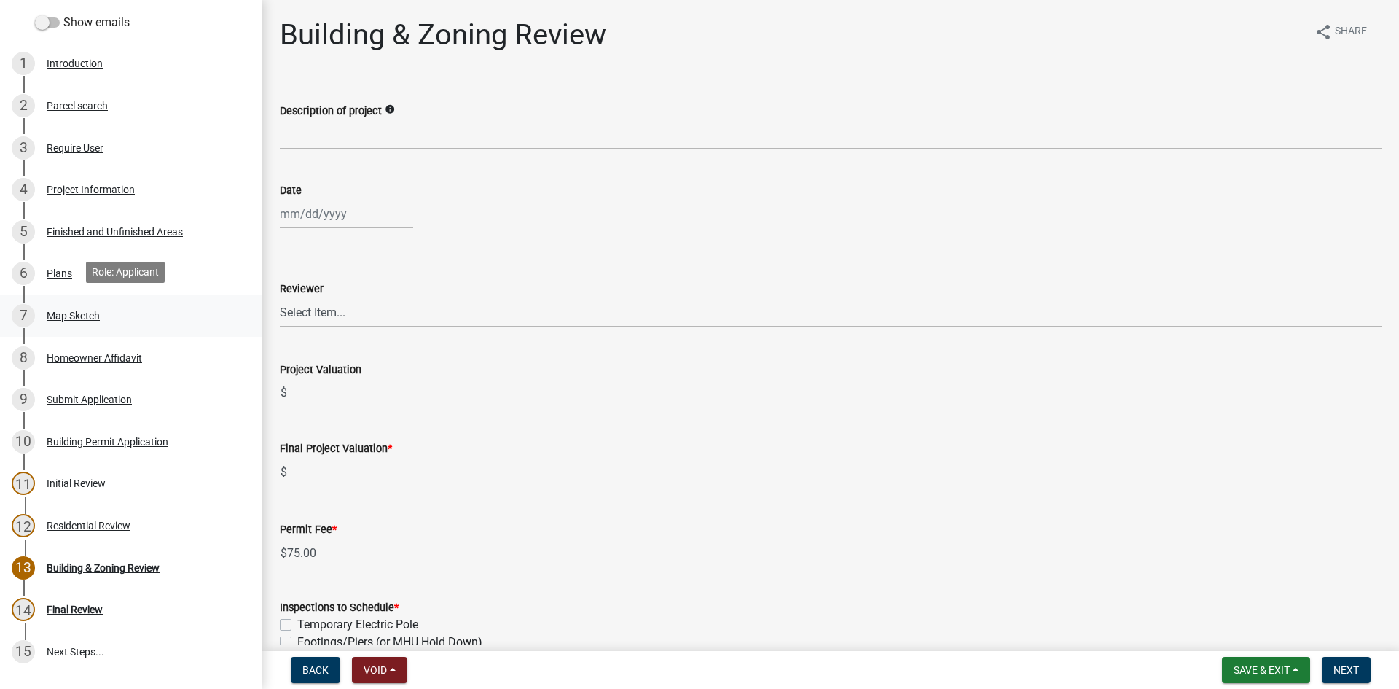
click at [85, 315] on div "Map Sketch" at bounding box center [73, 315] width 53 height 10
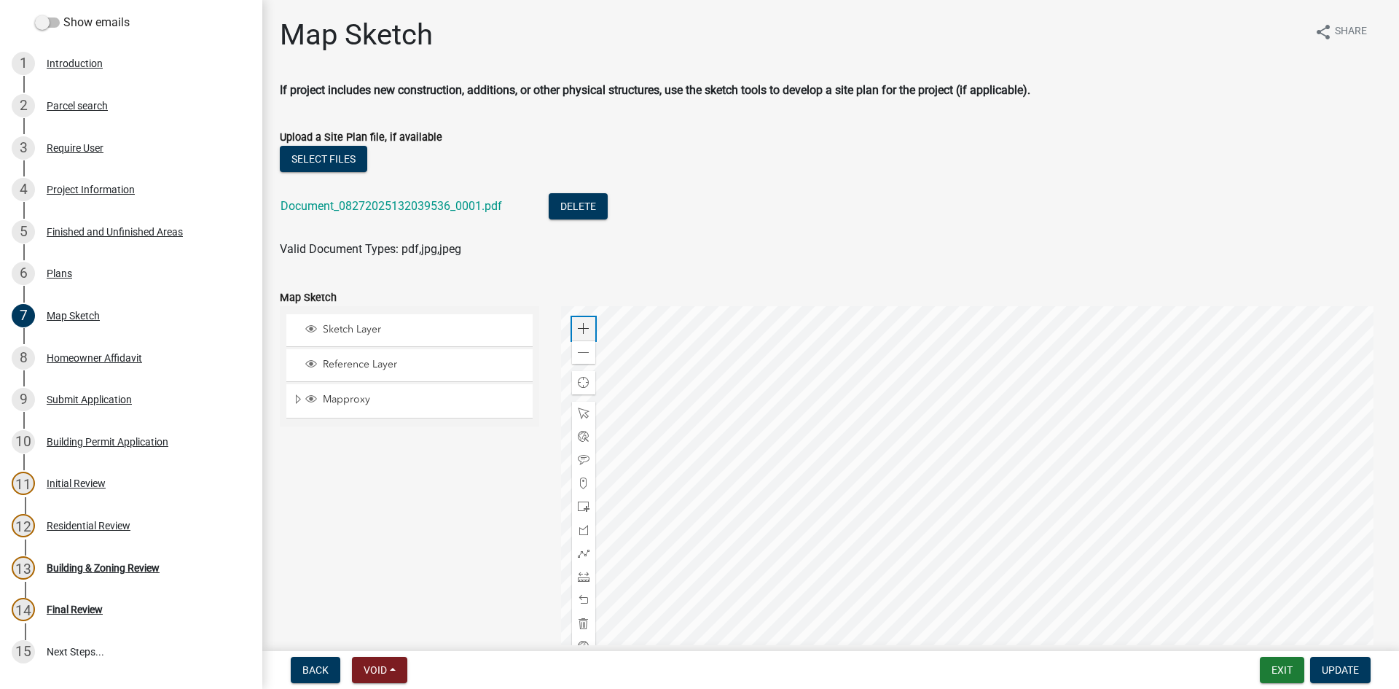
click at [575, 319] on div "Zoom in" at bounding box center [583, 328] width 23 height 23
click at [576, 319] on div "Zoom in" at bounding box center [583, 328] width 23 height 23
click at [580, 351] on span at bounding box center [584, 353] width 12 height 12
click at [922, 469] on div at bounding box center [971, 488] width 821 height 364
click at [862, 524] on div at bounding box center [971, 488] width 821 height 364
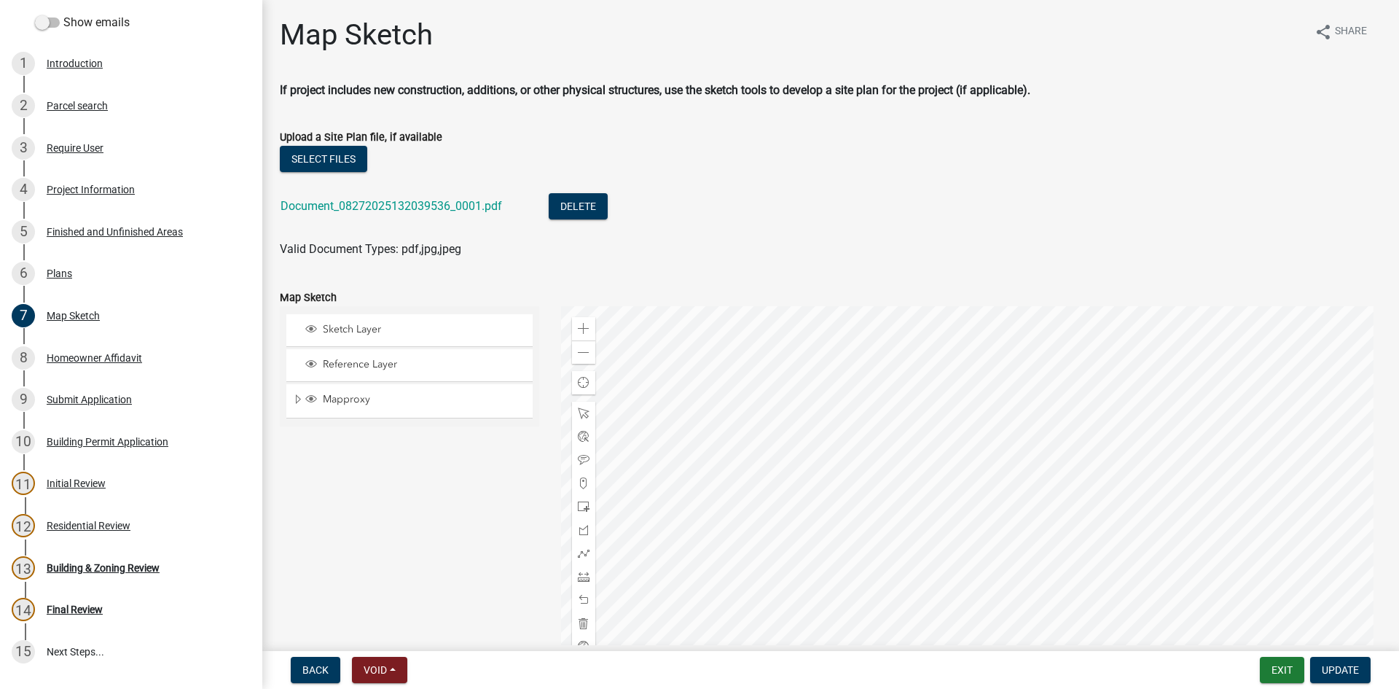
click at [759, 525] on div at bounding box center [971, 488] width 821 height 364
click at [587, 321] on div "Zoom in" at bounding box center [583, 328] width 23 height 23
click at [966, 588] on div at bounding box center [971, 488] width 821 height 364
click at [65, 268] on div "Plans" at bounding box center [60, 273] width 26 height 10
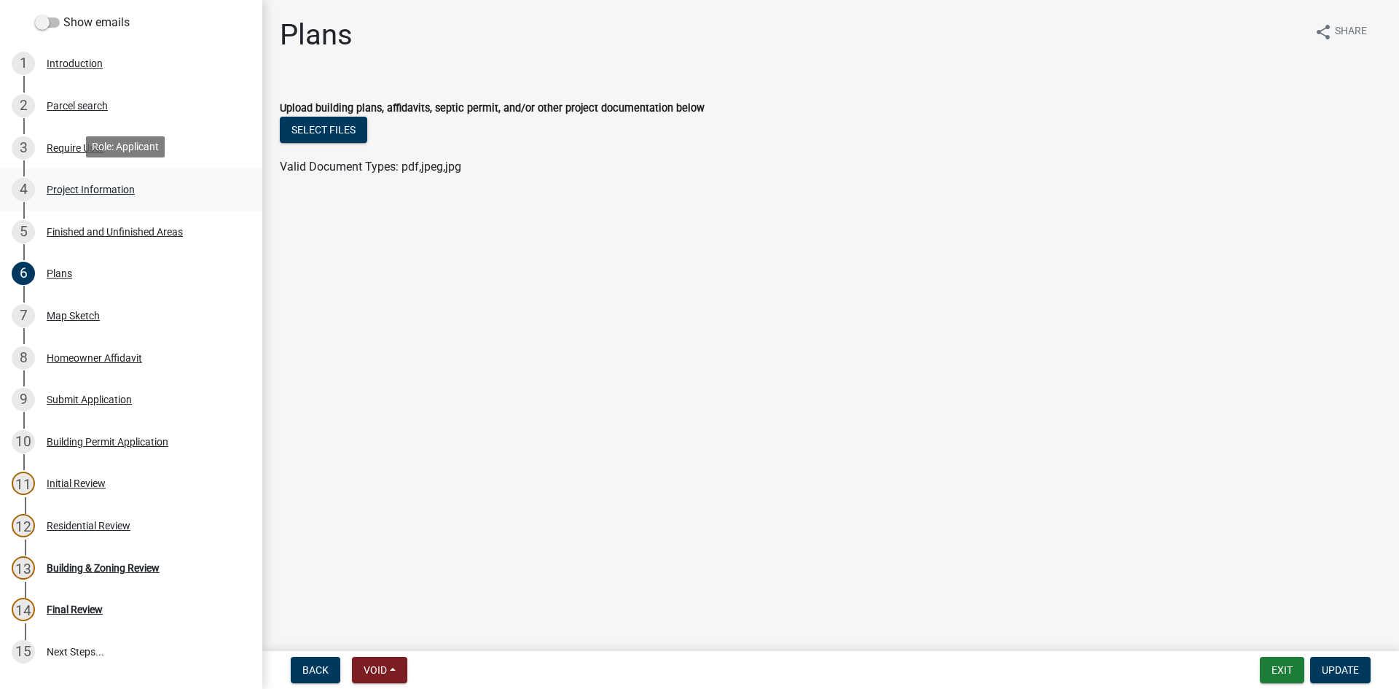
click at [65, 184] on div "Project Information" at bounding box center [91, 189] width 88 height 10
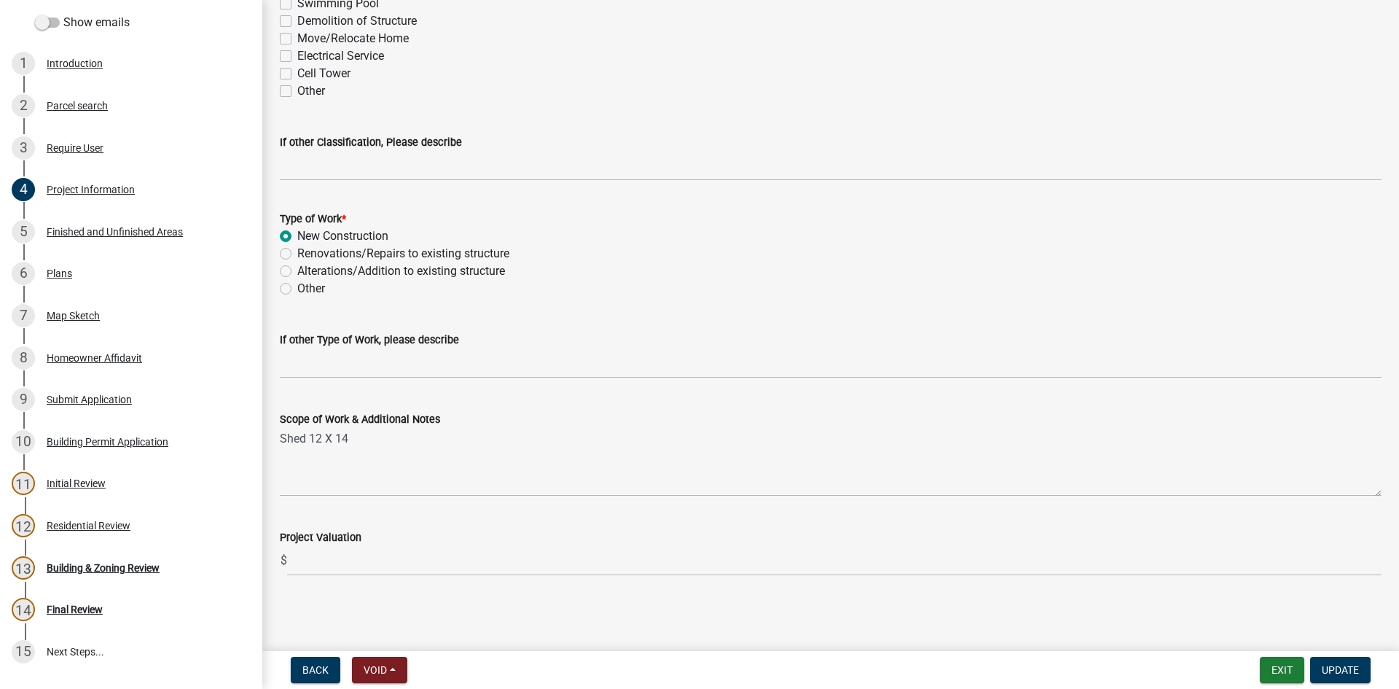
scroll to position [1336, 0]
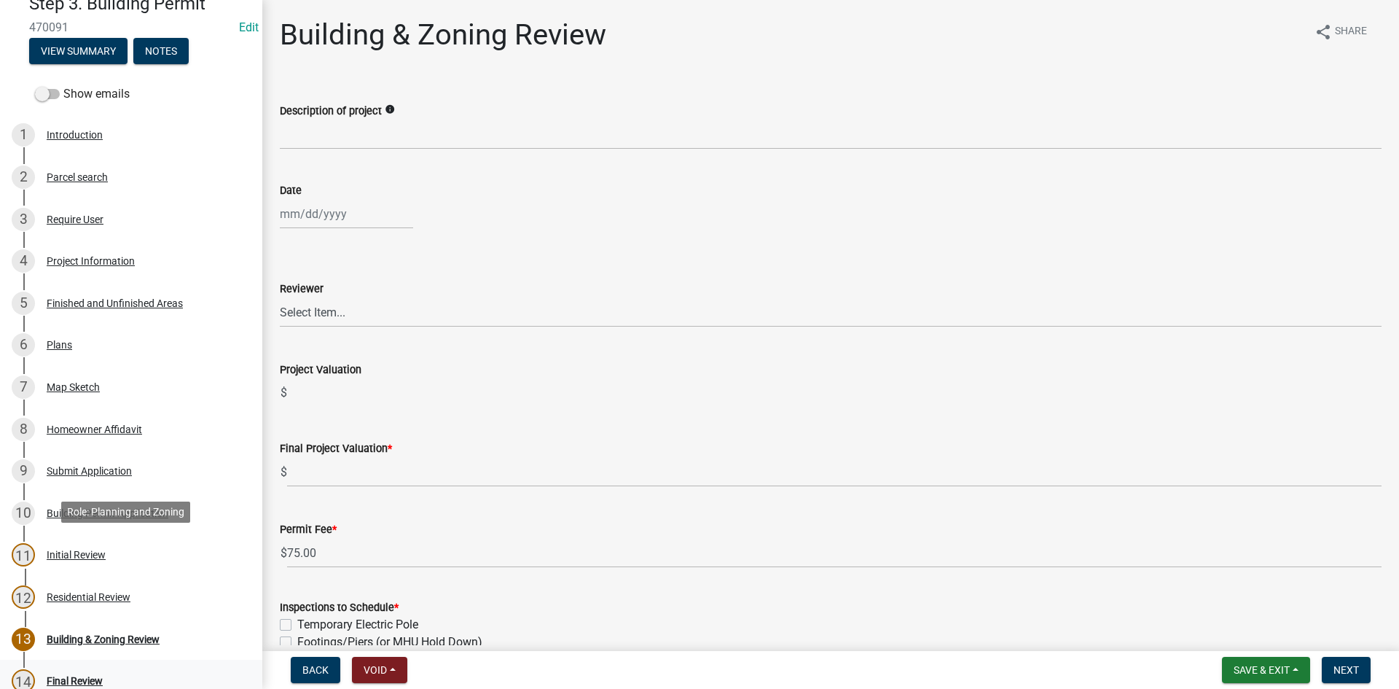
scroll to position [246, 0]
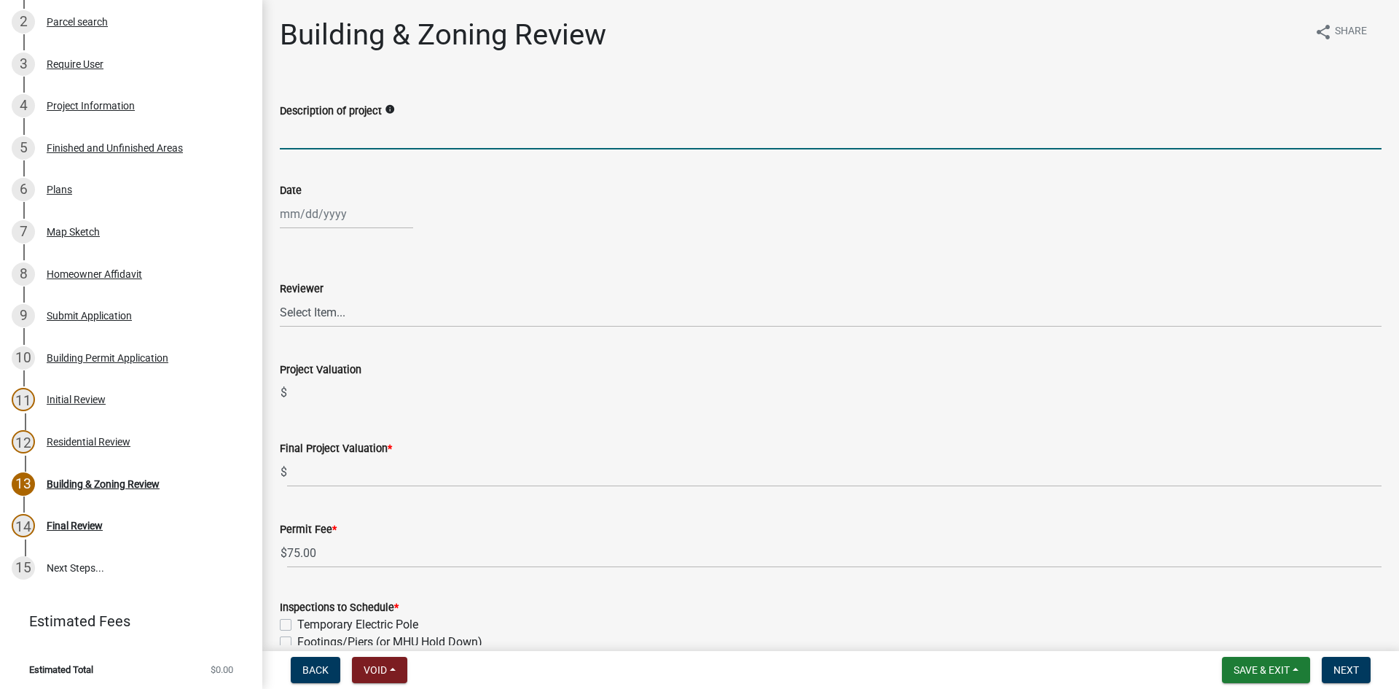
click at [315, 133] on input "Description of project" at bounding box center [831, 135] width 1102 height 30
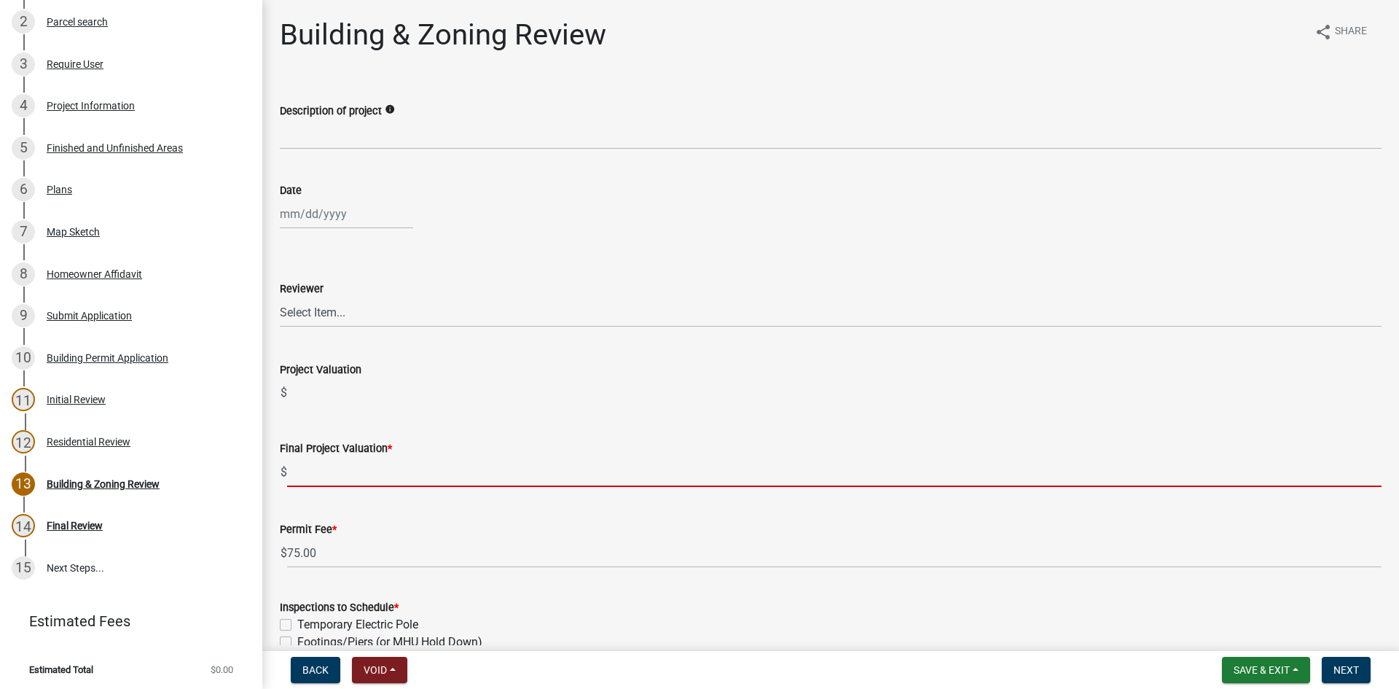
click at [330, 482] on input "text" at bounding box center [834, 472] width 1094 height 30
click at [322, 477] on input "text" at bounding box center [834, 472] width 1094 height 30
paste input "$3,696.00"
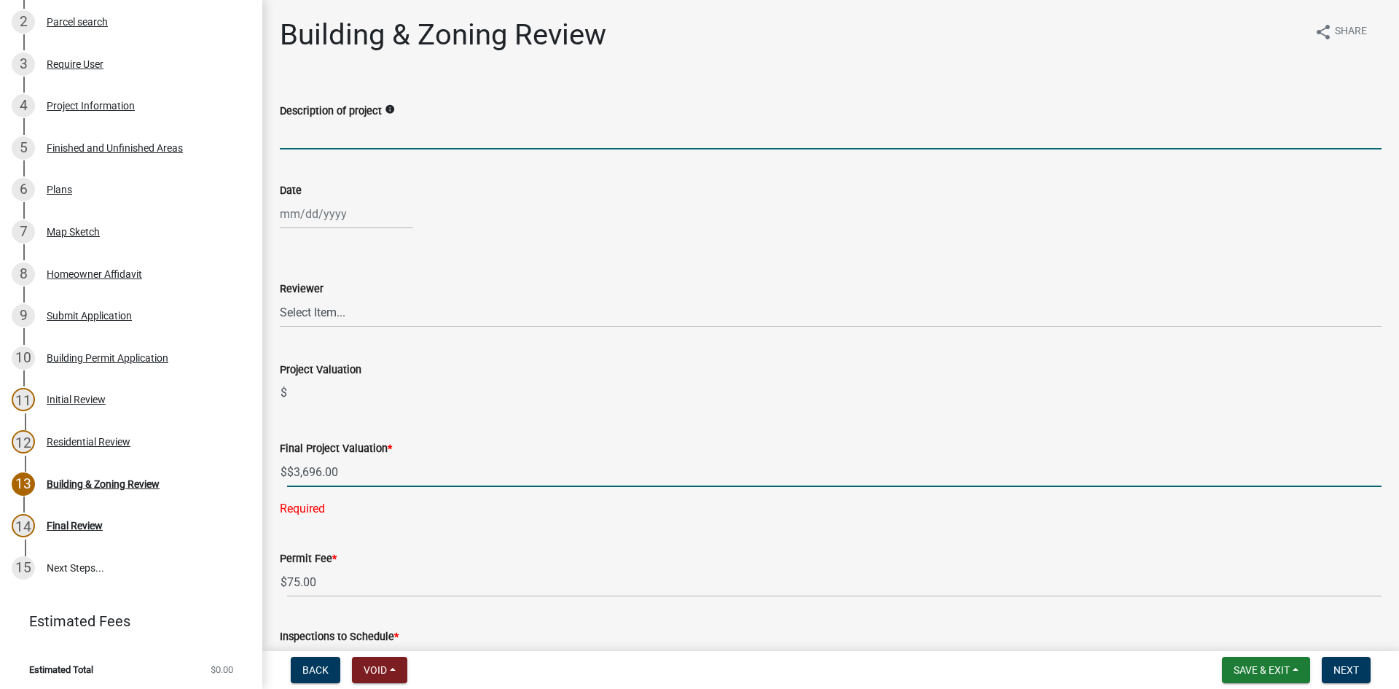
type input "3696"
click at [312, 137] on input "Description of project" at bounding box center [831, 135] width 1102 height 30
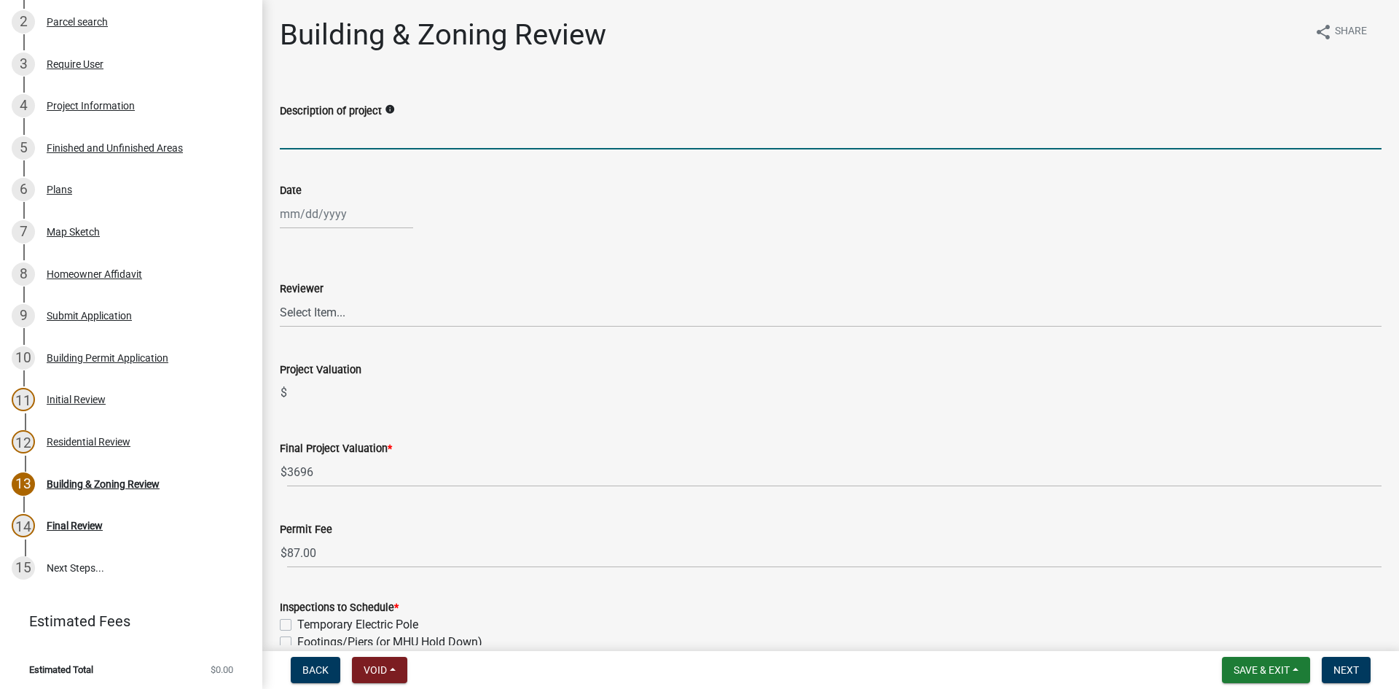
type input "Accessory Structure"
select select "9"
select select "2025"
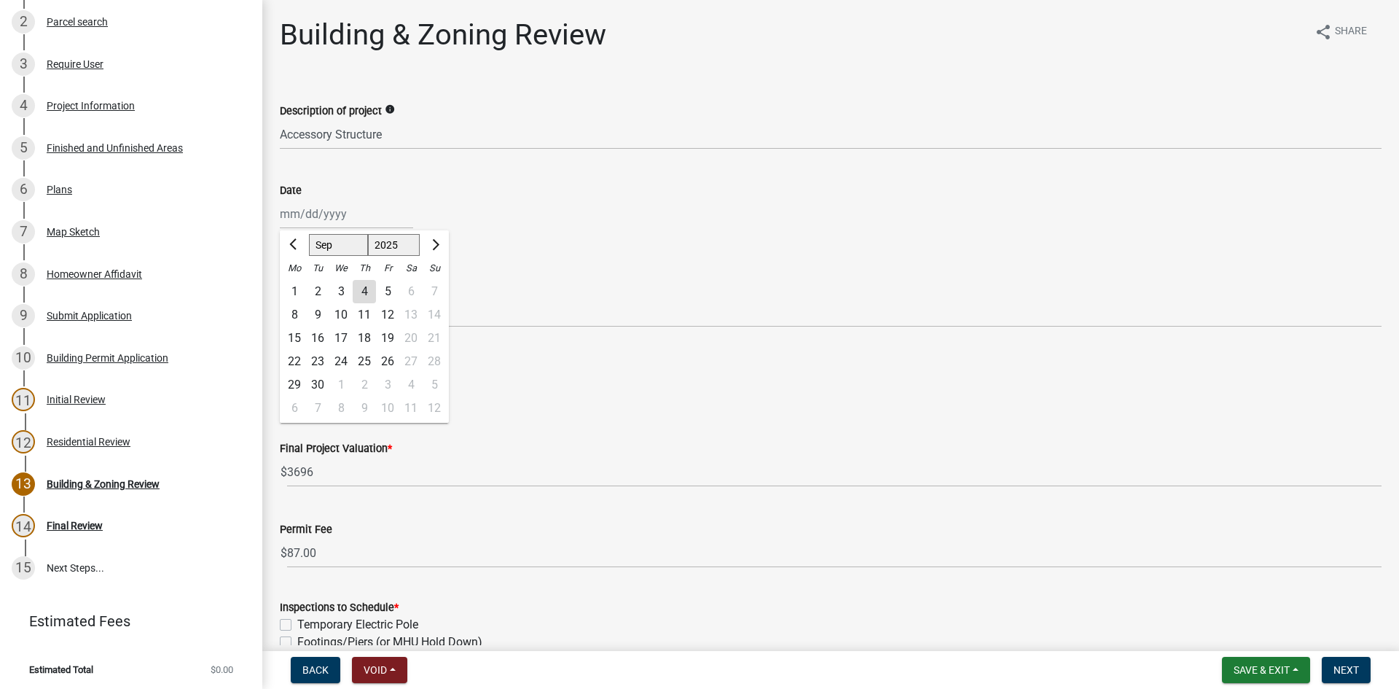
click at [311, 217] on div "[PERSON_NAME] Feb Mar Apr [PERSON_NAME][DATE] Oct Nov [DATE] 1526 1527 1528 152…" at bounding box center [346, 214] width 133 height 30
drag, startPoint x: 362, startPoint y: 294, endPoint x: 352, endPoint y: 312, distance: 20.9
click at [362, 294] on div "4" at bounding box center [364, 291] width 23 height 23
type input "[DATE]"
click at [321, 319] on select "Select Item... [PERSON_NAME] [PERSON_NAME] [PERSON_NAME] [PERSON_NAME]" at bounding box center [831, 312] width 1102 height 30
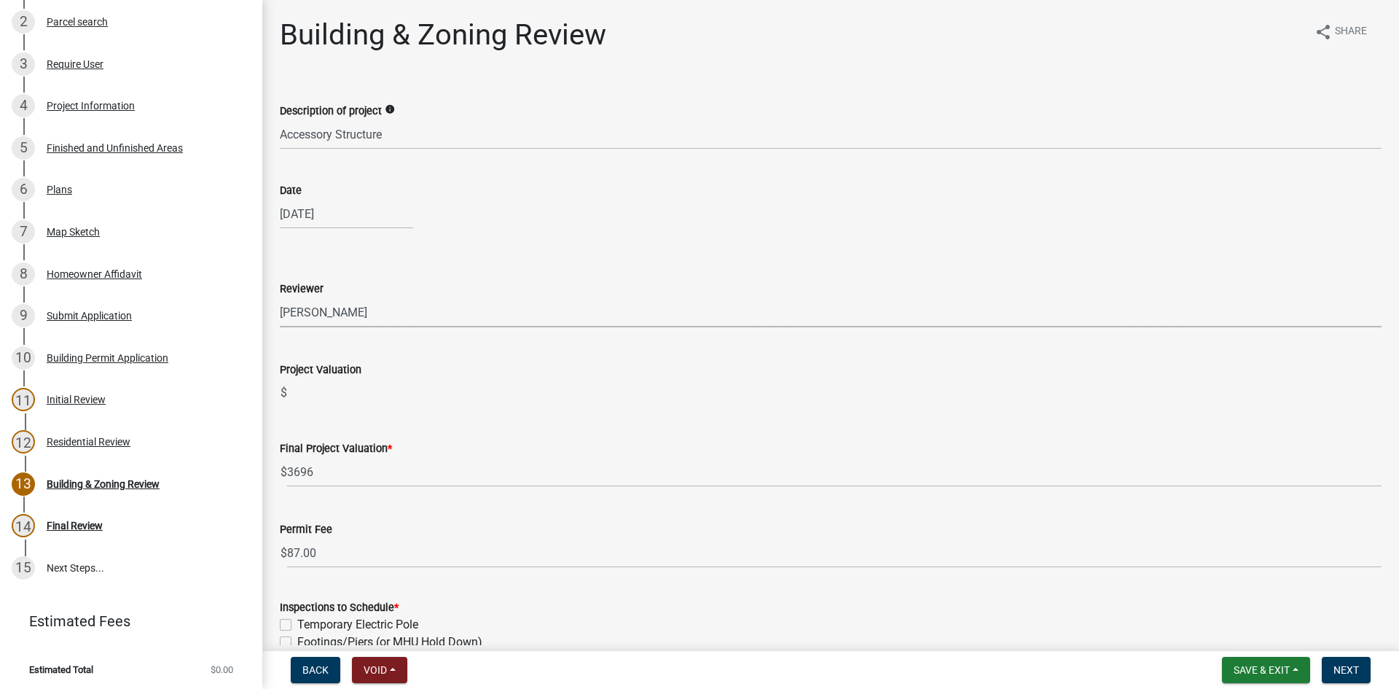
click at [280, 297] on select "Select Item... [PERSON_NAME] [PERSON_NAME] [PERSON_NAME] [PERSON_NAME]" at bounding box center [831, 312] width 1102 height 30
select select "d688b2a4-394c-4e7e-bf27-4f07b97f5404"
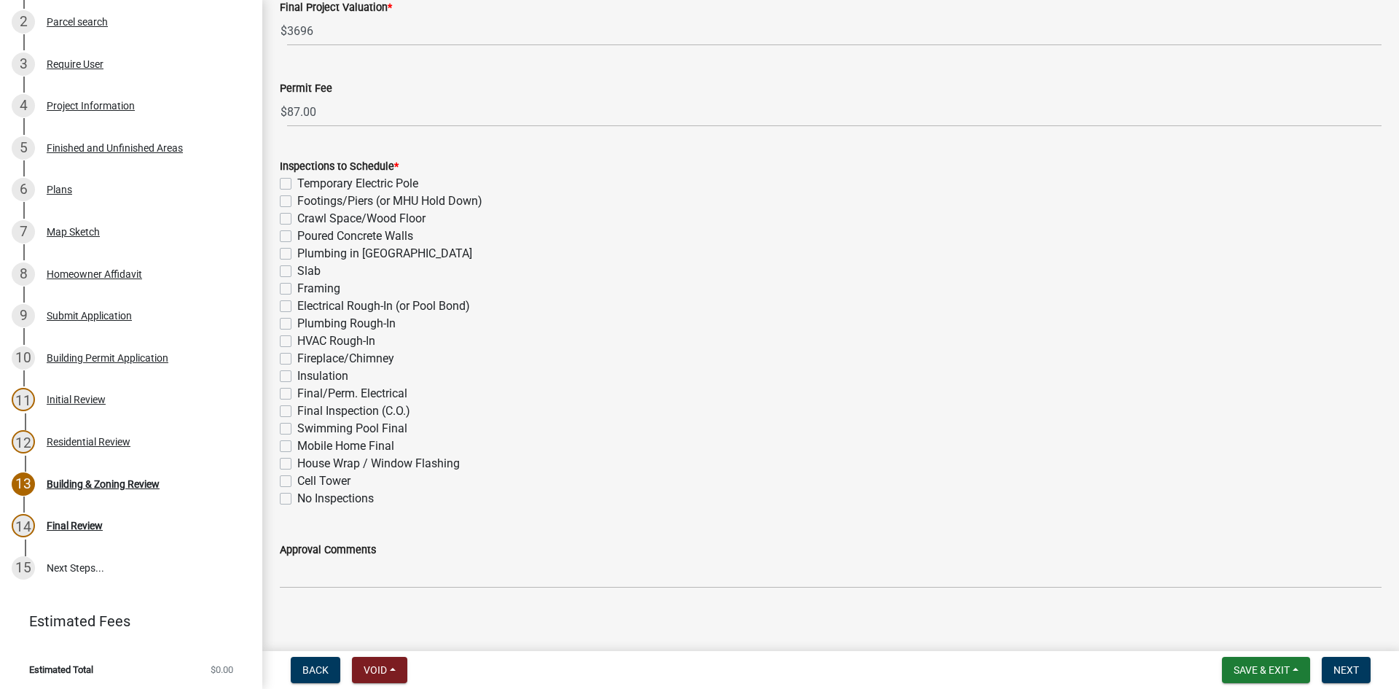
scroll to position [453, 0]
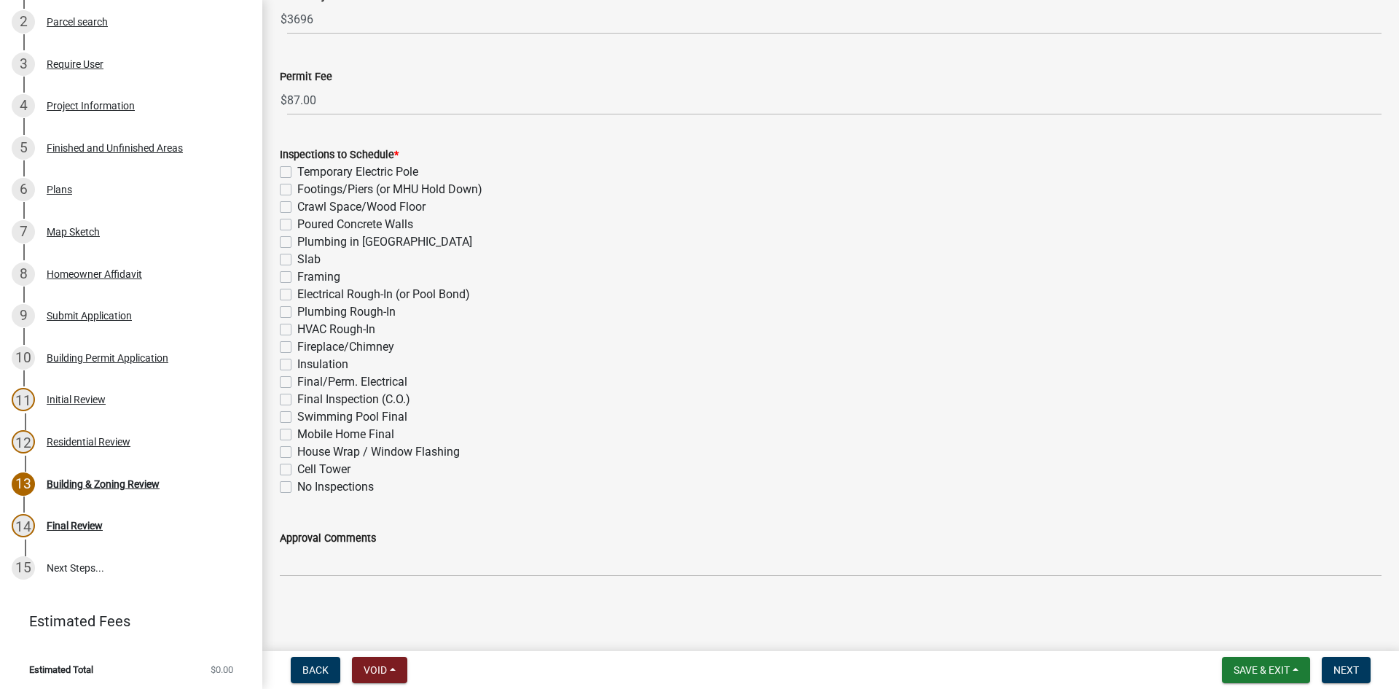
click at [297, 185] on label "Footings/Piers (or MHU Hold Down)" at bounding box center [389, 189] width 185 height 17
click at [297, 185] on input "Footings/Piers (or MHU Hold Down)" at bounding box center [301, 185] width 9 height 9
checkbox input "true"
checkbox input "false"
checkbox input "true"
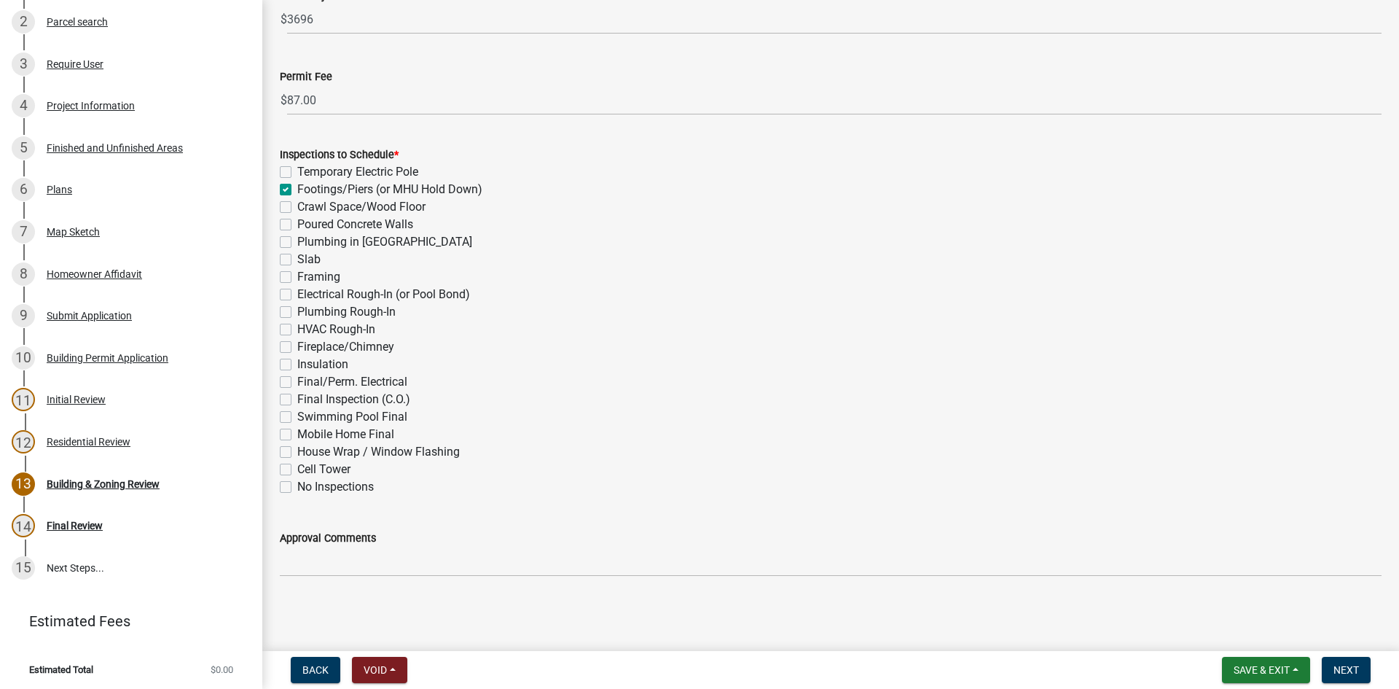
checkbox input "false"
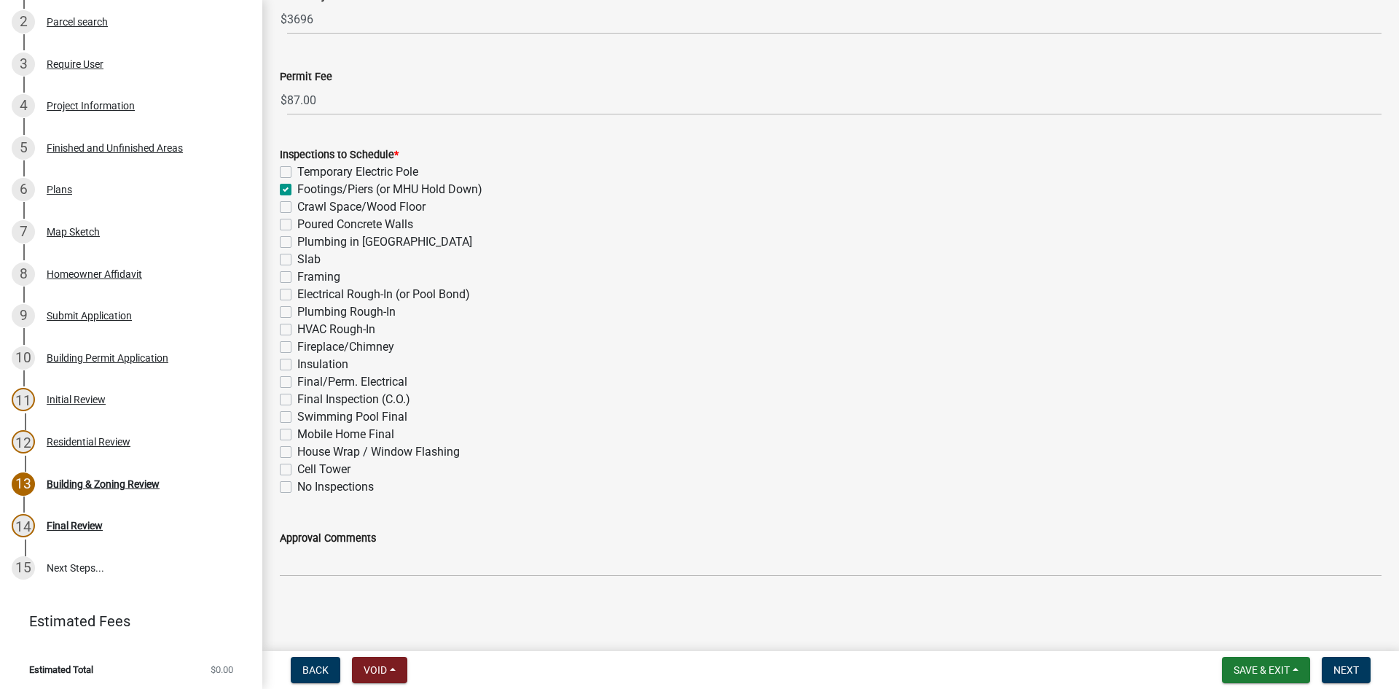
checkbox input "false"
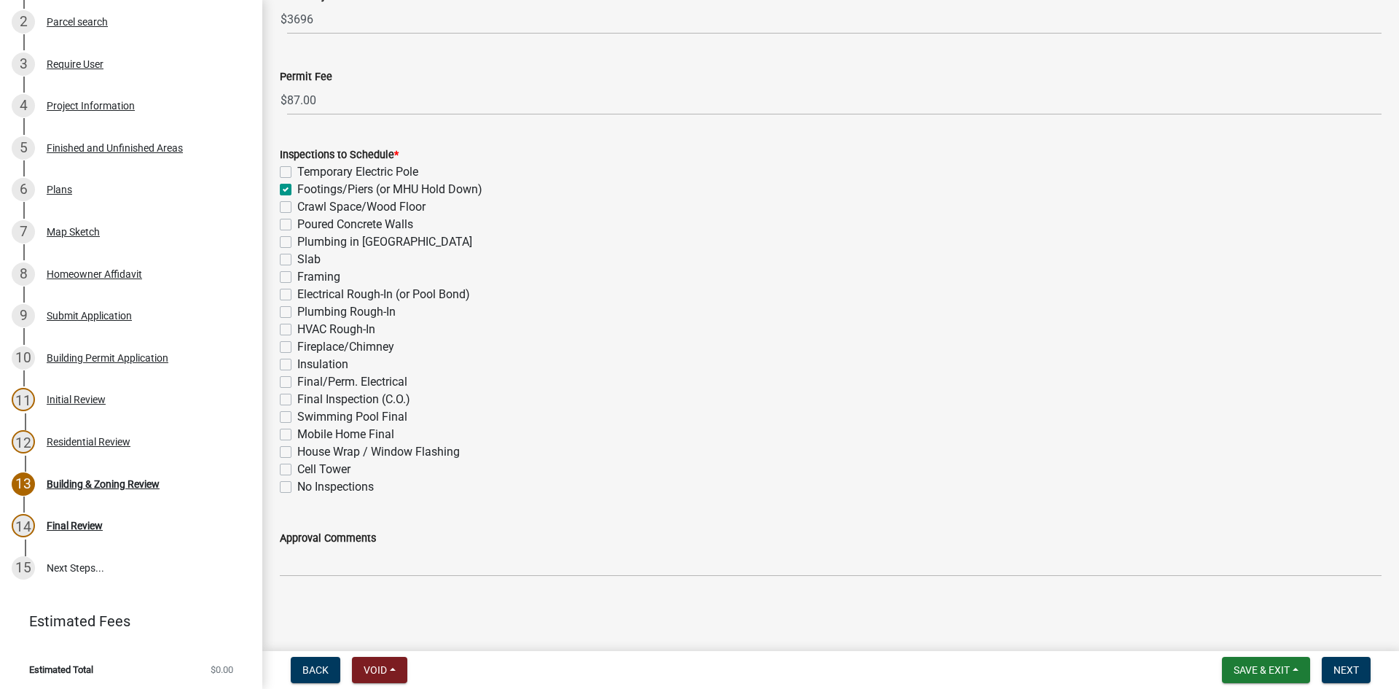
checkbox input "false"
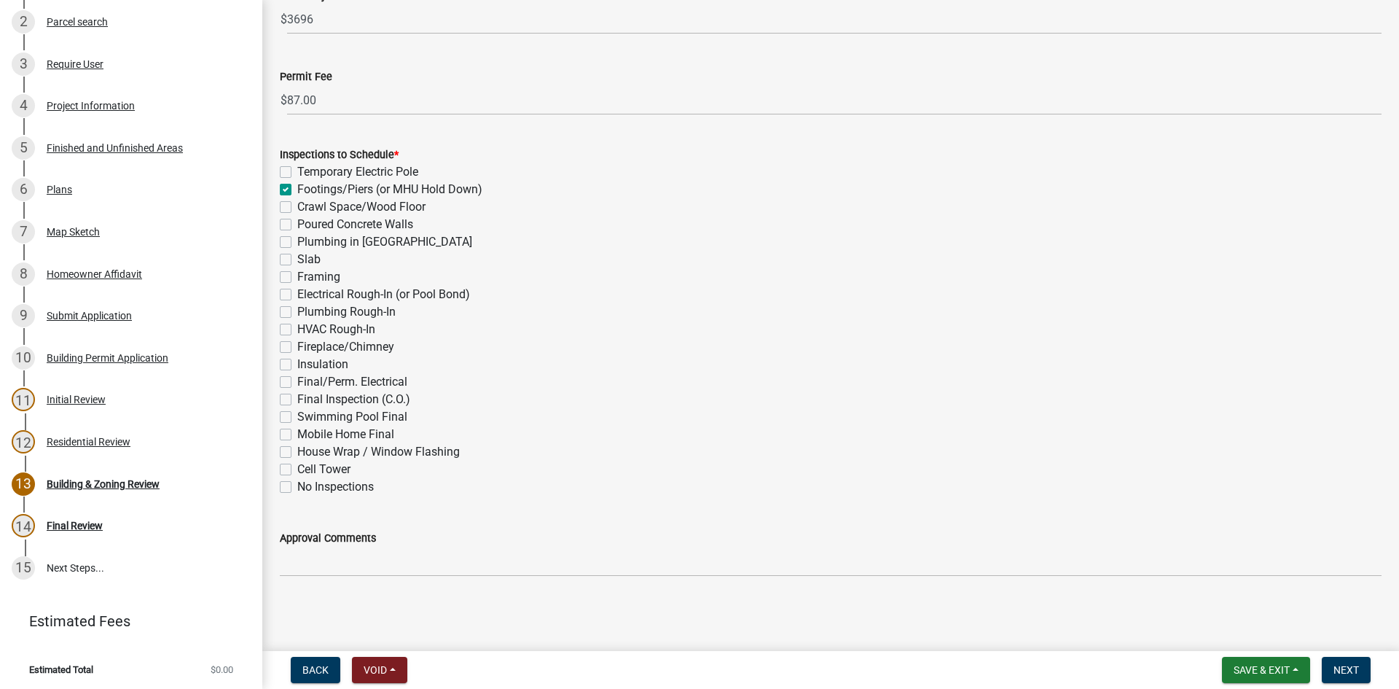
checkbox input "false"
click at [297, 273] on label "Framing" at bounding box center [318, 276] width 43 height 17
click at [297, 273] on input "Framing" at bounding box center [301, 272] width 9 height 9
checkbox input "true"
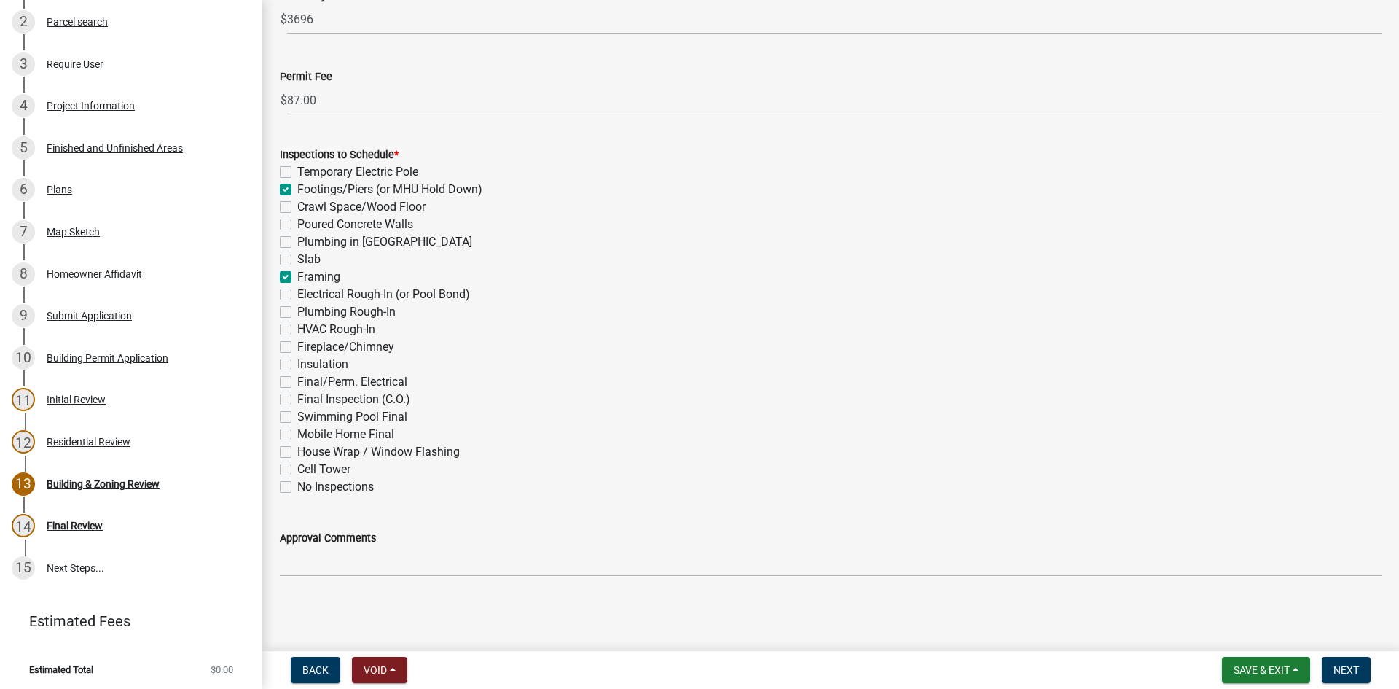
checkbox input "false"
checkbox input "true"
checkbox input "false"
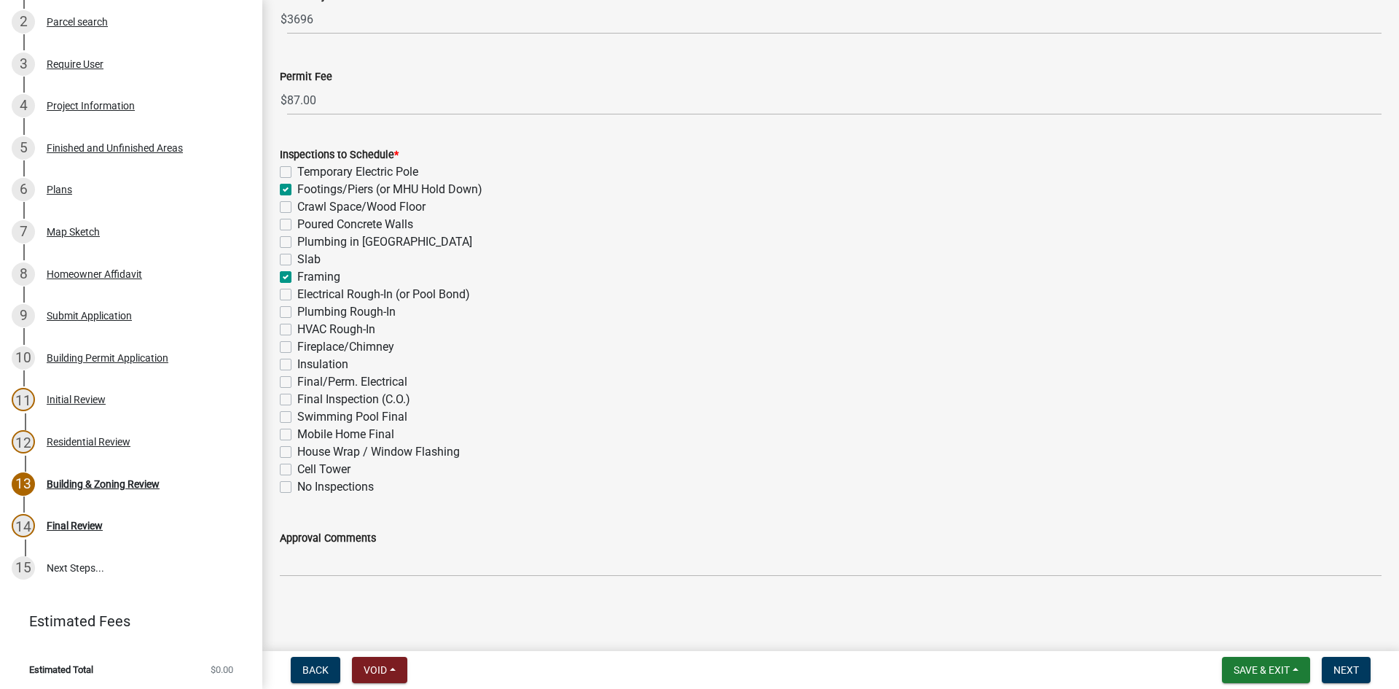
checkbox input "false"
checkbox input "true"
checkbox input "false"
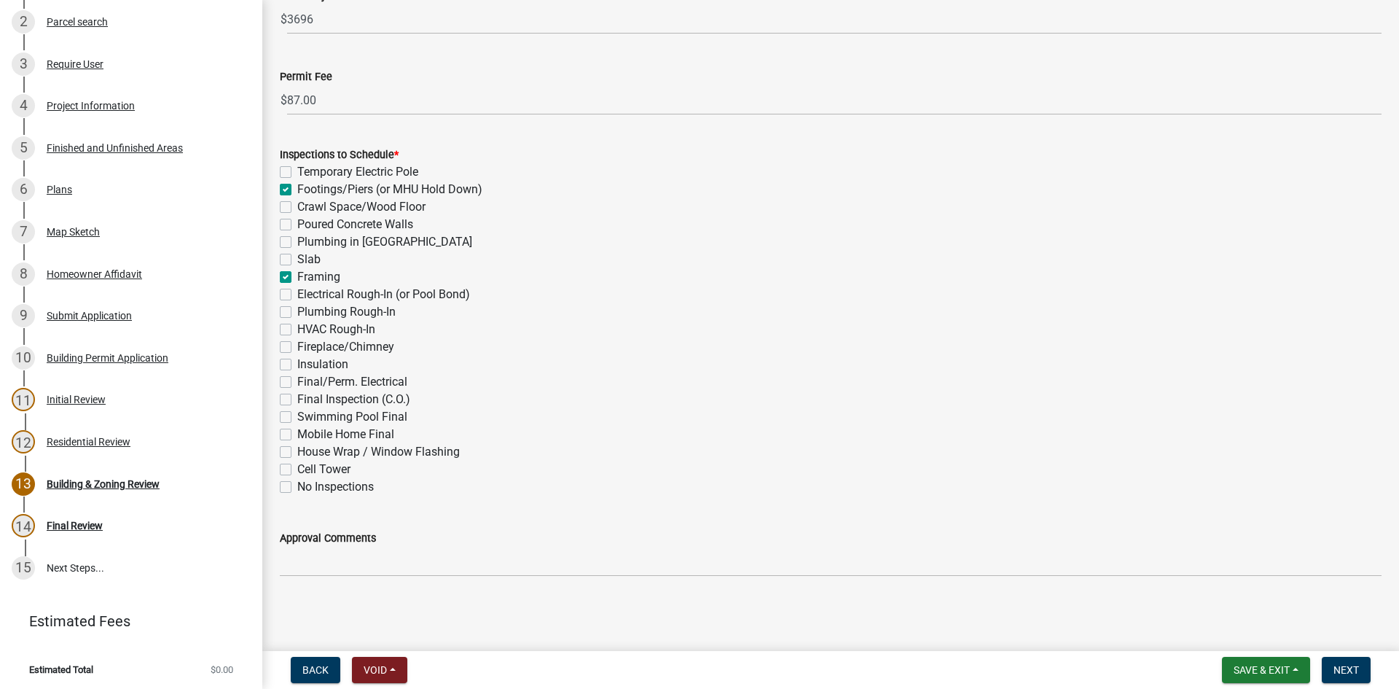
checkbox input "false"
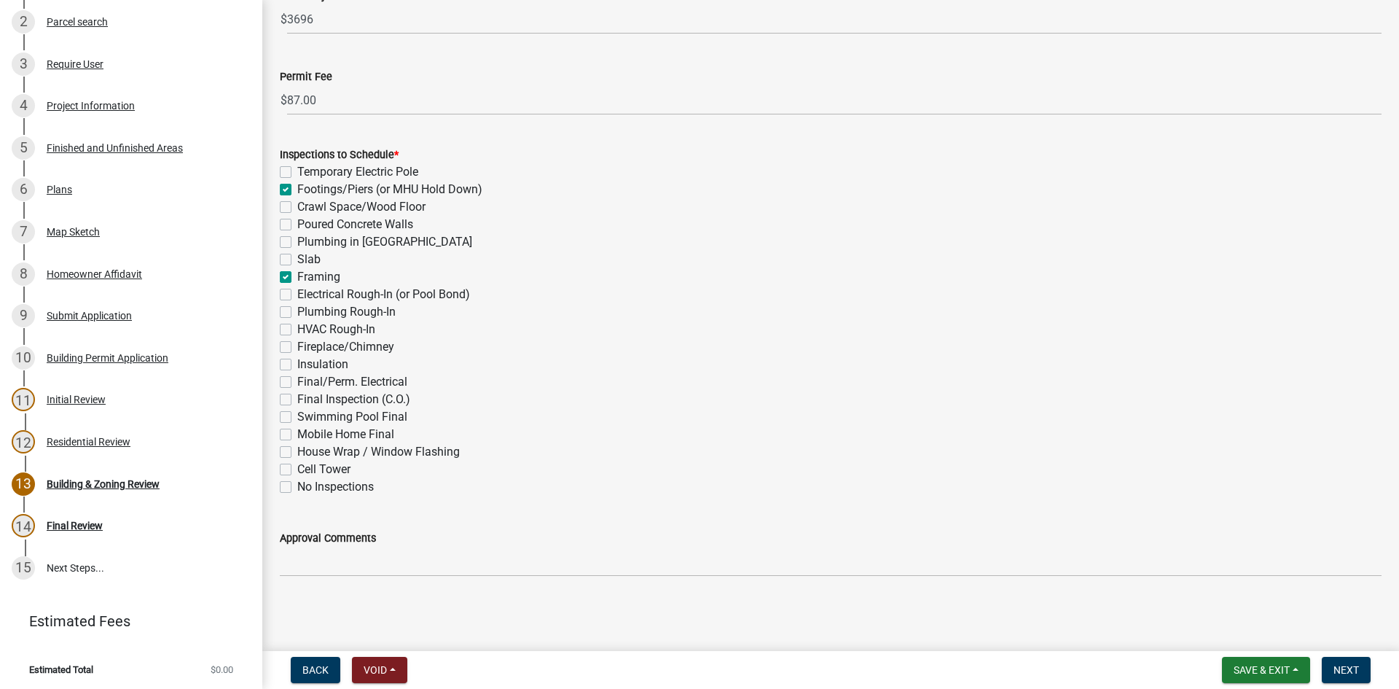
checkbox input "false"
click at [1352, 670] on span "Next" at bounding box center [1346, 670] width 26 height 12
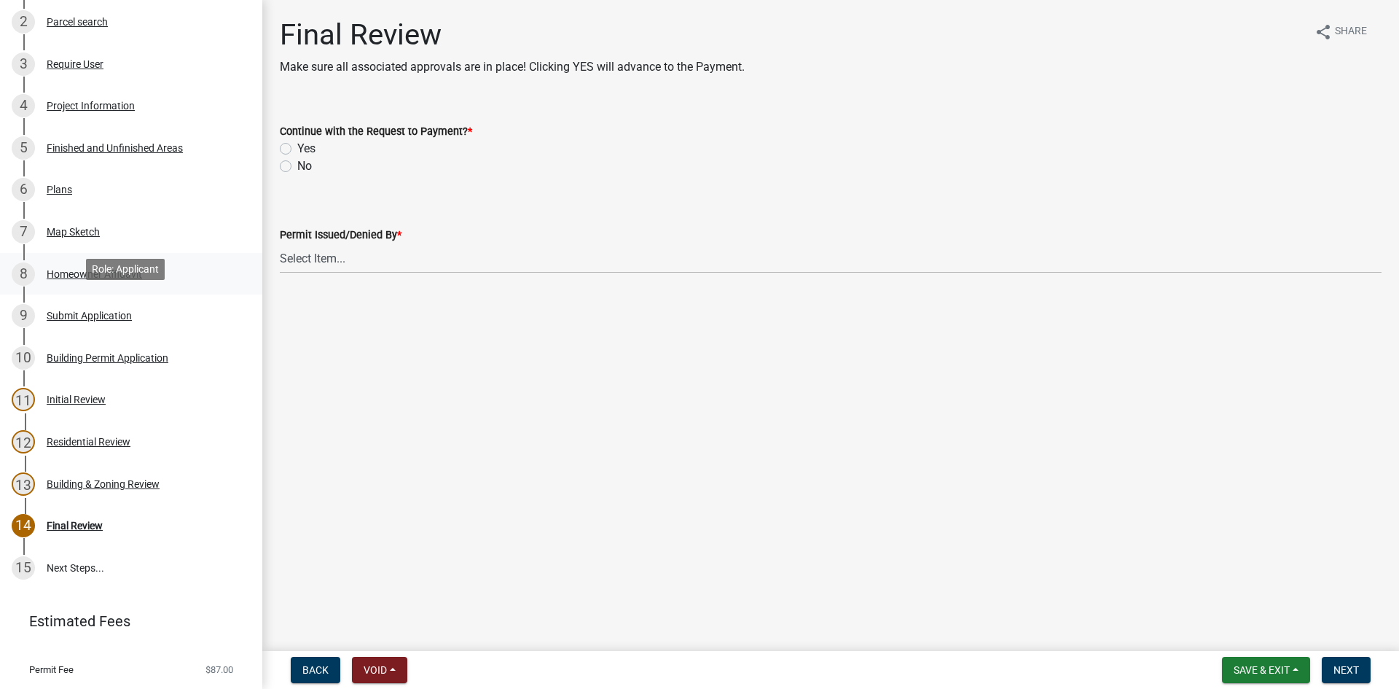
scroll to position [0, 0]
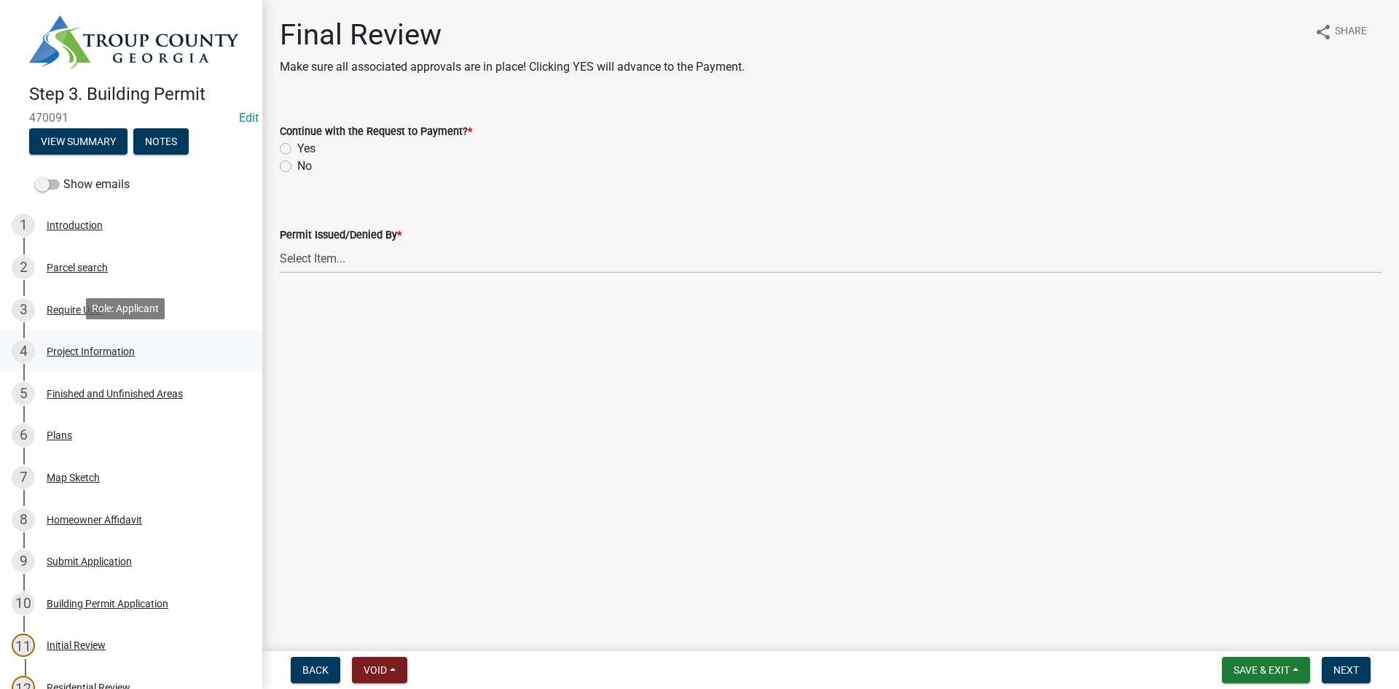
click at [109, 354] on div "4 Project Information" at bounding box center [125, 351] width 227 height 23
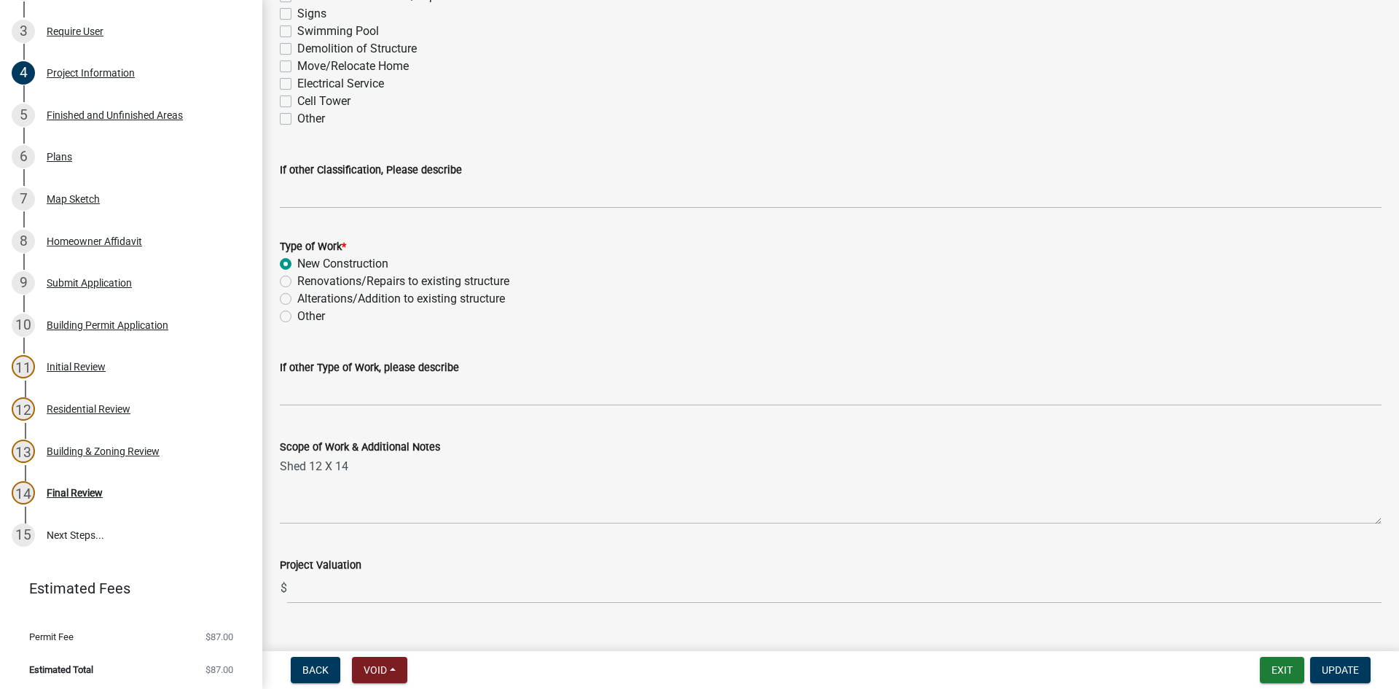
scroll to position [1336, 0]
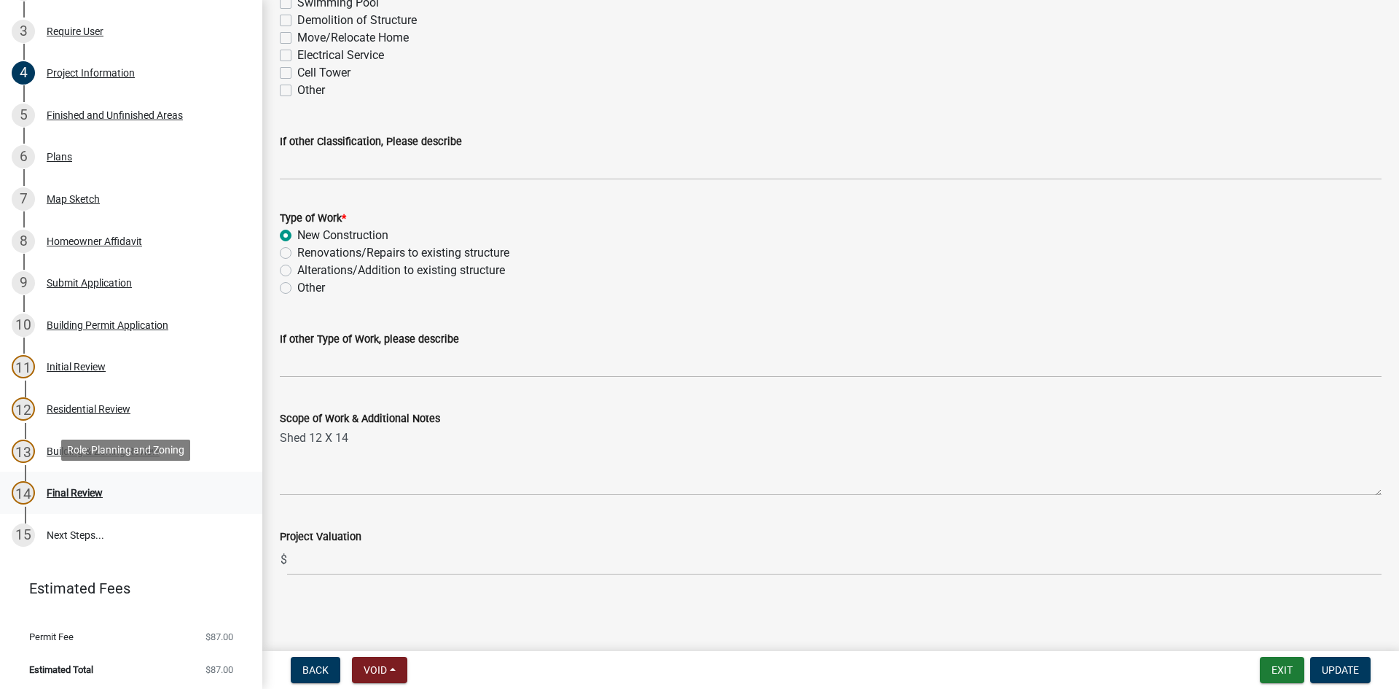
click at [128, 488] on div "14 Final Review" at bounding box center [125, 492] width 227 height 23
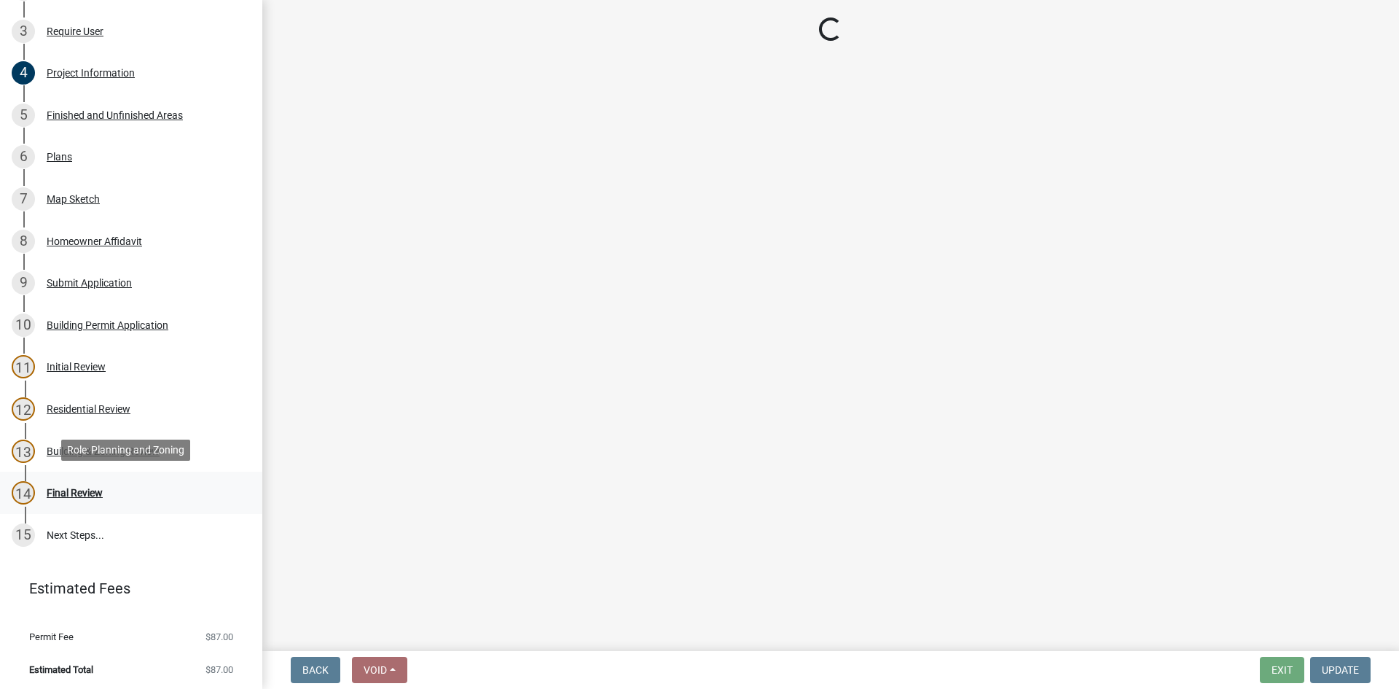
scroll to position [0, 0]
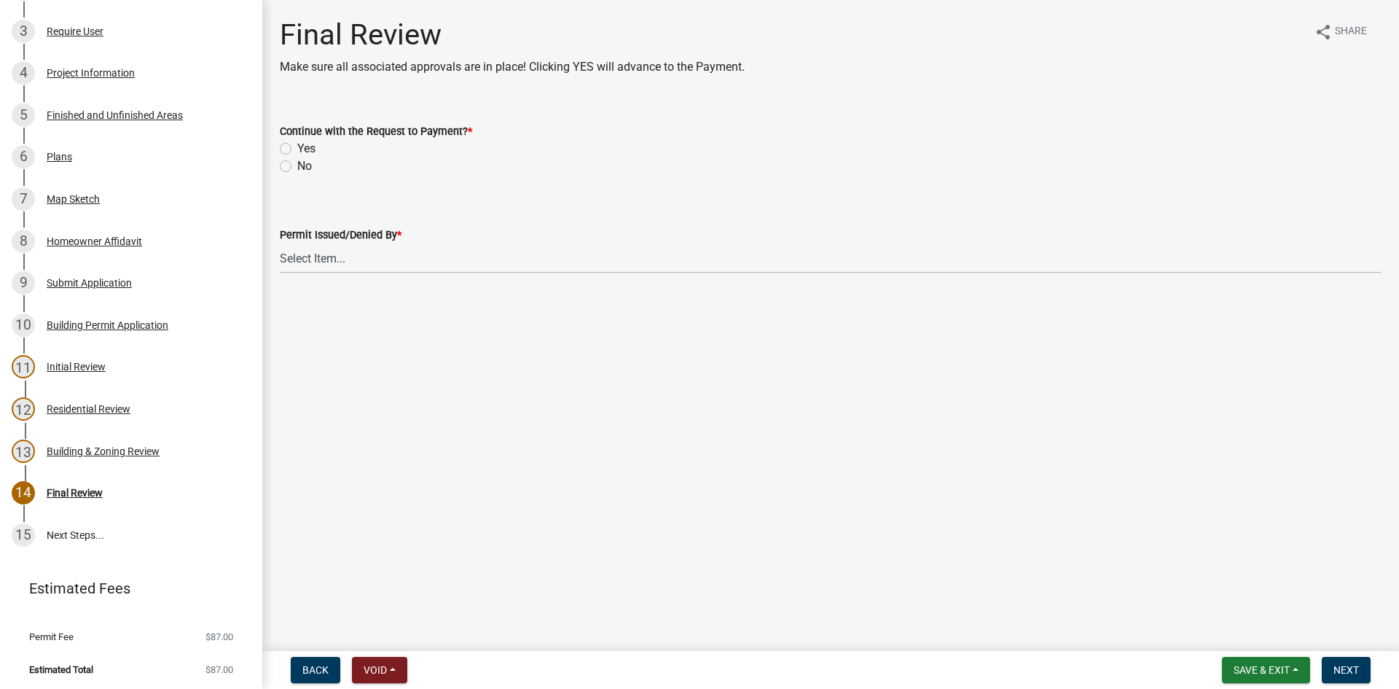
click at [297, 146] on label "Yes" at bounding box center [306, 148] width 18 height 17
click at [297, 146] on input "Yes" at bounding box center [301, 144] width 9 height 9
radio input "true"
click at [319, 258] on select "Select Item... [PERSON_NAME] [PERSON_NAME] [PERSON_NAME] [PERSON_NAME]" at bounding box center [831, 258] width 1102 height 30
click at [280, 243] on select "Select Item... [PERSON_NAME] [PERSON_NAME] [PERSON_NAME] [PERSON_NAME]" at bounding box center [831, 258] width 1102 height 30
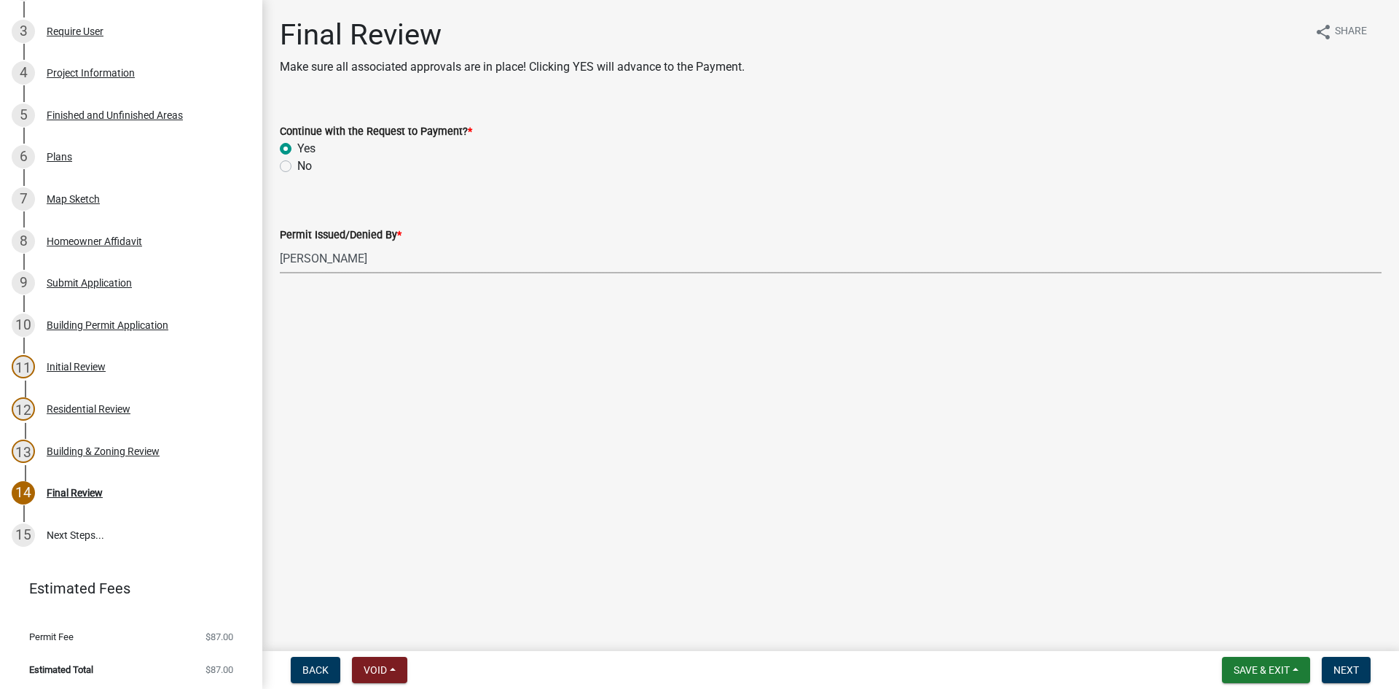
select select "d688b2a4-394c-4e7e-bf27-4f07b97f5404"
click at [1336, 659] on button "Next" at bounding box center [1346, 670] width 49 height 26
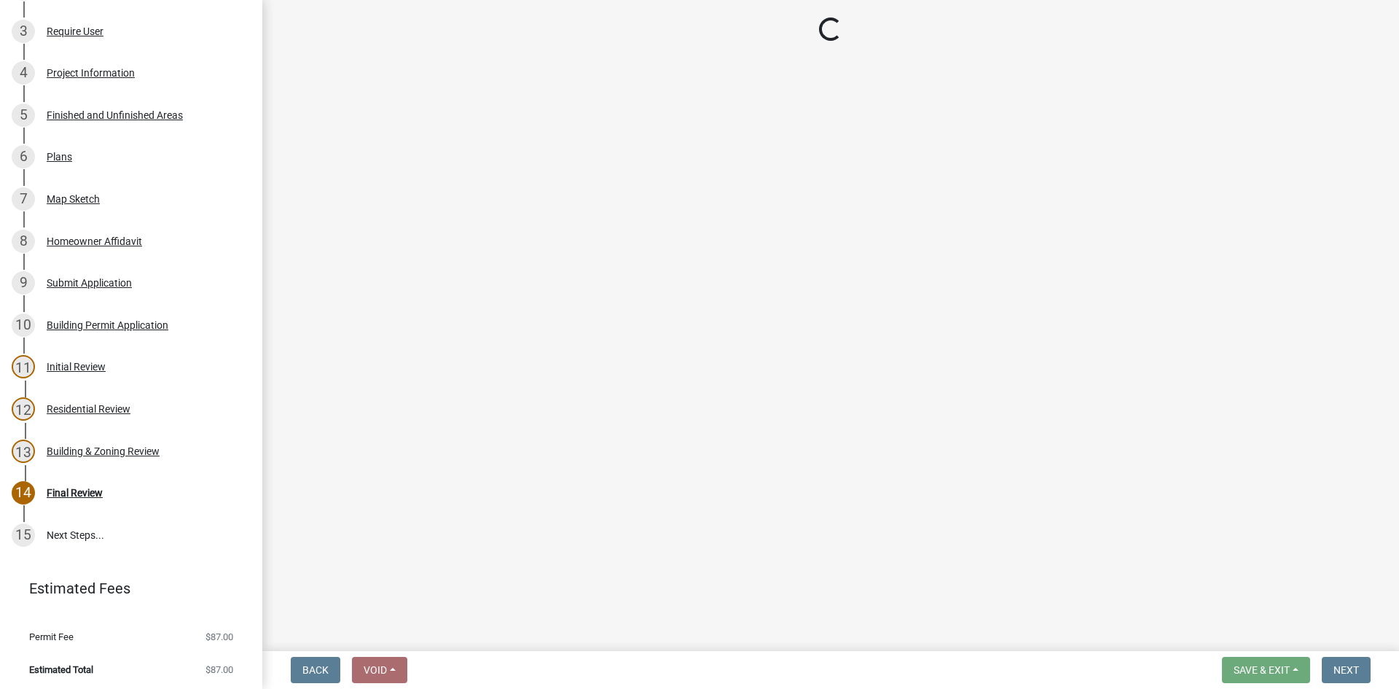
scroll to position [698, 0]
select select "3: 3"
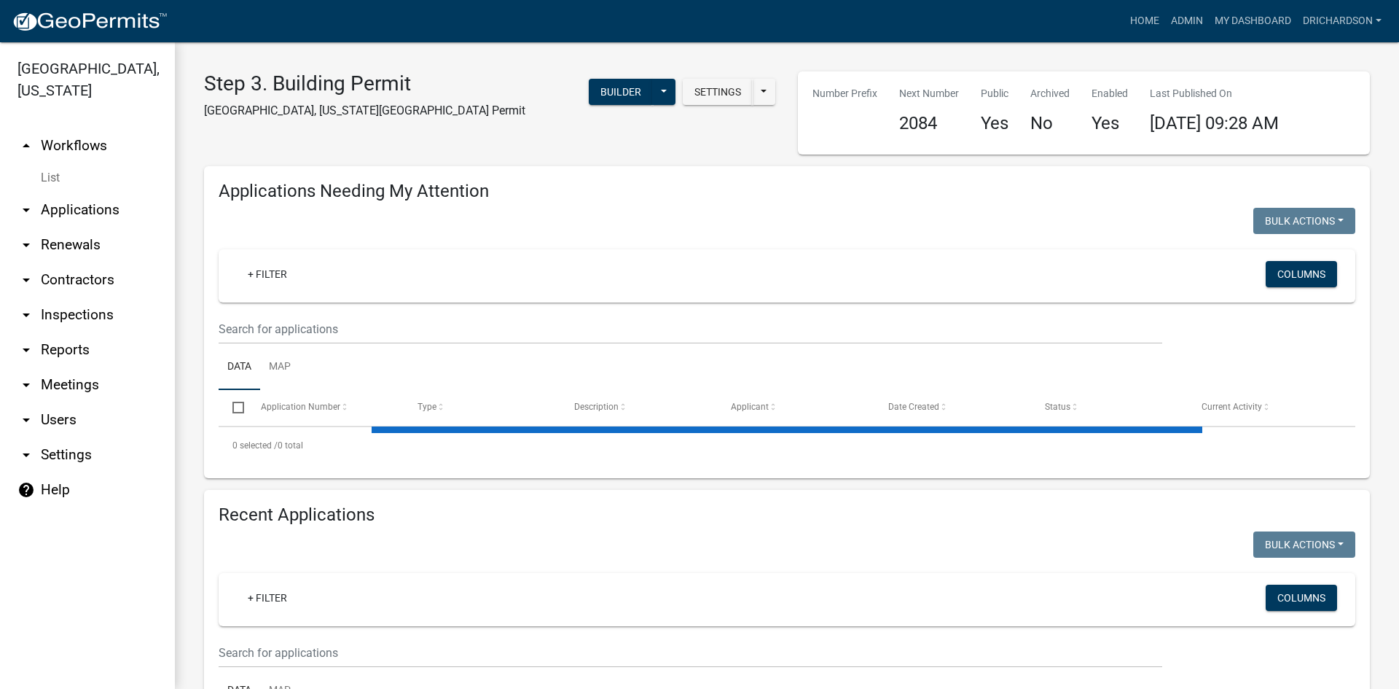
select select "1: 25"
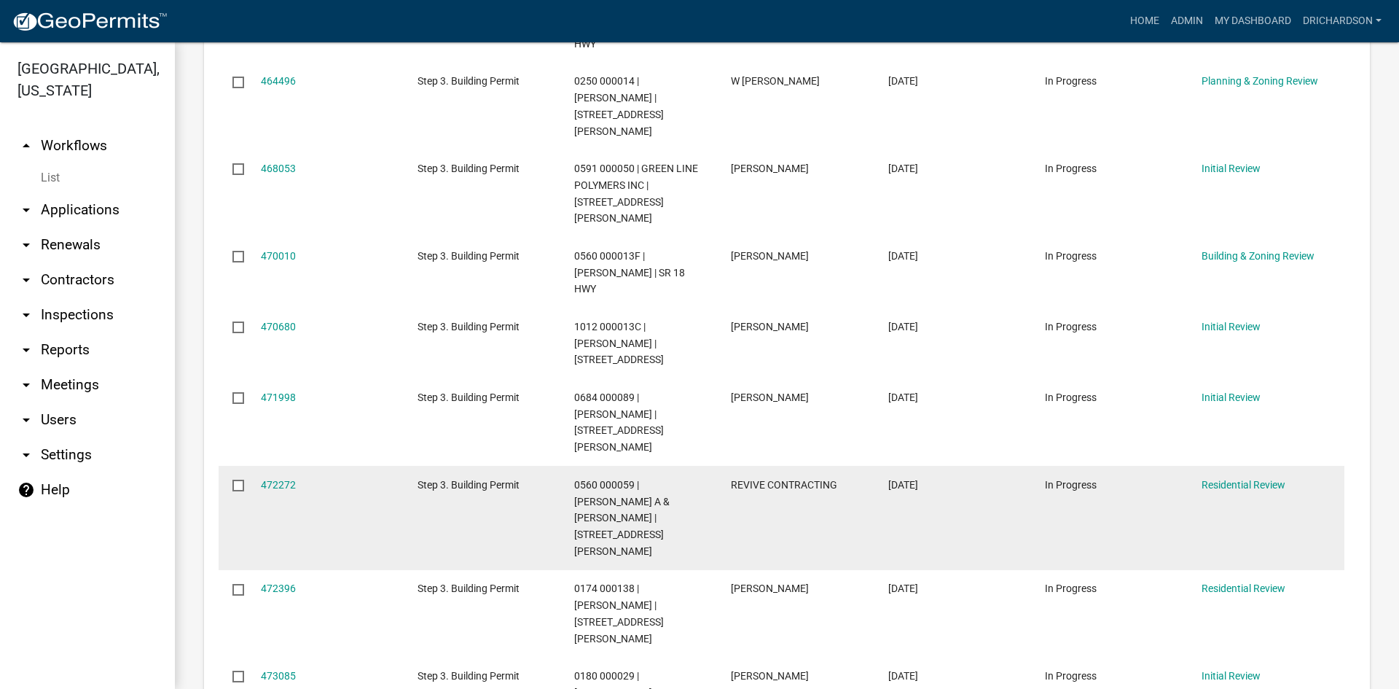
scroll to position [1093, 0]
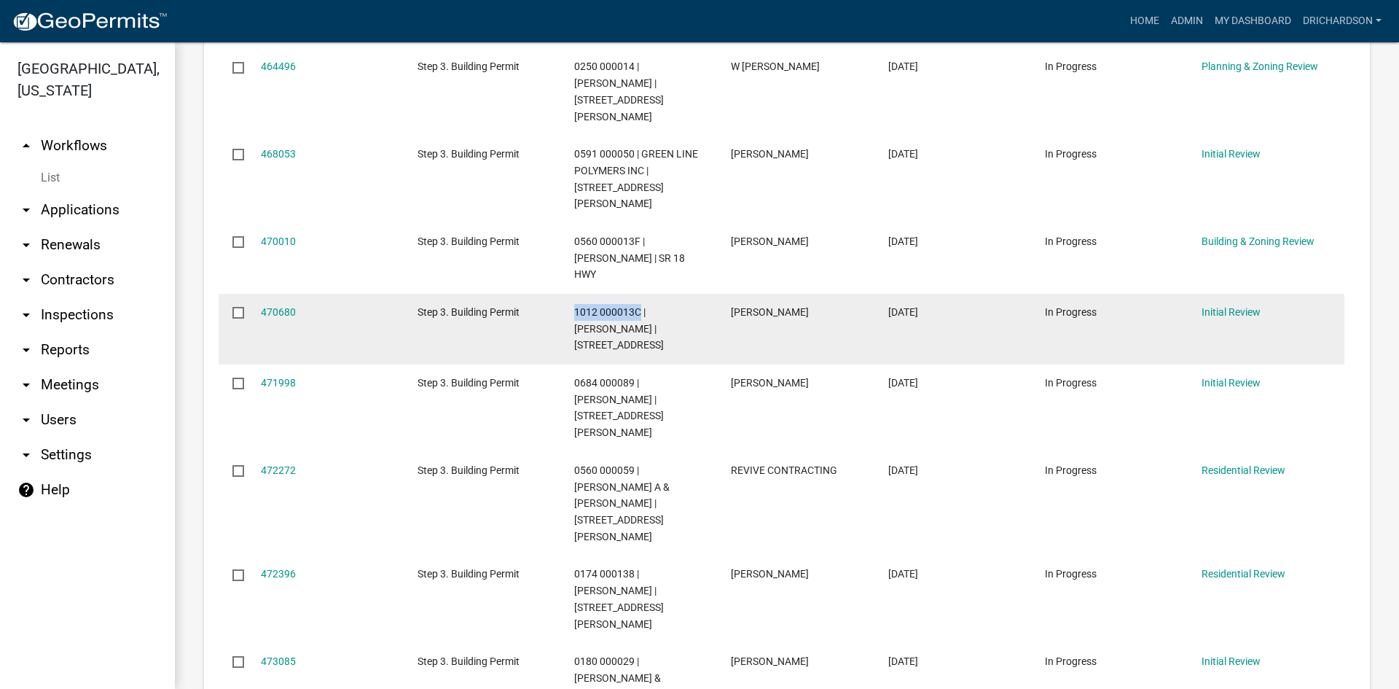
drag, startPoint x: 571, startPoint y: 194, endPoint x: 638, endPoint y: 200, distance: 66.6
click at [638, 294] on datatable-body-cell "1012 000013C | [PERSON_NAME] | [STREET_ADDRESS]" at bounding box center [638, 329] width 157 height 71
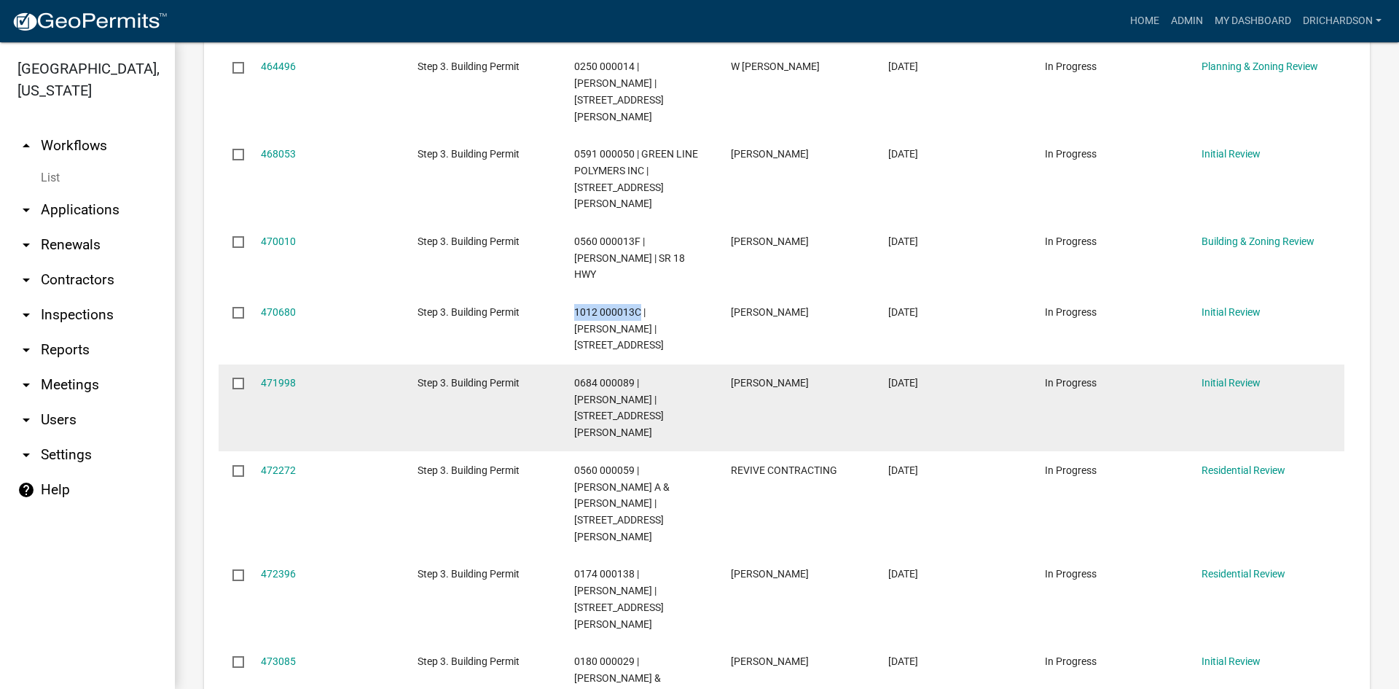
copy span "1012 000013C"
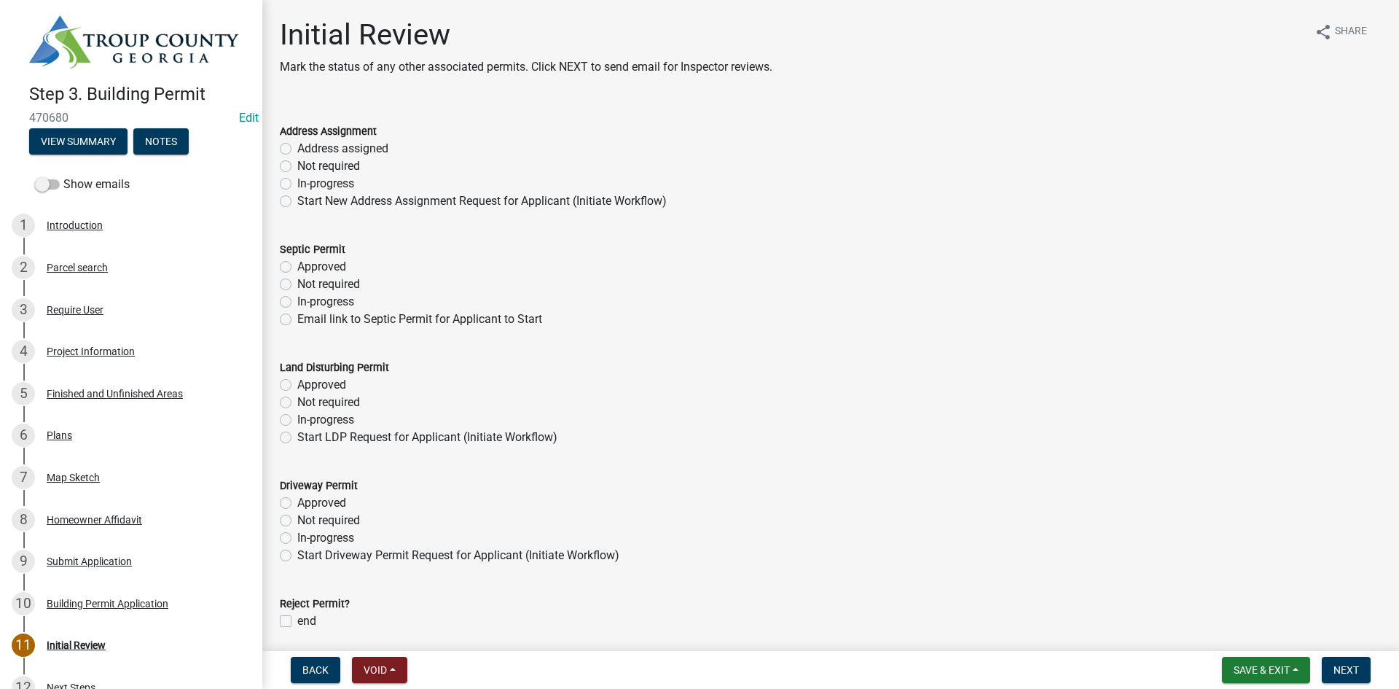
click at [90, 359] on div "4 Project Information" at bounding box center [125, 351] width 227 height 23
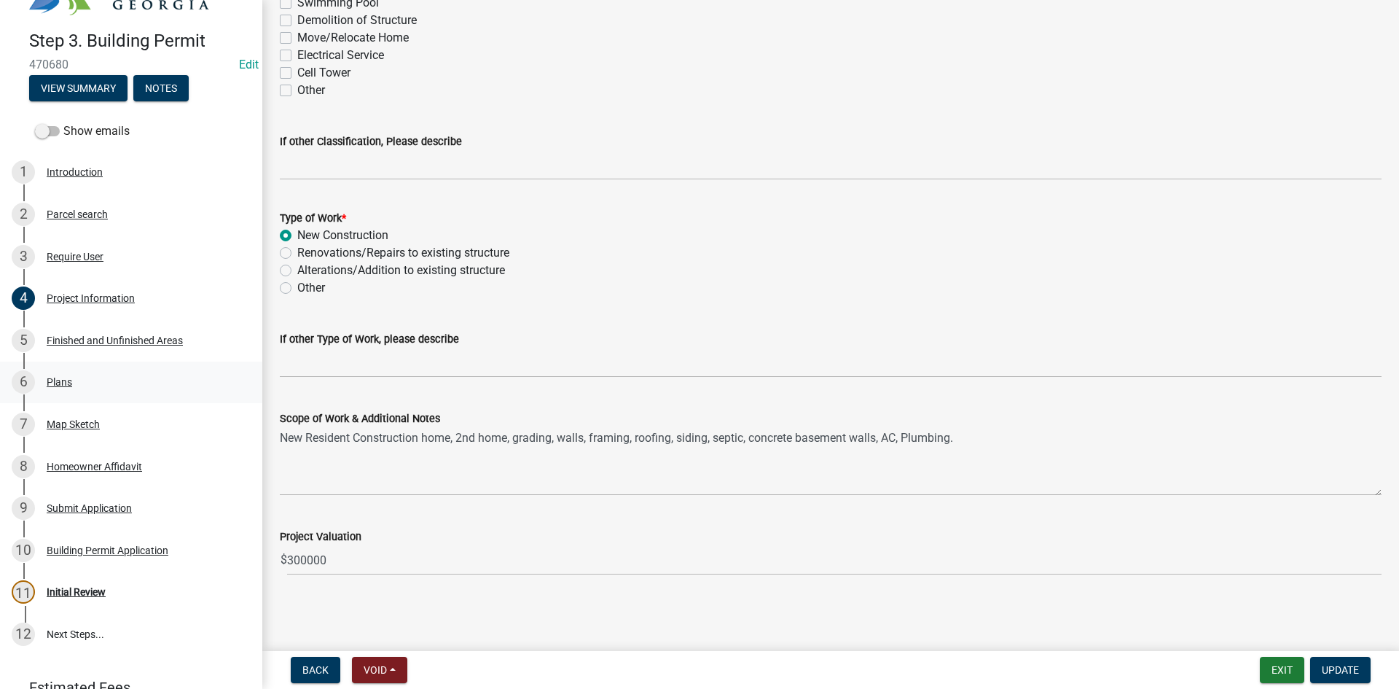
scroll to position [120, 0]
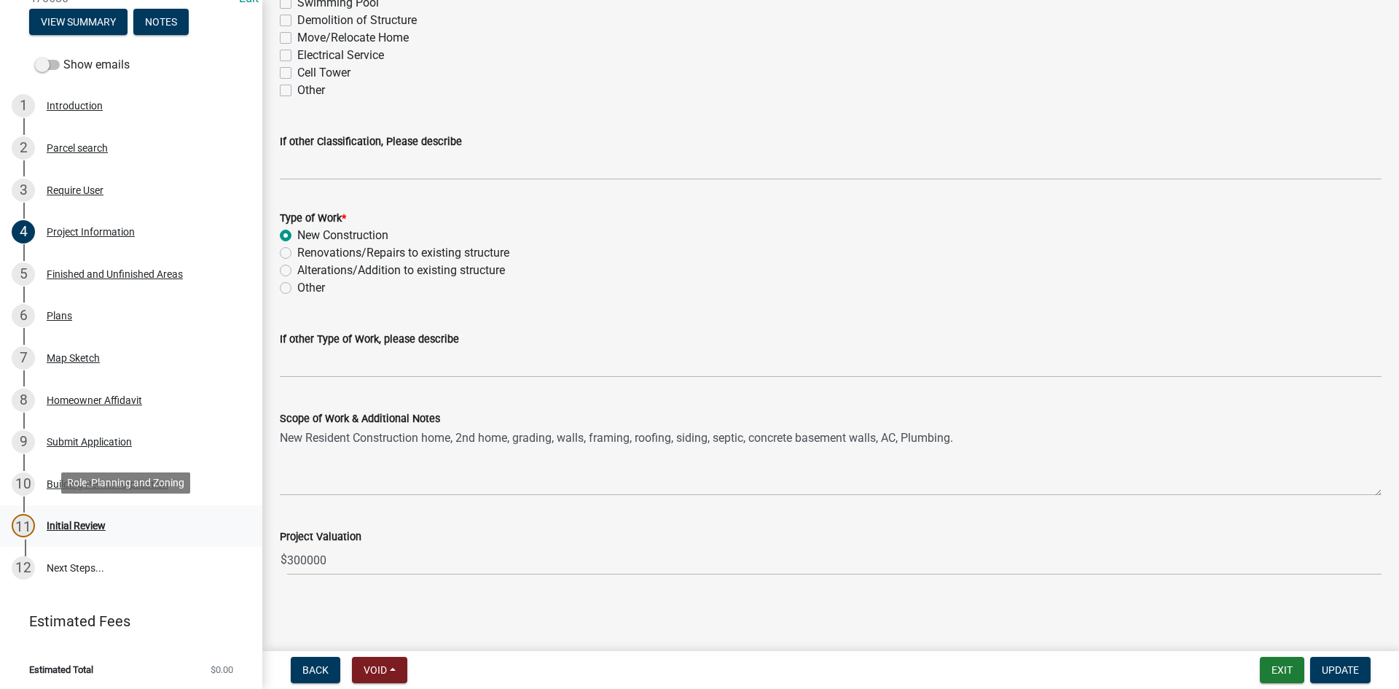
click at [112, 509] on link "11 Initial Review" at bounding box center [131, 526] width 262 height 42
